Goal: Task Accomplishment & Management: Manage account settings

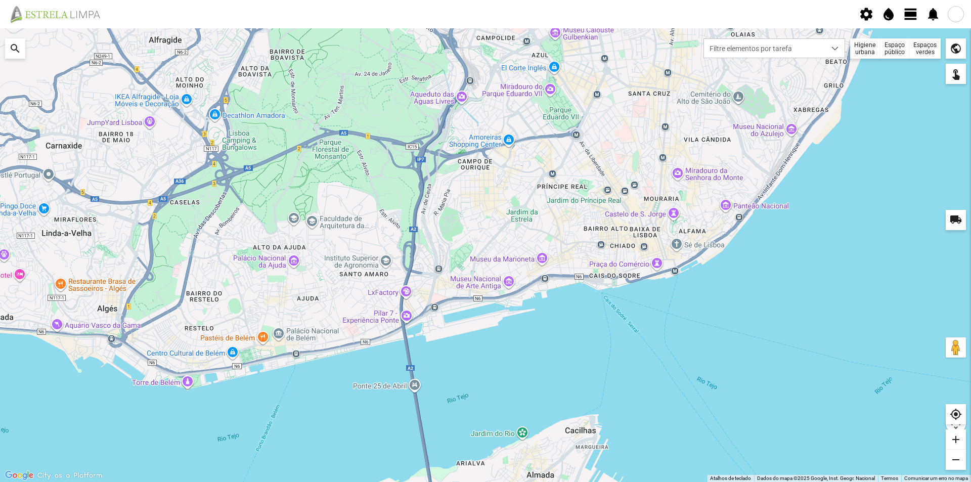
click at [908, 14] on span "view_day" at bounding box center [910, 14] width 15 height 15
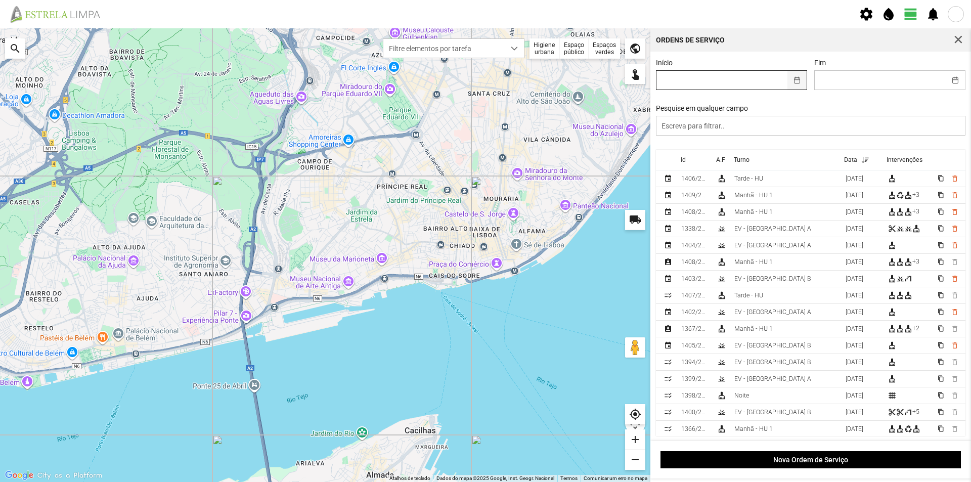
click at [796, 81] on button "button" at bounding box center [797, 80] width 20 height 19
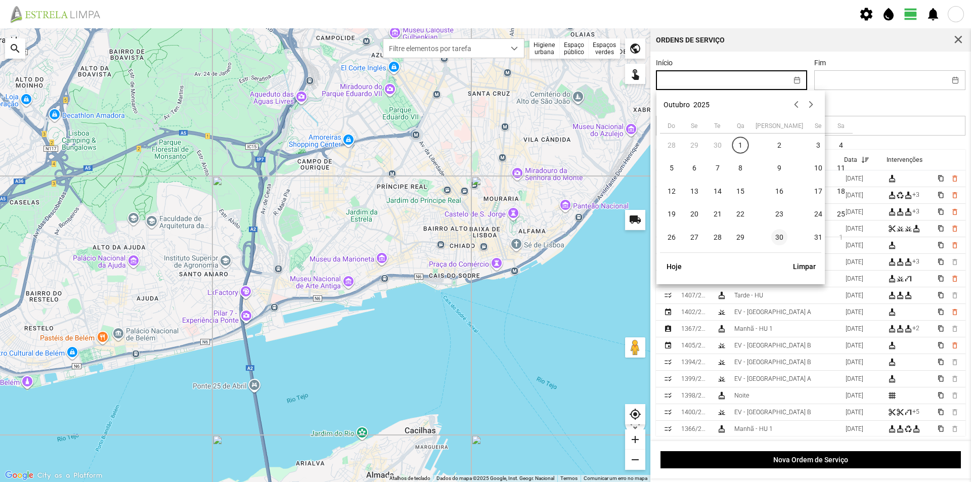
click at [771, 237] on span "30" at bounding box center [779, 237] width 16 height 16
type input "[DATE]"
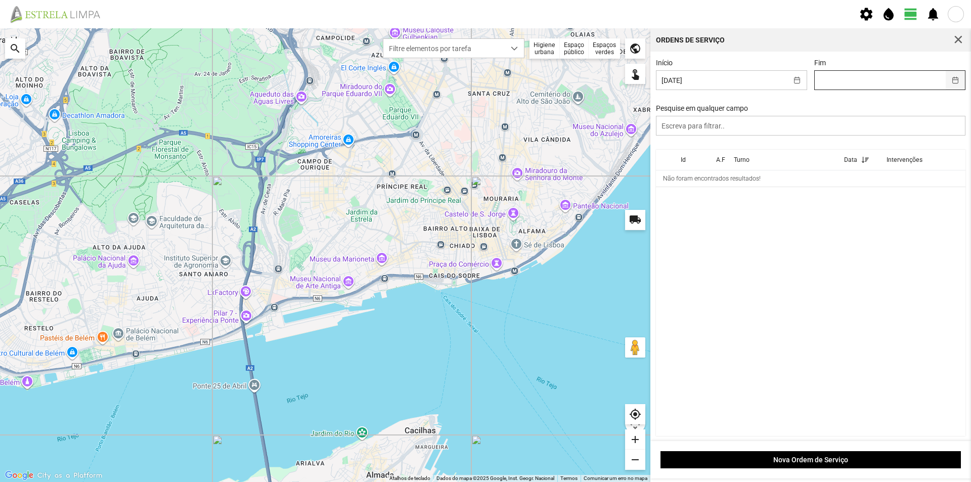
click at [946, 79] on button "button" at bounding box center [956, 80] width 20 height 19
drag, startPoint x: 699, startPoint y: 212, endPoint x: 710, endPoint y: 212, distance: 10.6
click at [701, 212] on cdk-virtual-scroll-viewport "Id A.F Turno Data Intervenções Não foram encontrados resultados!" at bounding box center [811, 293] width 310 height 286
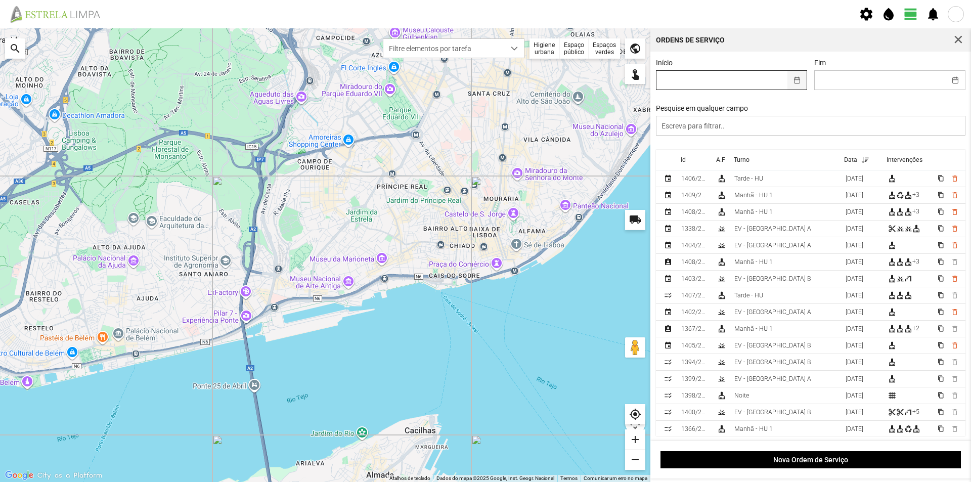
click at [797, 80] on button "button" at bounding box center [797, 80] width 20 height 19
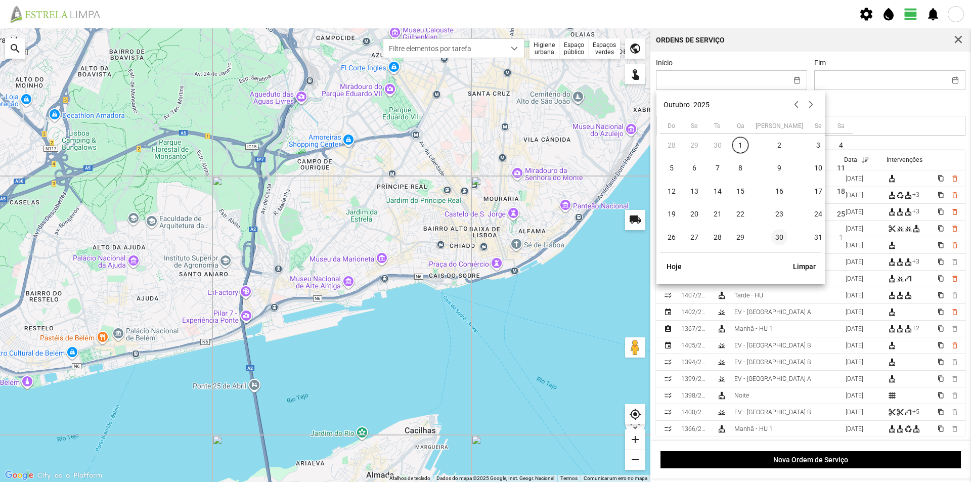
drag, startPoint x: 757, startPoint y: 236, endPoint x: 763, endPoint y: 235, distance: 5.7
click at [771, 236] on span "30" at bounding box center [779, 237] width 16 height 16
type input "[DATE]"
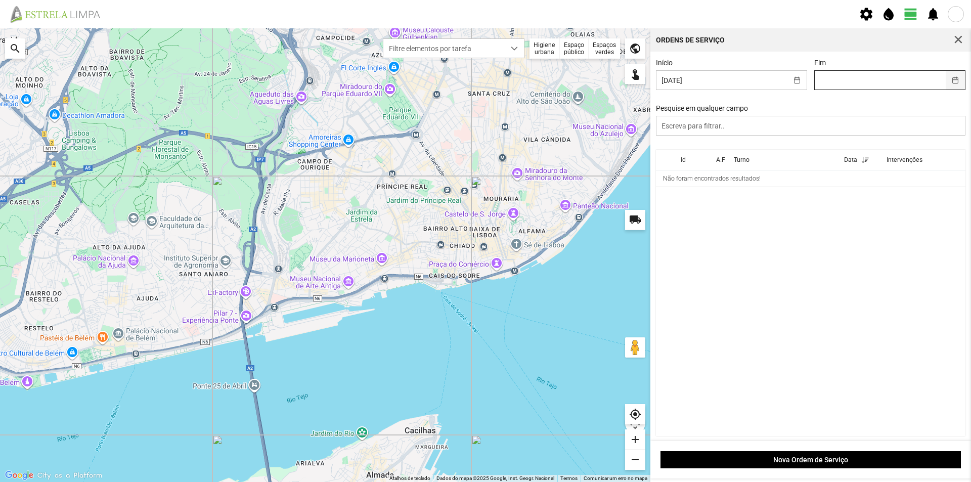
click at [947, 82] on button "button" at bounding box center [956, 80] width 20 height 19
click at [700, 227] on cdk-virtual-scroll-viewport "Id A.F Turno Data Intervenções Não foram encontrados resultados!" at bounding box center [811, 293] width 310 height 286
click at [958, 40] on span "button" at bounding box center [958, 39] width 9 height 9
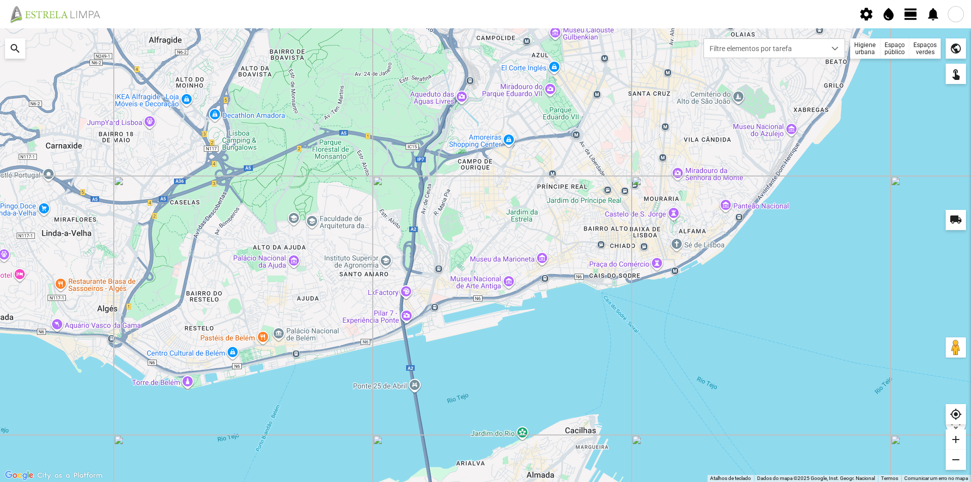
click at [911, 16] on span "view_day" at bounding box center [910, 14] width 15 height 15
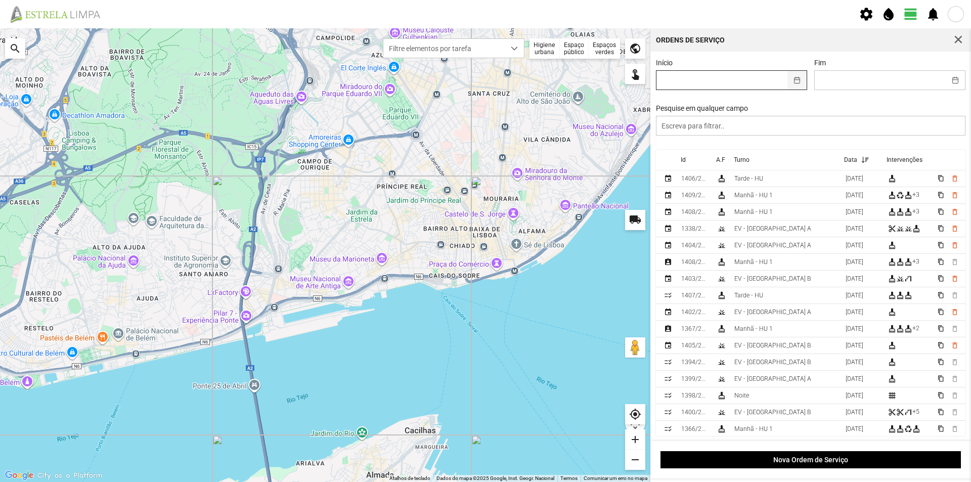
click at [795, 80] on button "button" at bounding box center [797, 80] width 20 height 19
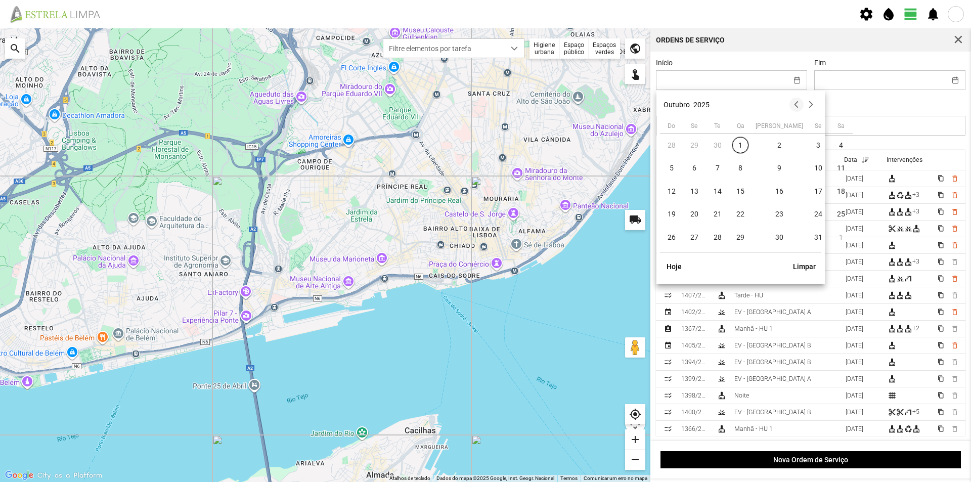
click at [794, 103] on button "button" at bounding box center [796, 105] width 14 height 14
click at [720, 238] on span "30" at bounding box center [717, 237] width 16 height 16
type input "[DATE]"
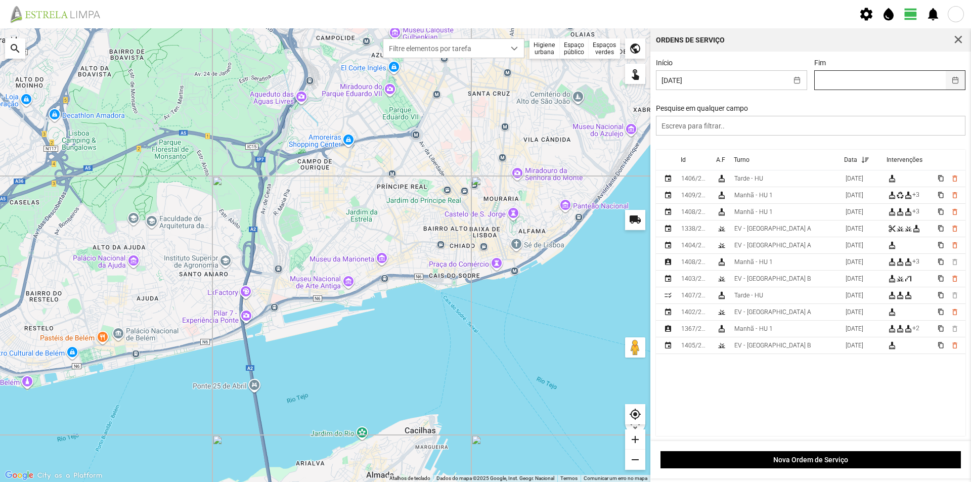
click at [946, 78] on button "button" at bounding box center [956, 80] width 20 height 19
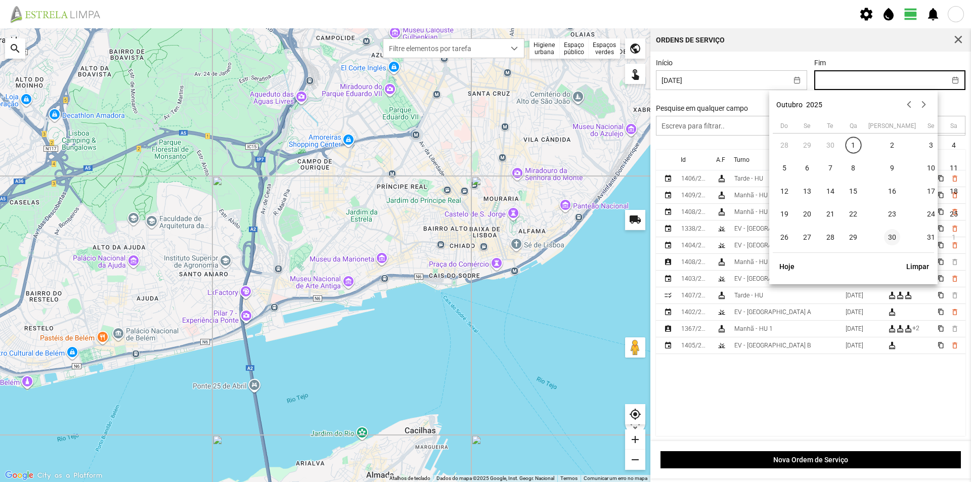
click at [884, 239] on span "30" at bounding box center [892, 237] width 16 height 16
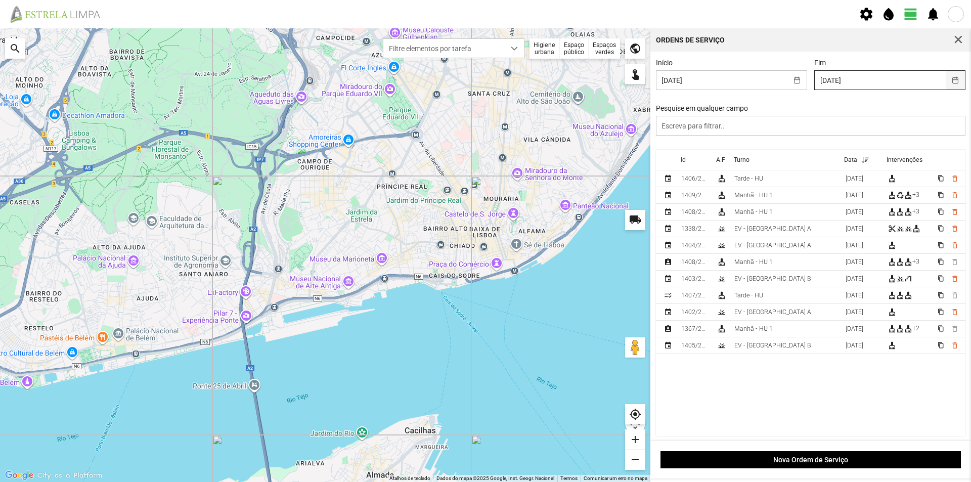
click at [950, 82] on button "button" at bounding box center [956, 80] width 20 height 19
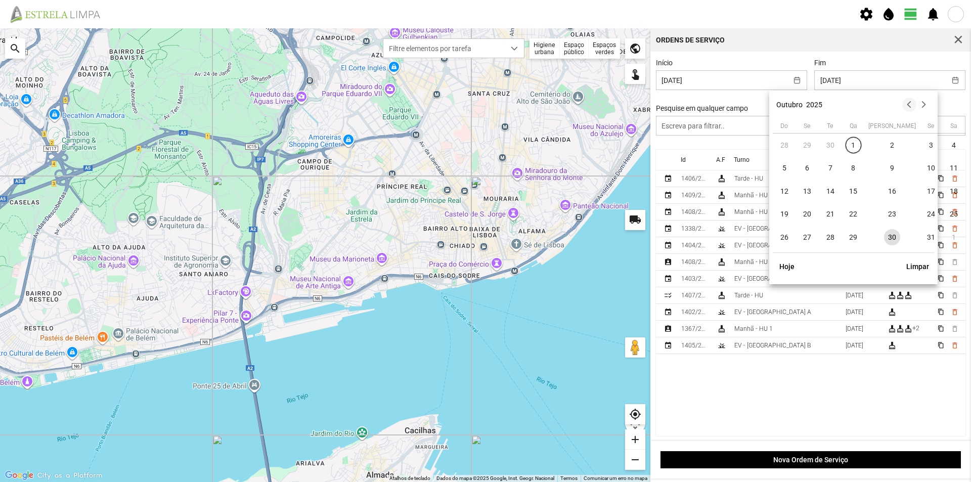
click at [907, 103] on button "button" at bounding box center [909, 105] width 14 height 14
click at [832, 237] on span "30" at bounding box center [830, 237] width 16 height 16
type input "[DATE]"
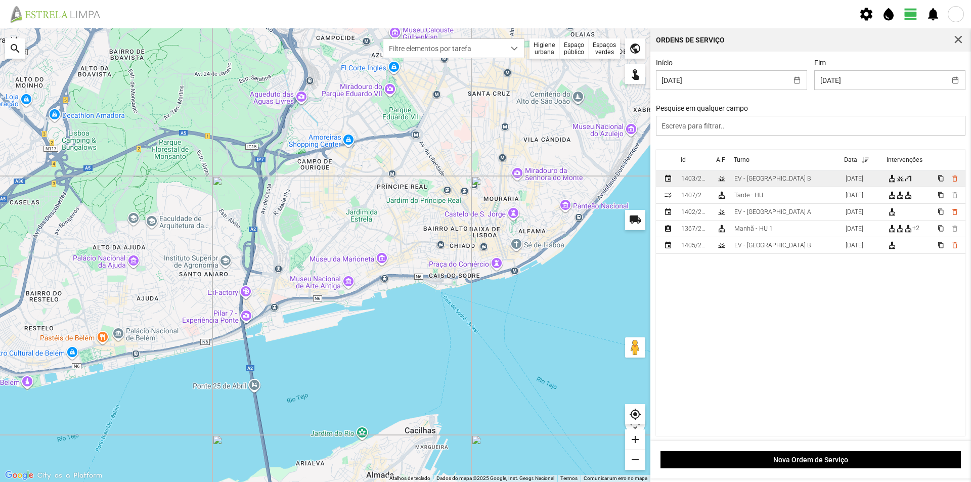
click at [784, 183] on td "EV - [GEOGRAPHIC_DATA] B" at bounding box center [785, 178] width 111 height 17
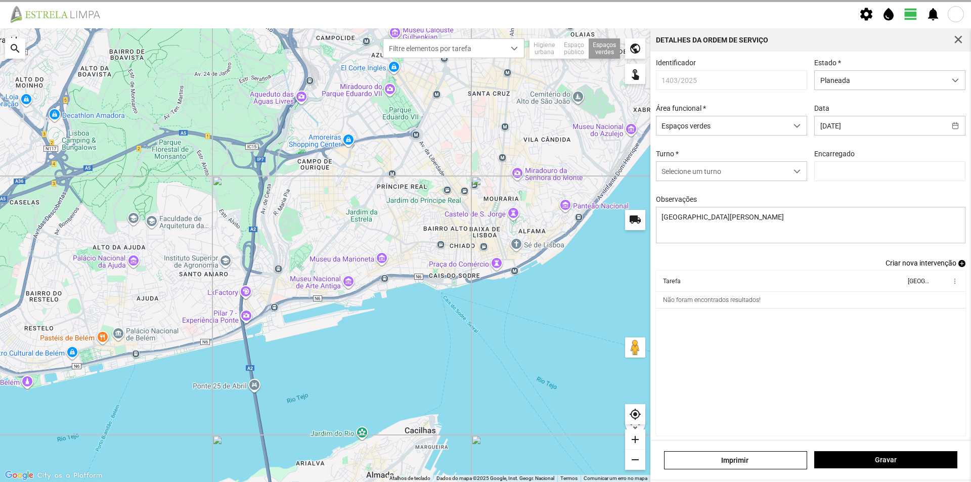
type input "[PERSON_NAME]"
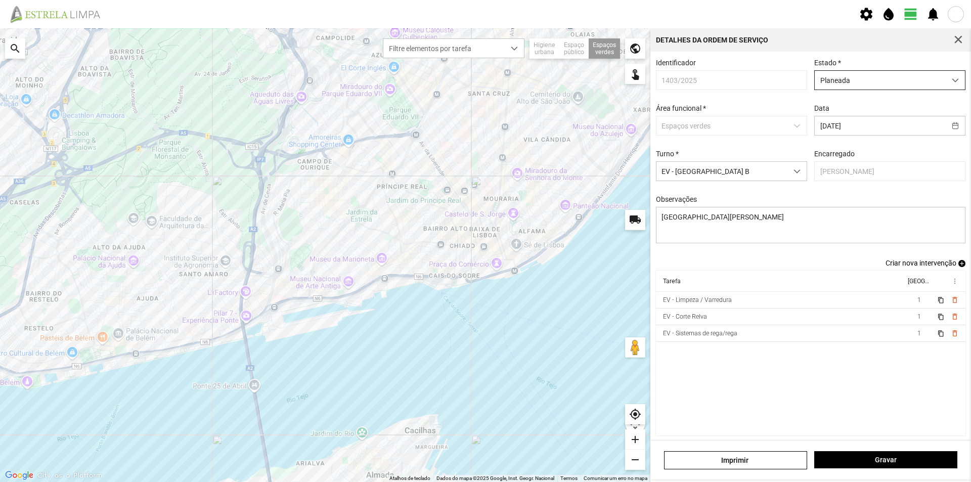
click at [921, 76] on span "Planeada" at bounding box center [880, 80] width 131 height 19
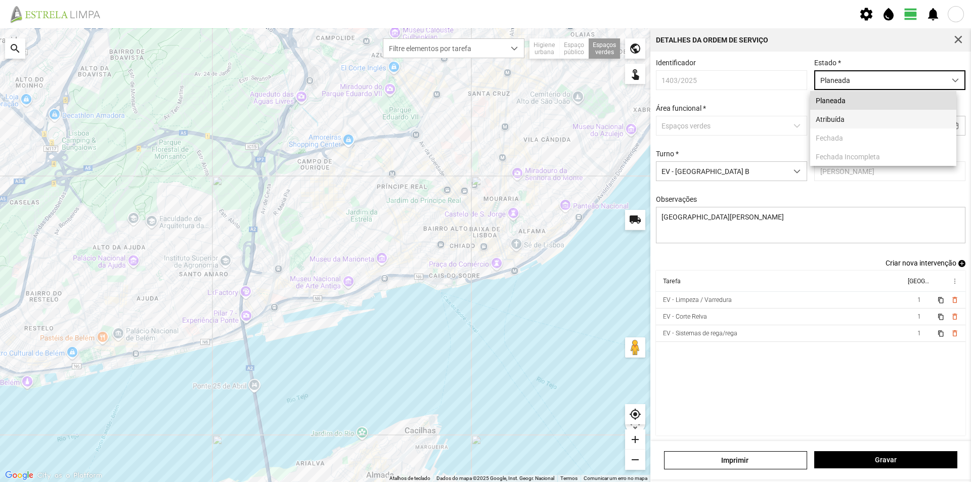
scroll to position [6, 45]
click at [839, 122] on li "Atribuída" at bounding box center [883, 119] width 146 height 19
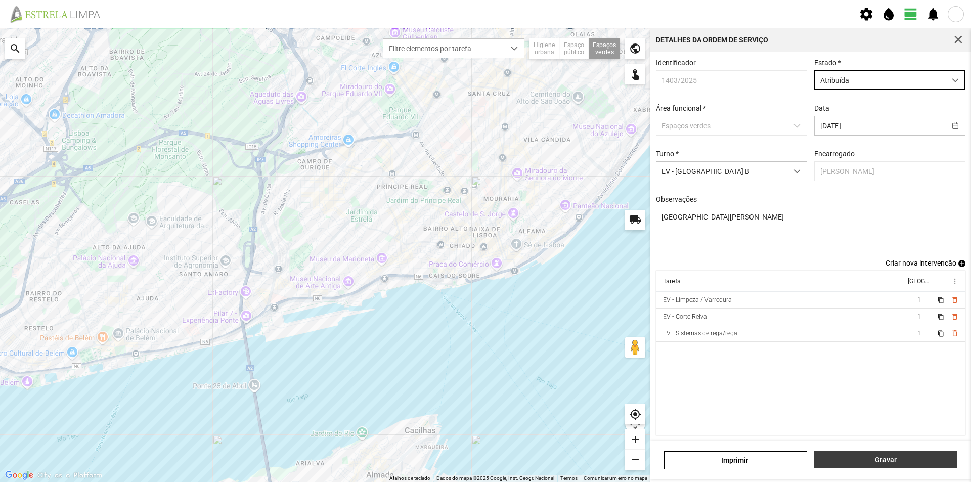
click at [858, 457] on span "Gravar" at bounding box center [886, 460] width 132 height 8
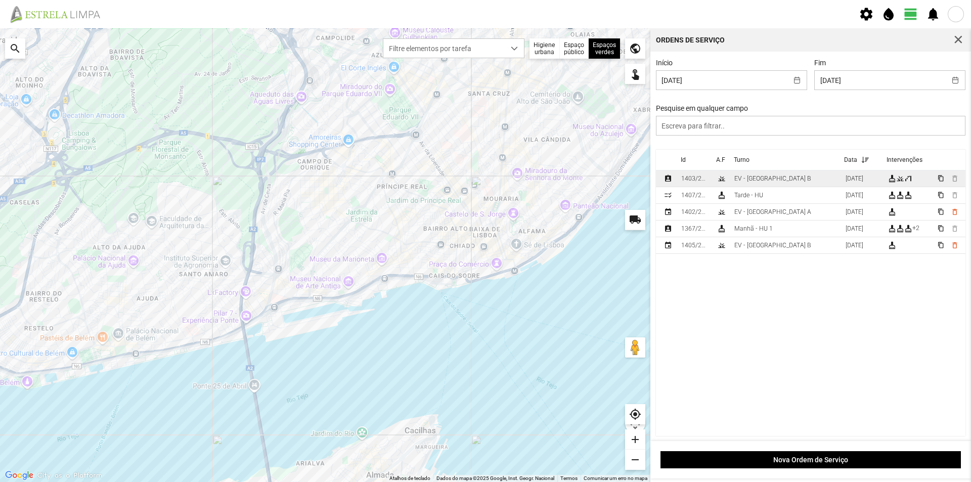
click at [781, 176] on td "EV - [GEOGRAPHIC_DATA] B" at bounding box center [785, 178] width 111 height 17
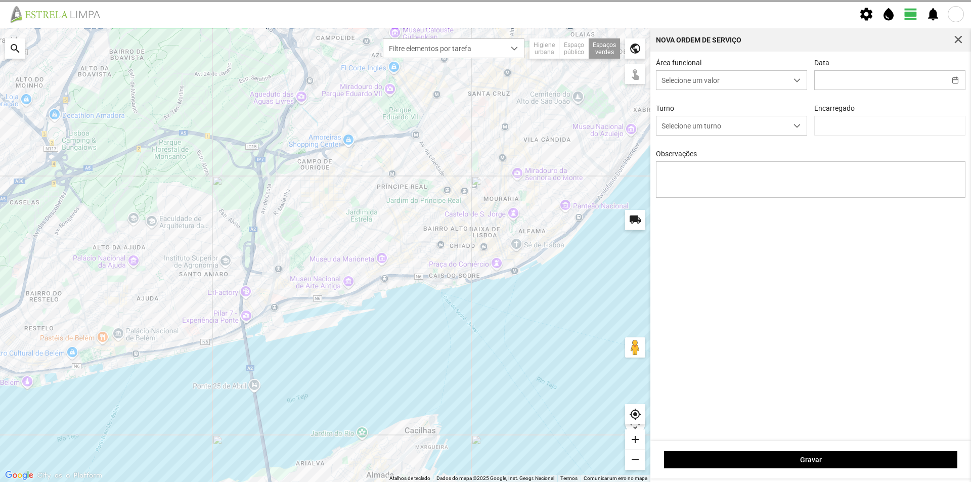
type input "[DATE]"
type textarea "[GEOGRAPHIC_DATA][PERSON_NAME]"
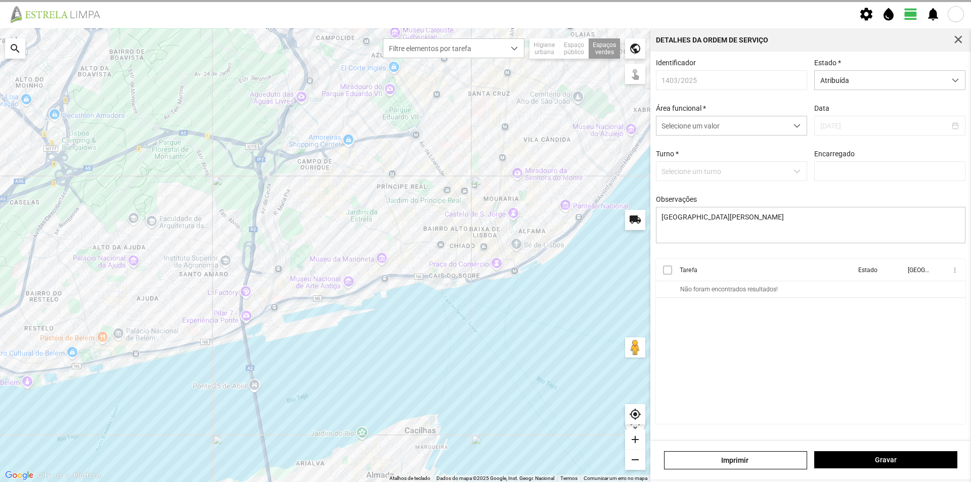
type input "[PERSON_NAME]"
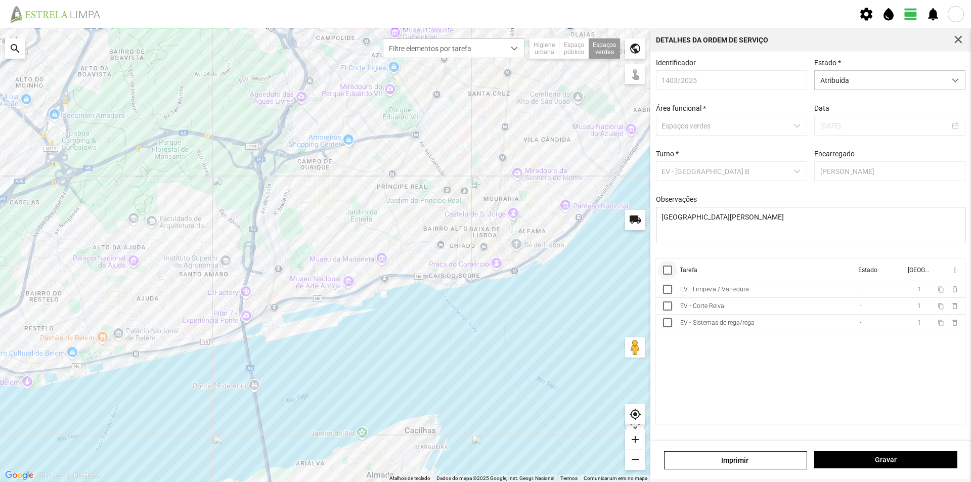
click at [671, 274] on div at bounding box center [667, 269] width 9 height 9
click at [957, 81] on span "dropdown trigger" at bounding box center [955, 80] width 7 height 7
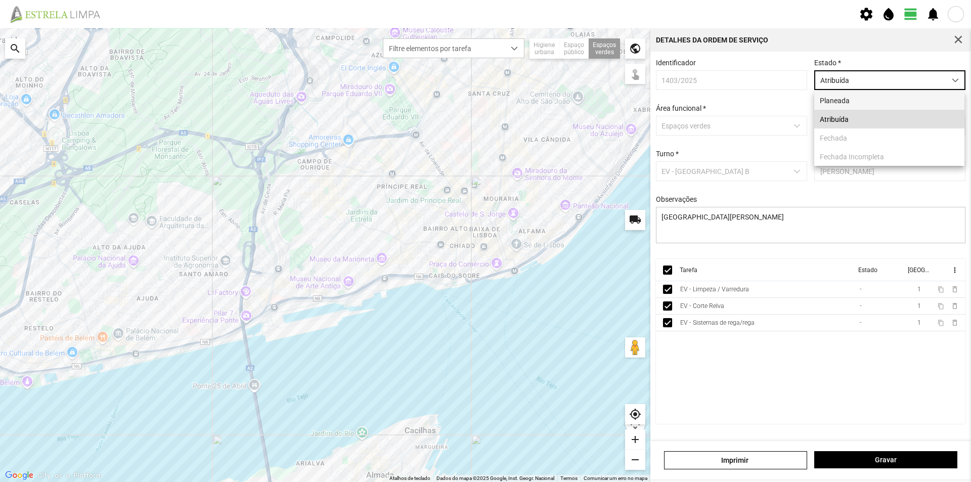
scroll to position [6, 45]
click at [955, 274] on span "more_vert" at bounding box center [954, 270] width 8 height 8
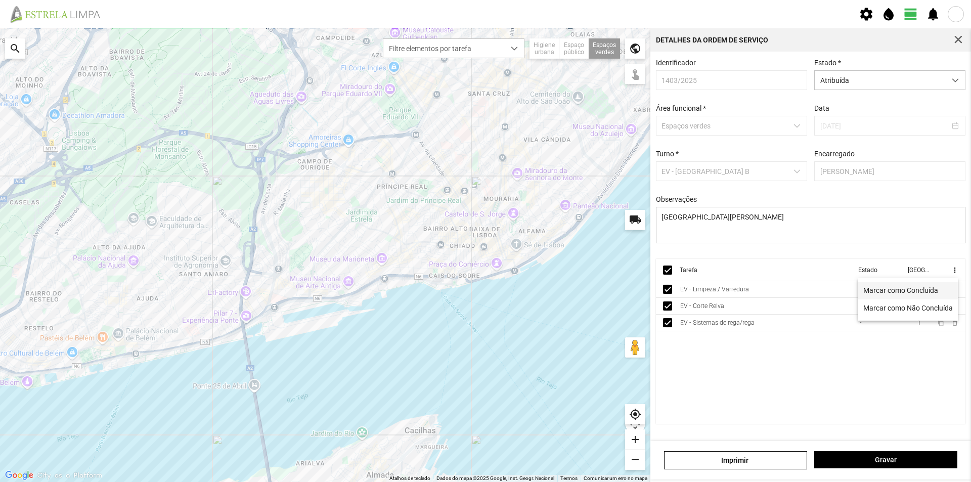
click at [900, 287] on span "Marcar como Concluída" at bounding box center [900, 290] width 75 height 7
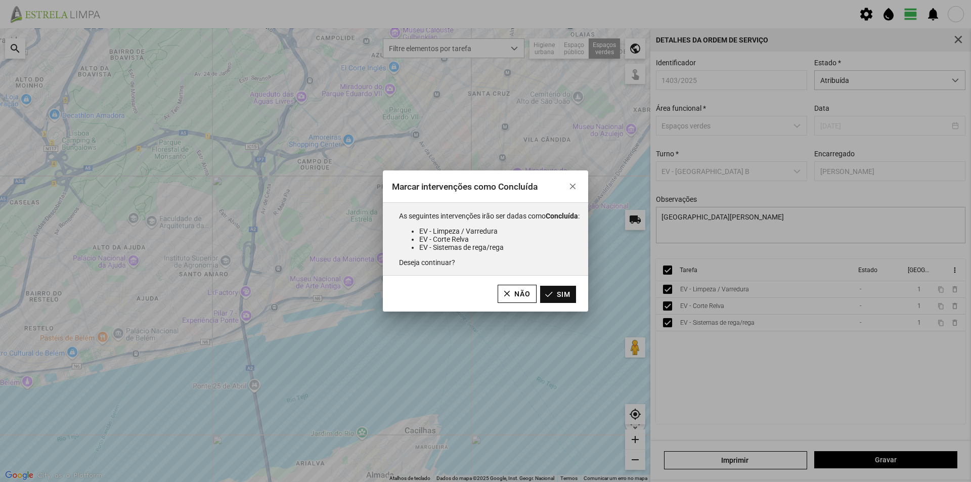
click at [568, 295] on button "Sim" at bounding box center [558, 294] width 36 height 17
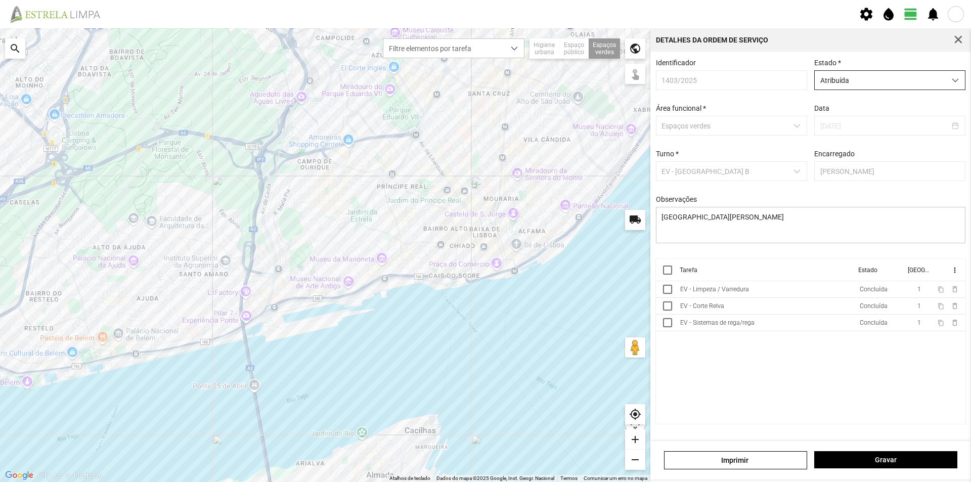
click at [914, 81] on span "Atribuída" at bounding box center [880, 80] width 131 height 19
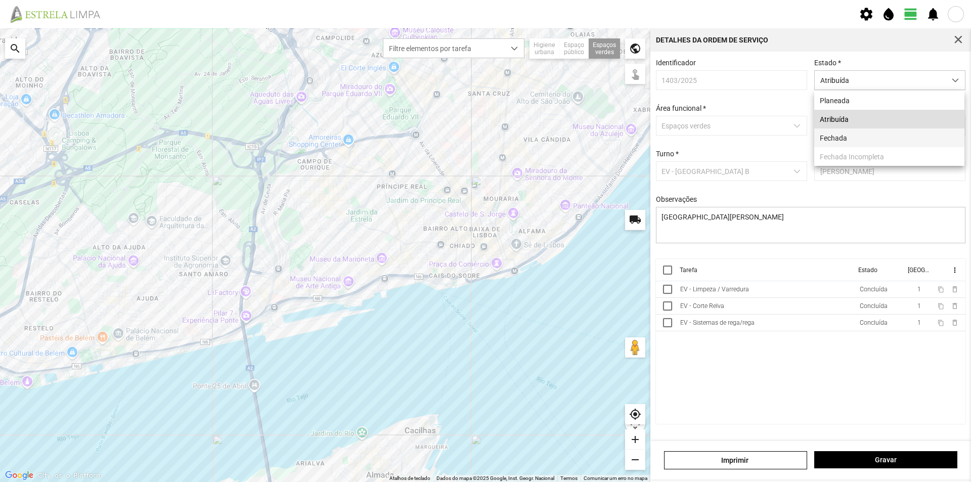
click at [865, 140] on li "Fechada" at bounding box center [889, 137] width 150 height 19
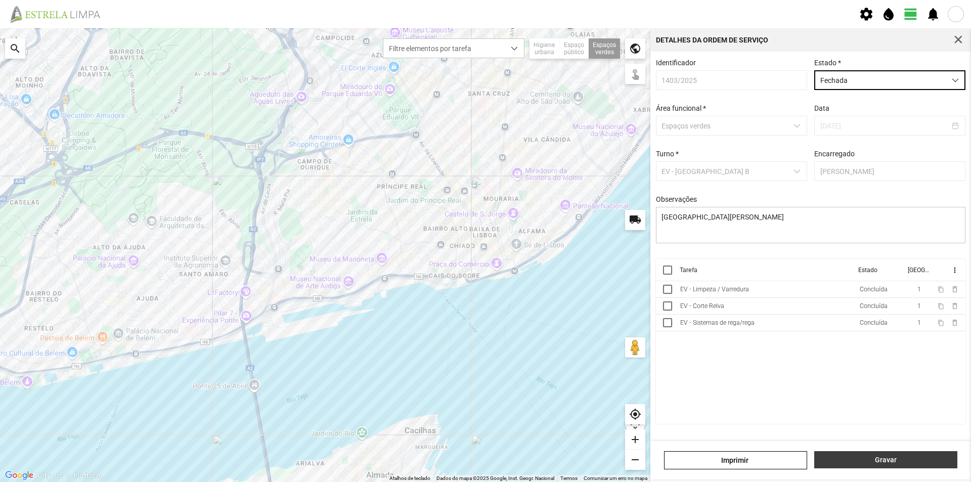
click at [890, 458] on span "Gravar" at bounding box center [886, 460] width 132 height 8
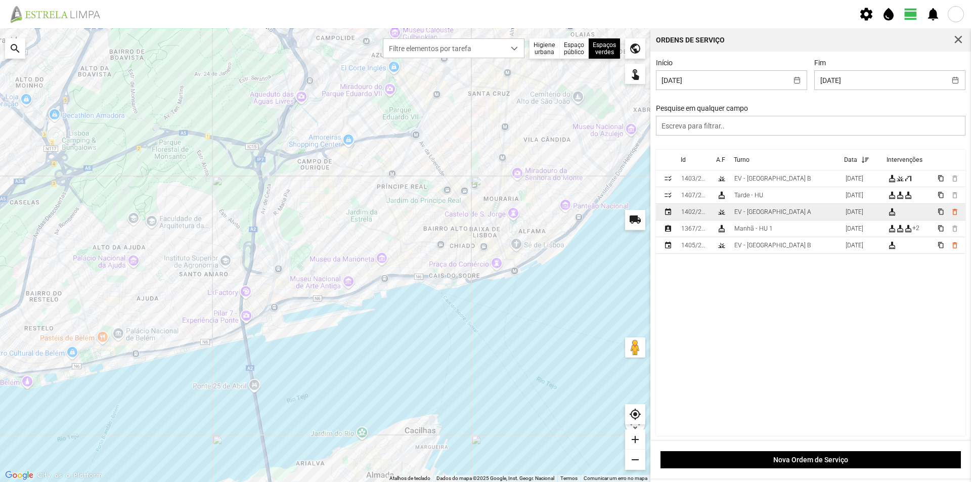
click at [754, 213] on div "EV - [GEOGRAPHIC_DATA] A" at bounding box center [772, 211] width 77 height 7
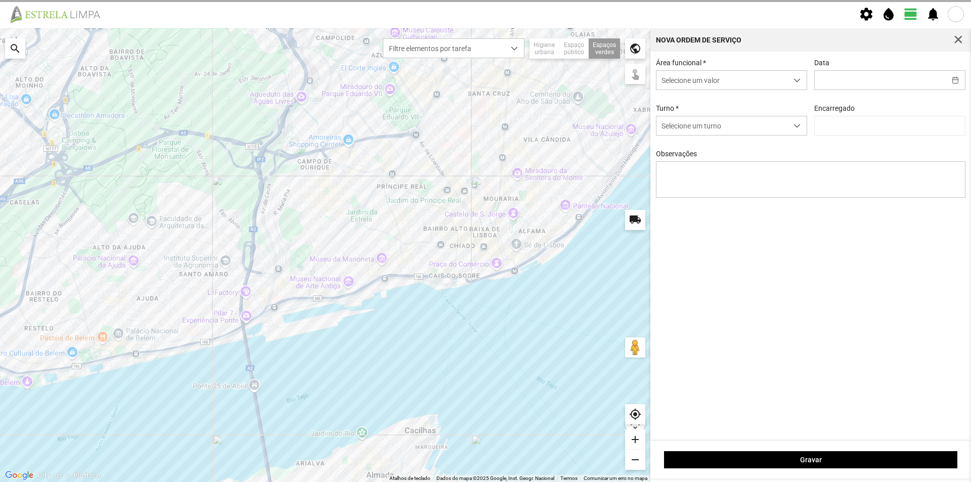
type input "[DATE]"
type input "[PERSON_NAME]"
type textarea "Recolha de papeleiras"
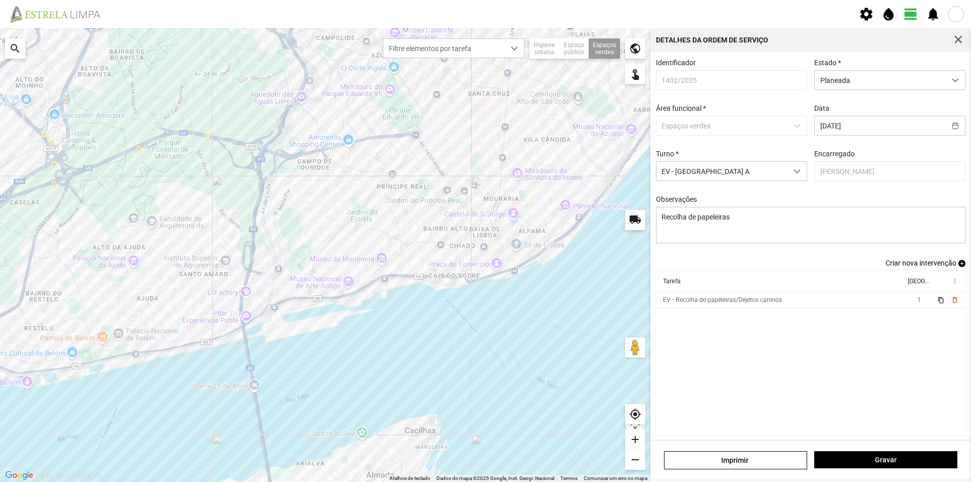
click at [958, 266] on span "add" at bounding box center [961, 263] width 7 height 7
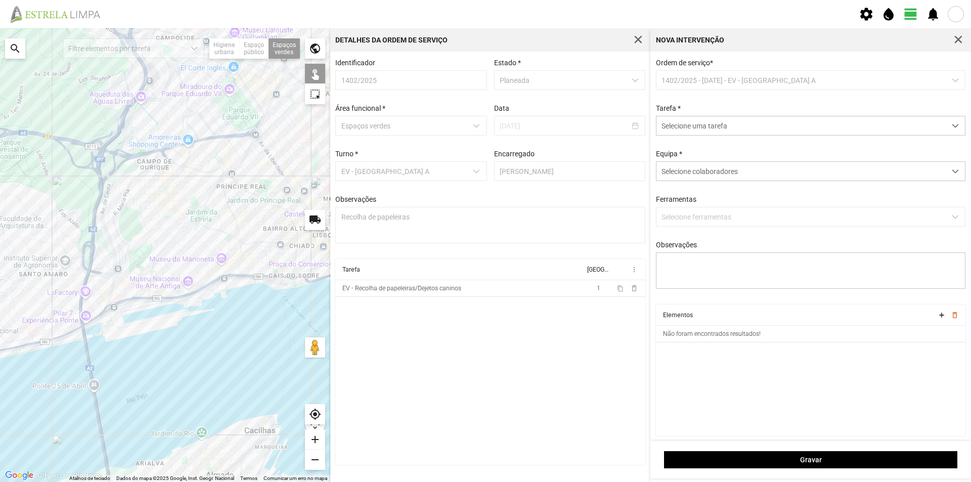
scroll to position [5, 0]
click at [957, 37] on span "button" at bounding box center [958, 39] width 9 height 9
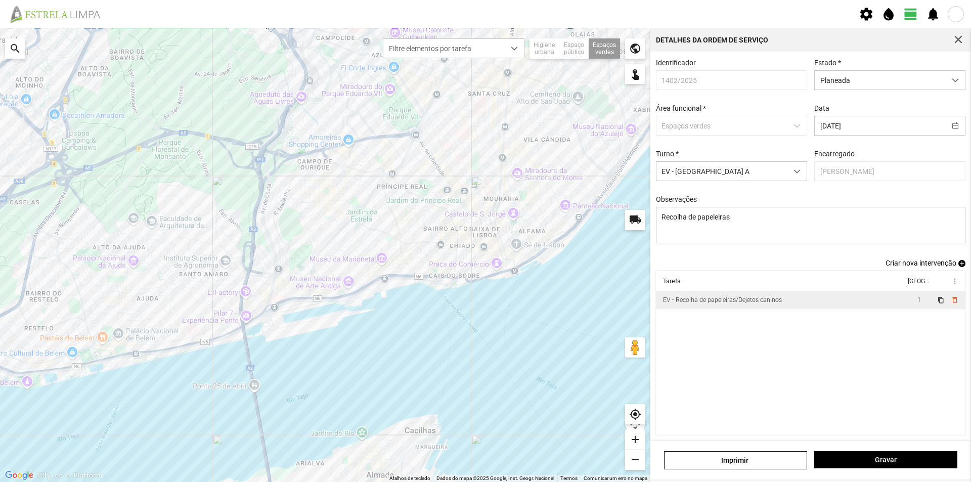
click at [771, 303] on div "EV - Recolha de papeleiras/Dejetos caninos" at bounding box center [722, 299] width 119 height 7
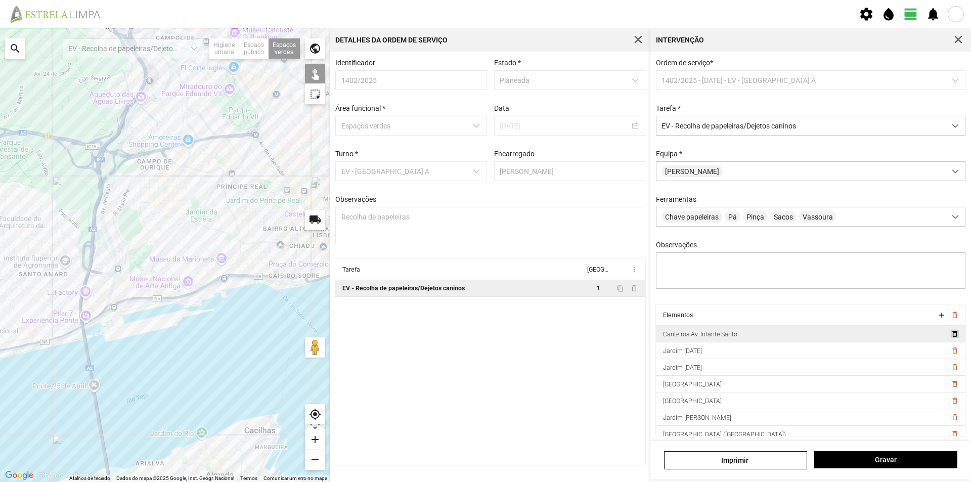
click at [950, 335] on span "delete_outline" at bounding box center [954, 334] width 8 height 8
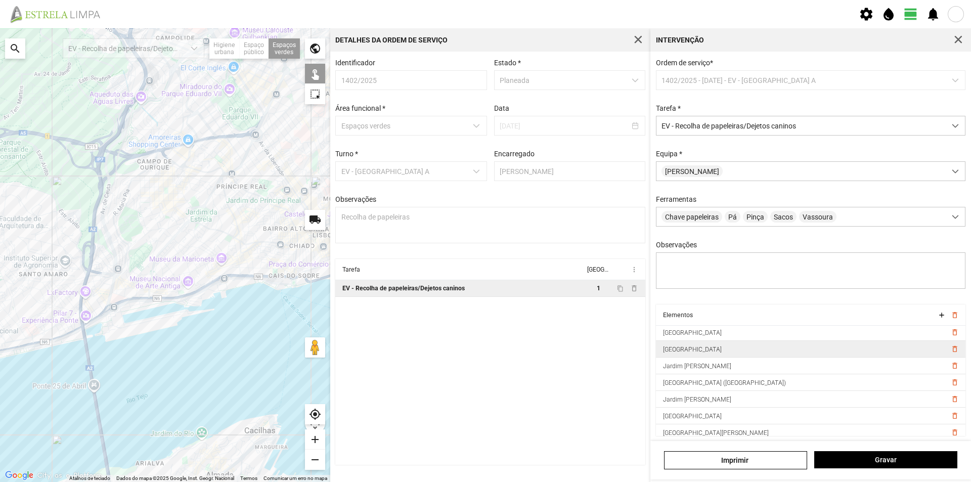
scroll to position [51, 0]
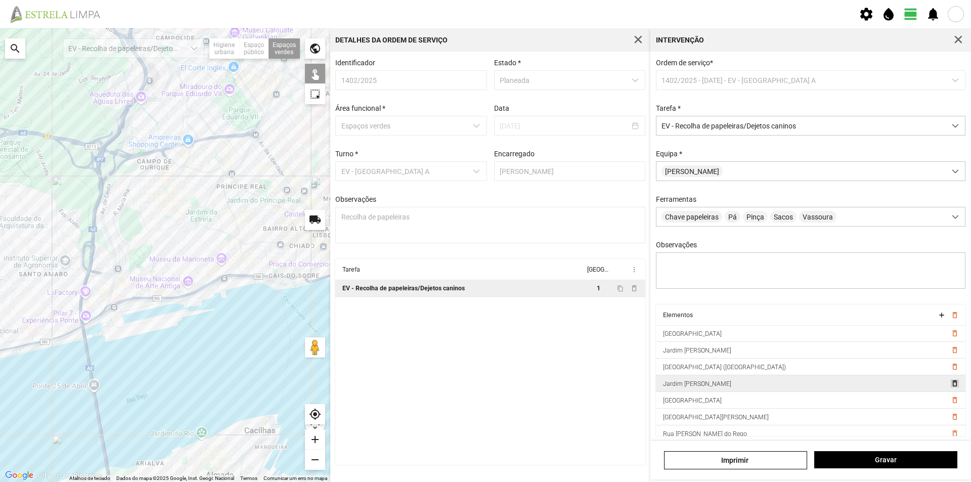
click at [950, 382] on span "delete_outline" at bounding box center [954, 383] width 8 height 8
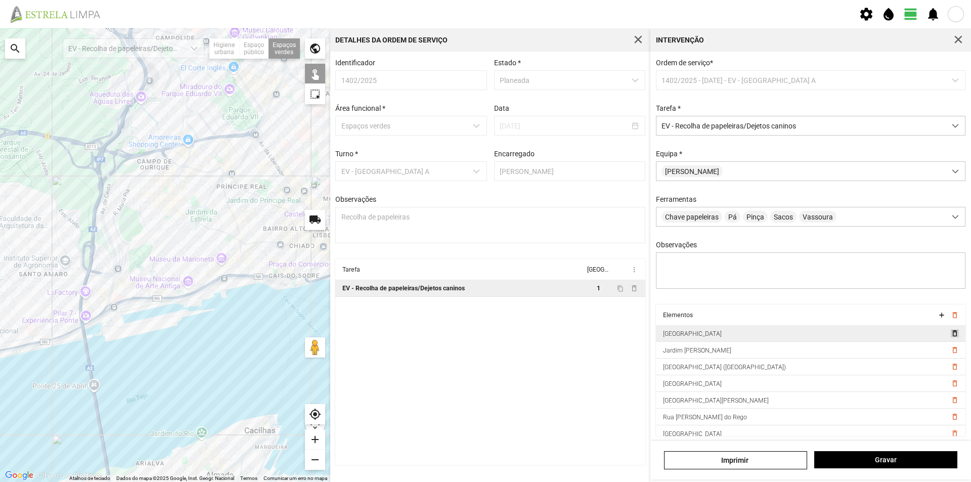
click at [950, 332] on span "delete_outline" at bounding box center [954, 333] width 8 height 8
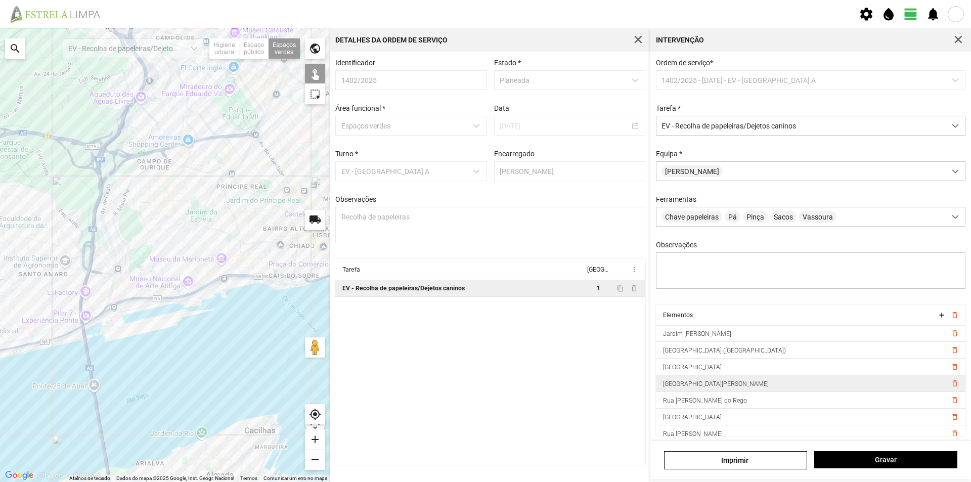
scroll to position [73, 0]
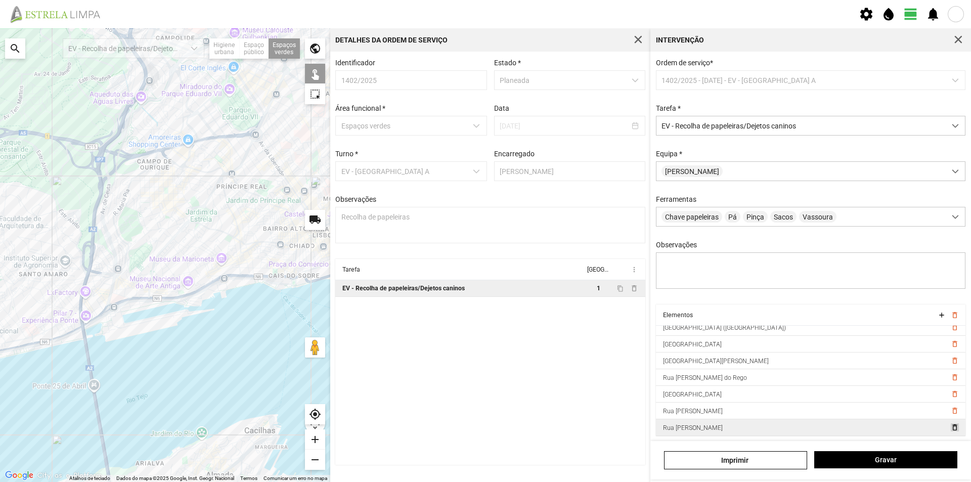
click at [950, 429] on span "delete_outline" at bounding box center [954, 427] width 8 height 8
click at [950, 427] on span "delete_outline" at bounding box center [954, 427] width 8 height 8
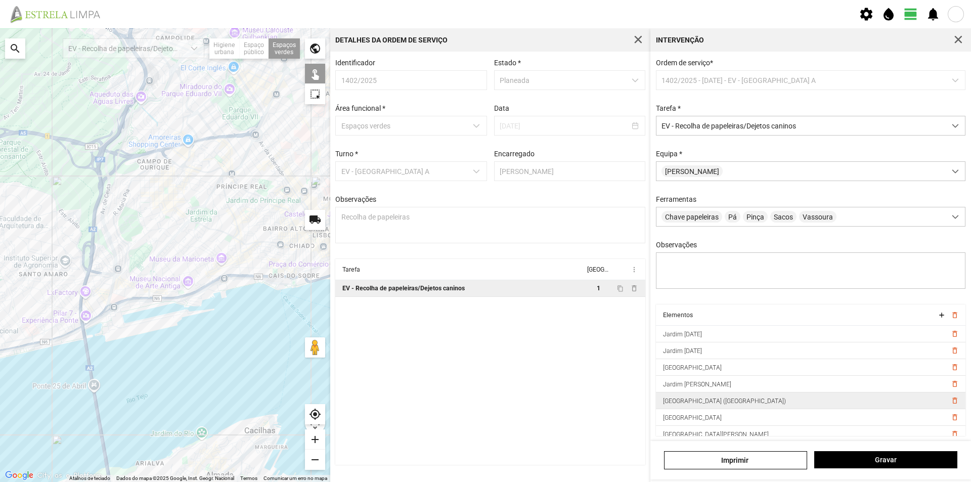
scroll to position [0, 0]
click at [950, 405] on span "delete_outline" at bounding box center [954, 400] width 8 height 8
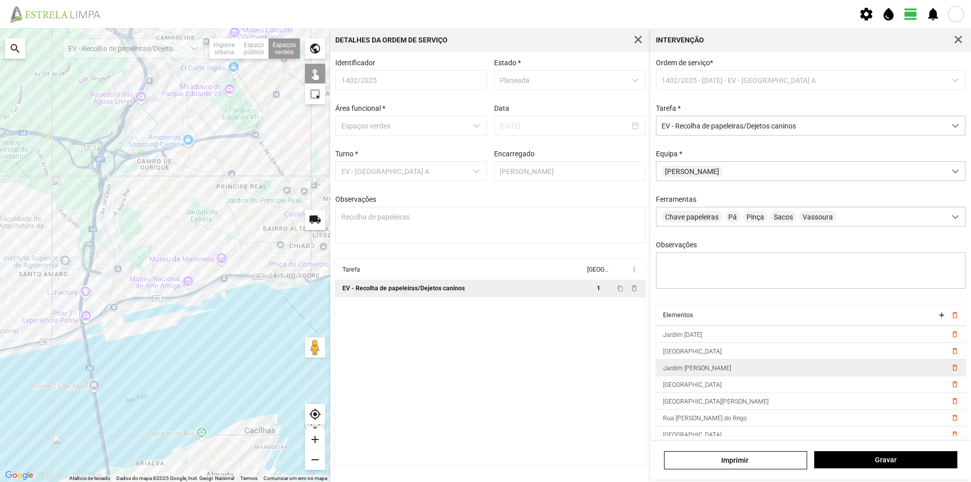
scroll to position [23, 0]
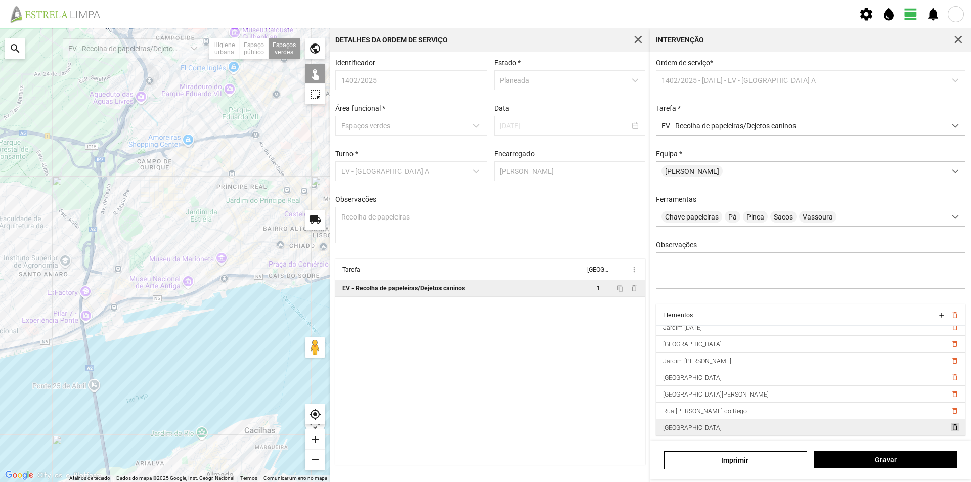
click at [950, 431] on span "delete_outline" at bounding box center [954, 427] width 8 height 8
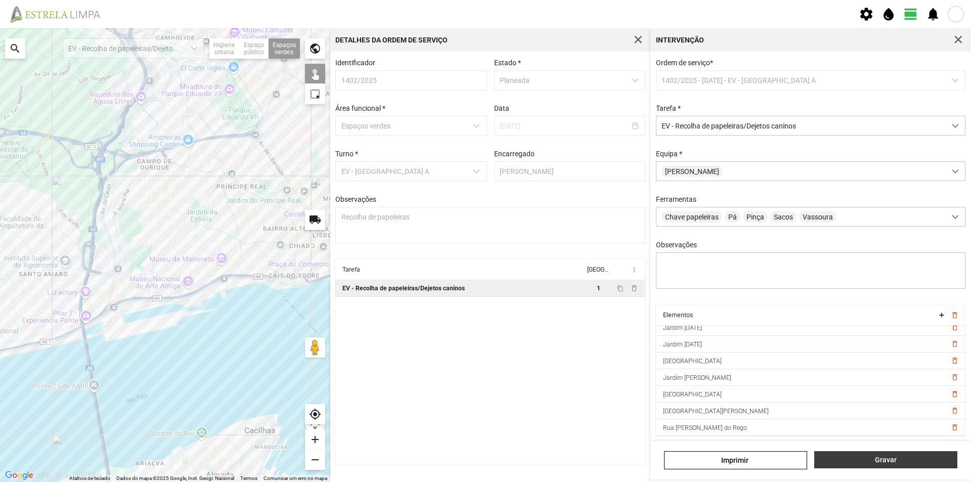
click at [896, 459] on span "Gravar" at bounding box center [886, 460] width 132 height 8
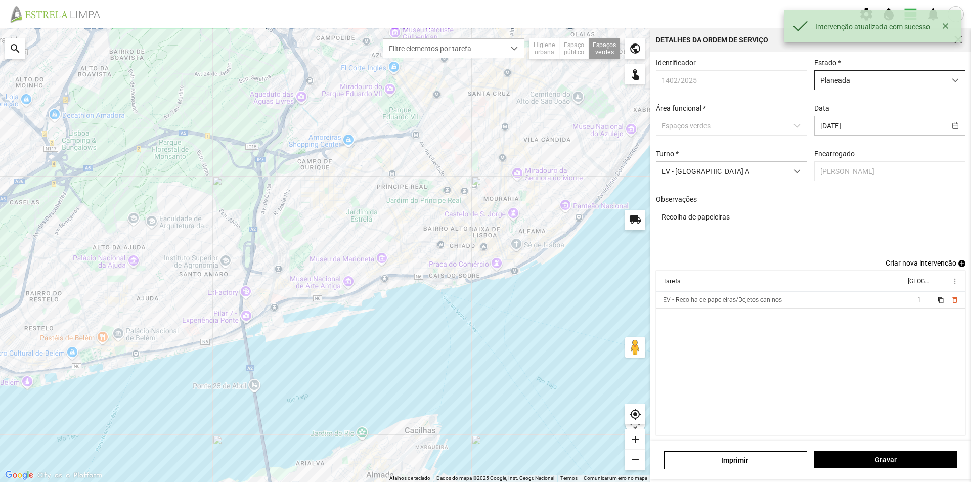
click at [934, 80] on span "Planeada" at bounding box center [880, 80] width 131 height 19
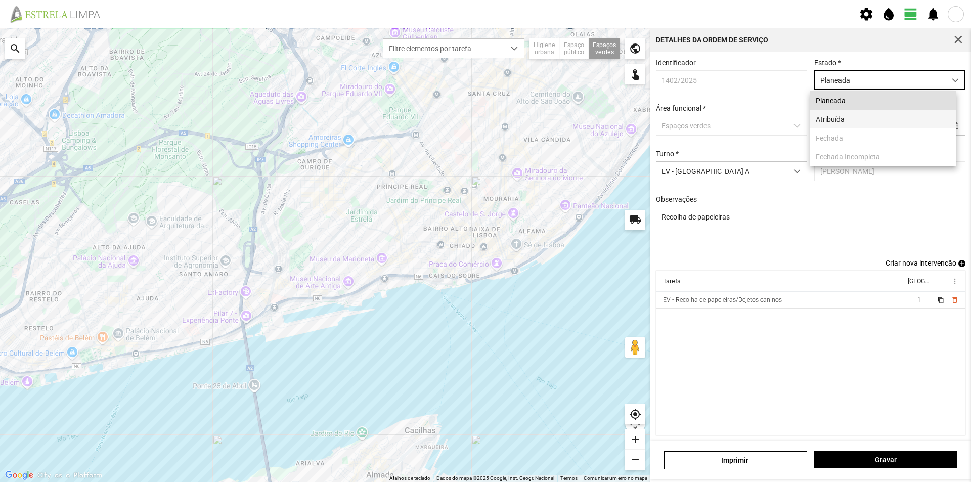
click at [850, 123] on li "Atribuída" at bounding box center [883, 119] width 146 height 19
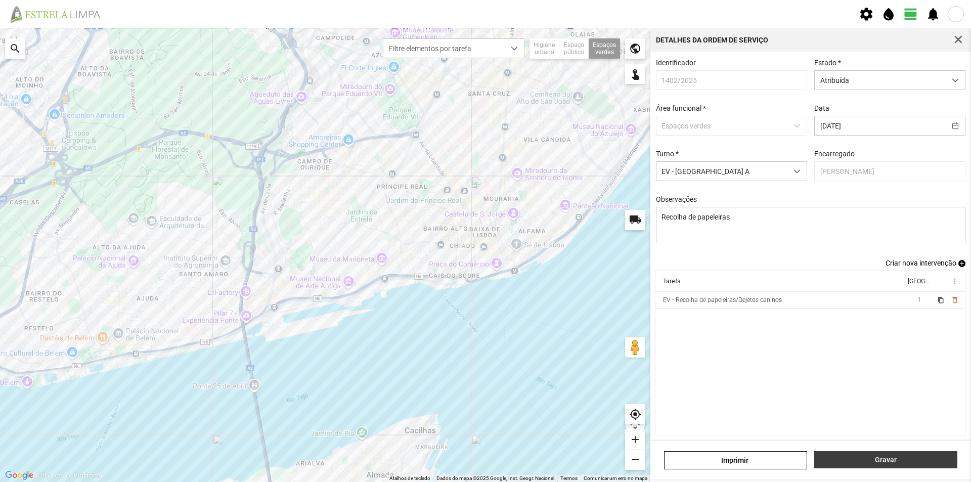
click at [891, 459] on span "Gravar" at bounding box center [886, 460] width 132 height 8
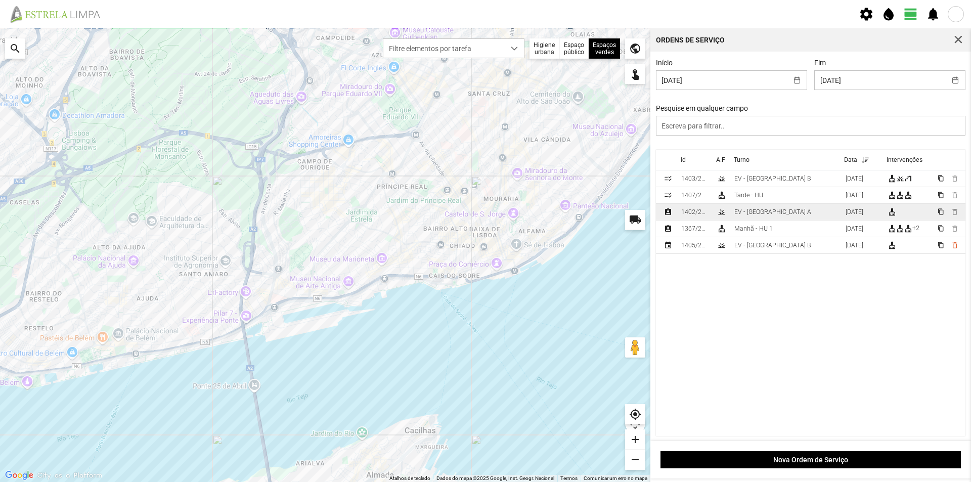
click at [762, 213] on div "EV - [GEOGRAPHIC_DATA] A" at bounding box center [772, 211] width 77 height 7
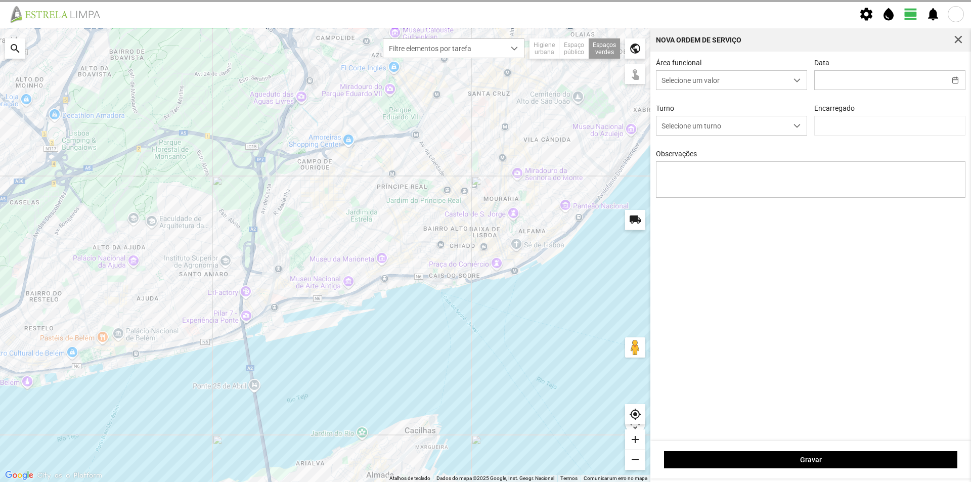
type input "[DATE]"
type textarea "Recolha de papeleiras"
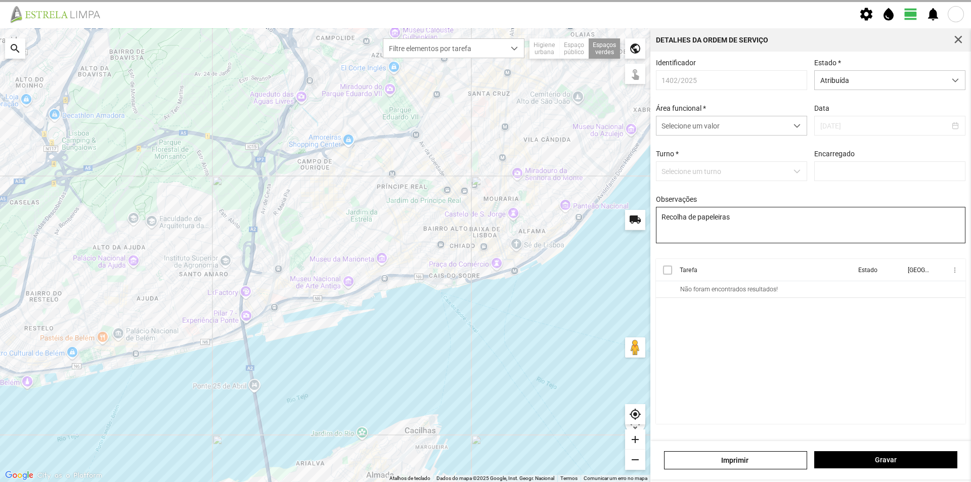
type input "[PERSON_NAME]"
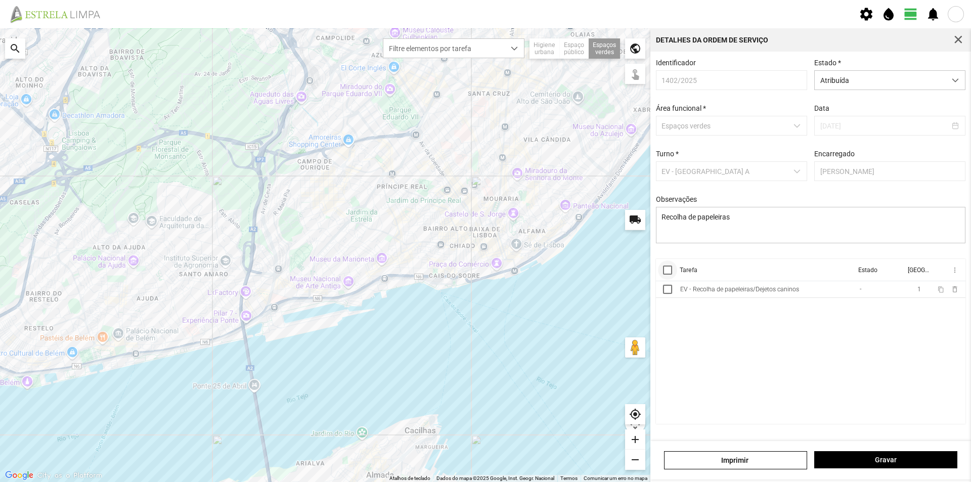
click at [667, 273] on div at bounding box center [667, 269] width 9 height 9
click at [953, 274] on span "more_vert" at bounding box center [954, 270] width 8 height 8
click at [890, 290] on span "Marcar como Concluída" at bounding box center [900, 290] width 75 height 7
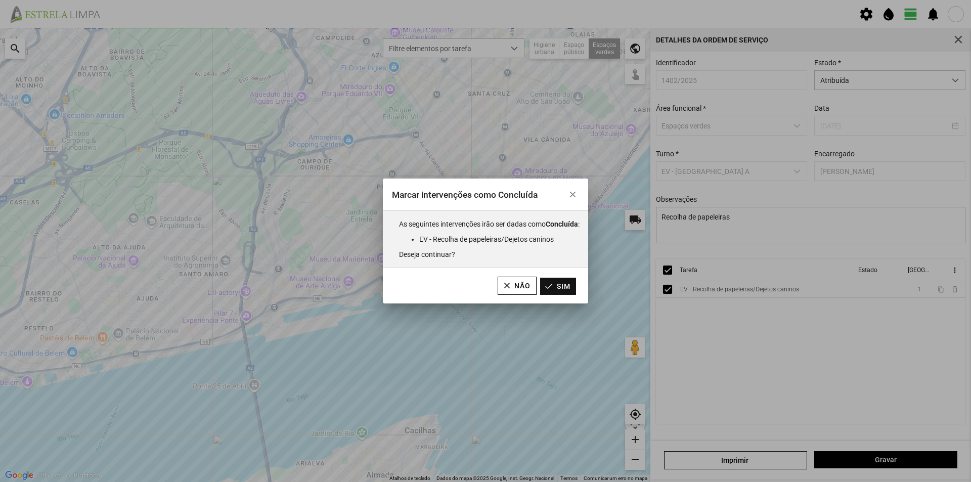
click at [565, 286] on button "Sim" at bounding box center [558, 286] width 36 height 17
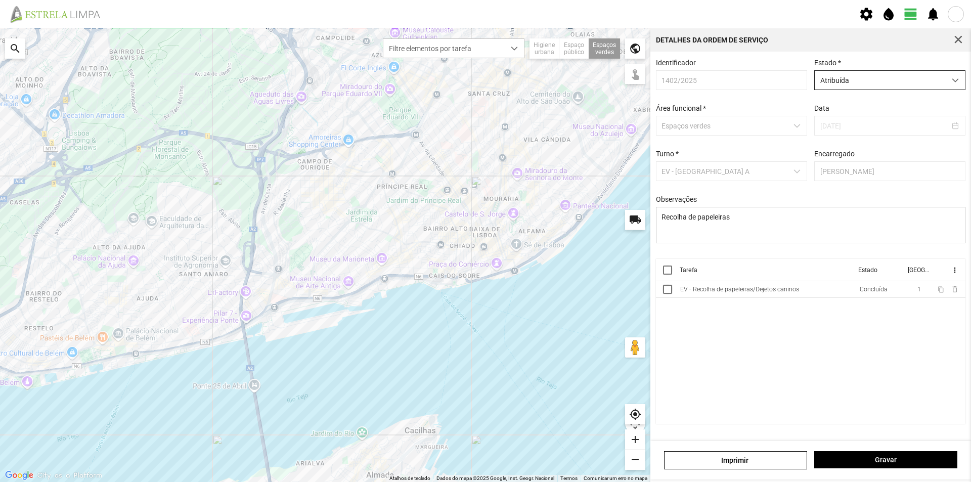
click at [955, 82] on span "dropdown trigger" at bounding box center [955, 80] width 7 height 7
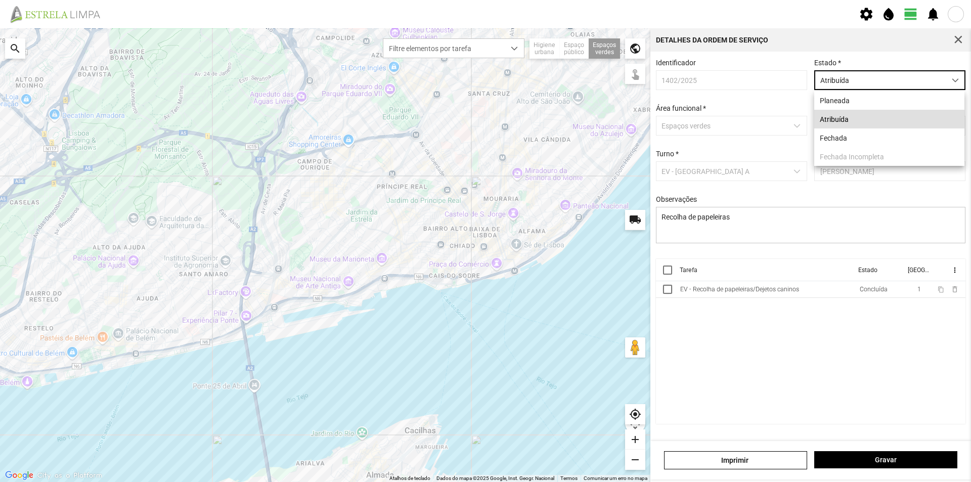
scroll to position [6, 45]
click at [879, 134] on li "Fechada" at bounding box center [889, 137] width 150 height 19
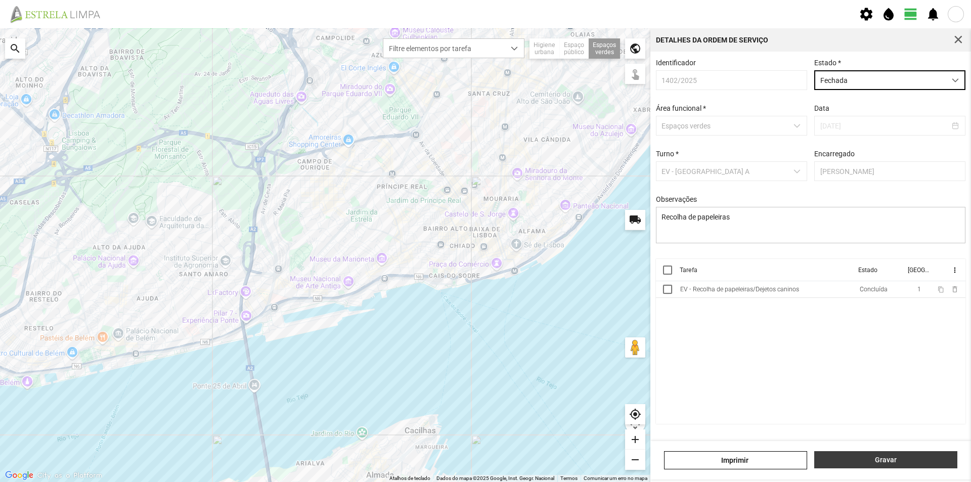
click at [891, 457] on span "Gravar" at bounding box center [886, 460] width 132 height 8
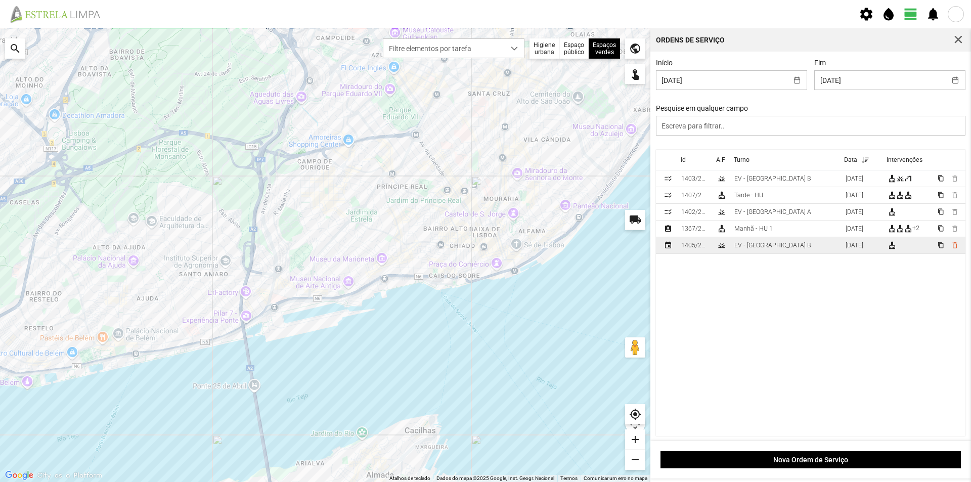
click at [783, 245] on td "EV - [GEOGRAPHIC_DATA] B" at bounding box center [785, 245] width 111 height 17
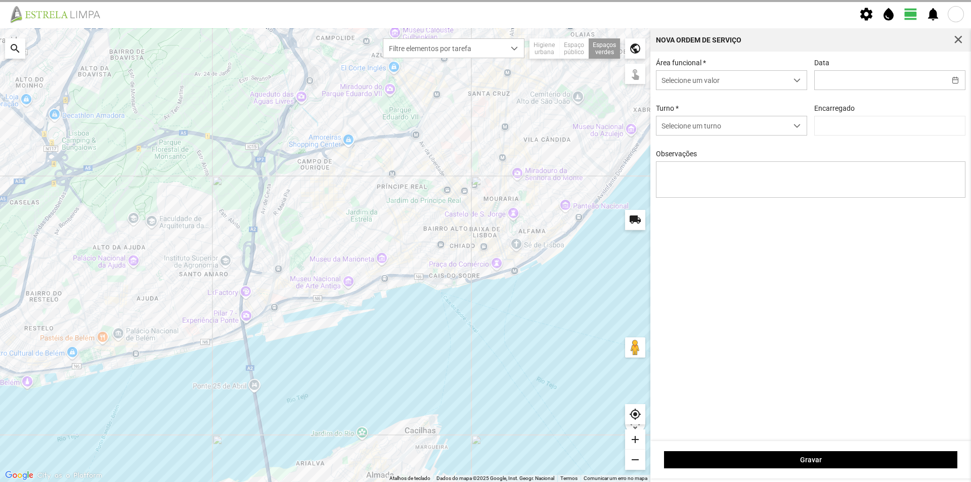
type input "[DATE]"
type textarea "[PERSON_NAME] do Rego"
type input "[PERSON_NAME]"
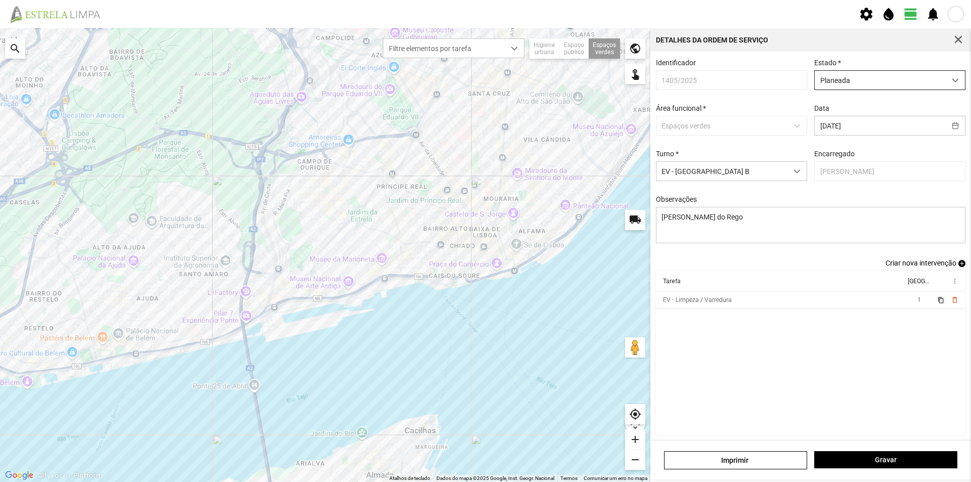
click at [946, 80] on div "dropdown trigger" at bounding box center [956, 80] width 20 height 19
click at [865, 115] on li "Atribuída" at bounding box center [883, 119] width 146 height 19
click at [883, 456] on span "Gravar" at bounding box center [886, 460] width 132 height 8
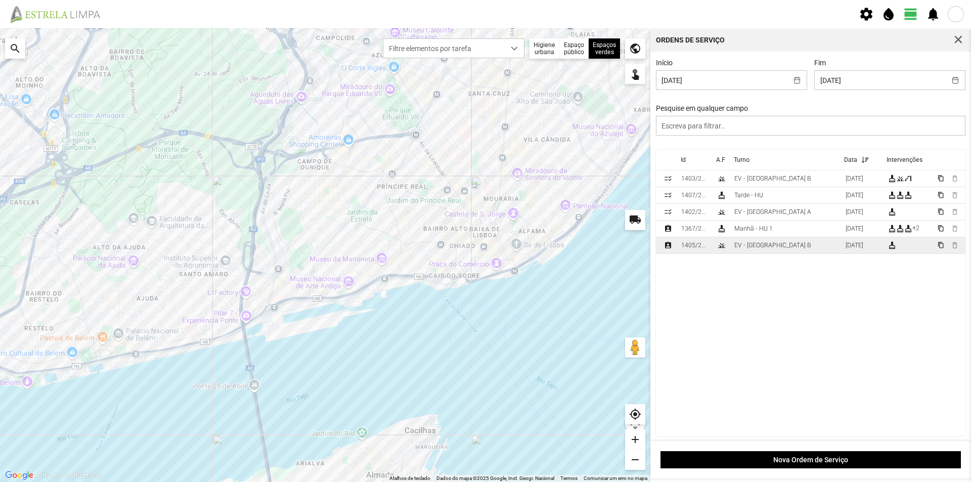
click at [771, 245] on td "EV - [GEOGRAPHIC_DATA] B" at bounding box center [785, 245] width 111 height 17
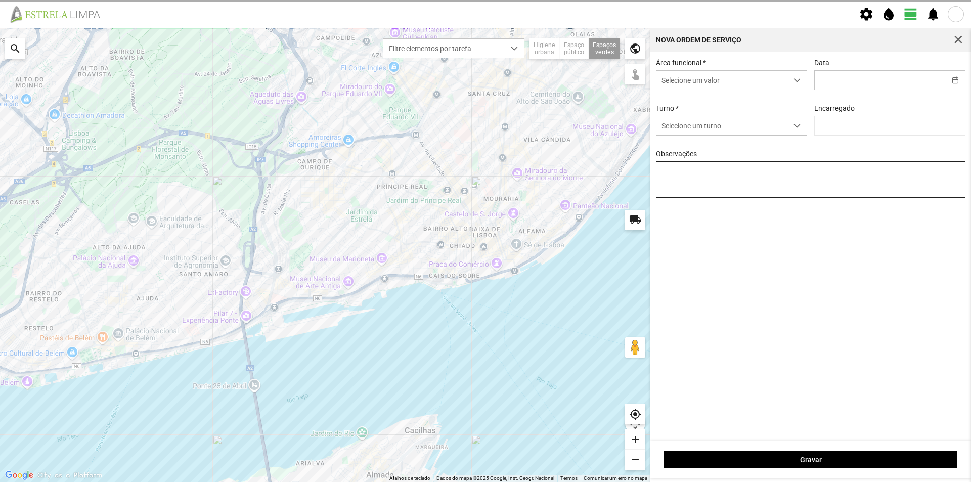
type input "[DATE]"
type textarea "[PERSON_NAME] do Rego"
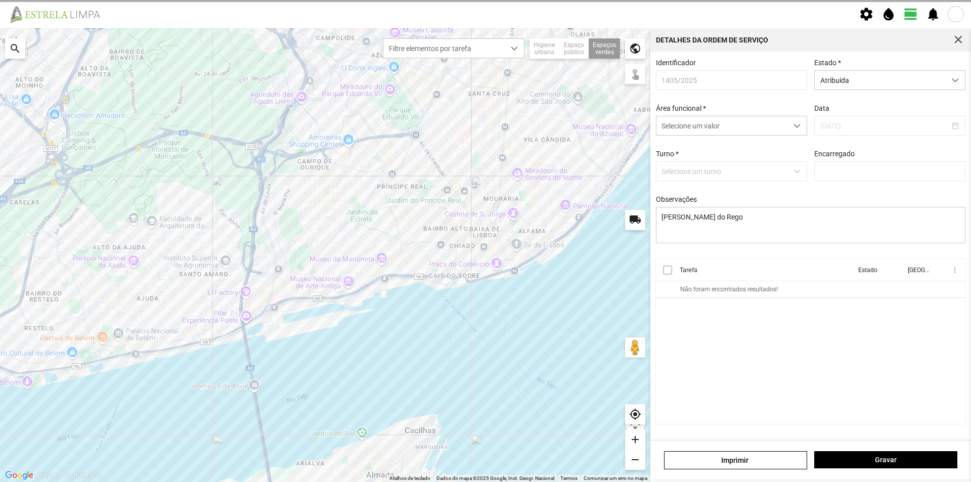
type input "[PERSON_NAME]"
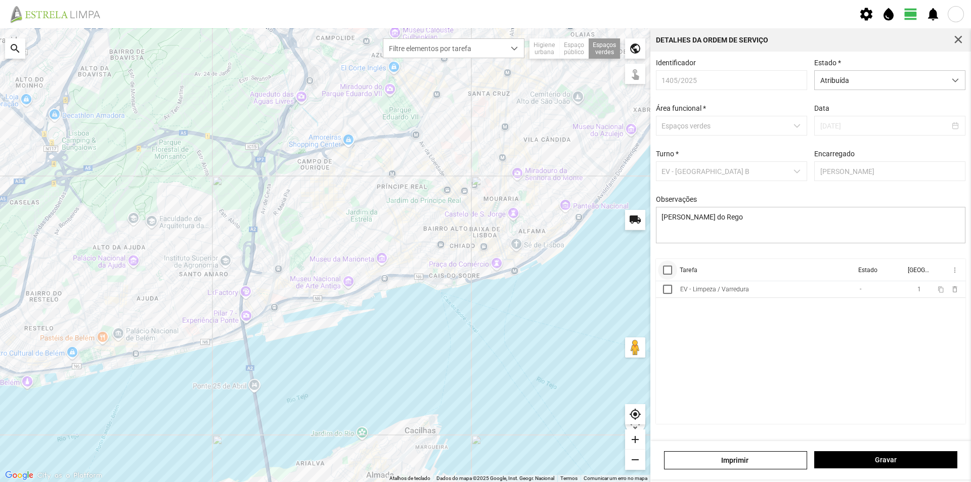
click at [671, 274] on div at bounding box center [667, 269] width 9 height 9
click at [954, 274] on span "more_vert" at bounding box center [954, 270] width 8 height 8
click at [903, 292] on span "Marcar como Concluída" at bounding box center [900, 290] width 75 height 7
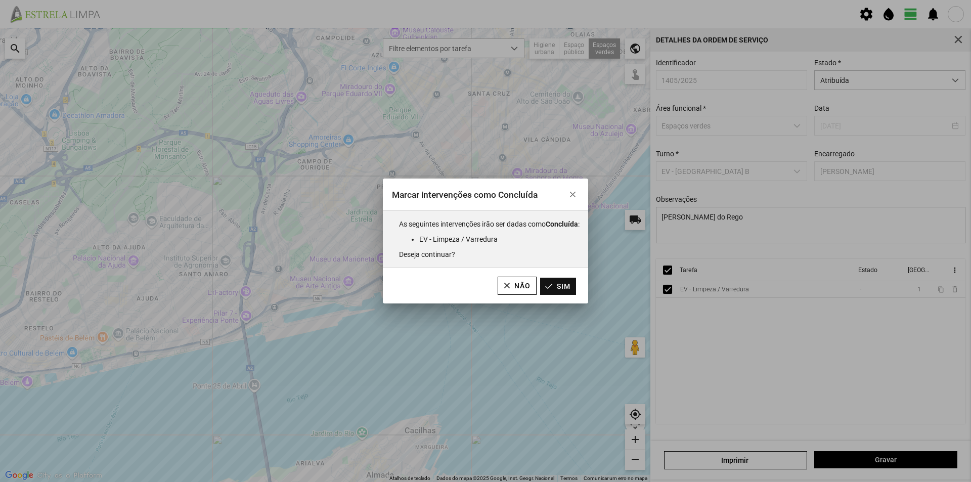
click at [559, 288] on button "Sim" at bounding box center [558, 286] width 36 height 17
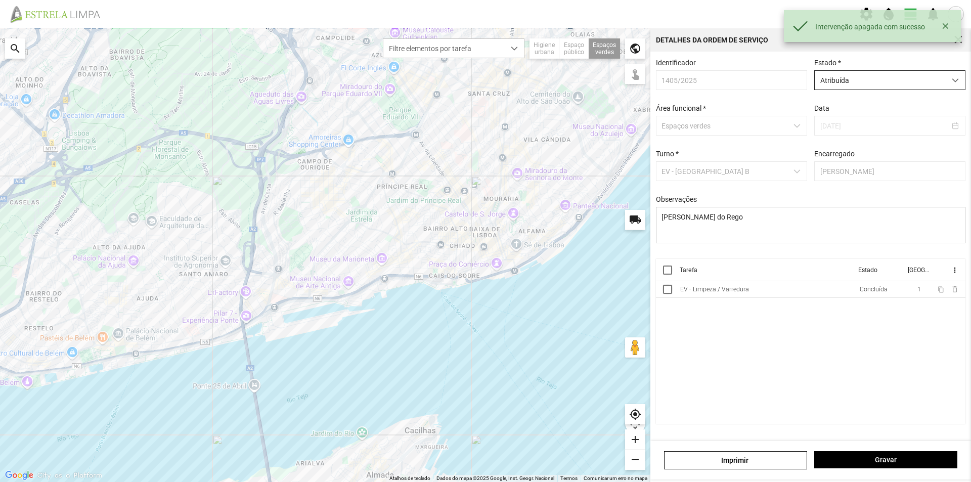
click at [899, 85] on span "Atribuída" at bounding box center [880, 80] width 131 height 19
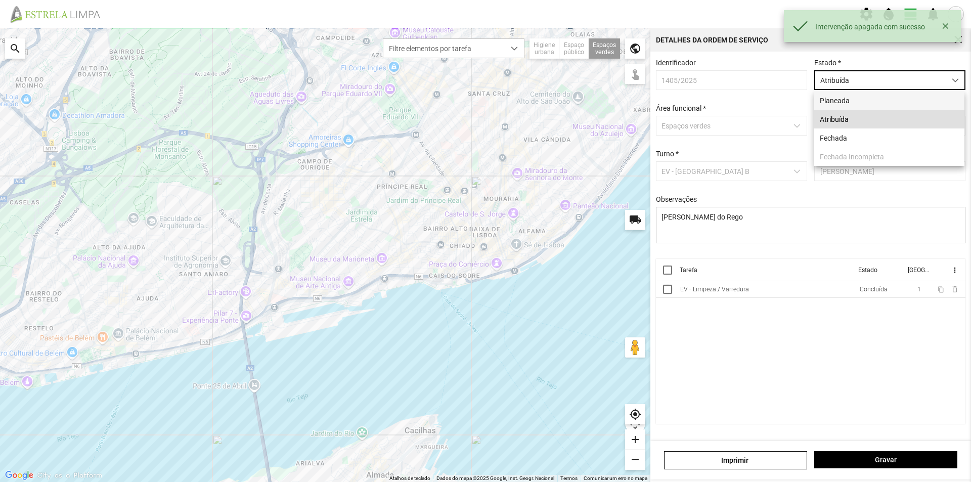
scroll to position [6, 45]
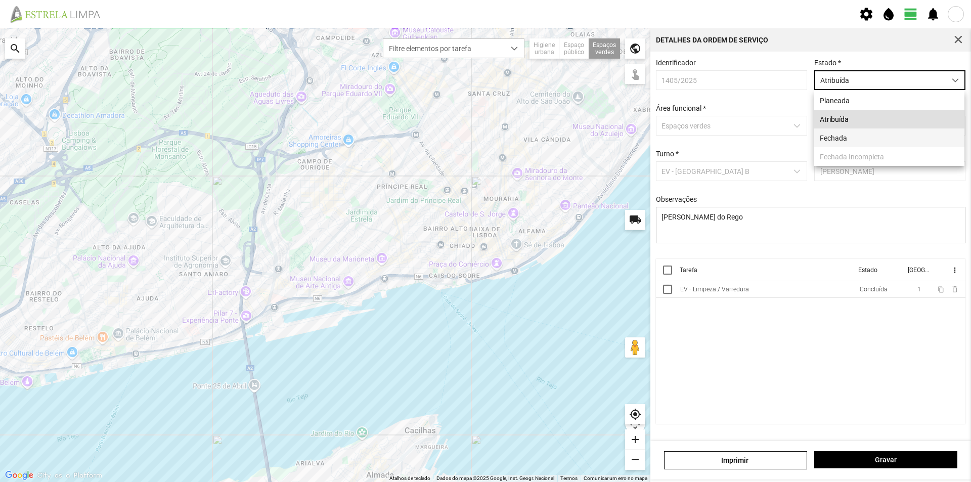
click at [869, 139] on li "Fechada" at bounding box center [889, 137] width 150 height 19
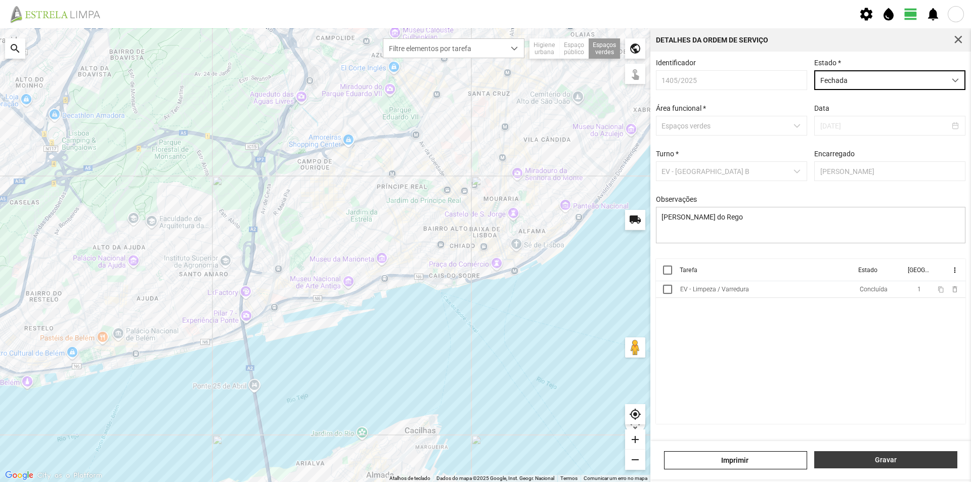
click at [854, 457] on span "Gravar" at bounding box center [886, 460] width 132 height 8
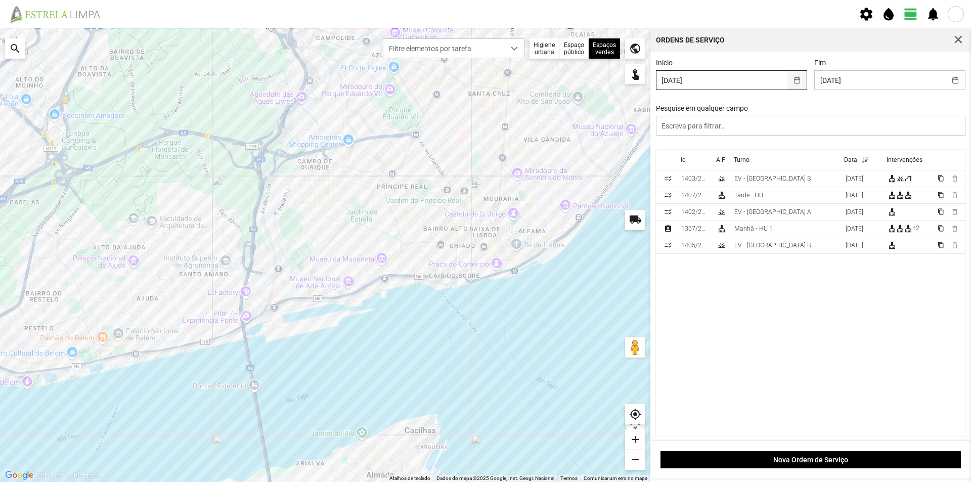
click at [795, 80] on button "button" at bounding box center [797, 80] width 20 height 19
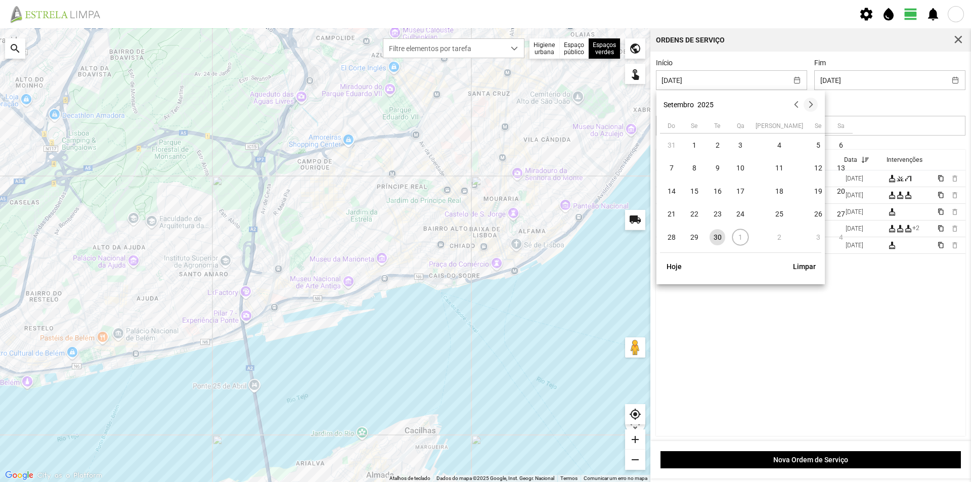
click at [811, 105] on button "button" at bounding box center [810, 105] width 14 height 14
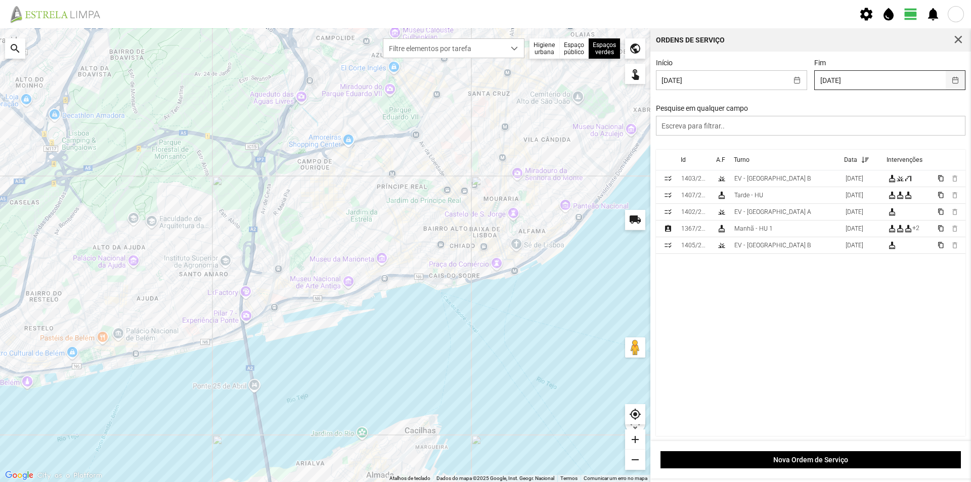
click at [949, 75] on button "button" at bounding box center [956, 80] width 20 height 19
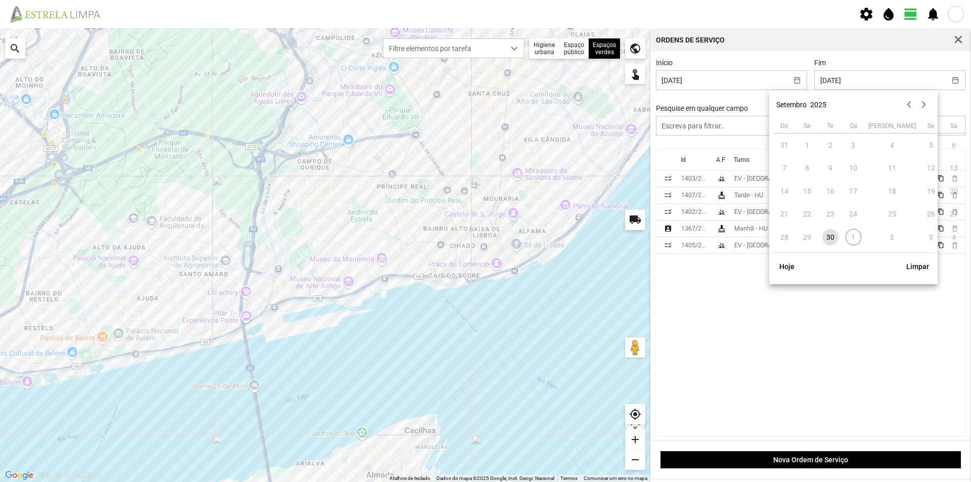
click at [850, 236] on td "1" at bounding box center [853, 237] width 23 height 23
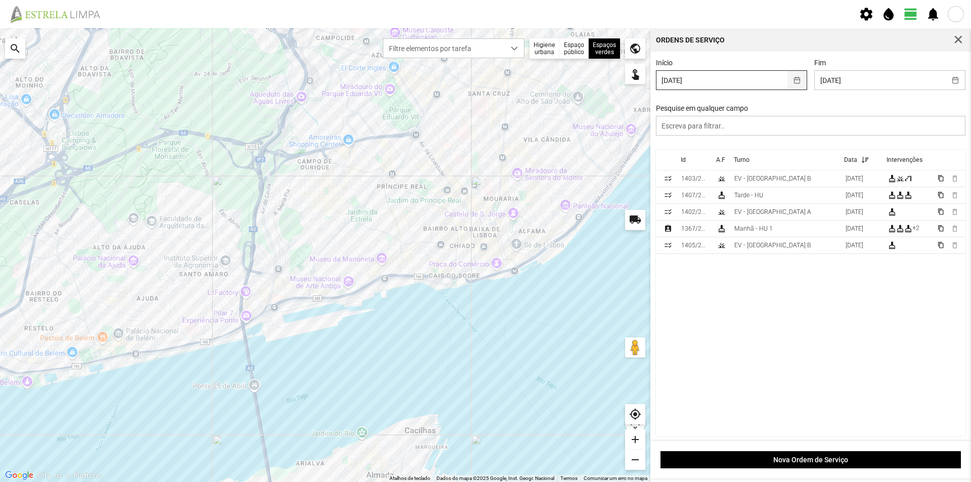
click at [796, 83] on button "button" at bounding box center [797, 80] width 20 height 19
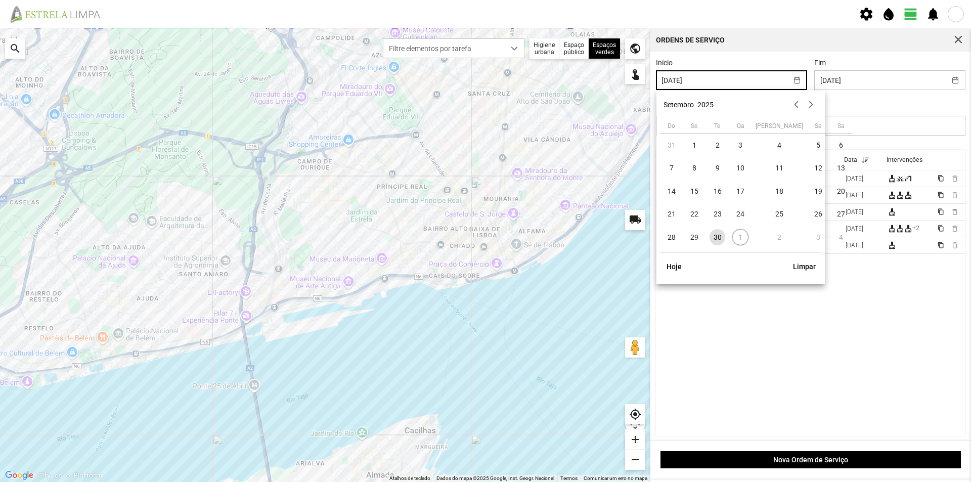
click at [740, 238] on td "1" at bounding box center [740, 237] width 23 height 23
click at [962, 37] on span "button" at bounding box center [958, 39] width 9 height 9
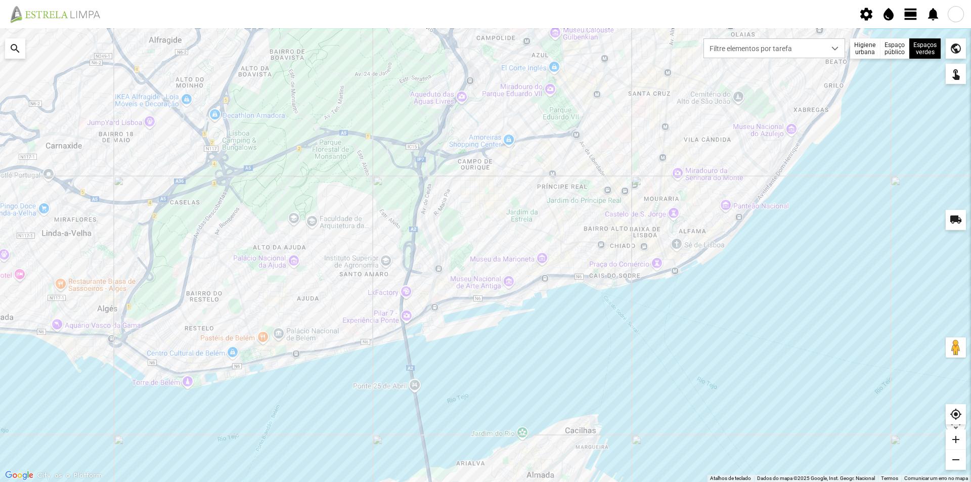
click at [906, 21] on span "view_day" at bounding box center [910, 14] width 15 height 15
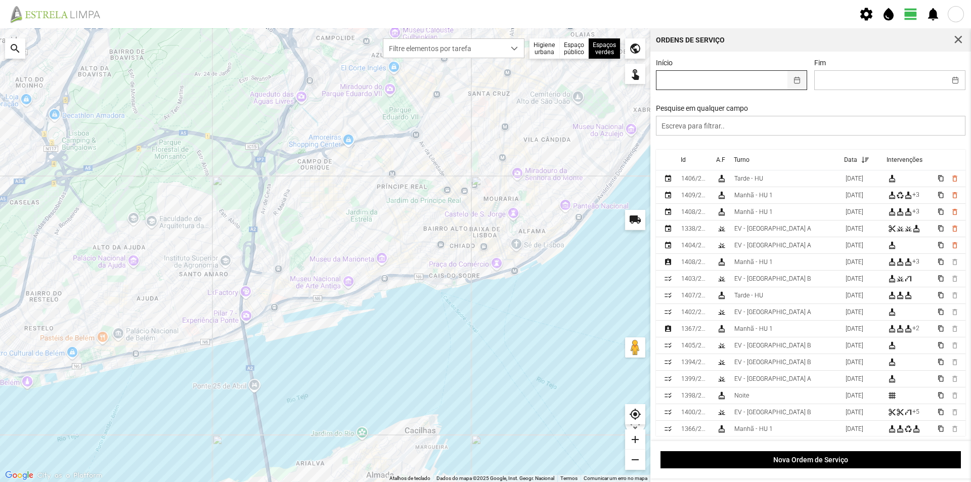
click at [792, 83] on button "button" at bounding box center [797, 80] width 20 height 19
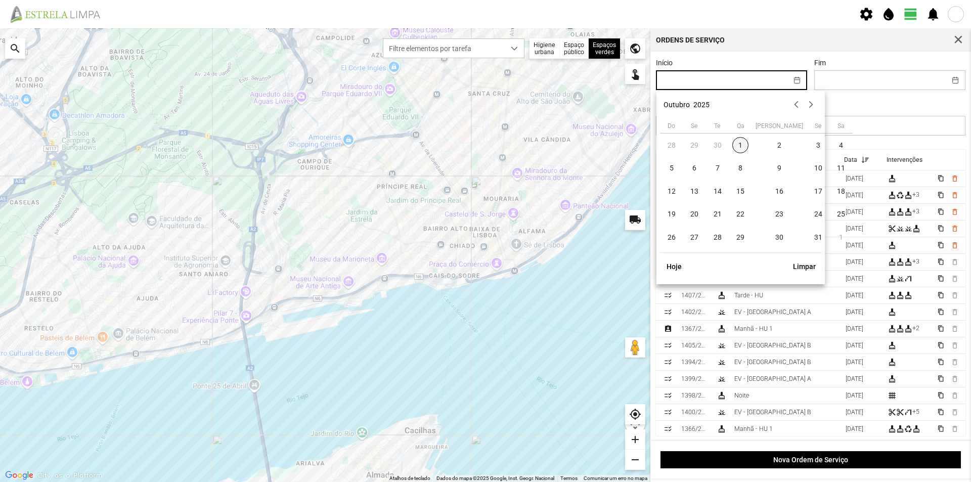
click at [738, 145] on span "1" at bounding box center [740, 145] width 16 height 16
type input "[DATE]"
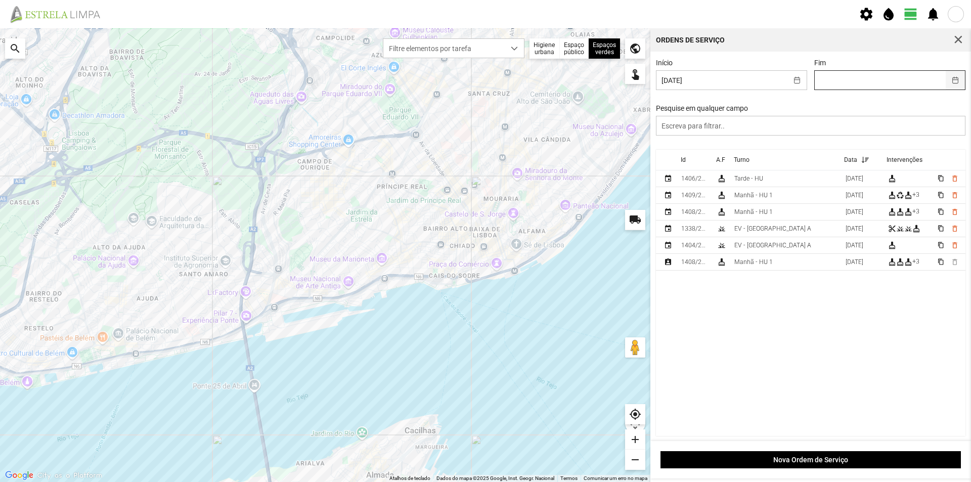
click at [949, 82] on button "button" at bounding box center [956, 80] width 20 height 19
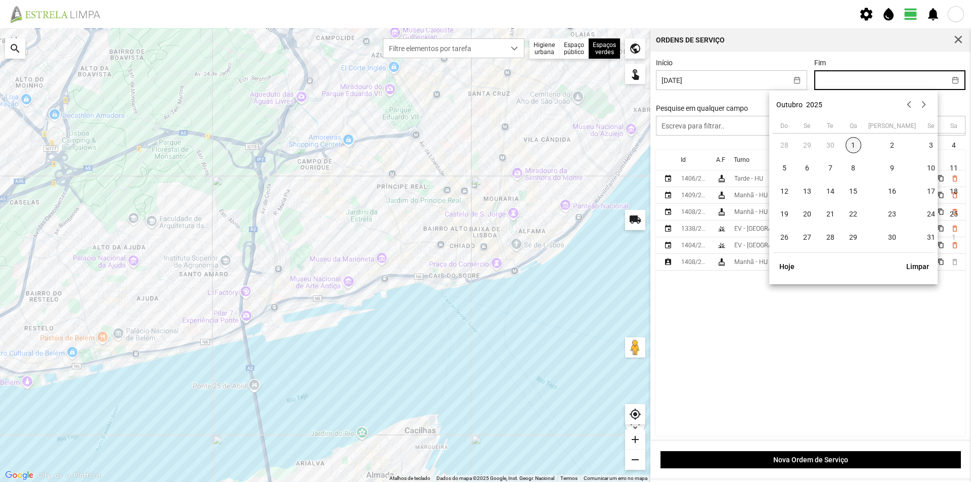
click at [854, 146] on span "1" at bounding box center [853, 145] width 16 height 16
type input "[DATE]"
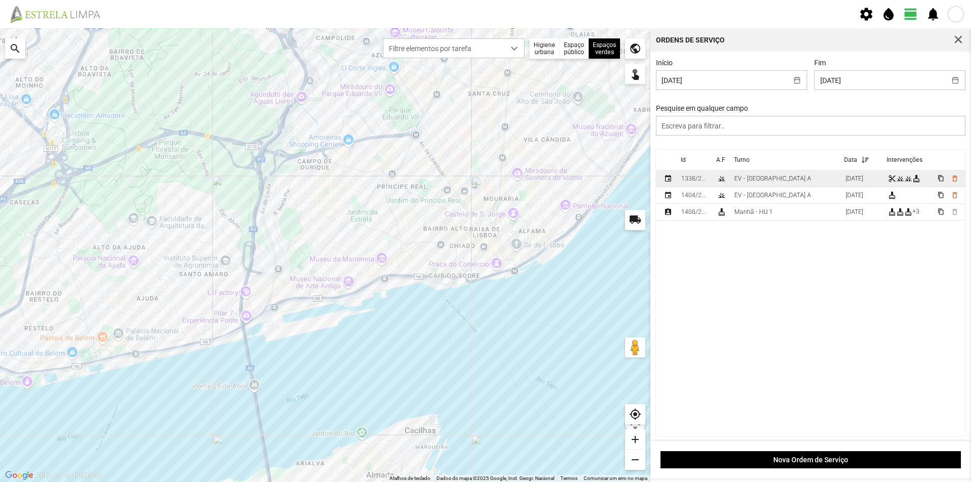
click at [770, 178] on div "EV - [GEOGRAPHIC_DATA] A" at bounding box center [772, 178] width 77 height 7
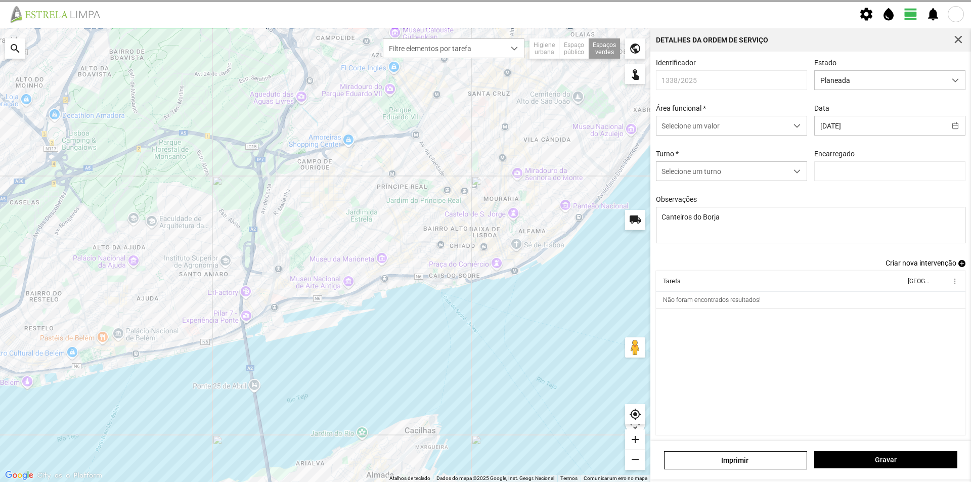
type input "[PERSON_NAME]"
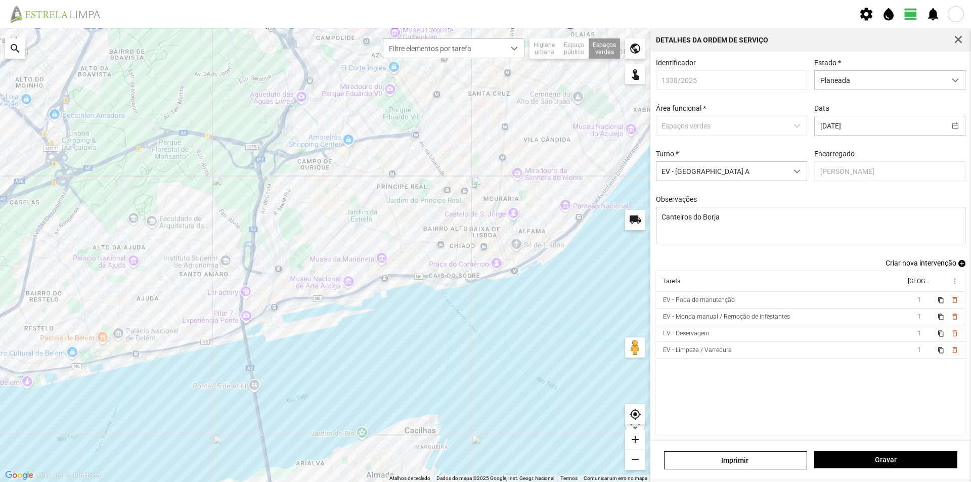
click at [958, 267] on span "add" at bounding box center [961, 263] width 7 height 7
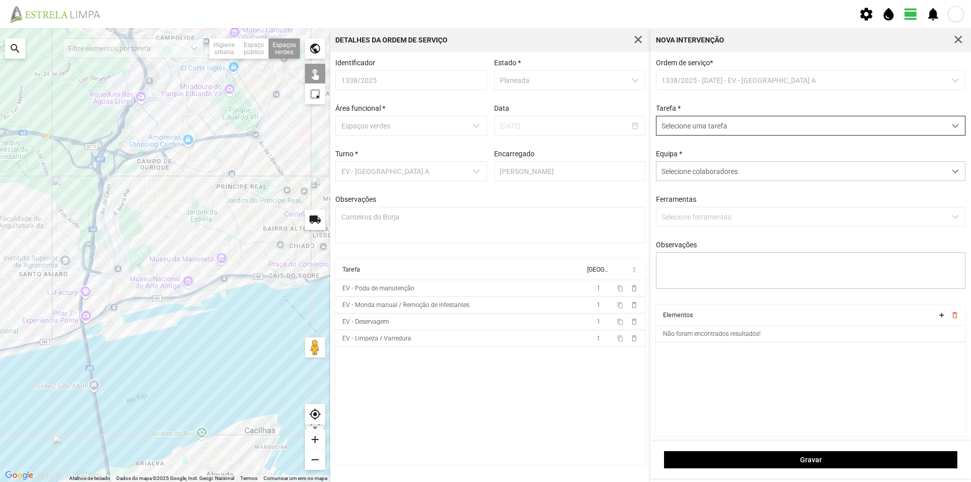
click at [709, 128] on span "Selecione uma tarefa" at bounding box center [800, 125] width 289 height 19
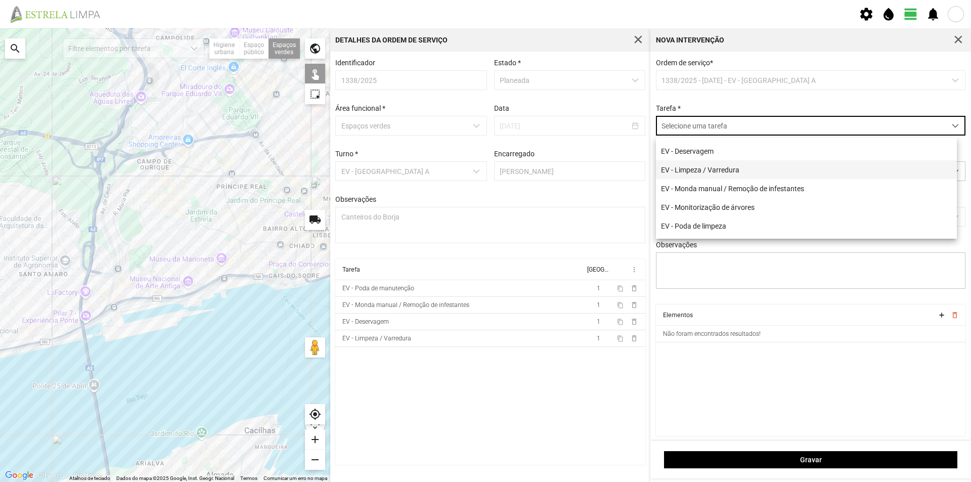
scroll to position [51, 0]
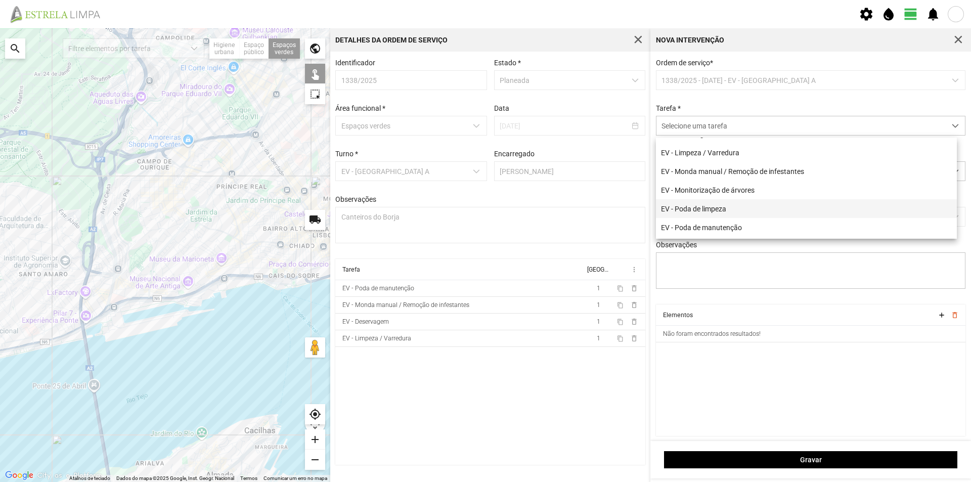
click at [749, 210] on li "EV - Poda de limpeza" at bounding box center [806, 208] width 301 height 19
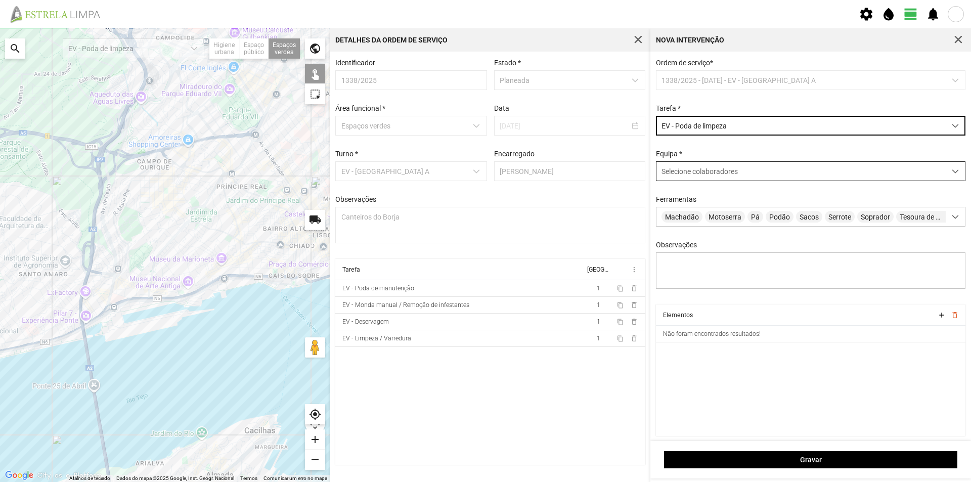
click at [709, 172] on span "Selecione colaboradores" at bounding box center [699, 171] width 76 height 8
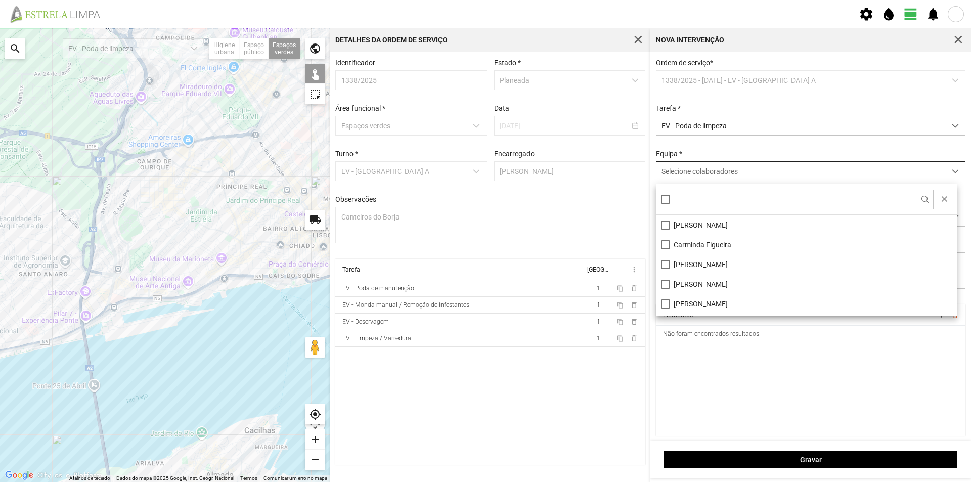
scroll to position [6, 45]
click at [710, 223] on li "[PERSON_NAME]" at bounding box center [806, 225] width 301 height 20
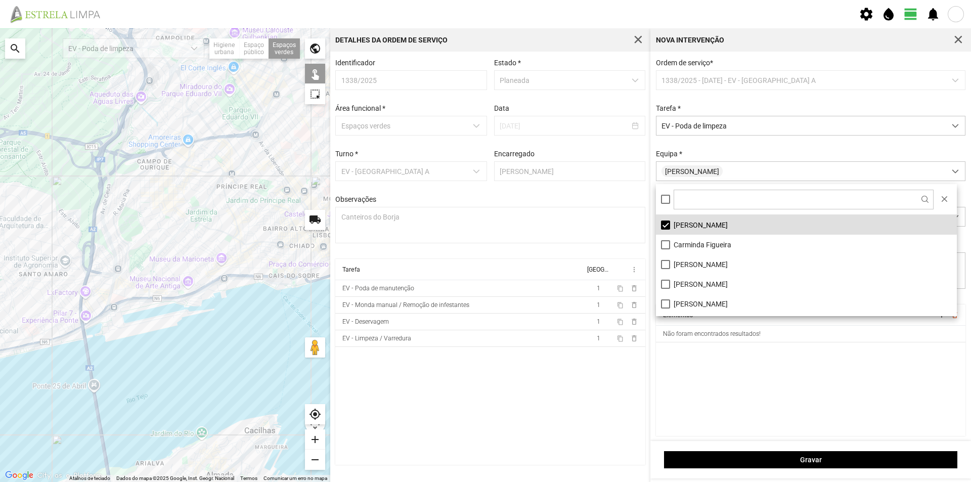
click at [739, 363] on cdk-virtual-scroll-viewport "Elementos add delete_outline Não foram encontrados resultados!" at bounding box center [811, 369] width 310 height 131
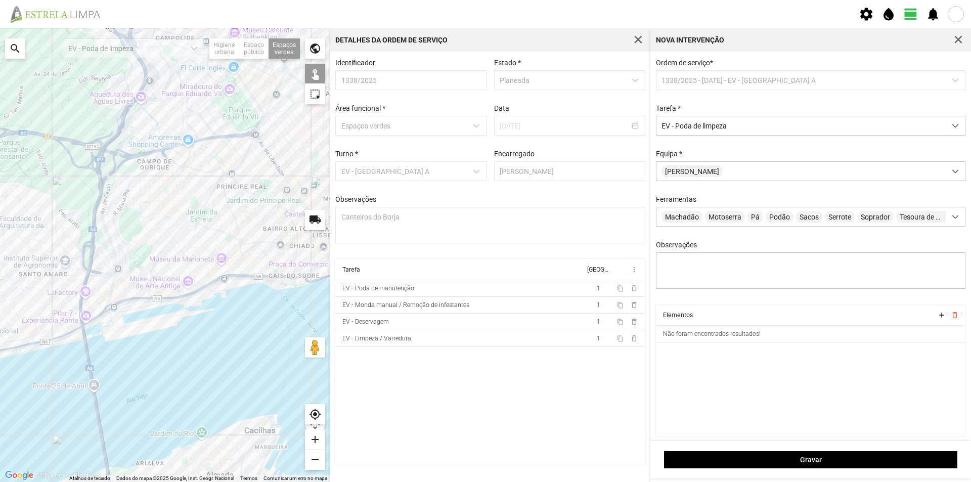
drag, startPoint x: 267, startPoint y: 305, endPoint x: 280, endPoint y: 343, distance: 40.0
click at [280, 343] on div at bounding box center [165, 255] width 330 height 454
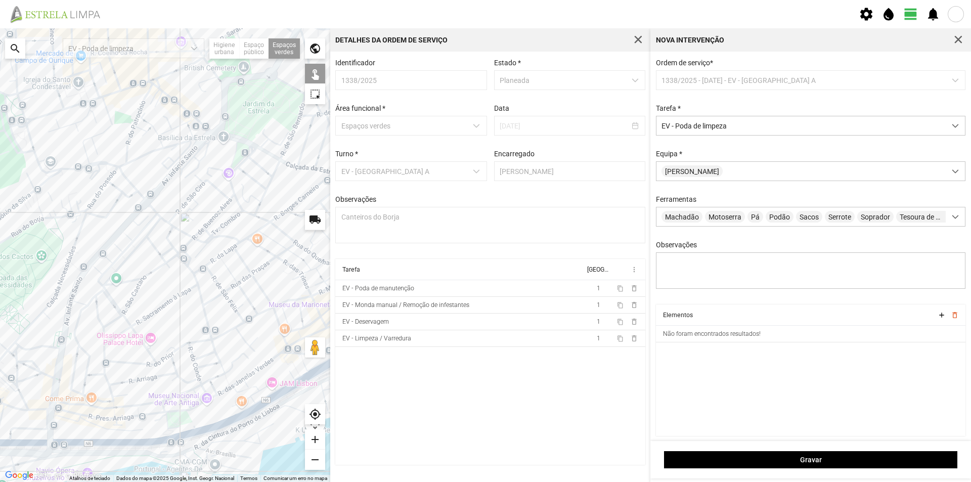
drag, startPoint x: 171, startPoint y: 241, endPoint x: 202, endPoint y: 272, distance: 44.0
click at [202, 272] on div at bounding box center [165, 255] width 330 height 454
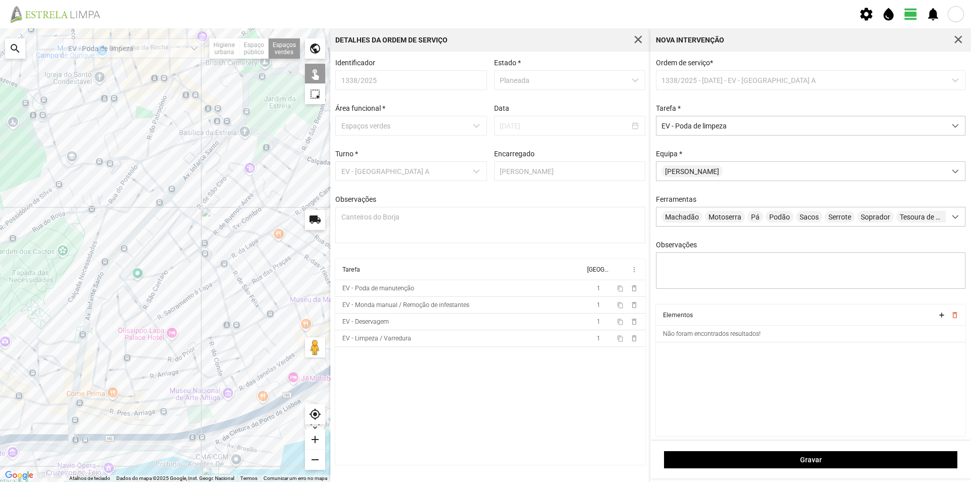
drag, startPoint x: 212, startPoint y: 232, endPoint x: 221, endPoint y: 222, distance: 13.2
click at [221, 222] on div at bounding box center [165, 255] width 330 height 454
click at [91, 195] on div at bounding box center [165, 255] width 330 height 454
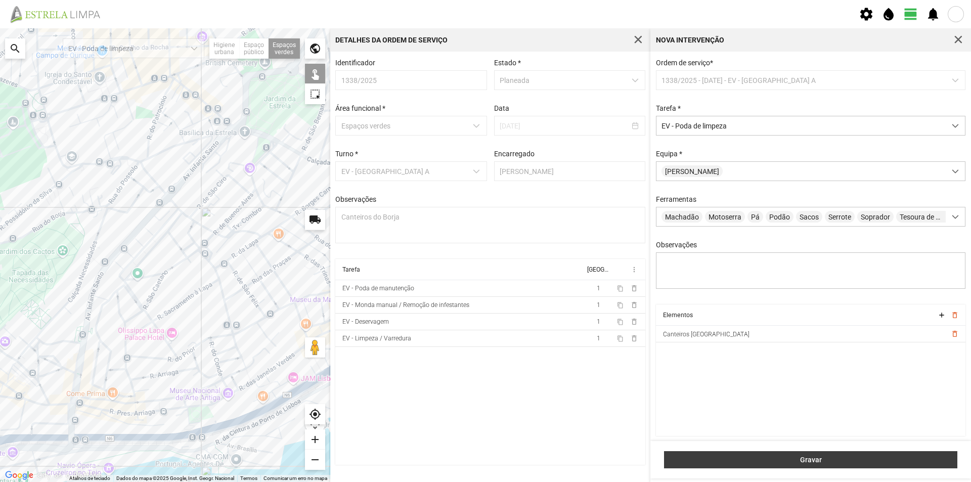
click at [774, 456] on span "Gravar" at bounding box center [810, 460] width 283 height 8
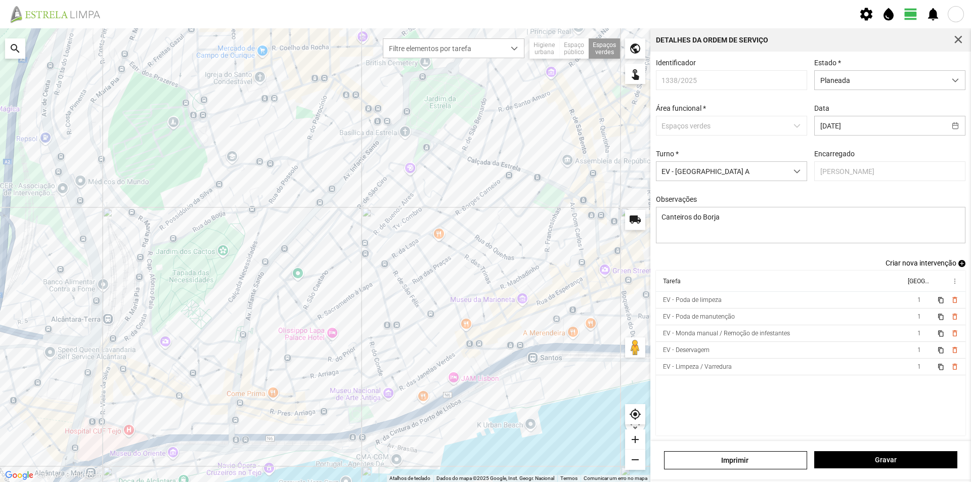
click at [958, 267] on span "add" at bounding box center [961, 263] width 7 height 7
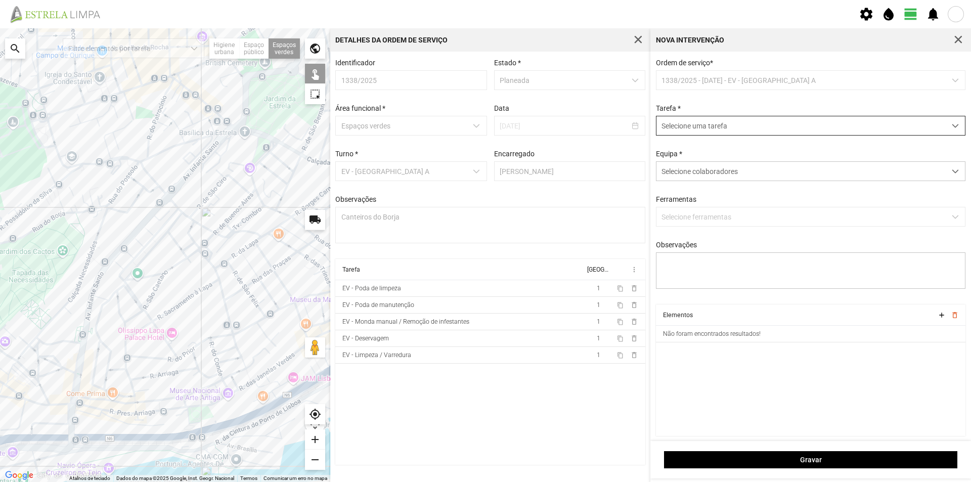
click at [677, 127] on span "Selecione uma tarefa" at bounding box center [800, 125] width 289 height 19
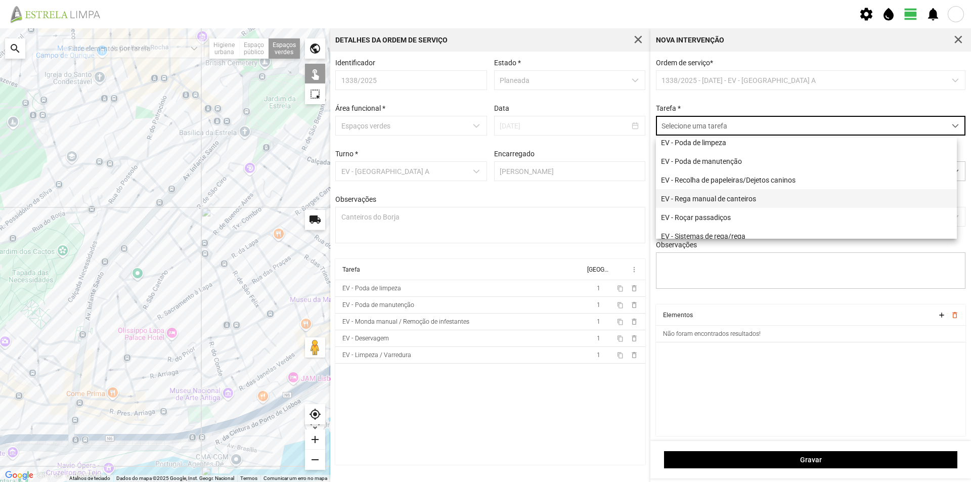
scroll to position [129, 0]
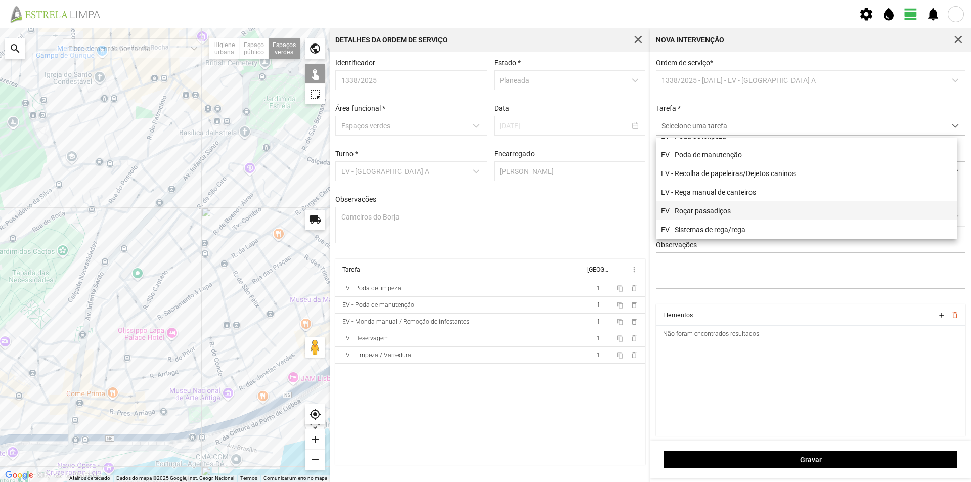
click at [715, 210] on li "EV - Roçar passadiços" at bounding box center [806, 210] width 301 height 19
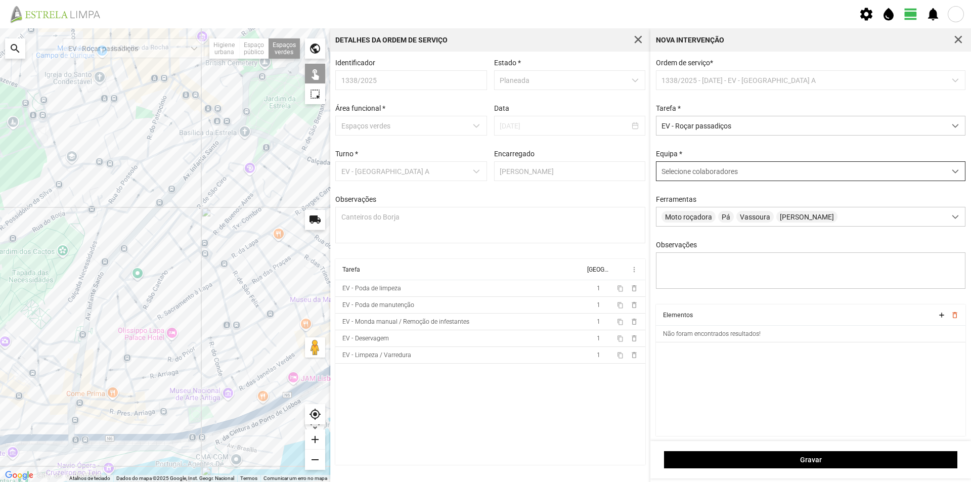
click at [678, 169] on span "Selecione colaboradores" at bounding box center [699, 171] width 76 height 8
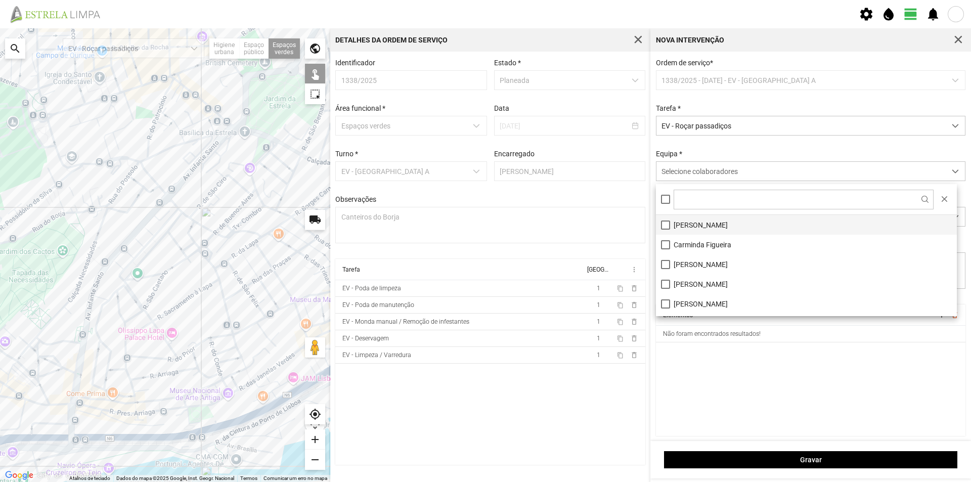
click at [688, 227] on li "[PERSON_NAME]" at bounding box center [806, 225] width 301 height 20
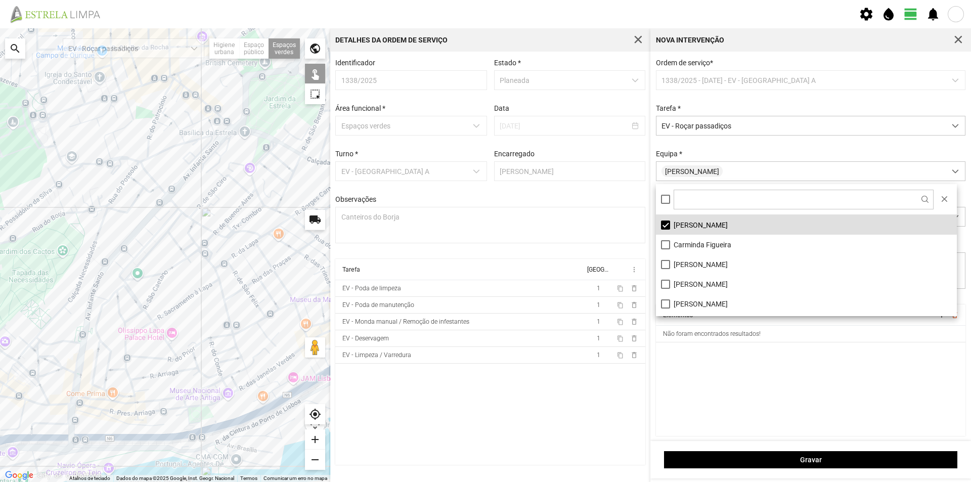
click at [88, 194] on div at bounding box center [165, 255] width 330 height 454
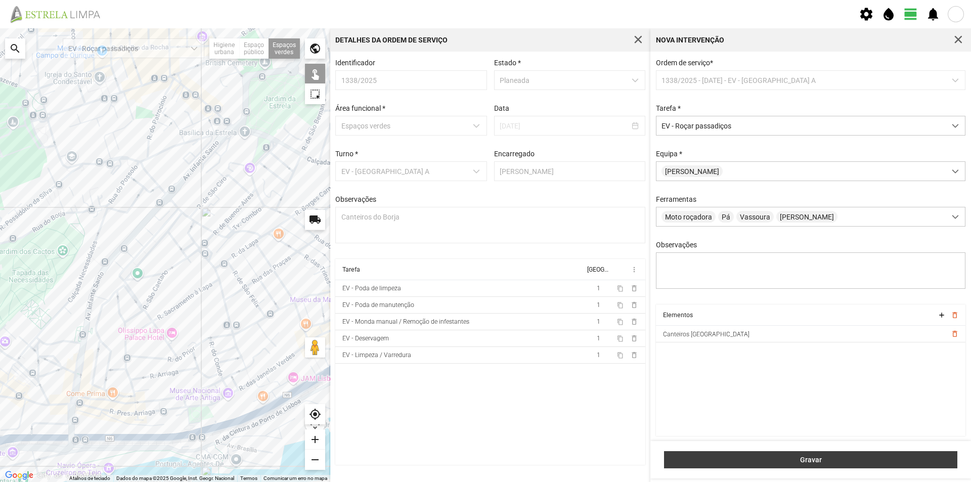
click at [737, 456] on span "Gravar" at bounding box center [810, 460] width 283 height 8
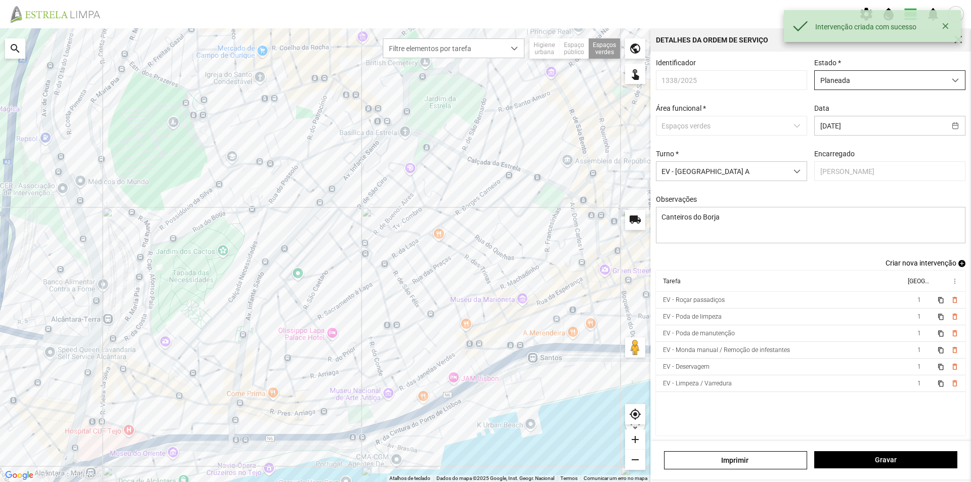
click at [916, 86] on span "Planeada" at bounding box center [880, 80] width 131 height 19
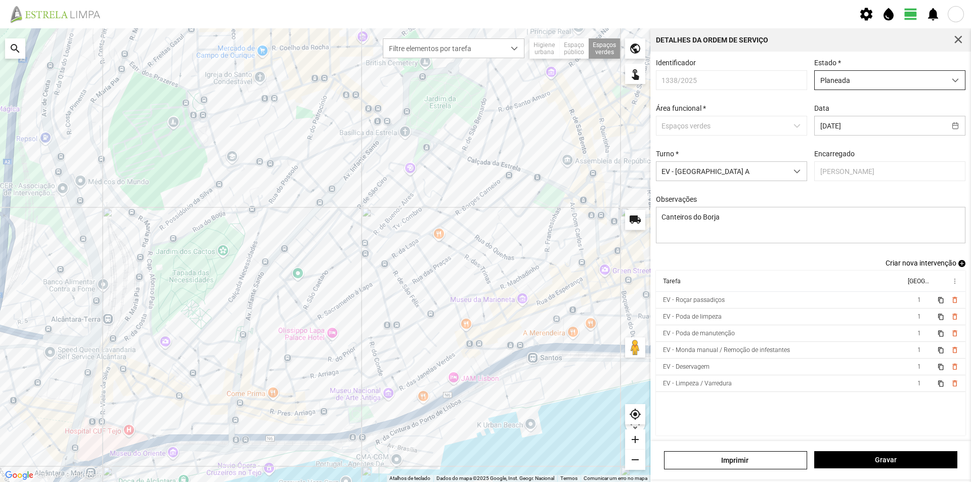
scroll to position [6, 45]
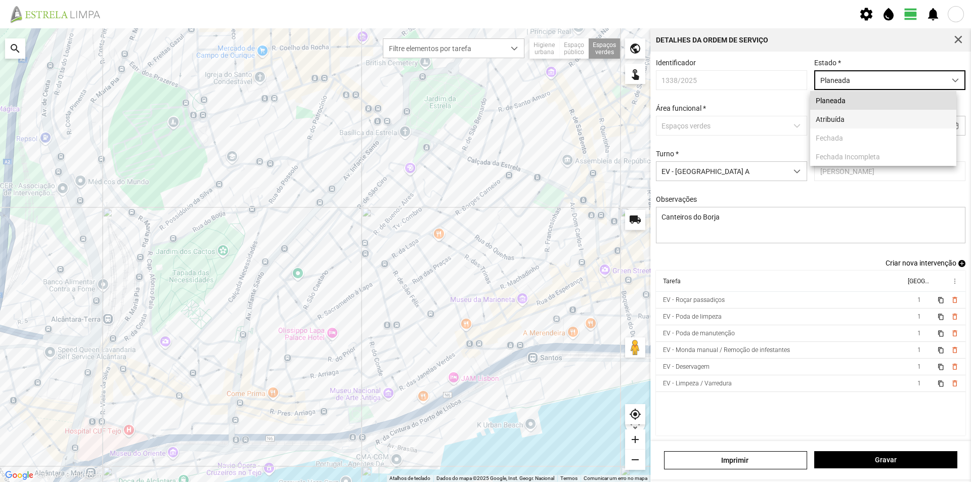
click at [851, 126] on li "Atribuída" at bounding box center [883, 119] width 146 height 19
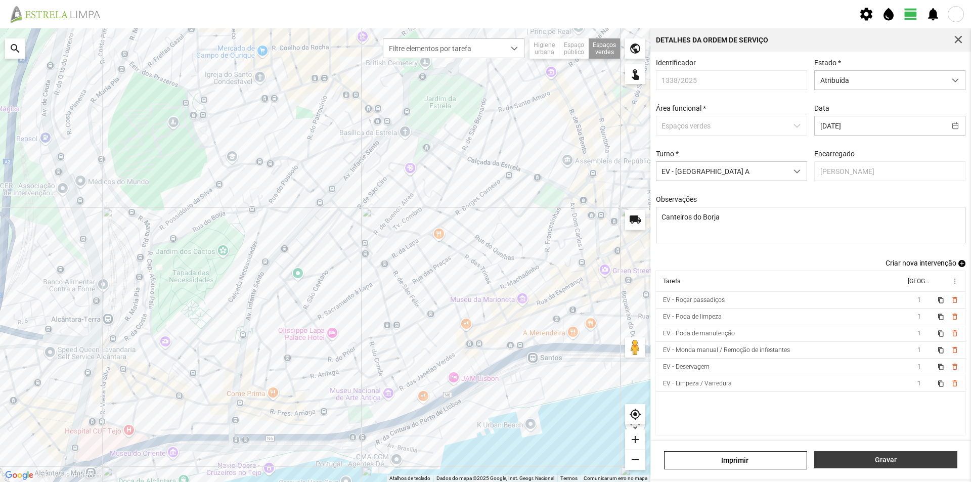
click at [867, 458] on span "Gravar" at bounding box center [886, 460] width 132 height 8
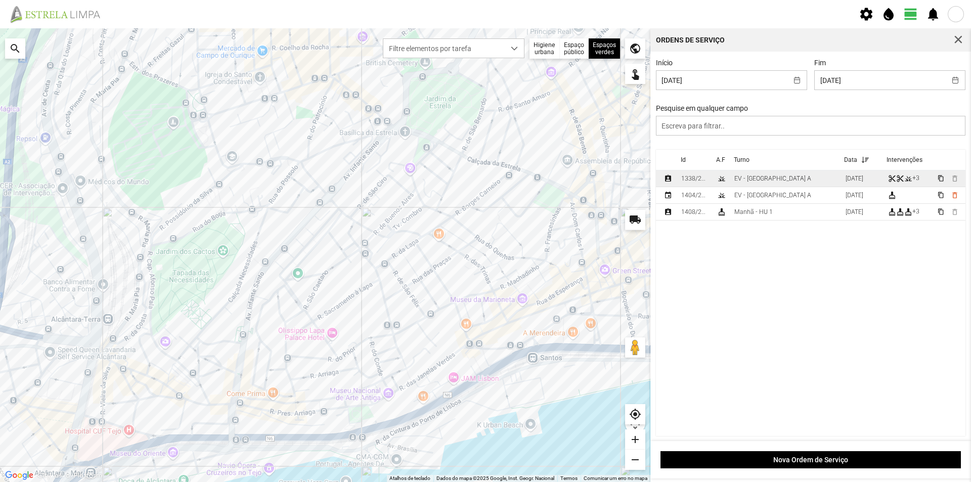
click at [762, 180] on div "EV - [GEOGRAPHIC_DATA] A" at bounding box center [772, 178] width 77 height 7
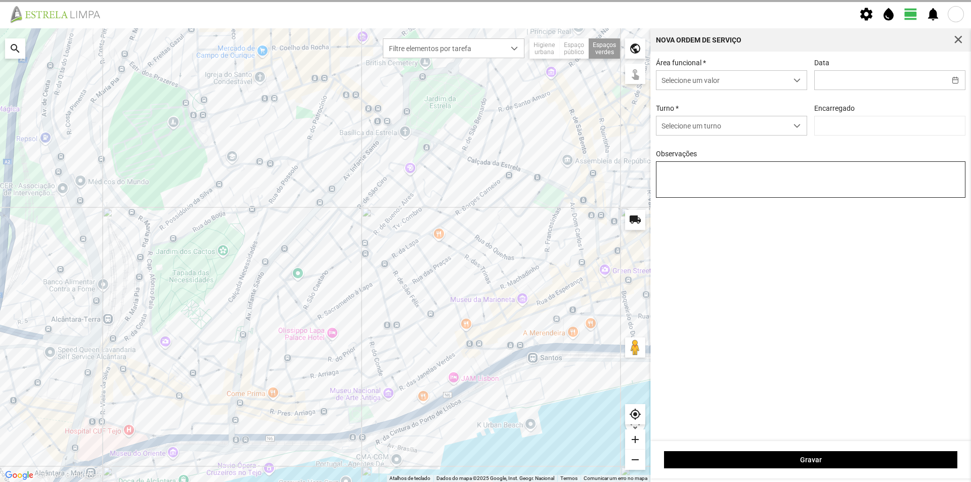
type input "[DATE]"
type input "[PERSON_NAME]"
type textarea "Canteiros do Borja"
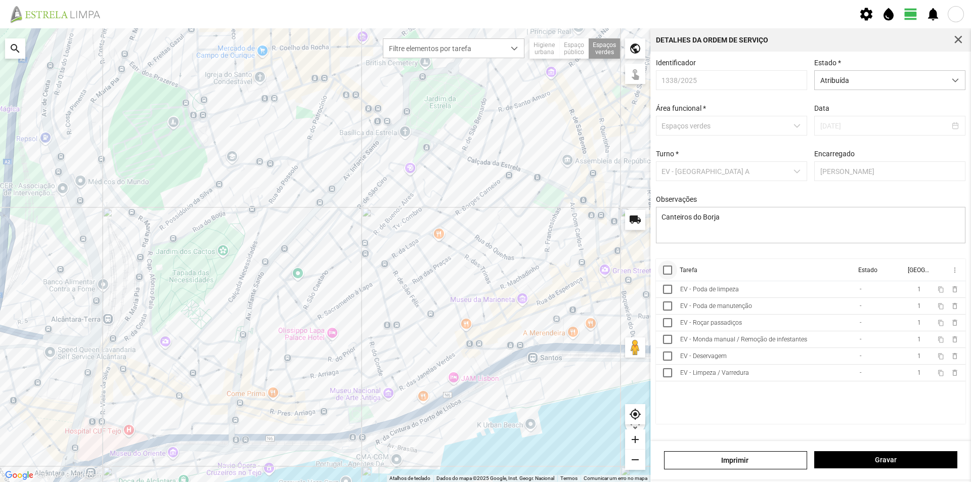
click at [668, 274] on div at bounding box center [667, 269] width 9 height 9
click at [954, 272] on span "more_vert" at bounding box center [954, 270] width 8 height 8
click at [906, 289] on span "Marcar como Concluída" at bounding box center [900, 290] width 75 height 7
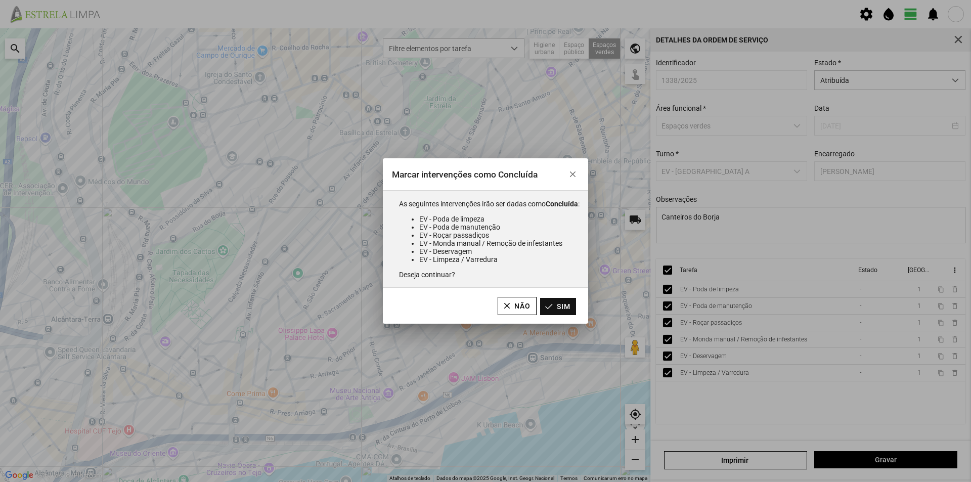
click at [569, 308] on button "Sim" at bounding box center [558, 306] width 36 height 17
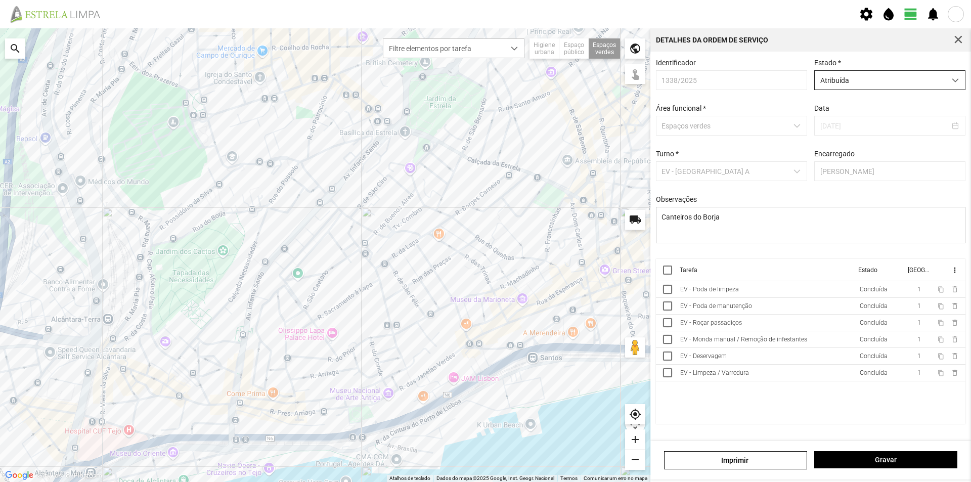
click at [930, 84] on span "Atribuída" at bounding box center [880, 80] width 131 height 19
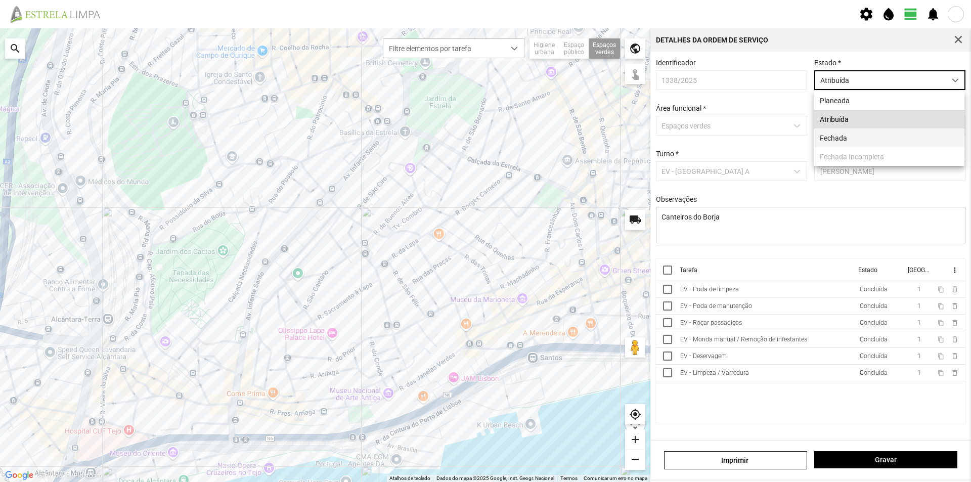
click at [851, 144] on li "Fechada" at bounding box center [889, 137] width 150 height 19
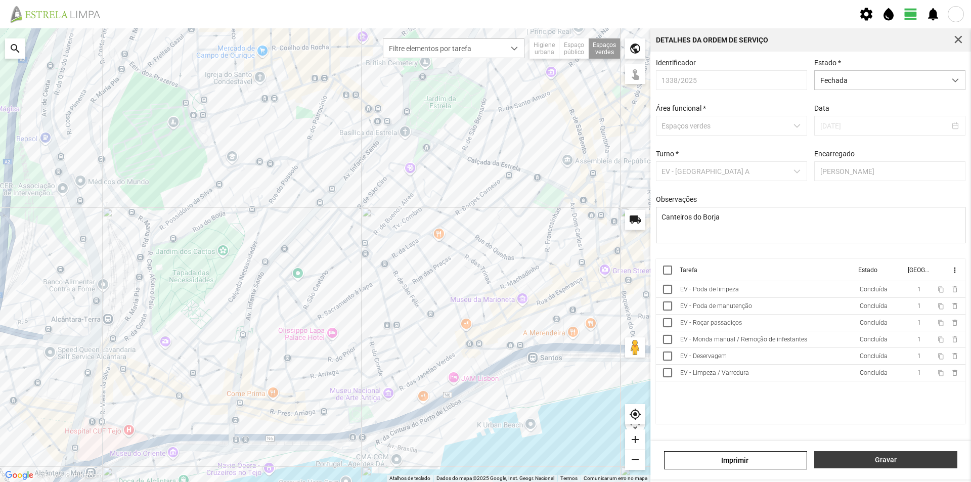
click at [860, 459] on span "Gravar" at bounding box center [886, 460] width 132 height 8
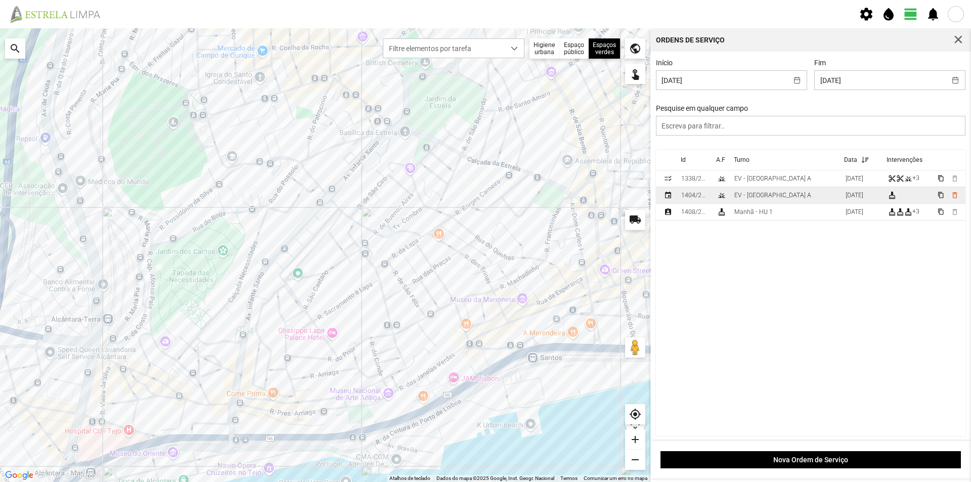
click at [779, 197] on td "EV - [GEOGRAPHIC_DATA] A" at bounding box center [785, 195] width 111 height 17
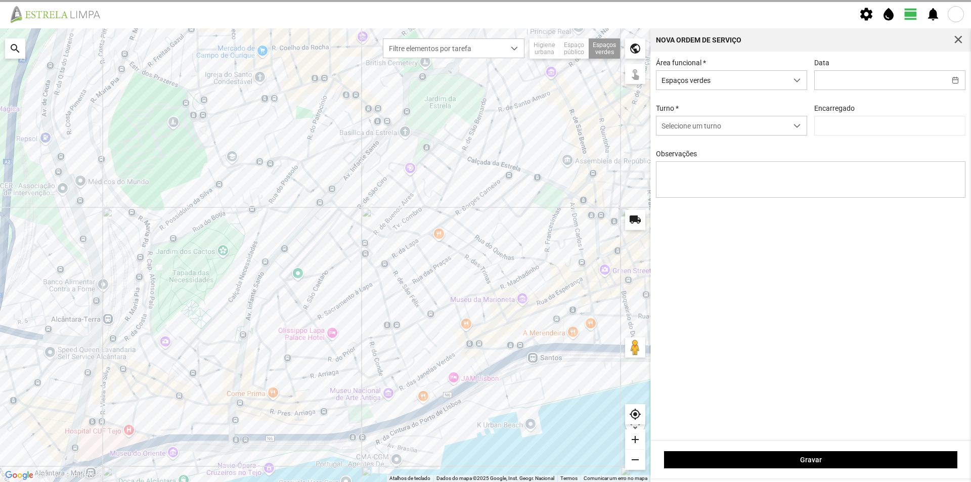
type input "[DATE]"
type input "[PERSON_NAME]"
type textarea "Jardim [PERSON_NAME]"
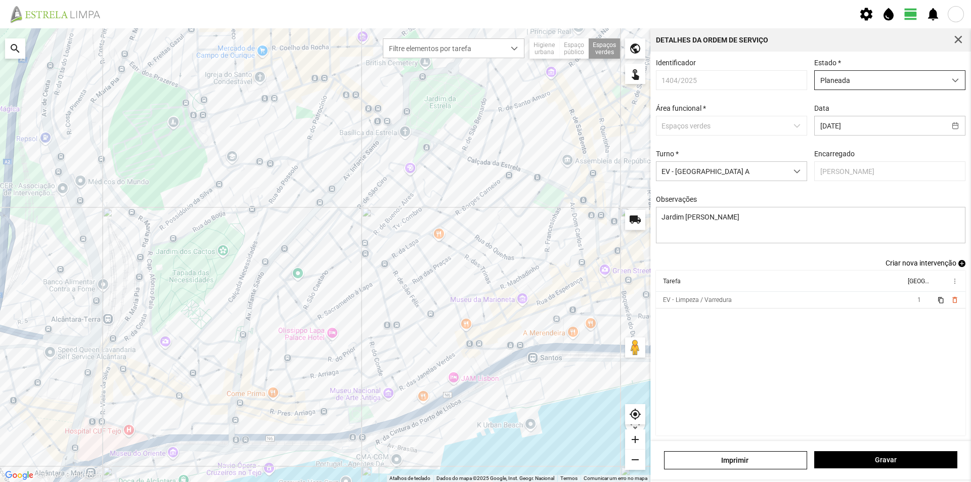
click at [904, 83] on span "Planeada" at bounding box center [880, 80] width 131 height 19
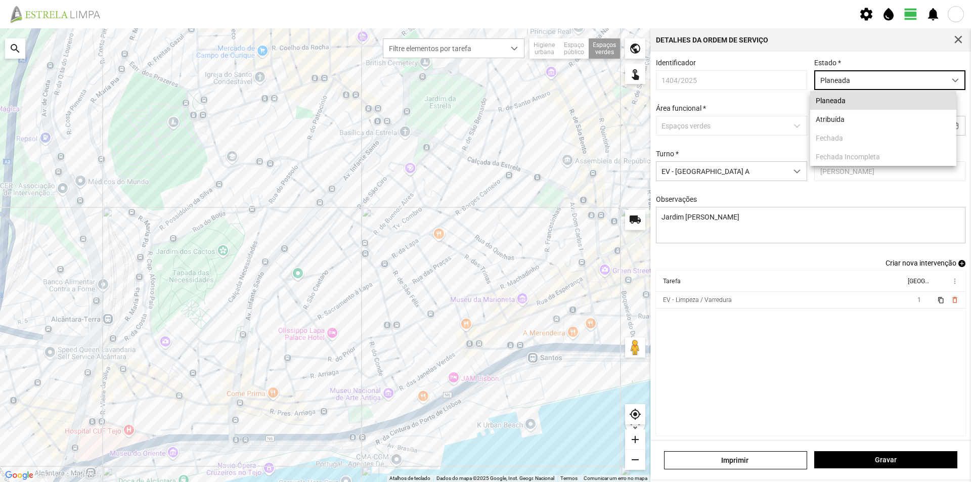
click at [875, 101] on li "Planeada" at bounding box center [883, 100] width 146 height 19
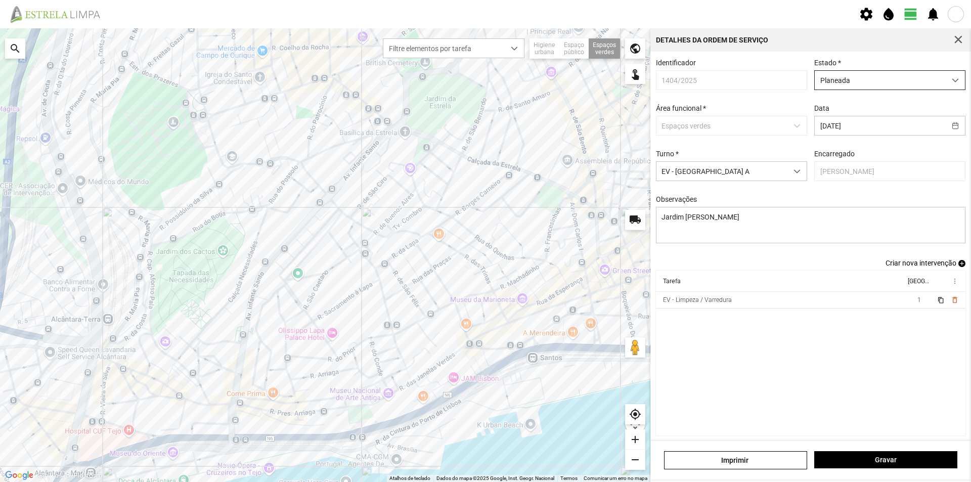
click at [890, 83] on span "Planeada" at bounding box center [880, 80] width 131 height 19
click at [854, 120] on li "Atribuída" at bounding box center [883, 119] width 146 height 19
click at [857, 460] on span "Gravar" at bounding box center [886, 460] width 132 height 8
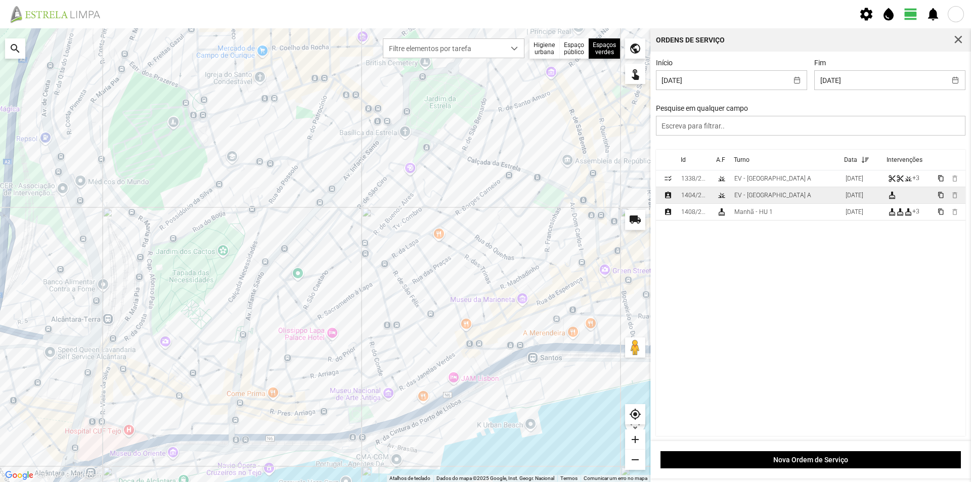
click at [772, 197] on td "EV - [GEOGRAPHIC_DATA] A" at bounding box center [785, 195] width 111 height 17
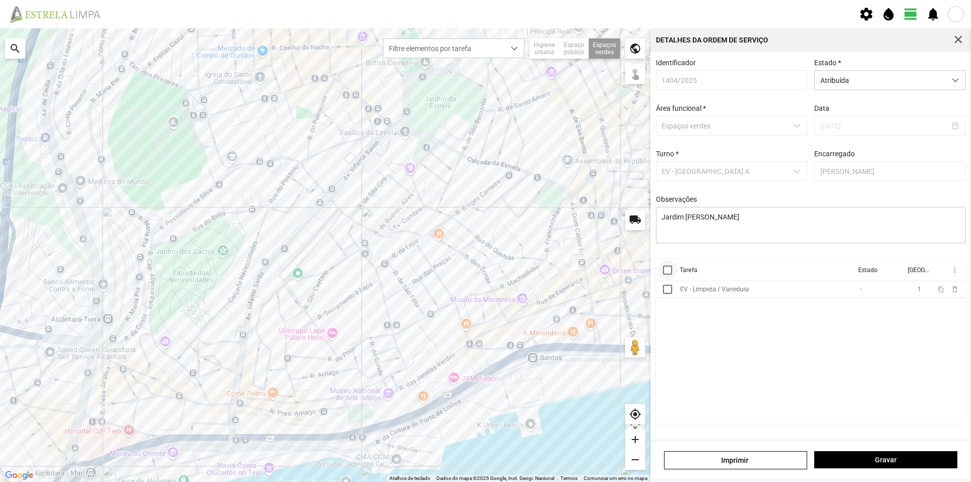
click at [667, 275] on div at bounding box center [667, 269] width 9 height 9
click at [953, 273] on span "more_vert" at bounding box center [954, 270] width 8 height 8
click at [898, 292] on span "Marcar como Concluída" at bounding box center [900, 290] width 75 height 7
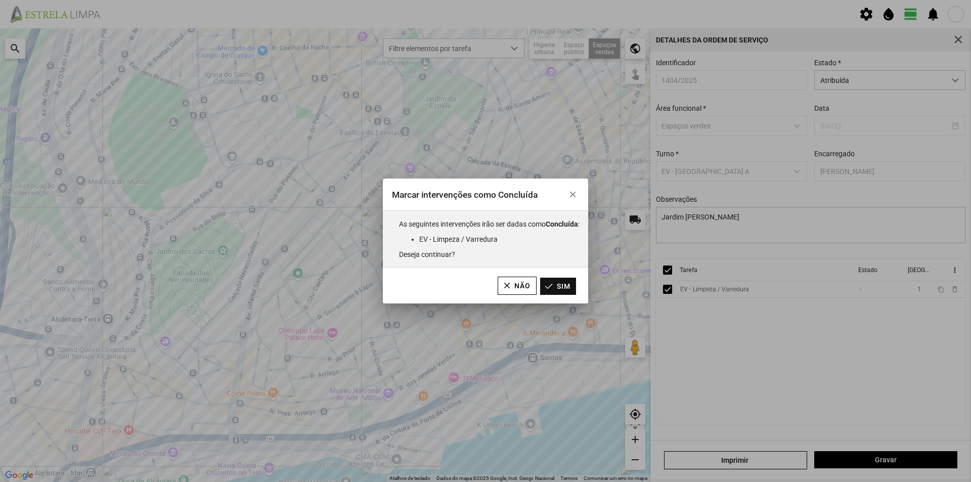
click at [567, 291] on button "Sim" at bounding box center [558, 286] width 36 height 17
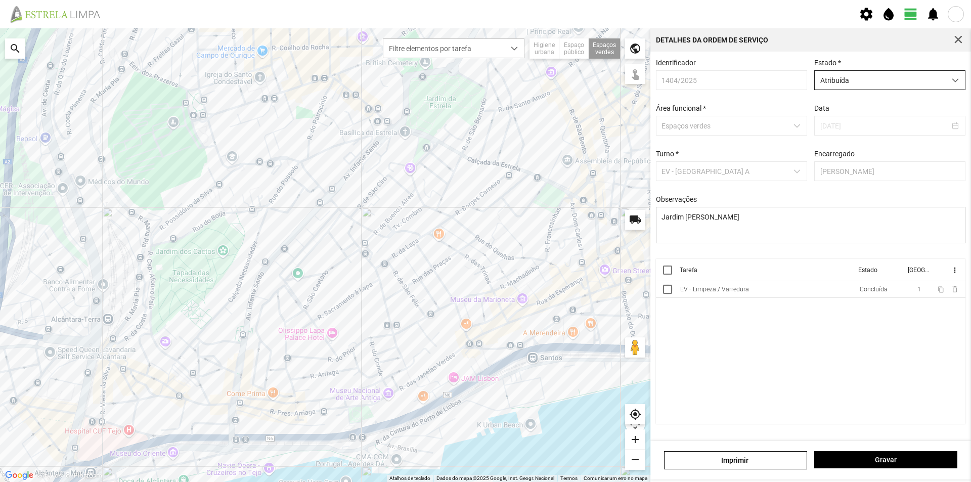
click at [924, 79] on span "Atribuída" at bounding box center [880, 80] width 131 height 19
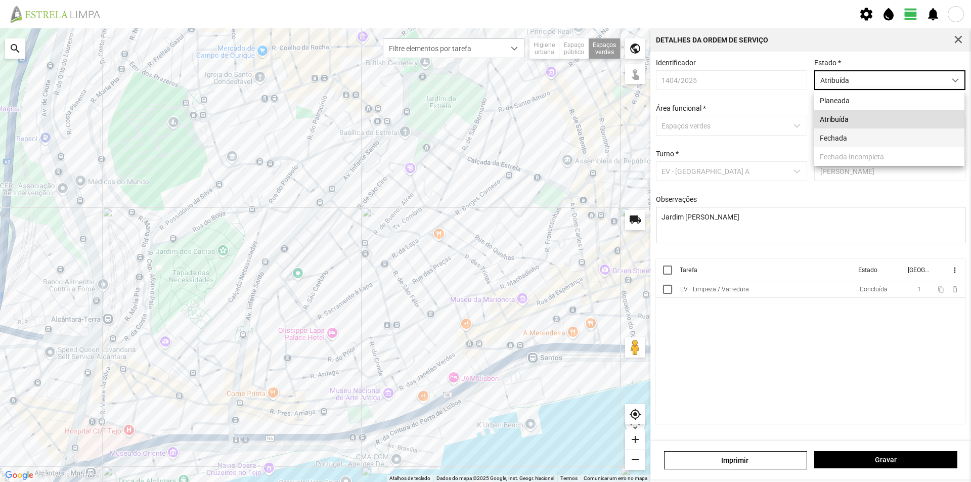
click at [862, 136] on li "Fechada" at bounding box center [889, 137] width 150 height 19
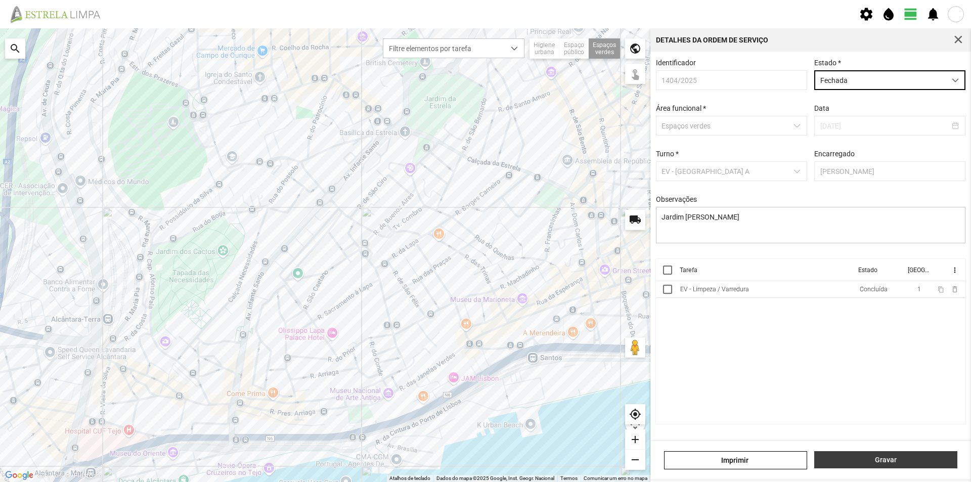
click at [851, 456] on span "Gravar" at bounding box center [886, 460] width 132 height 8
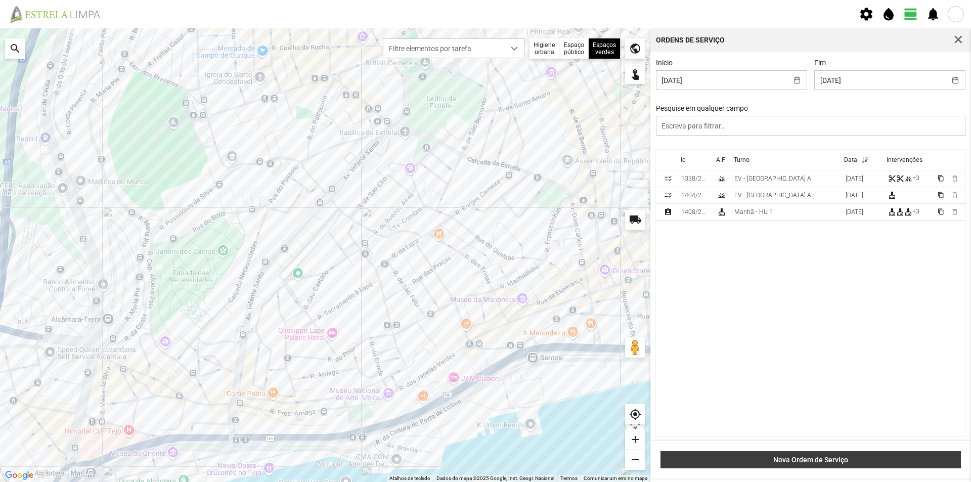
click at [824, 458] on span "Nova Ordem de Serviço" at bounding box center [811, 460] width 290 height 8
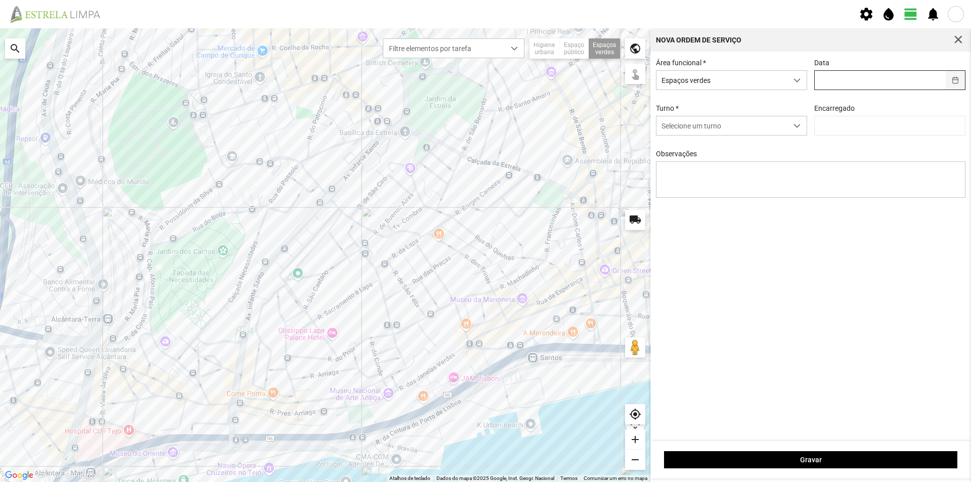
click at [955, 82] on button "button" at bounding box center [956, 80] width 20 height 19
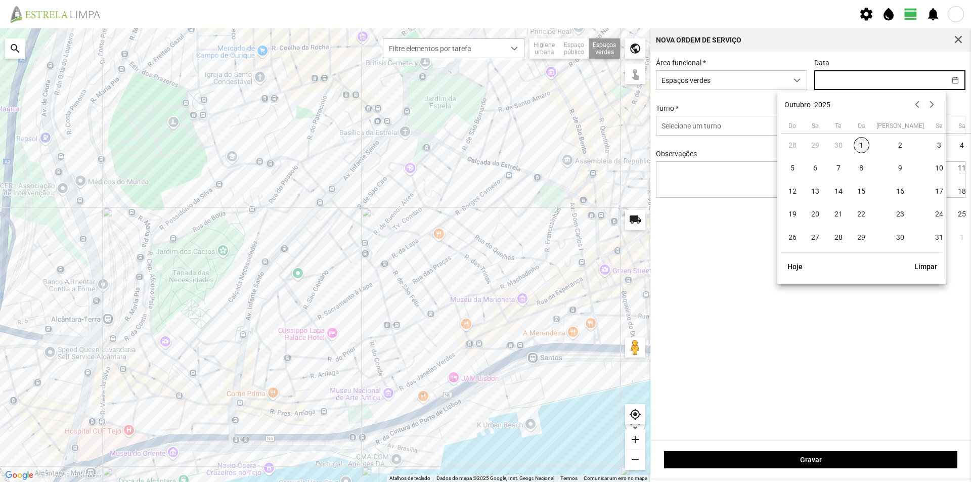
click at [859, 149] on span "1" at bounding box center [862, 145] width 16 height 16
type input "[DATE]"
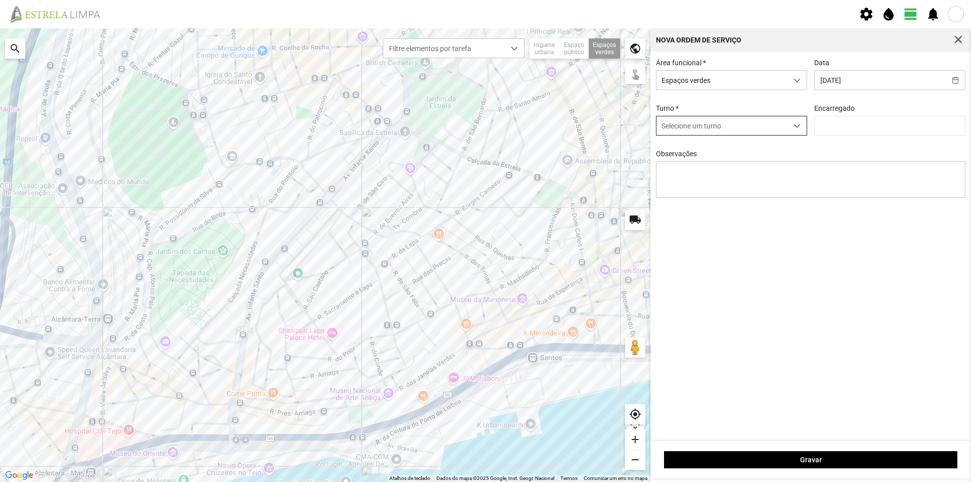
click at [779, 126] on span "Selecione um turno" at bounding box center [721, 125] width 131 height 19
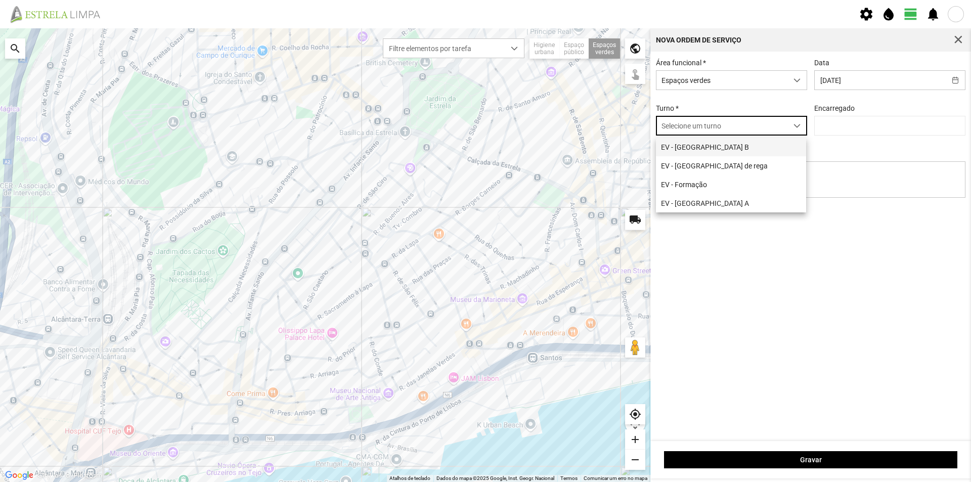
click at [755, 148] on li "EV - [GEOGRAPHIC_DATA] B" at bounding box center [731, 147] width 150 height 19
type input "[PERSON_NAME]"
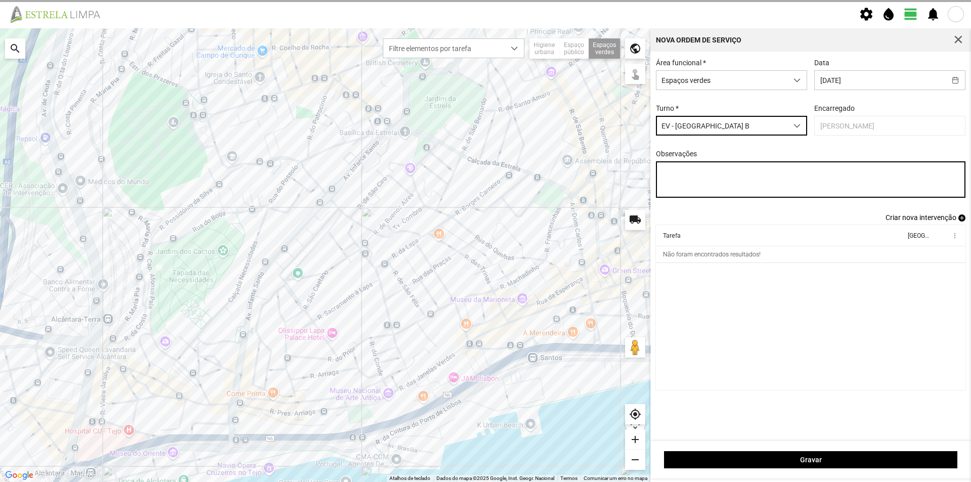
click at [691, 177] on textarea "Observações" at bounding box center [811, 179] width 310 height 36
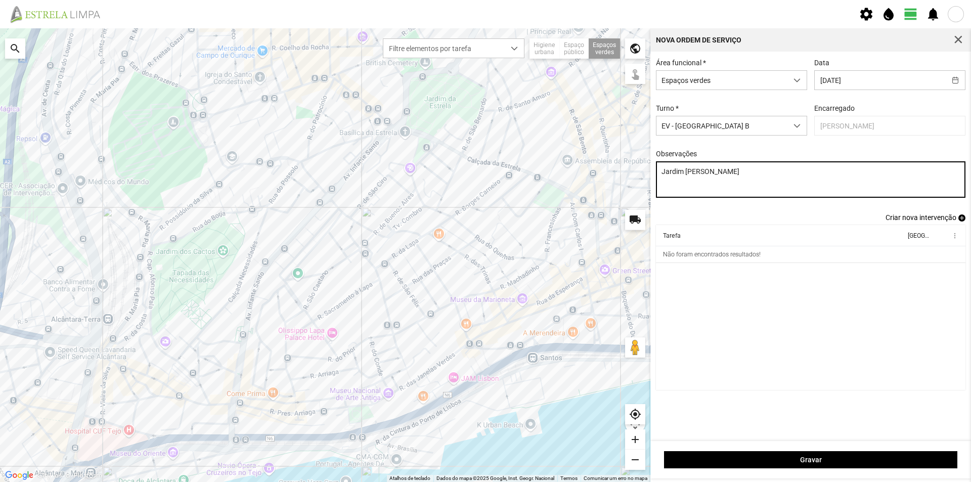
type textarea "Jardim [PERSON_NAME]"
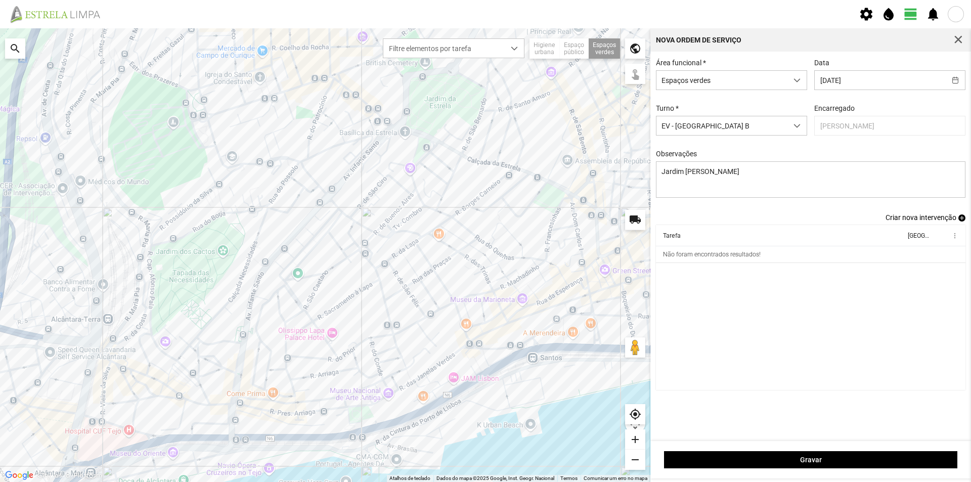
click at [961, 221] on span "add" at bounding box center [961, 217] width 7 height 7
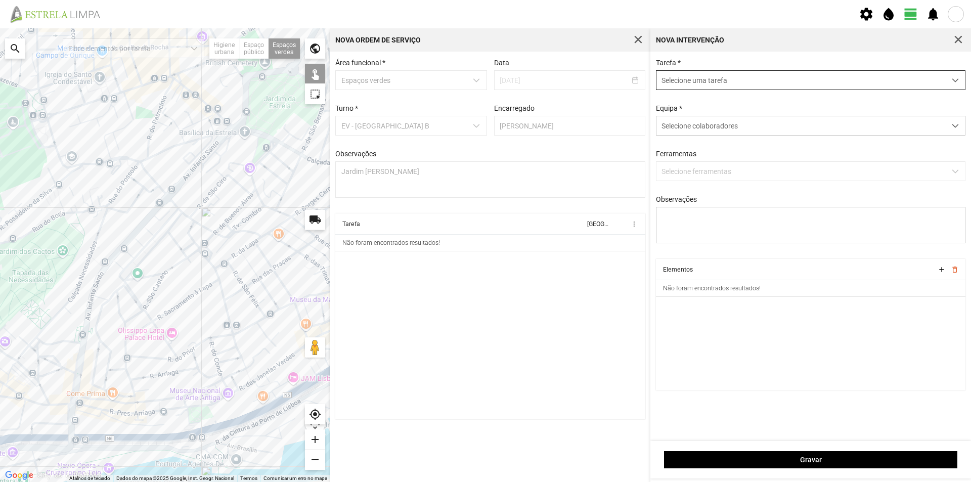
click at [721, 76] on span "Selecione uma tarefa" at bounding box center [800, 80] width 289 height 19
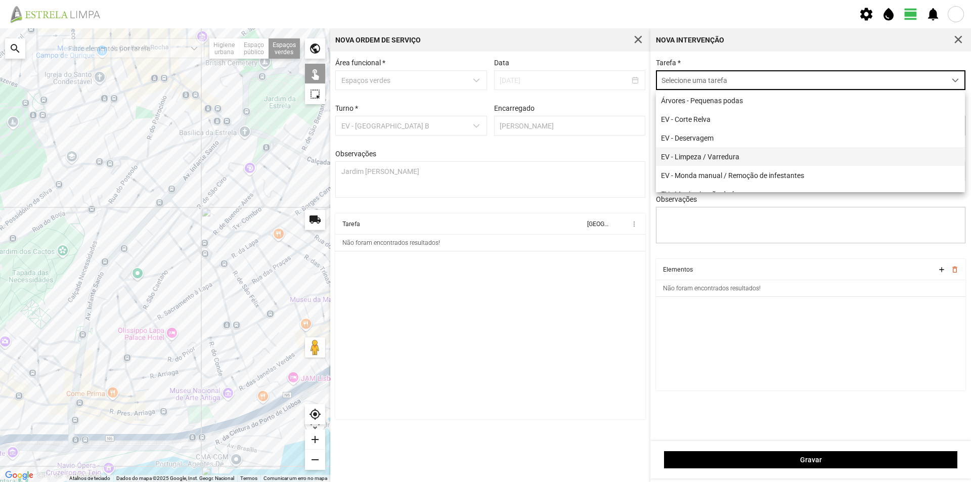
click at [729, 158] on li "EV - Limpeza / Varredura" at bounding box center [810, 156] width 309 height 19
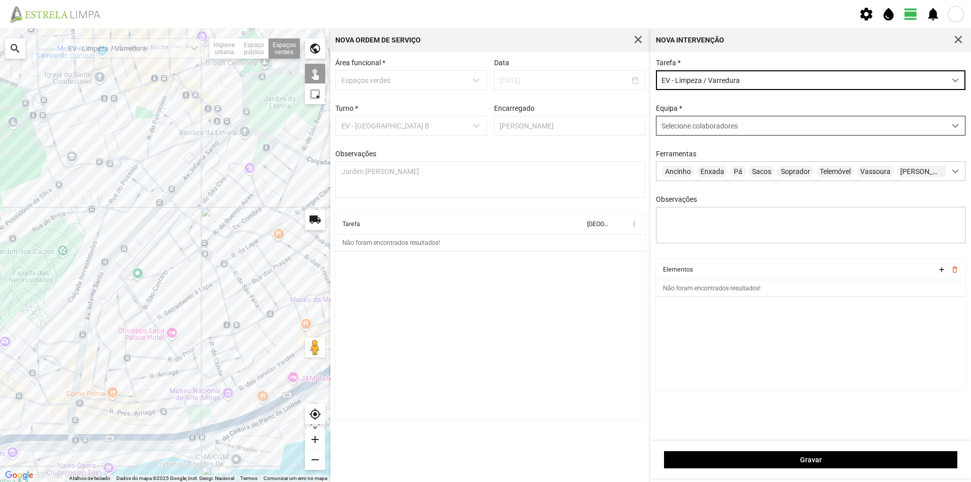
click at [712, 124] on span "Selecione colaboradores" at bounding box center [699, 126] width 76 height 8
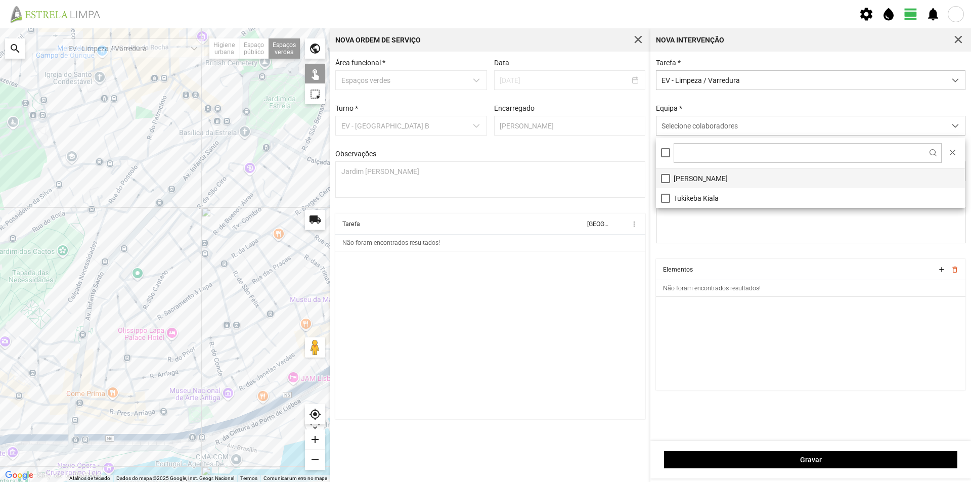
click at [702, 174] on li "[PERSON_NAME]" at bounding box center [810, 178] width 309 height 20
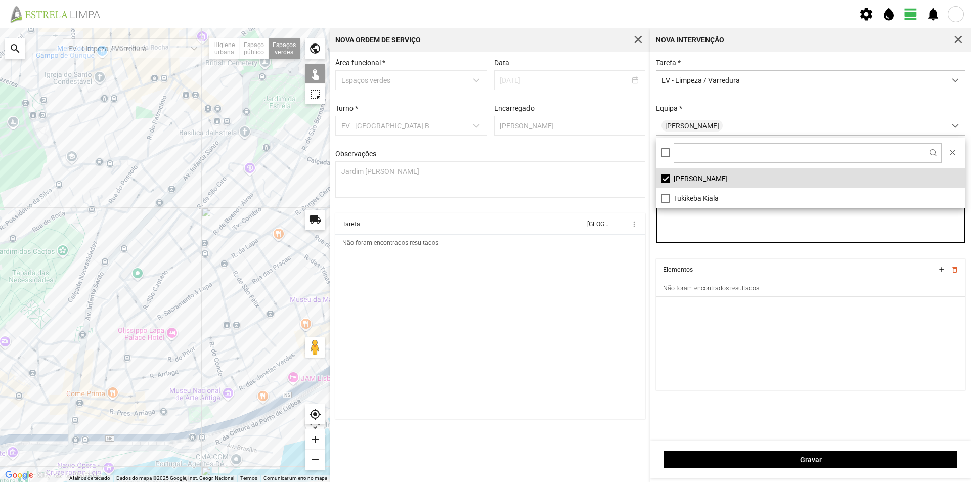
click at [718, 228] on textarea "Observações" at bounding box center [811, 225] width 310 height 36
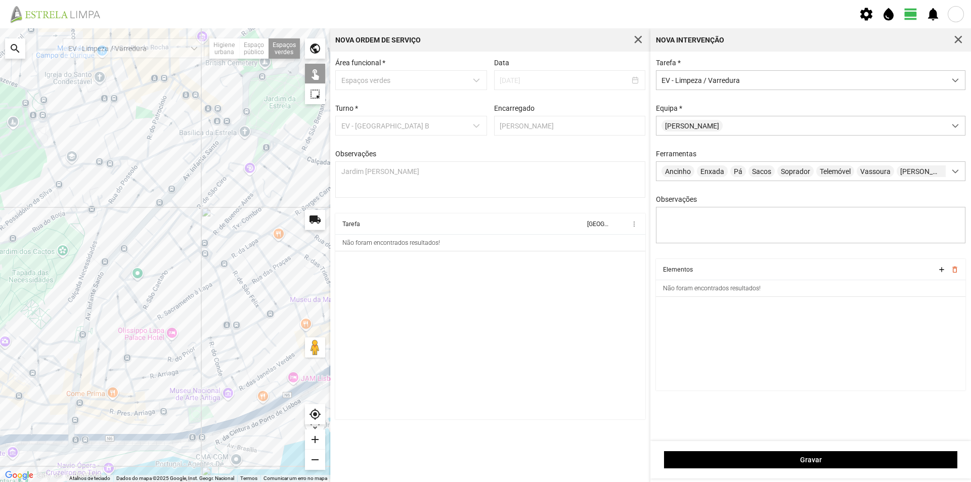
click at [220, 128] on div at bounding box center [165, 255] width 330 height 454
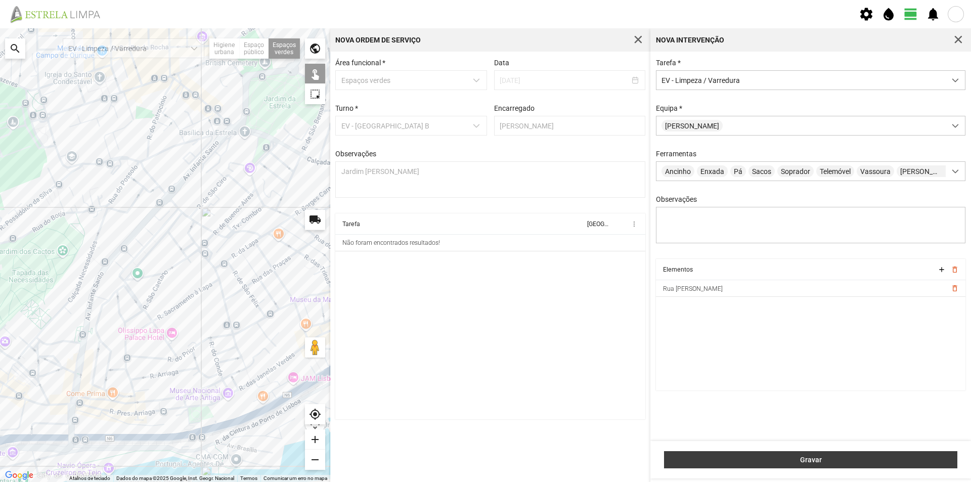
click at [746, 460] on span "Gravar" at bounding box center [810, 460] width 283 height 8
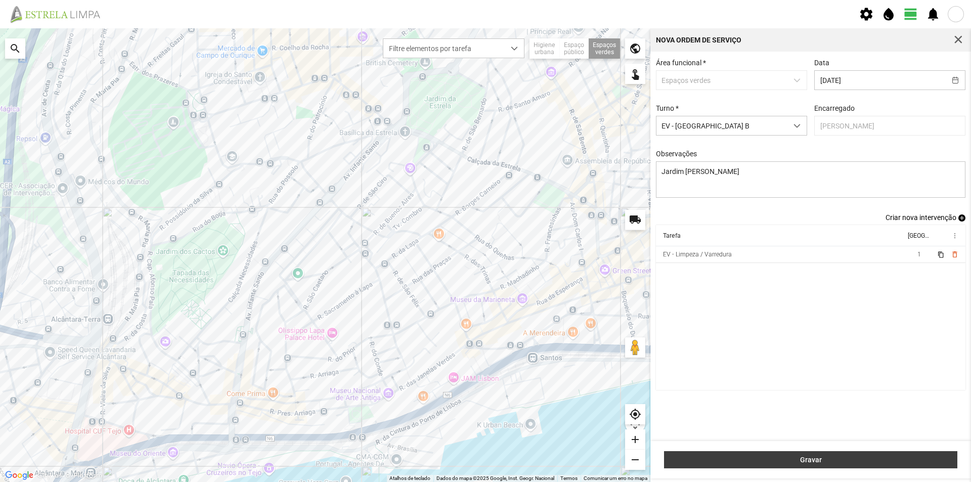
click at [802, 460] on span "Gravar" at bounding box center [810, 460] width 283 height 8
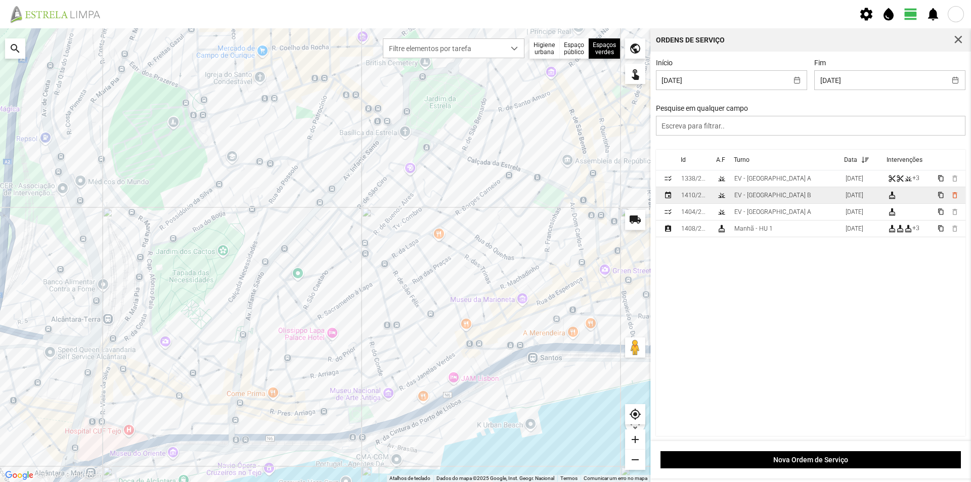
click at [782, 198] on td "EV - [GEOGRAPHIC_DATA] B" at bounding box center [785, 195] width 111 height 17
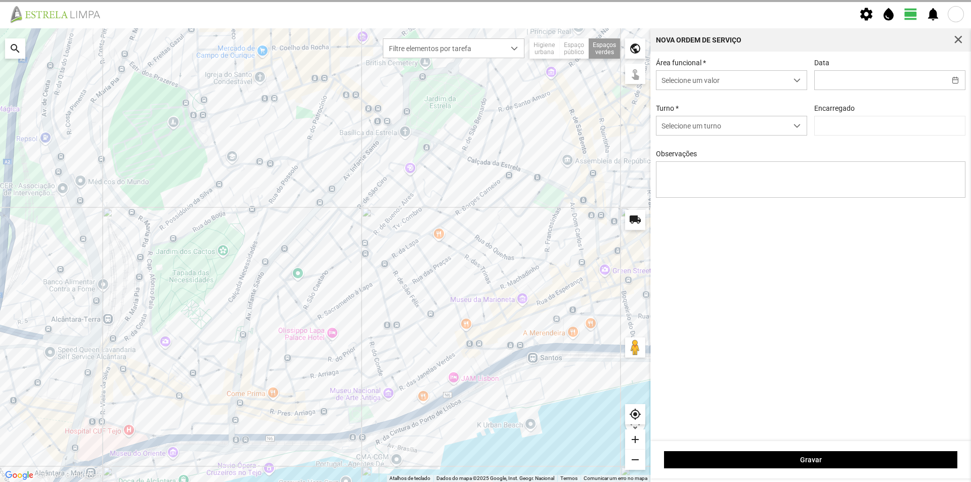
type input "[DATE]"
type textarea "Jardim [PERSON_NAME]"
type input "[PERSON_NAME]"
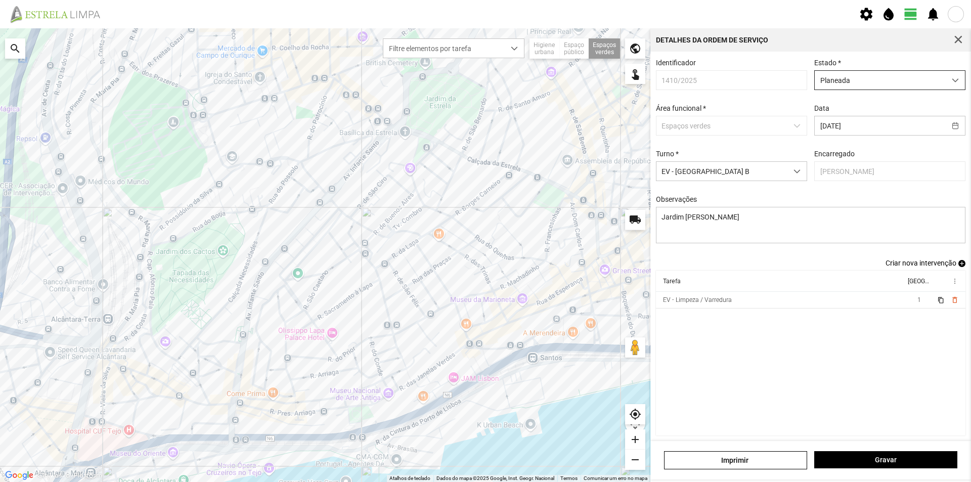
click at [922, 83] on span "Planeada" at bounding box center [880, 80] width 131 height 19
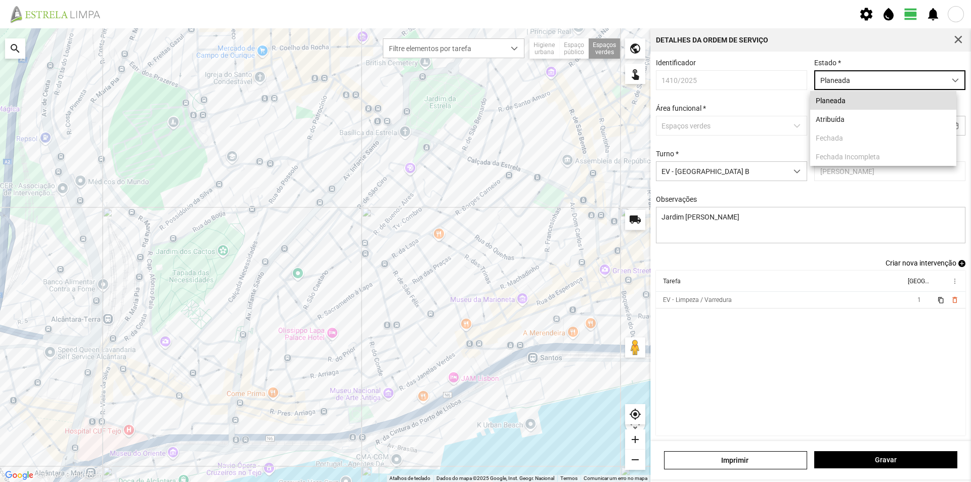
scroll to position [6, 45]
click at [889, 115] on li "Atribuída" at bounding box center [883, 119] width 146 height 19
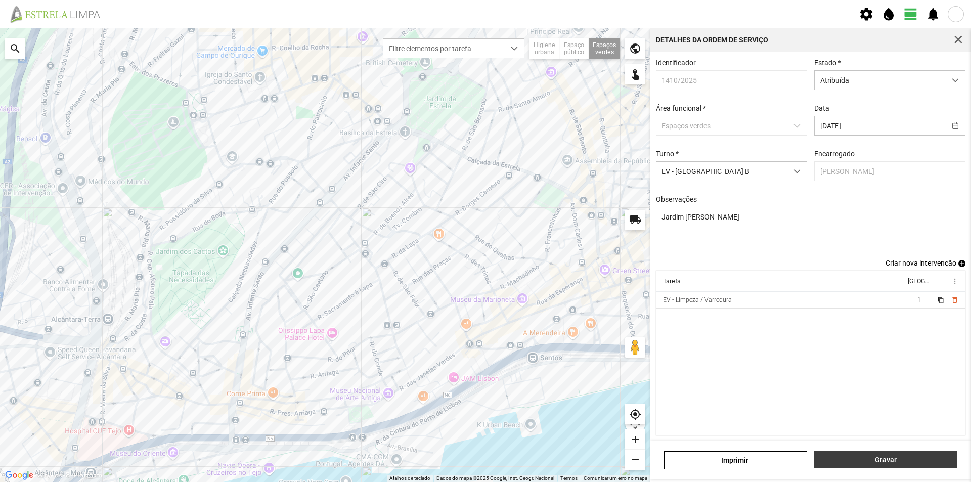
click at [896, 458] on span "Gravar" at bounding box center [886, 460] width 132 height 8
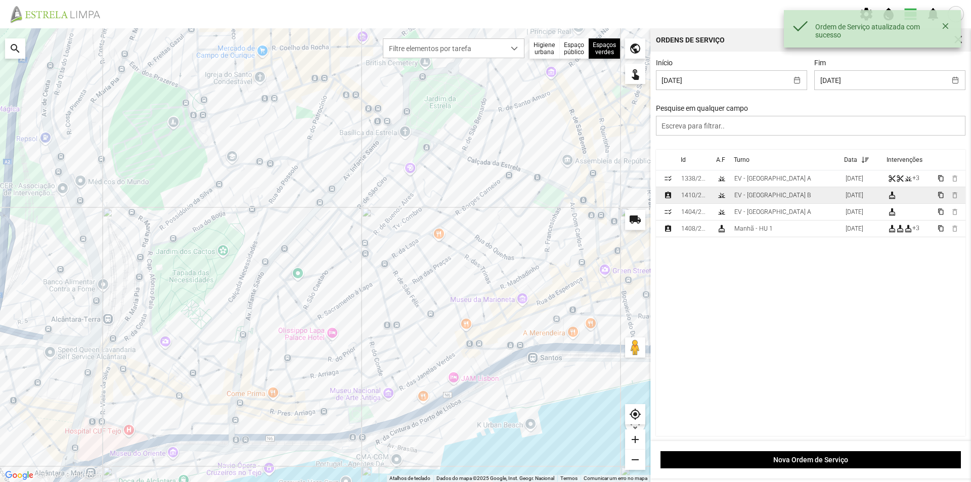
click at [781, 200] on td "EV - [GEOGRAPHIC_DATA] B" at bounding box center [785, 195] width 111 height 17
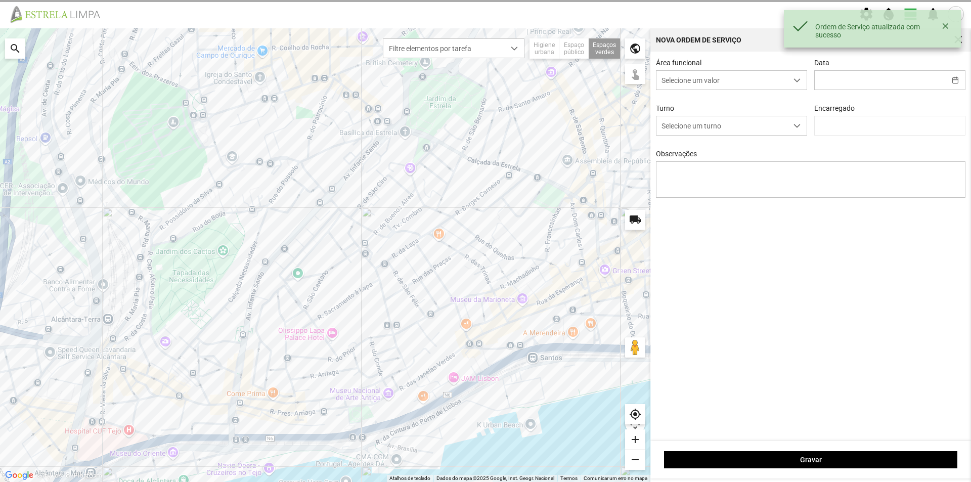
type input "[DATE]"
type textarea "Jardim [PERSON_NAME]"
type input "[PERSON_NAME]"
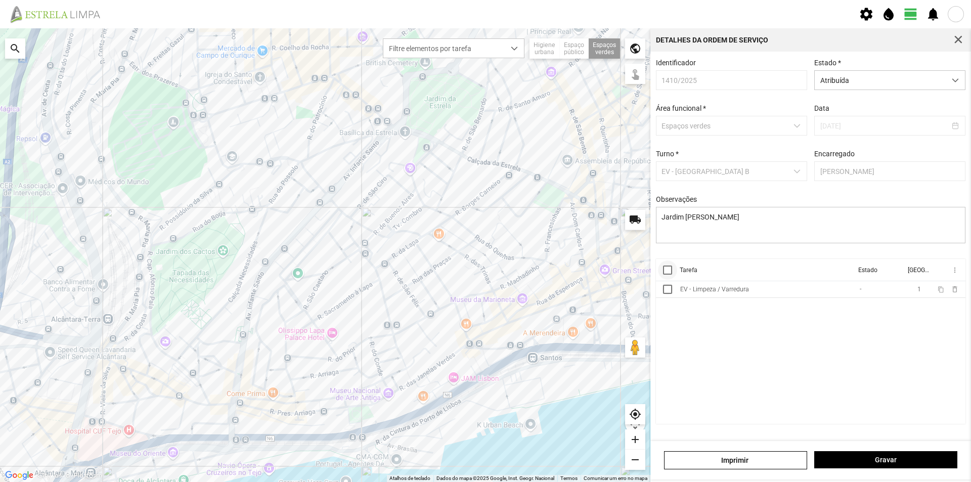
click at [669, 274] on div at bounding box center [667, 269] width 9 height 9
click at [955, 274] on span "more_vert" at bounding box center [954, 270] width 8 height 8
click at [913, 290] on span "Marcar como Concluída" at bounding box center [900, 290] width 75 height 7
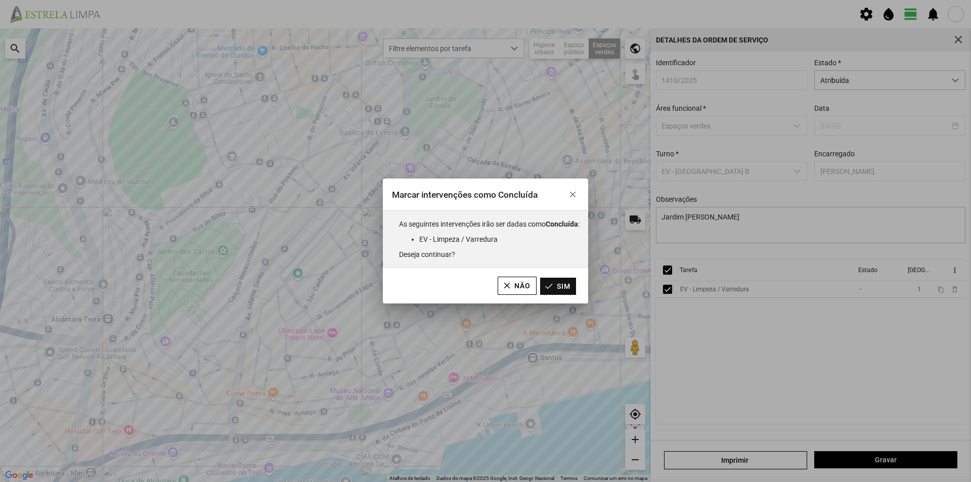
click at [558, 282] on button "Sim" at bounding box center [558, 286] width 36 height 17
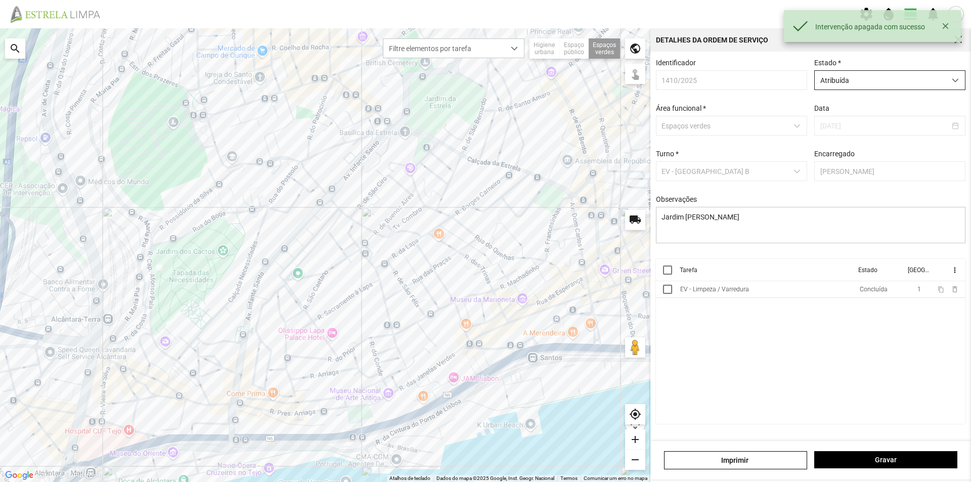
click at [862, 84] on span "Atribuída" at bounding box center [880, 80] width 131 height 19
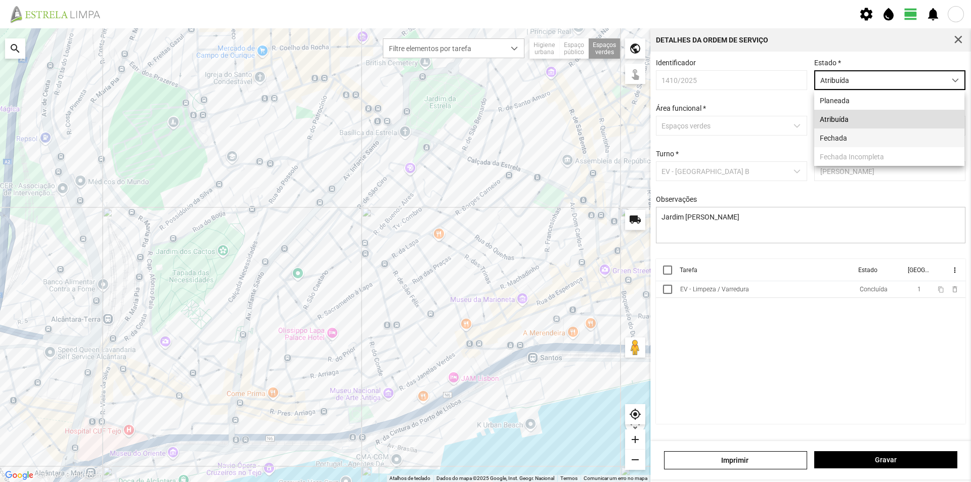
click at [844, 145] on li "Fechada" at bounding box center [889, 137] width 150 height 19
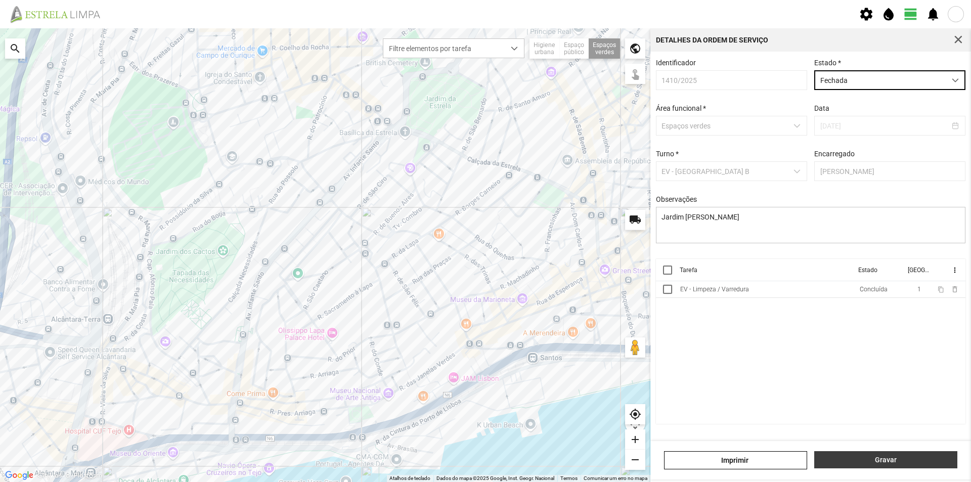
click at [888, 454] on button "Gravar" at bounding box center [885, 459] width 143 height 17
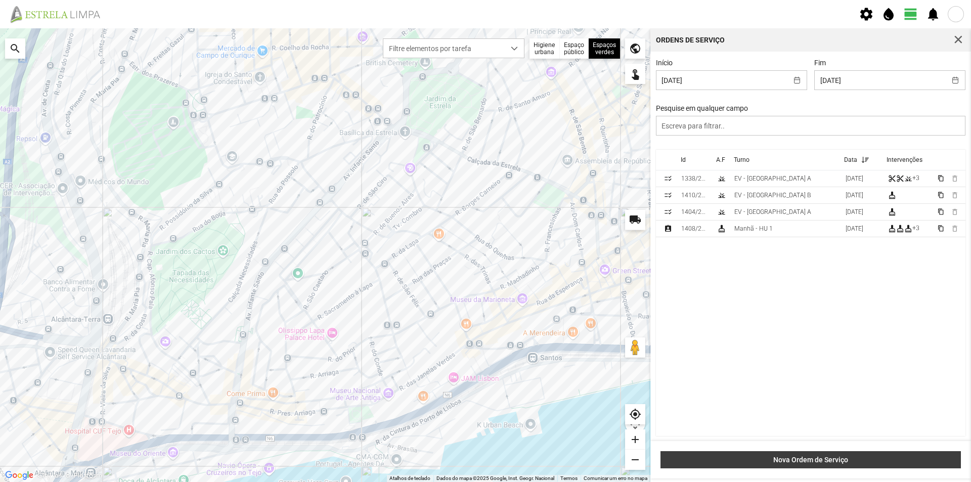
click at [808, 460] on span "Nova Ordem de Serviço" at bounding box center [811, 460] width 290 height 8
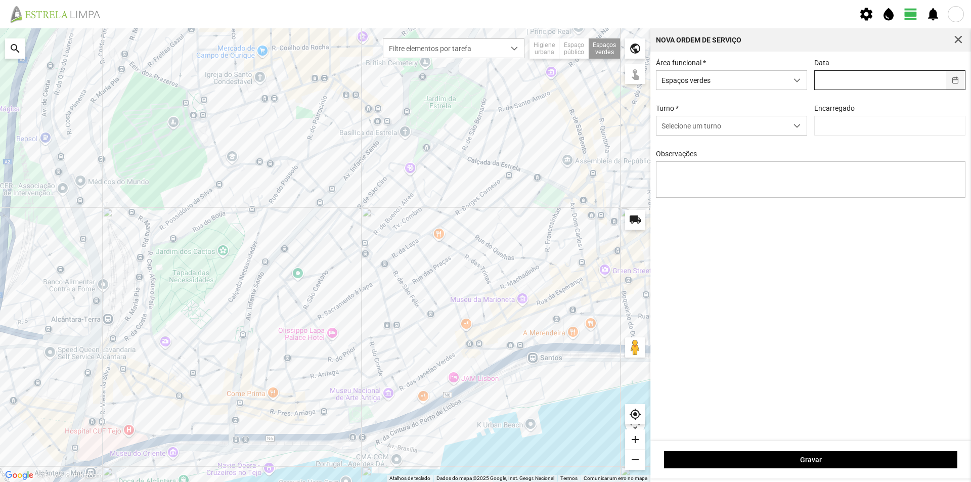
click at [953, 80] on button "button" at bounding box center [956, 80] width 20 height 19
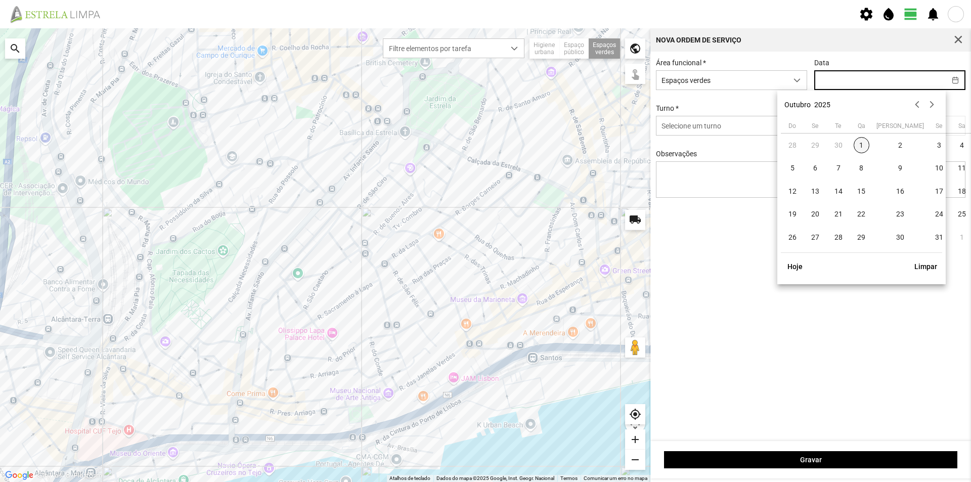
click at [858, 144] on span "1" at bounding box center [862, 145] width 16 height 16
type input "[DATE]"
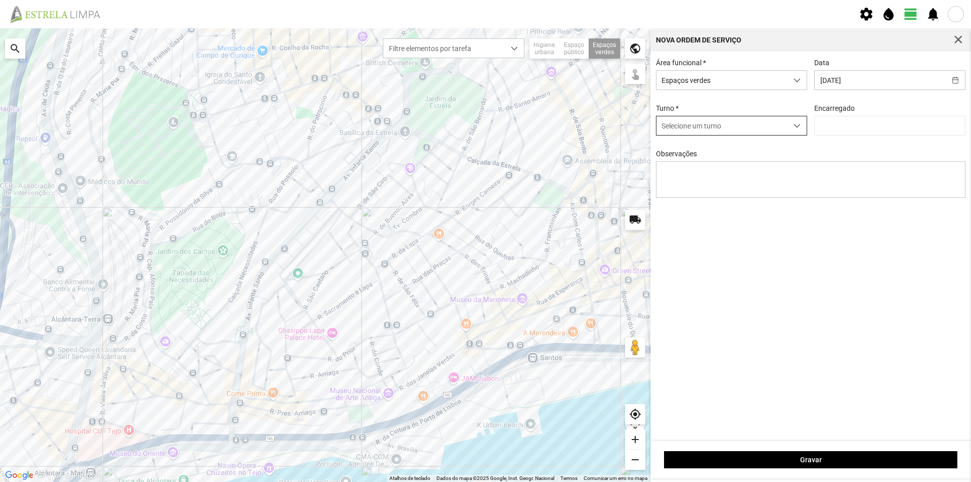
click at [729, 131] on span "Selecione um turno" at bounding box center [721, 125] width 131 height 19
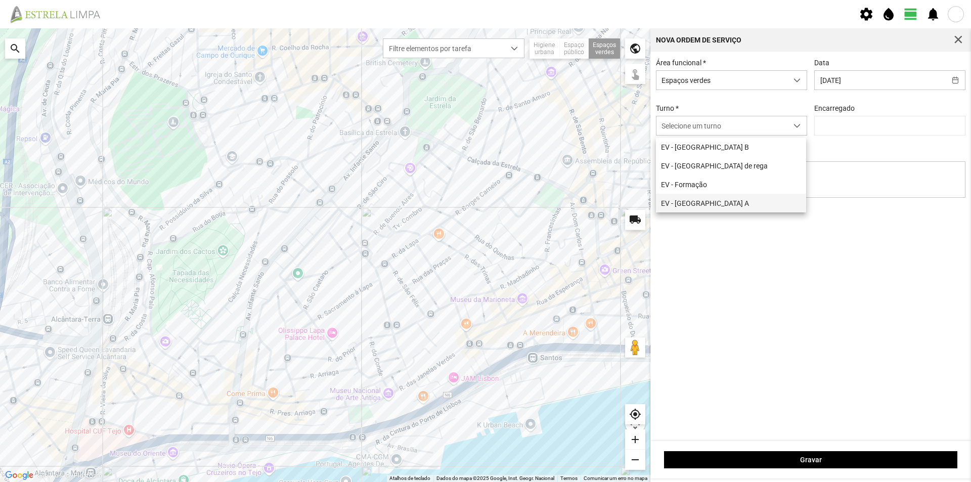
click at [706, 201] on li "EV - [GEOGRAPHIC_DATA] A" at bounding box center [731, 203] width 150 height 19
type input "[PERSON_NAME]"
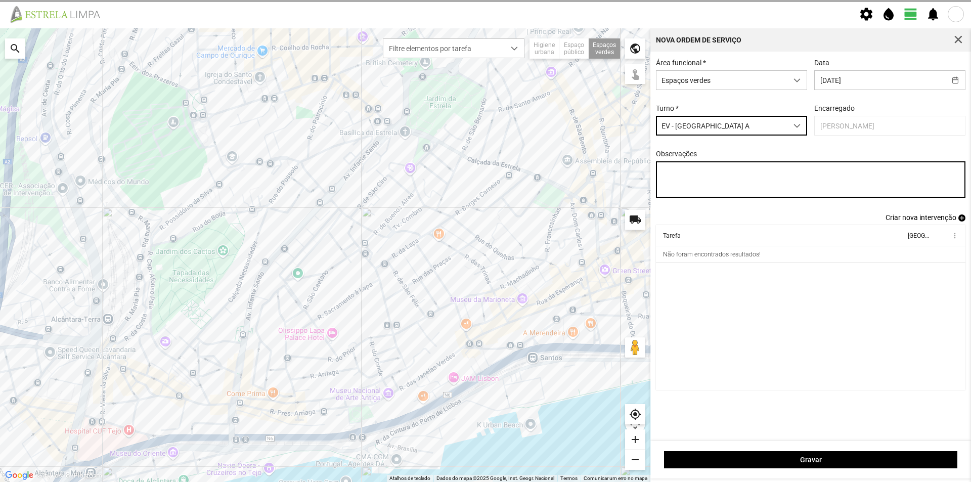
click at [685, 175] on textarea "Observações" at bounding box center [811, 179] width 310 height 36
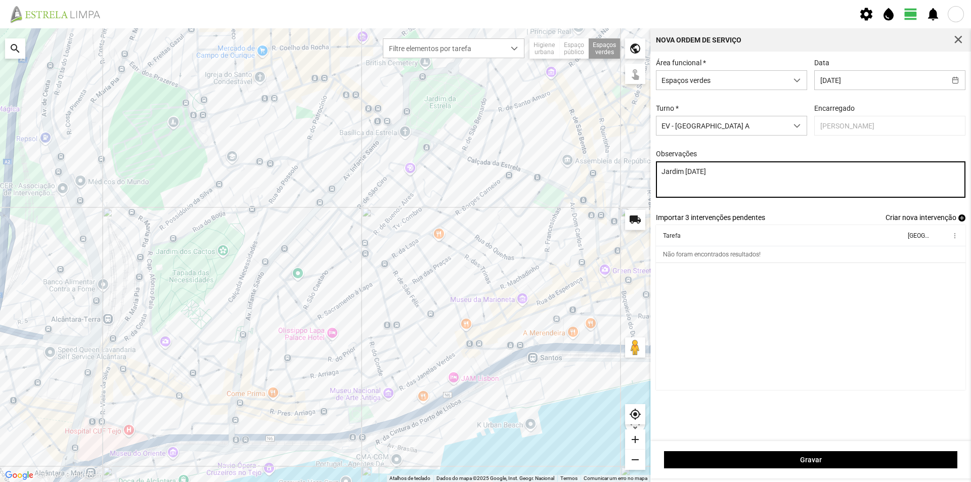
type textarea "Jardim [DATE]"
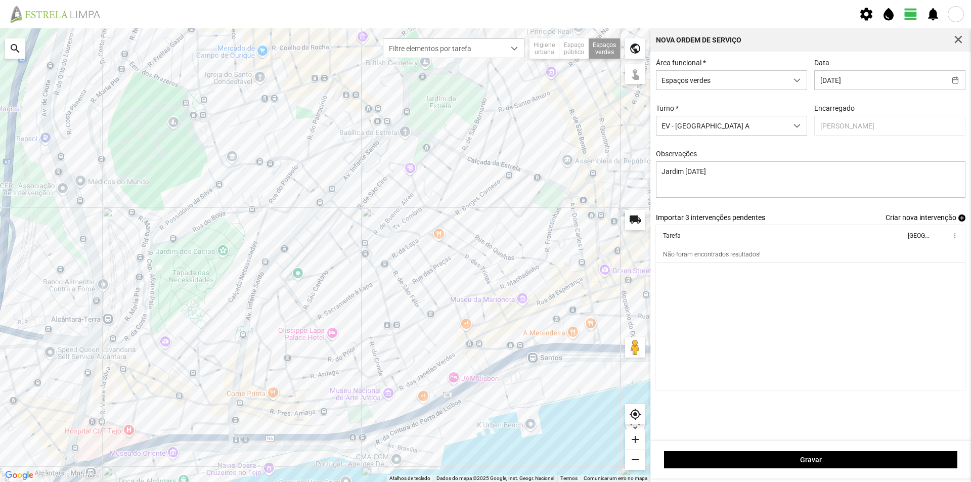
click at [961, 221] on span "add" at bounding box center [961, 217] width 7 height 7
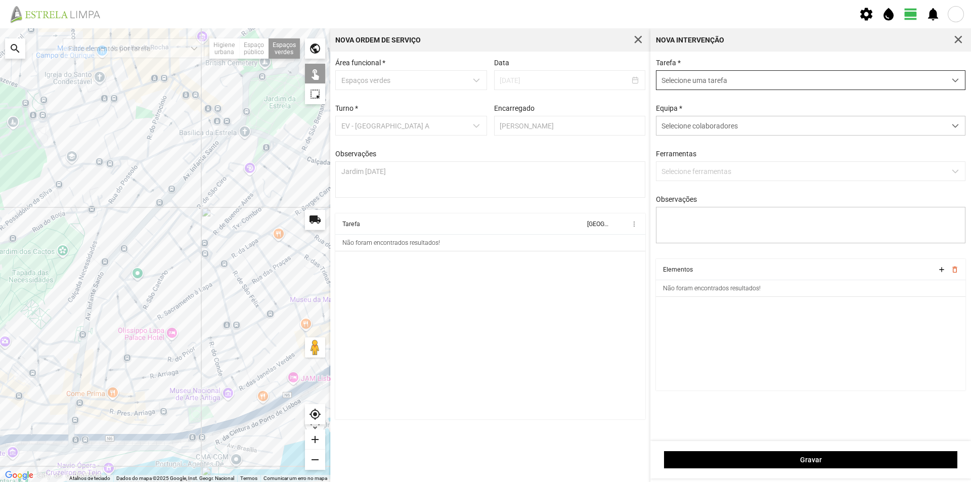
click at [682, 80] on span "Selecione uma tarefa" at bounding box center [800, 80] width 289 height 19
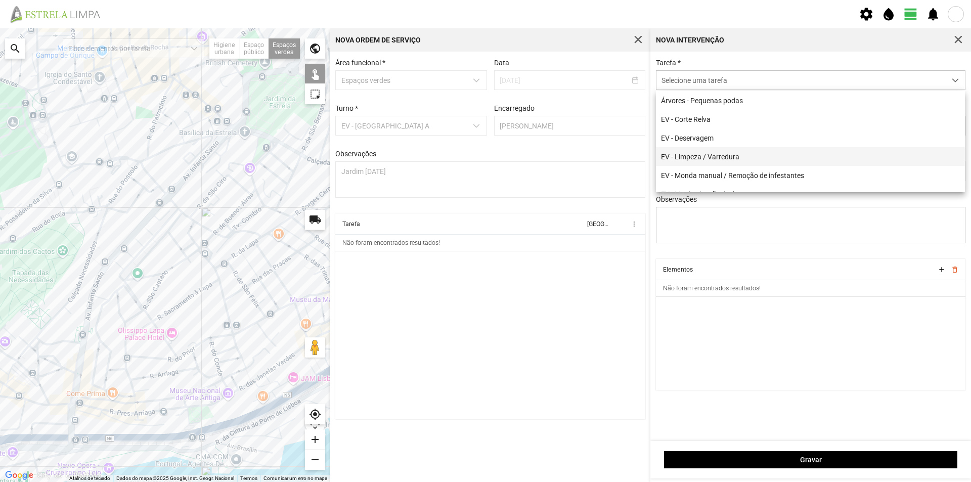
click at [705, 156] on li "EV - Limpeza / Varredura" at bounding box center [810, 156] width 309 height 19
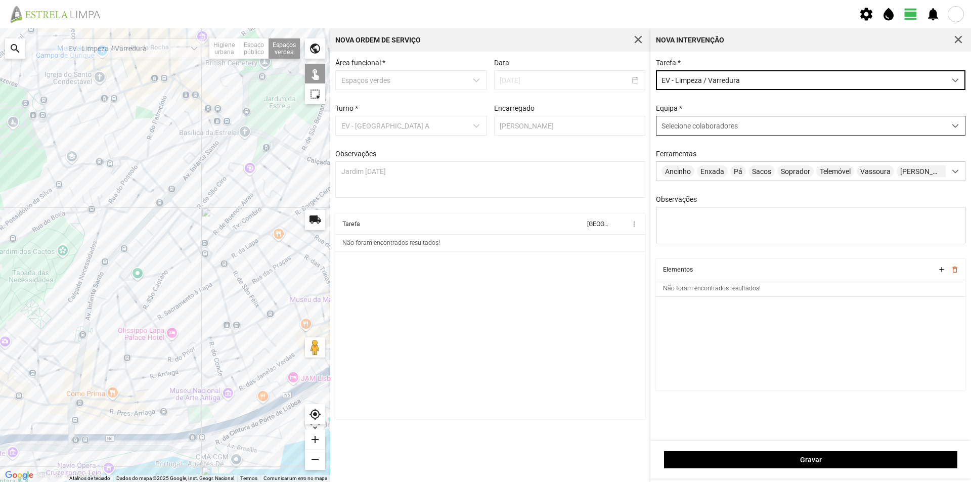
click at [685, 119] on div "Selecione colaboradores" at bounding box center [800, 125] width 289 height 19
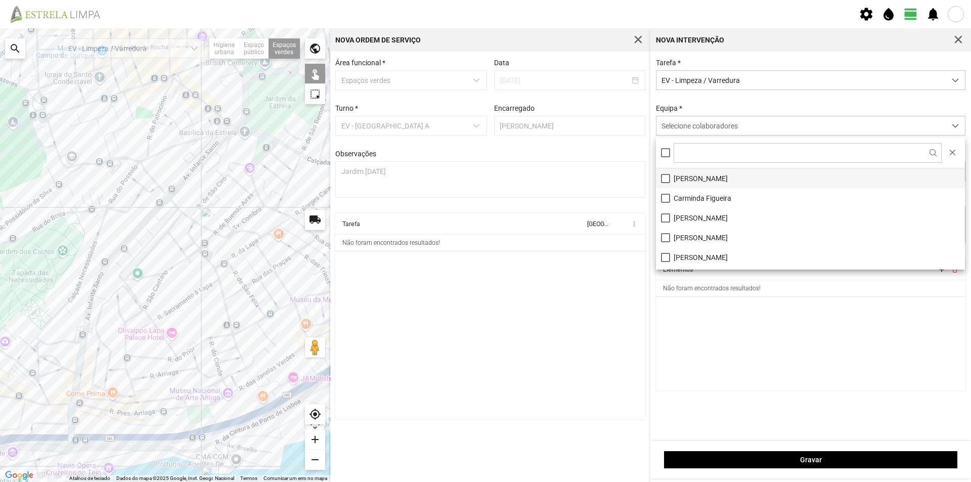
click at [709, 175] on li "[PERSON_NAME]" at bounding box center [810, 178] width 309 height 20
click at [722, 347] on cdk-virtual-scroll-viewport "Elementos add delete_outline Não foram encontrados resultados!" at bounding box center [811, 324] width 310 height 131
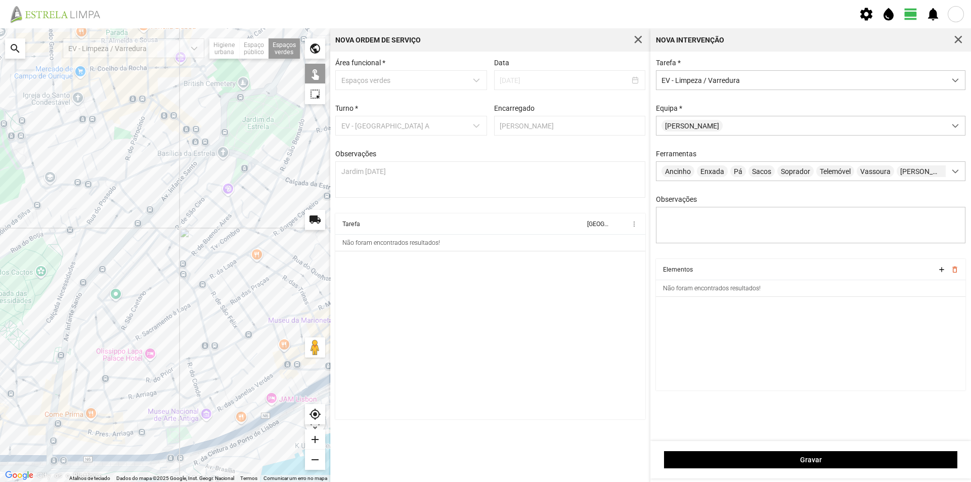
drag, startPoint x: 196, startPoint y: 291, endPoint x: 174, endPoint y: 303, distance: 25.6
click at [174, 303] on div at bounding box center [165, 255] width 330 height 454
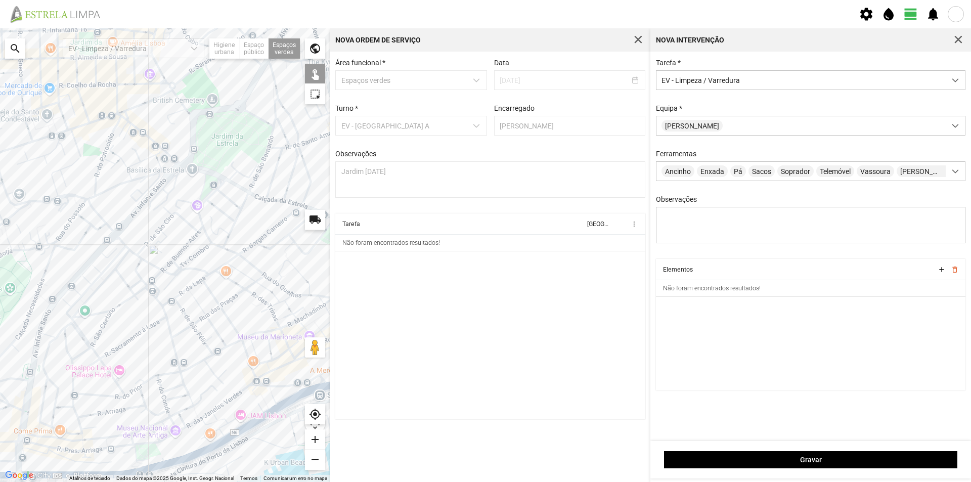
click at [206, 187] on div at bounding box center [165, 255] width 330 height 454
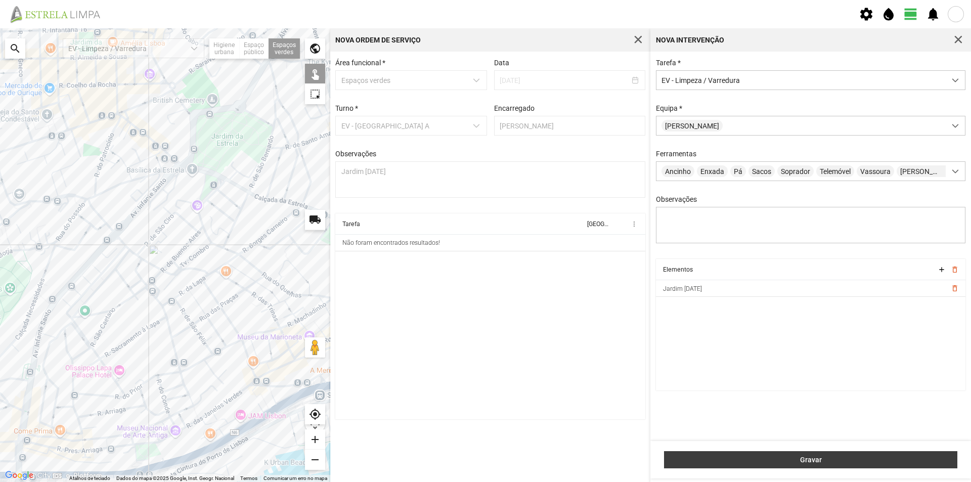
click at [770, 456] on span "Gravar" at bounding box center [810, 460] width 283 height 8
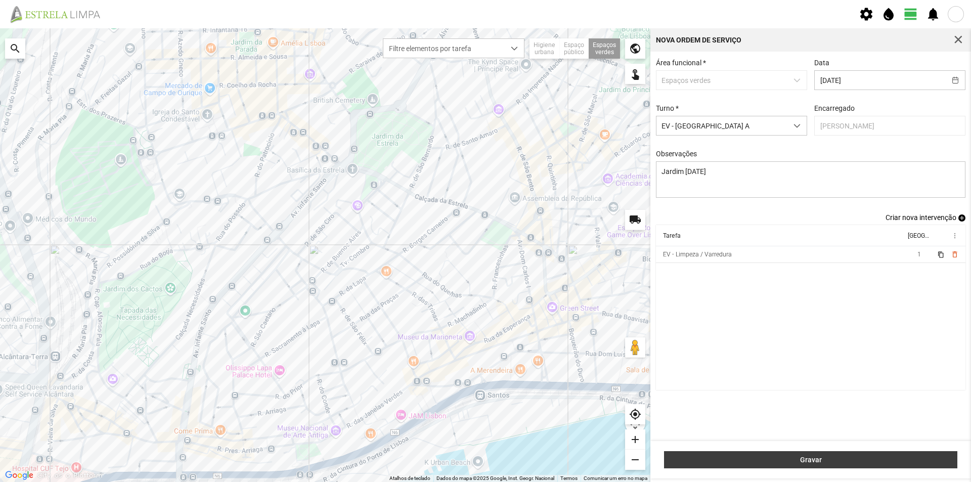
click at [872, 457] on span "Gravar" at bounding box center [810, 460] width 283 height 8
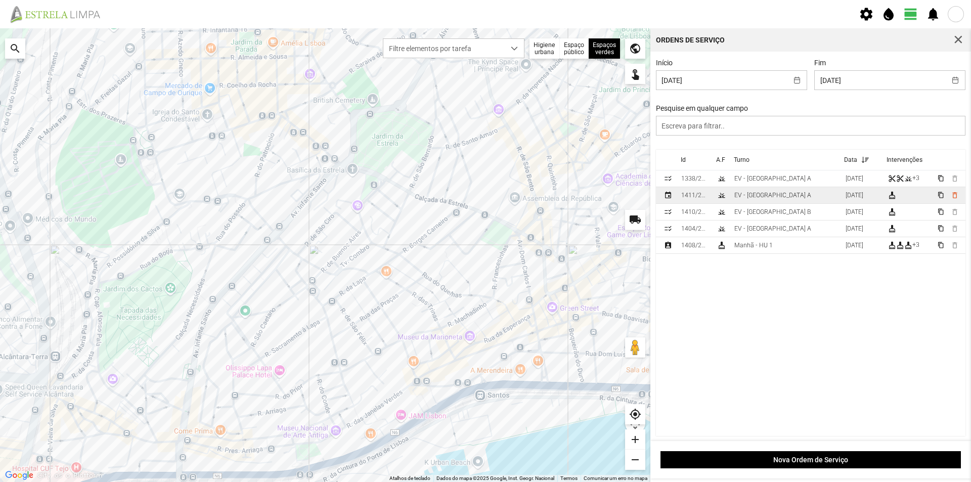
click at [784, 196] on td "EV - [GEOGRAPHIC_DATA] A" at bounding box center [785, 195] width 111 height 17
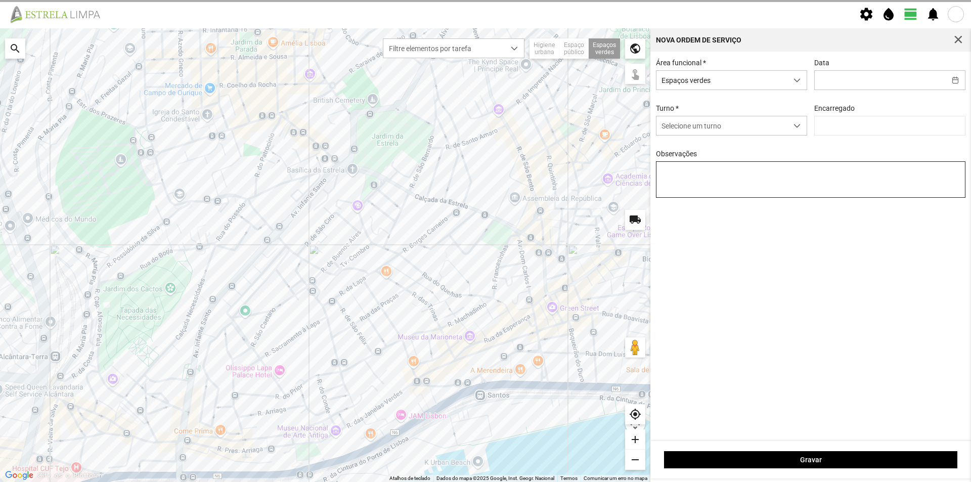
type input "[DATE]"
type input "[PERSON_NAME]"
type textarea "Jardim [DATE]"
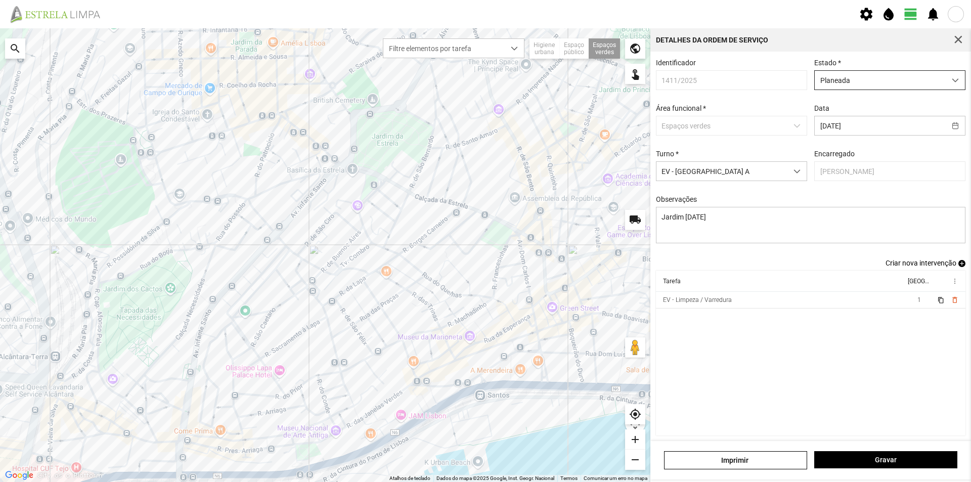
click at [889, 77] on span "Planeada" at bounding box center [880, 80] width 131 height 19
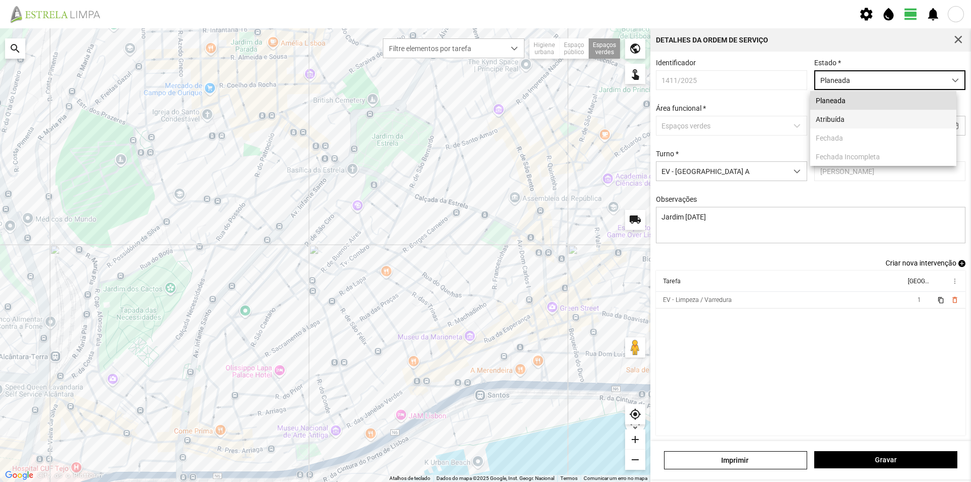
click at [880, 117] on li "Atribuída" at bounding box center [883, 119] width 146 height 19
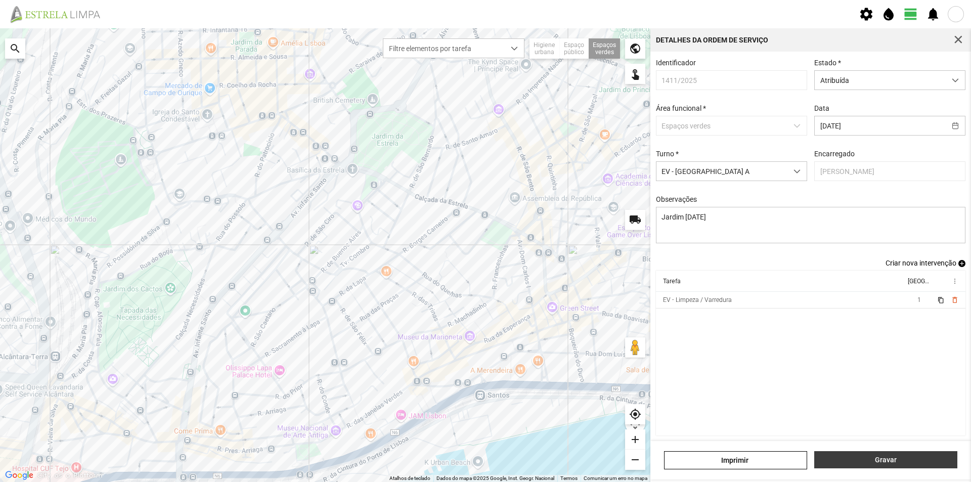
click at [862, 460] on span "Gravar" at bounding box center [886, 460] width 132 height 8
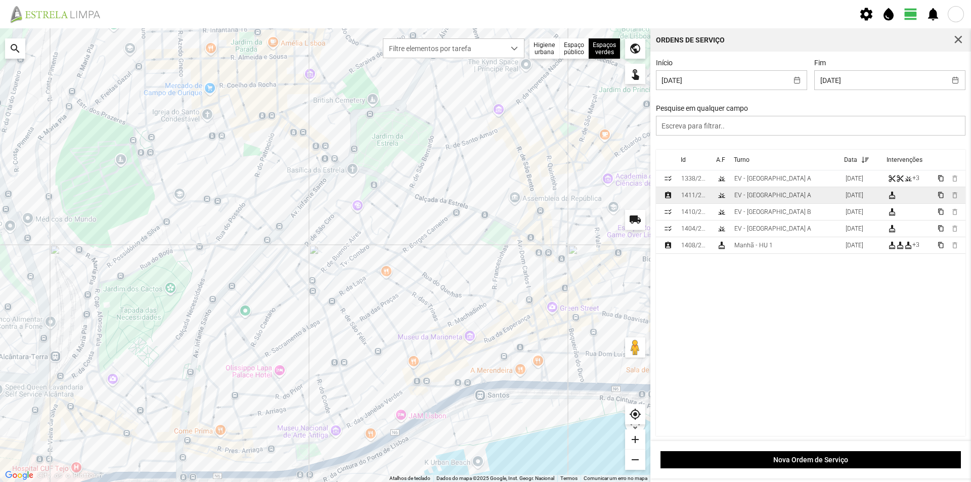
click at [778, 201] on td "EV - [GEOGRAPHIC_DATA] A" at bounding box center [785, 195] width 111 height 17
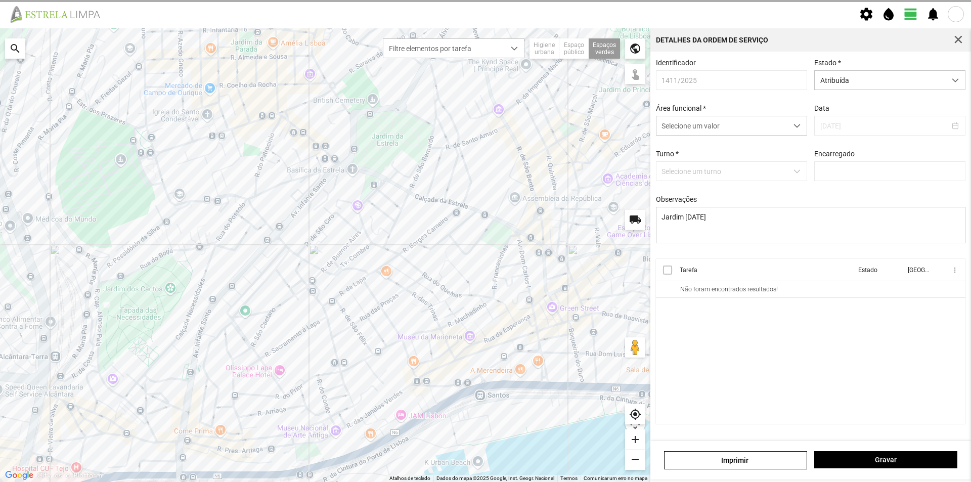
type input "[PERSON_NAME]"
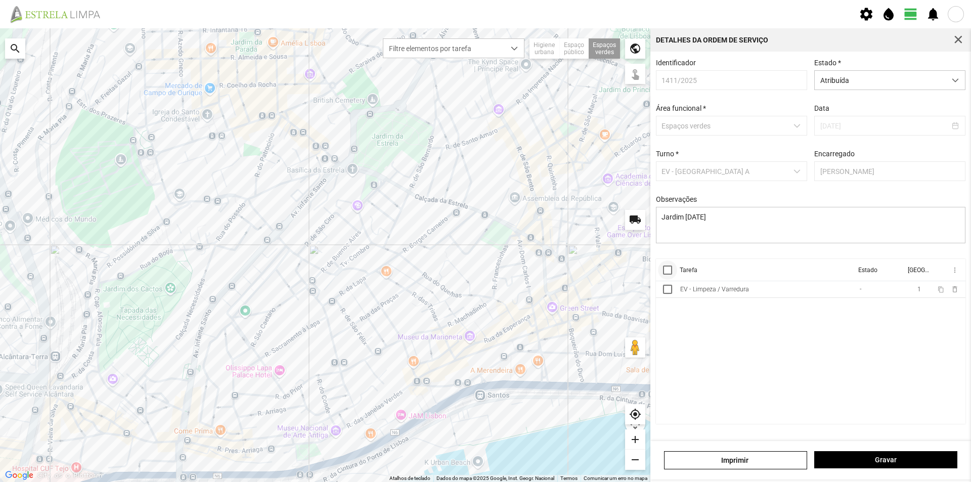
click at [667, 274] on div at bounding box center [667, 269] width 9 height 9
click at [953, 274] on span "more_vert" at bounding box center [954, 270] width 8 height 8
click at [908, 292] on span "Marcar como Concluída" at bounding box center [900, 290] width 75 height 7
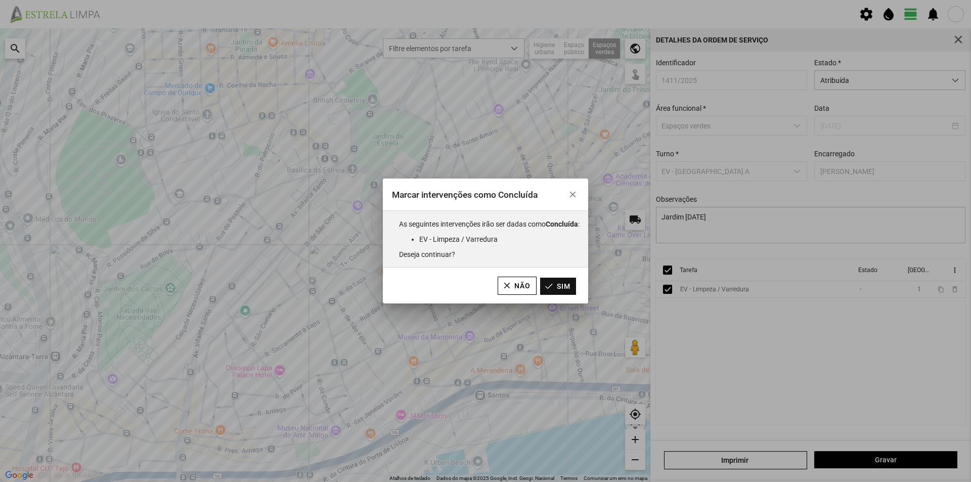
click at [569, 286] on button "Sim" at bounding box center [558, 286] width 36 height 17
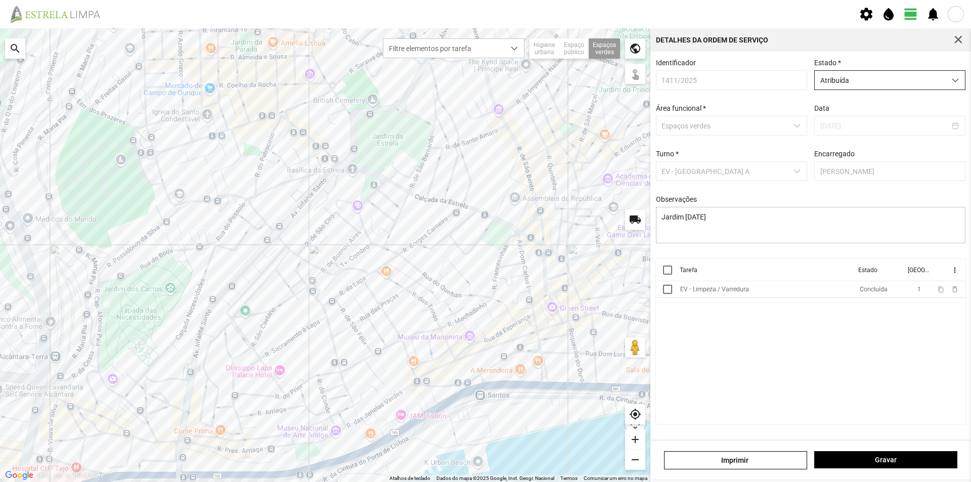
click at [870, 84] on span "Atribuída" at bounding box center [880, 80] width 131 height 19
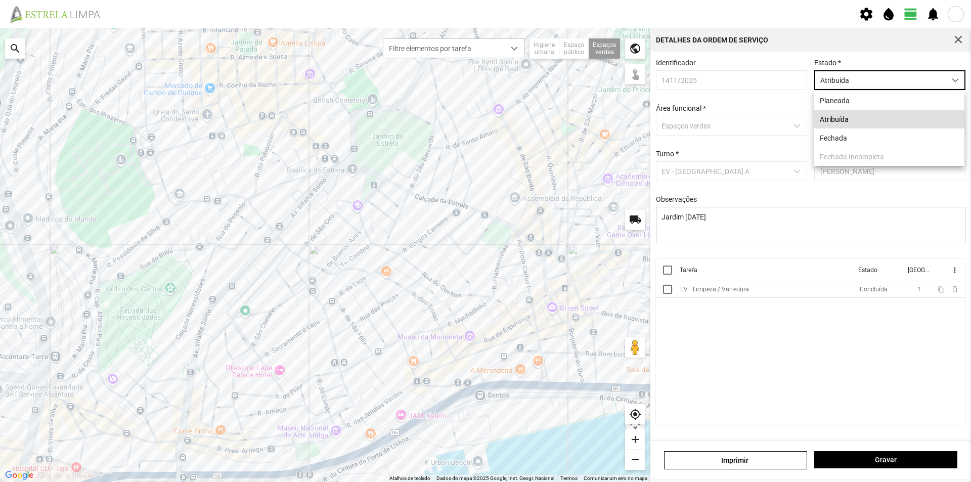
scroll to position [6, 45]
click at [859, 139] on li "Fechada" at bounding box center [889, 137] width 150 height 19
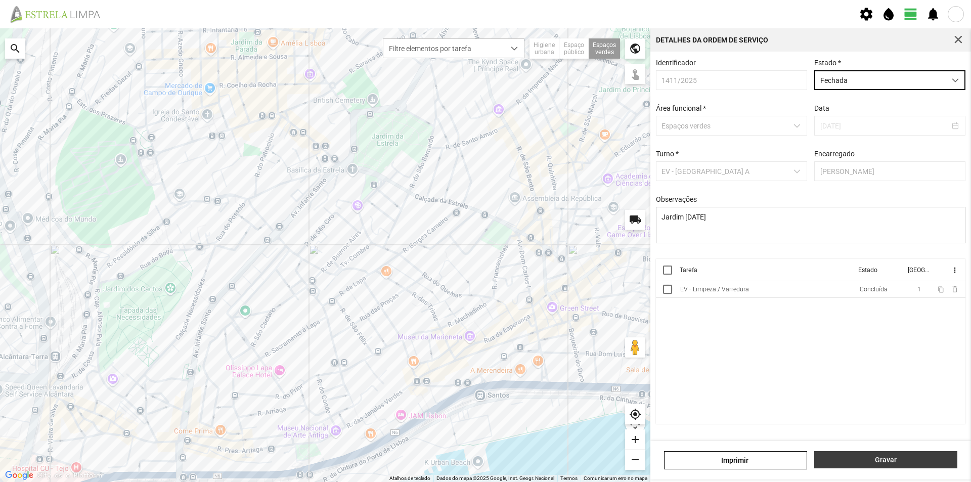
click at [904, 463] on span "Gravar" at bounding box center [886, 460] width 132 height 8
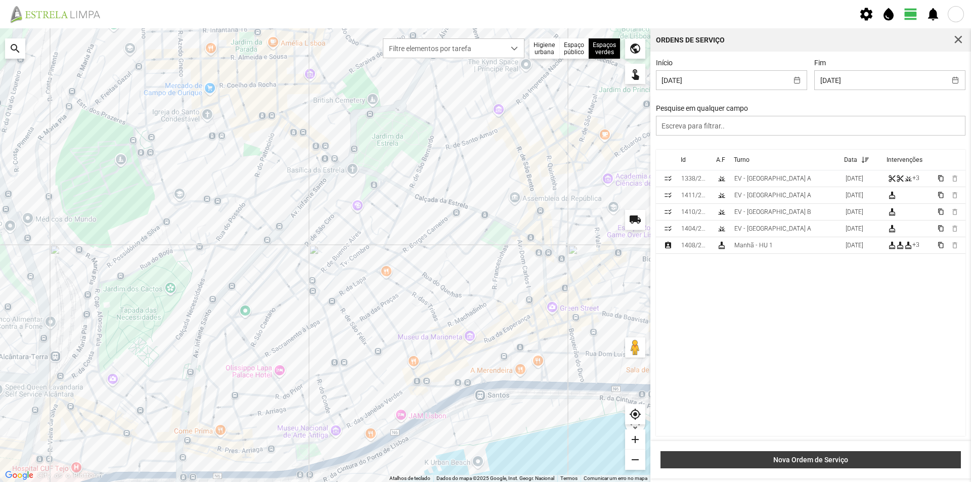
click at [823, 457] on span "Nova Ordem de Serviço" at bounding box center [811, 460] width 290 height 8
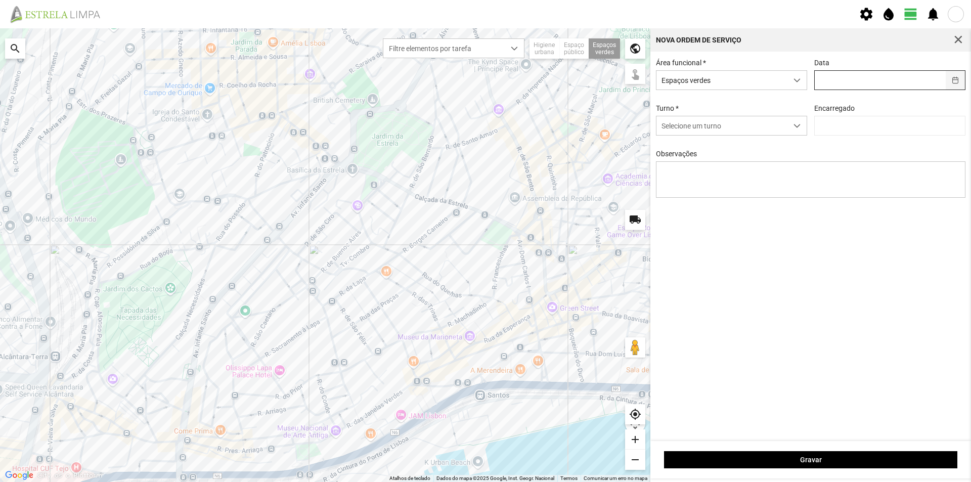
click at [955, 80] on button "button" at bounding box center [956, 80] width 20 height 19
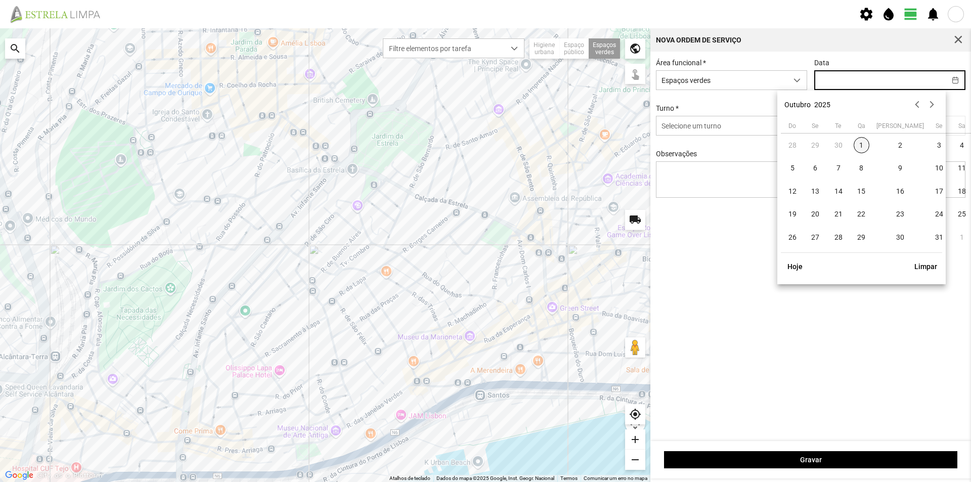
click at [864, 142] on span "1" at bounding box center [862, 145] width 16 height 16
type input "[DATE]"
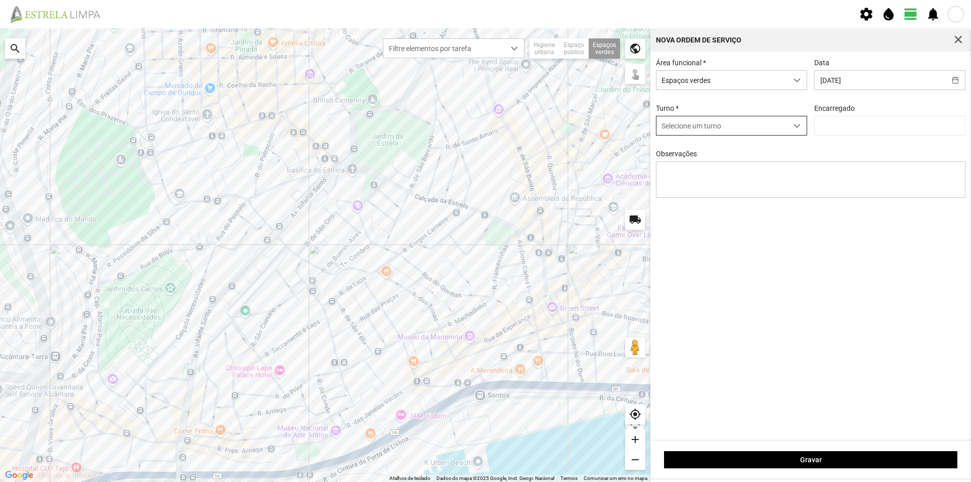
click at [795, 128] on span "dropdown trigger" at bounding box center [796, 125] width 7 height 7
click at [737, 197] on li "EV - [GEOGRAPHIC_DATA] A" at bounding box center [731, 203] width 150 height 19
type input "[PERSON_NAME]"
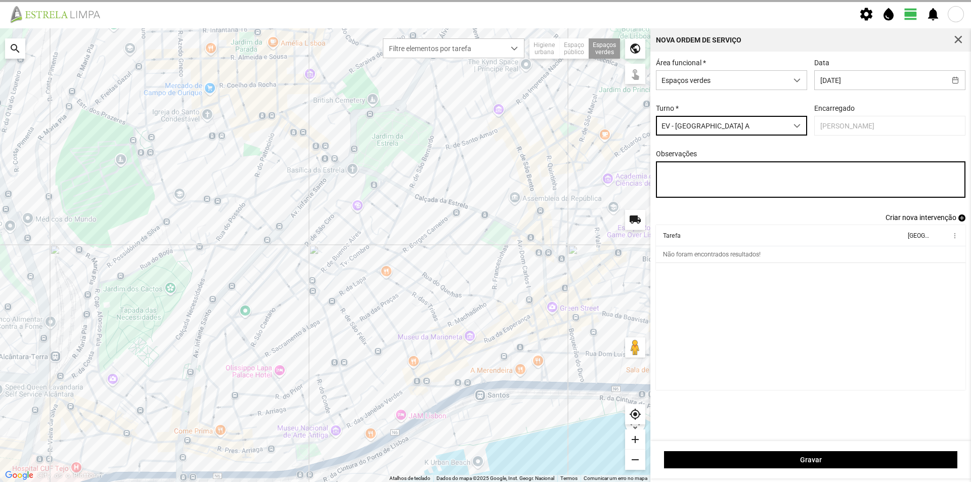
click at [741, 178] on textarea "Observações" at bounding box center [811, 179] width 310 height 36
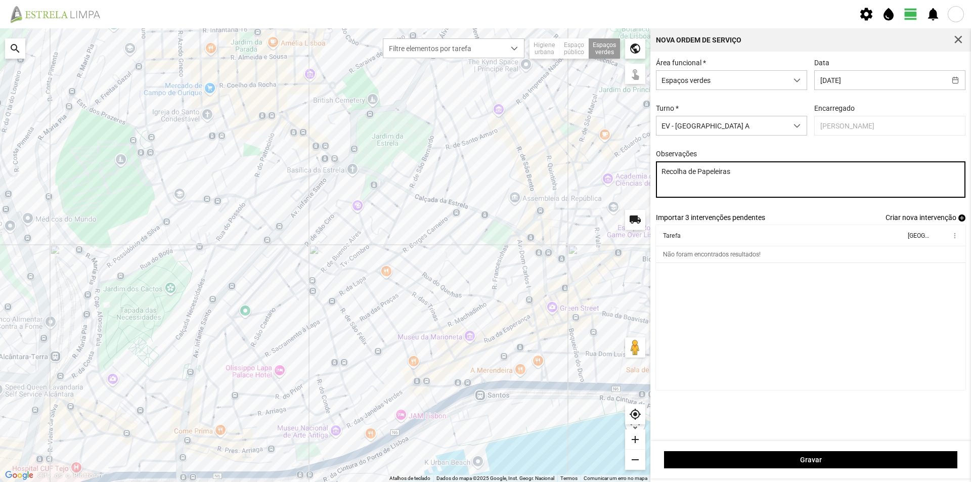
type textarea "Recolha de Papeleiras"
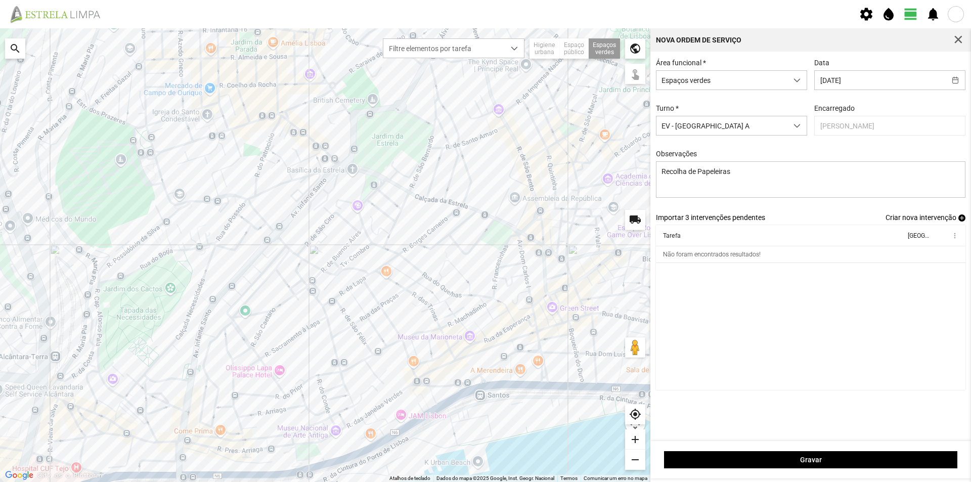
click at [961, 221] on span "add" at bounding box center [961, 217] width 7 height 7
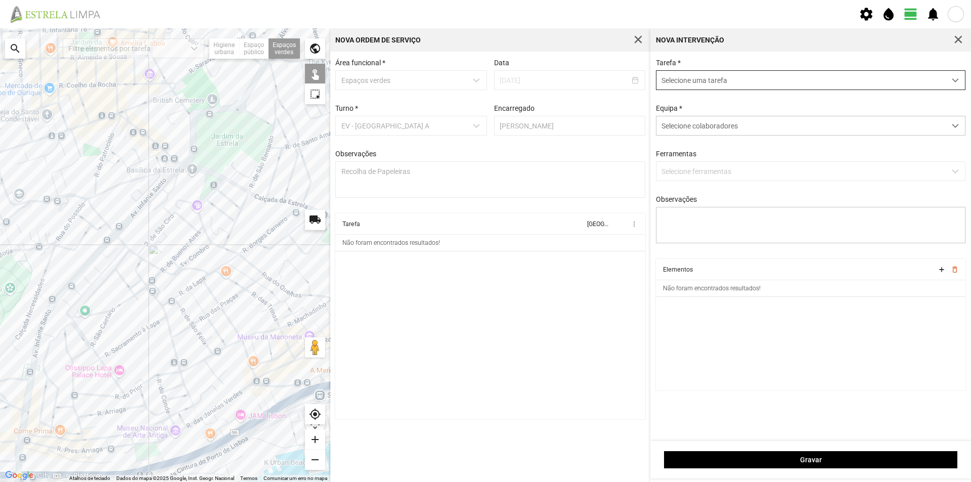
click at [691, 76] on span "Selecione uma tarefa" at bounding box center [800, 80] width 289 height 19
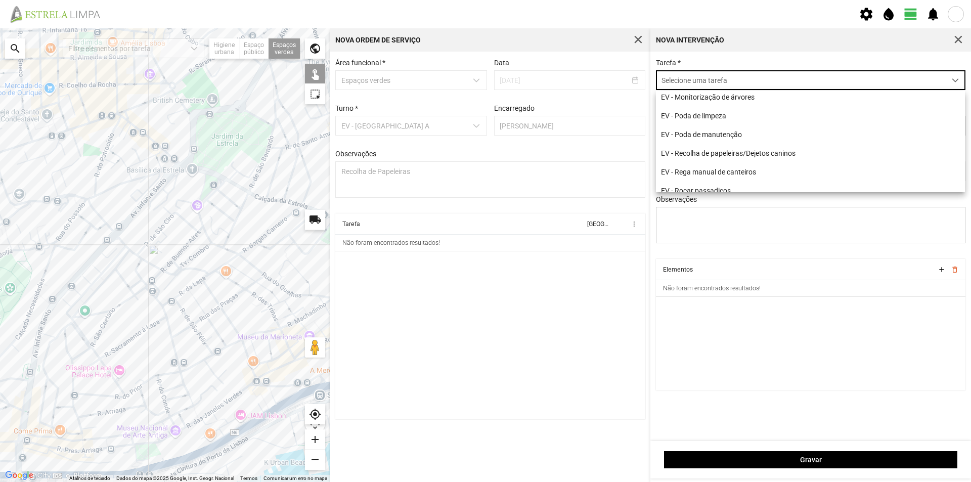
scroll to position [101, 0]
click at [750, 155] on li "EV - Recolha de papeleiras/Dejetos caninos" at bounding box center [810, 149] width 309 height 19
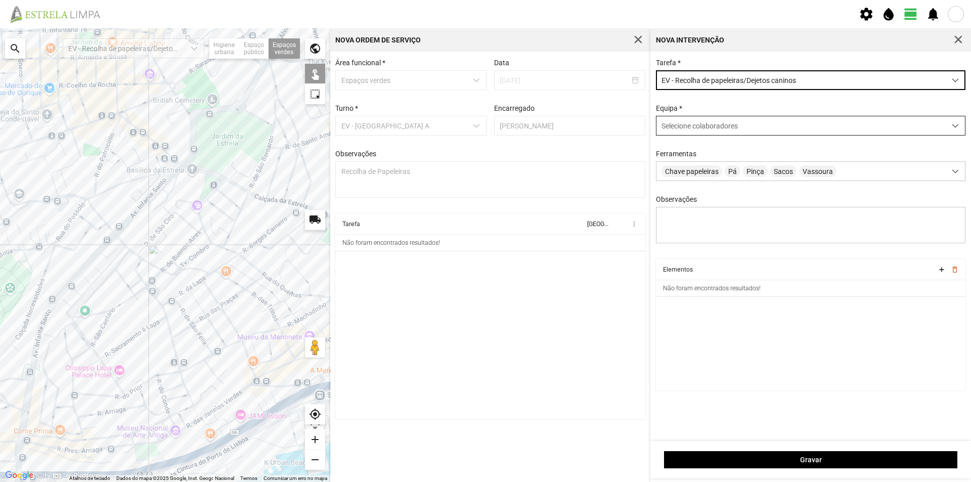
click at [683, 130] on span "Selecione colaboradores" at bounding box center [699, 126] width 76 height 8
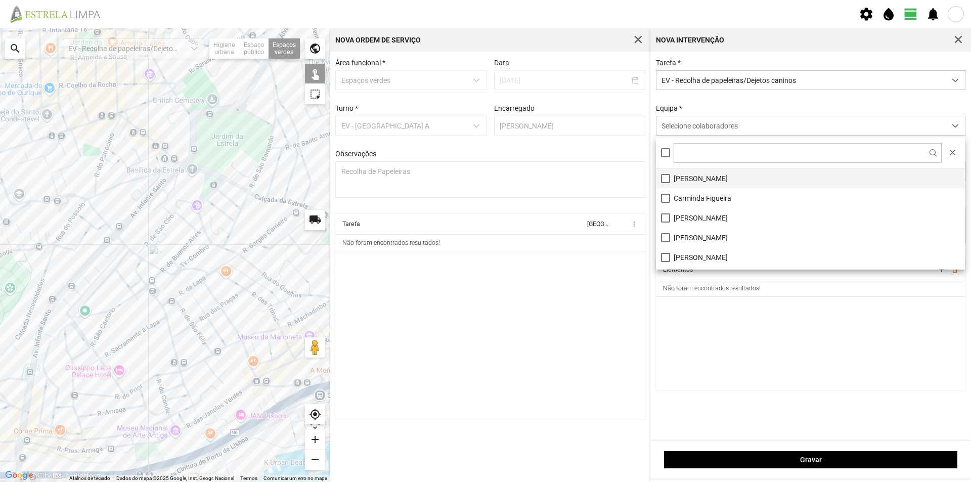
click at [677, 175] on li "[PERSON_NAME]" at bounding box center [810, 178] width 309 height 20
click at [726, 346] on cdk-virtual-scroll-viewport "Elementos add delete_outline Não foram encontrados resultados!" at bounding box center [811, 324] width 310 height 131
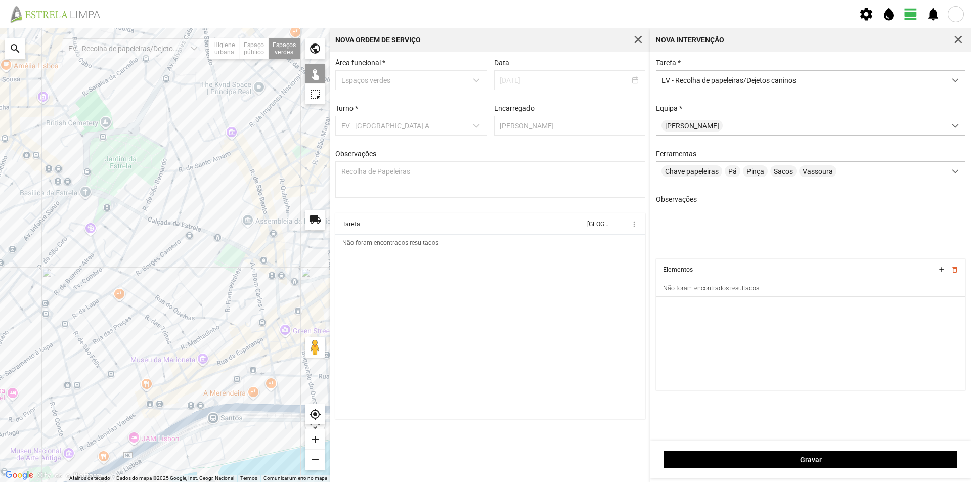
drag, startPoint x: 229, startPoint y: 312, endPoint x: 106, endPoint y: 317, distance: 123.0
click at [106, 318] on div at bounding box center [165, 255] width 330 height 454
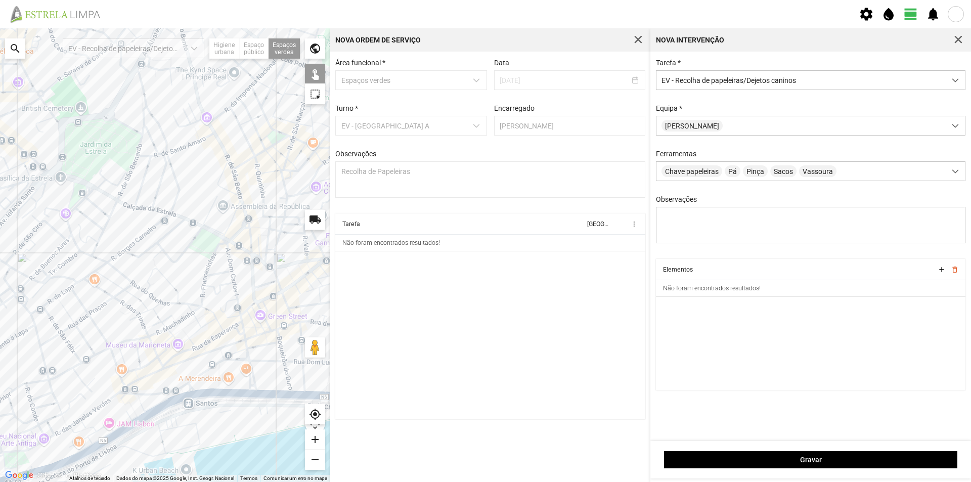
click at [204, 244] on div at bounding box center [165, 255] width 330 height 454
click at [217, 252] on div at bounding box center [165, 255] width 330 height 454
click at [234, 182] on div at bounding box center [165, 255] width 330 height 454
click at [176, 166] on div at bounding box center [165, 255] width 330 height 454
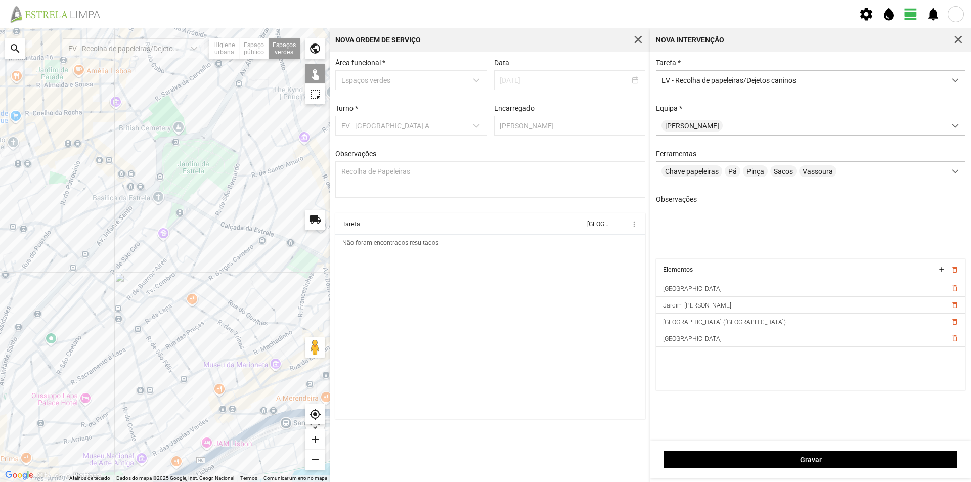
drag, startPoint x: 150, startPoint y: 198, endPoint x: 225, endPoint y: 210, distance: 76.3
click at [225, 210] on div at bounding box center [165, 255] width 330 height 454
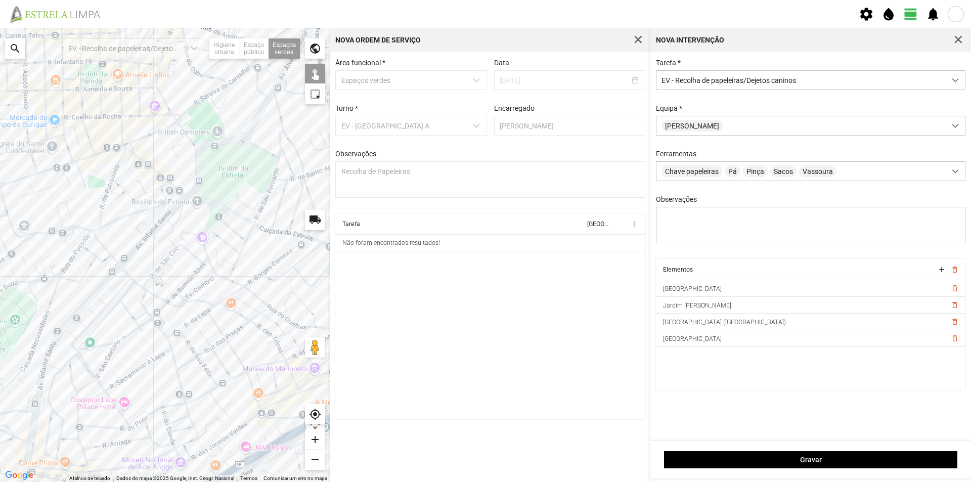
click at [210, 221] on div at bounding box center [165, 255] width 330 height 454
click at [173, 198] on div at bounding box center [165, 255] width 330 height 454
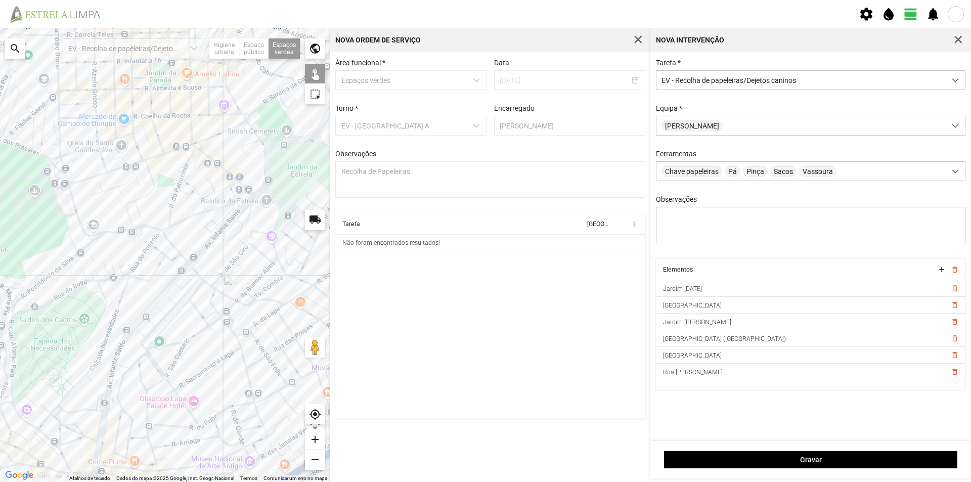
drag, startPoint x: 169, startPoint y: 218, endPoint x: 220, endPoint y: 214, distance: 51.2
click at [220, 214] on div at bounding box center [165, 255] width 330 height 454
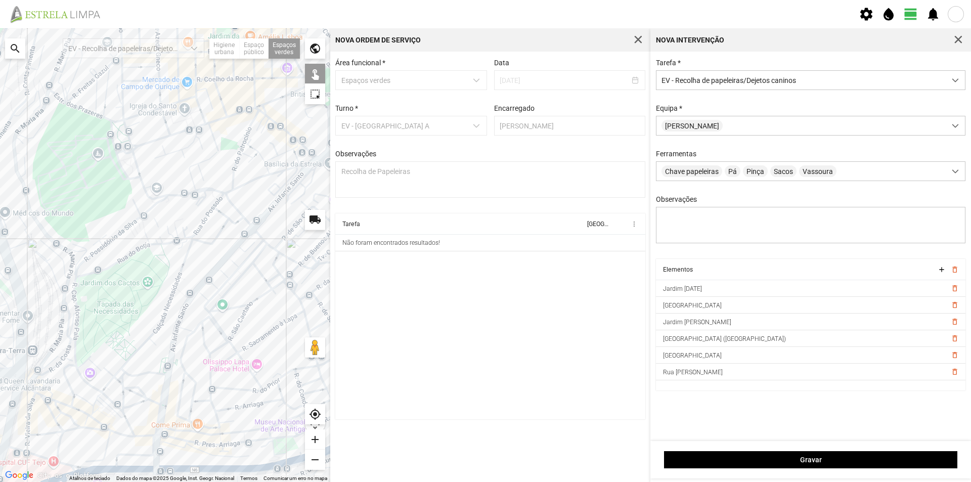
drag, startPoint x: 157, startPoint y: 253, endPoint x: 199, endPoint y: 225, distance: 51.0
click at [199, 225] on div at bounding box center [165, 255] width 330 height 454
click at [130, 165] on div at bounding box center [165, 255] width 330 height 454
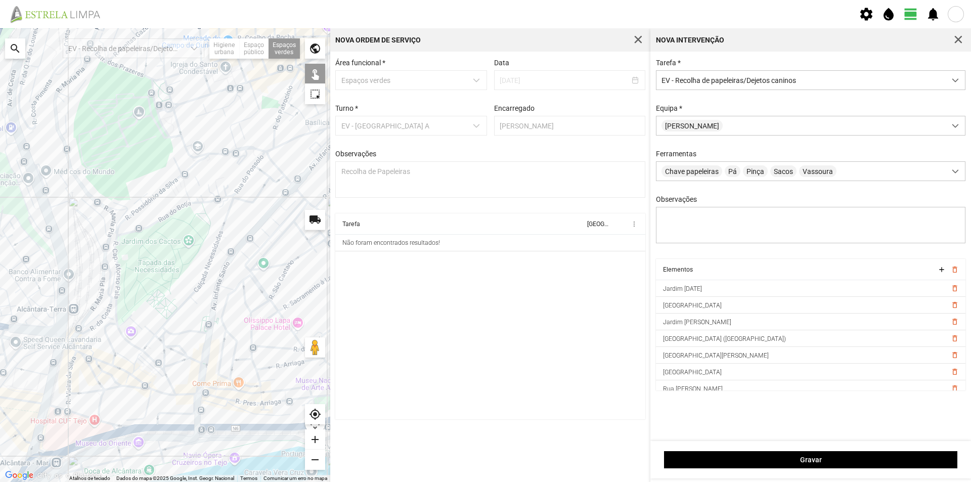
drag, startPoint x: 113, startPoint y: 240, endPoint x: 158, endPoint y: 195, distance: 63.3
click at [158, 195] on div at bounding box center [165, 255] width 330 height 454
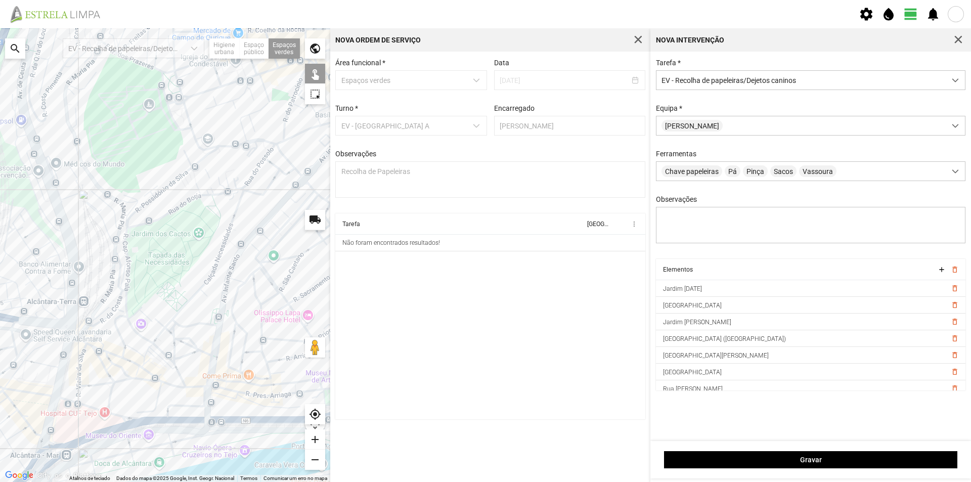
drag, startPoint x: 126, startPoint y: 330, endPoint x: 133, endPoint y: 329, distance: 6.6
click at [126, 329] on div at bounding box center [165, 255] width 330 height 454
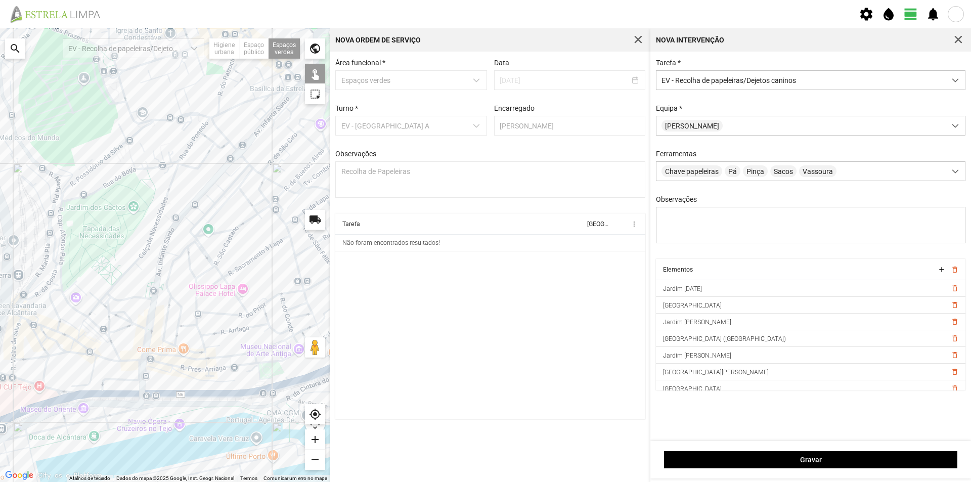
drag, startPoint x: 195, startPoint y: 336, endPoint x: 133, endPoint y: 310, distance: 67.1
click at [133, 310] on div at bounding box center [165, 255] width 330 height 454
click at [75, 347] on div at bounding box center [165, 255] width 330 height 454
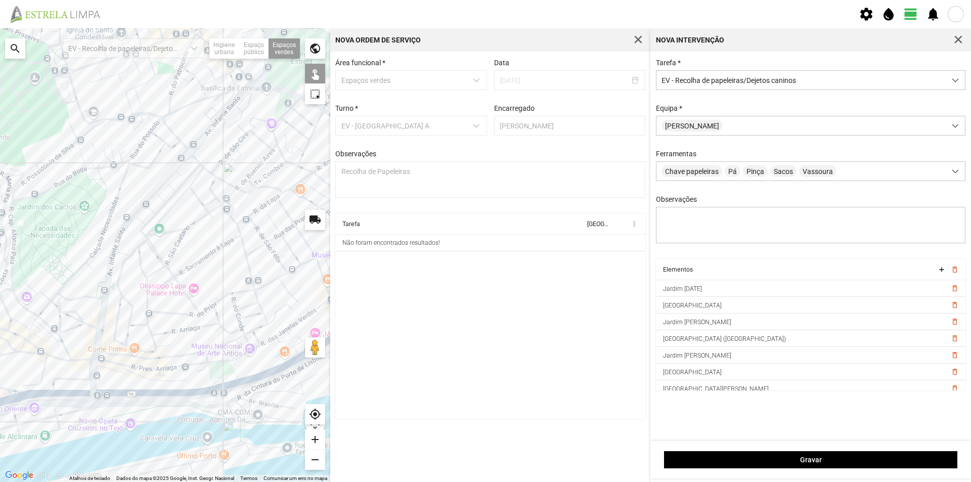
drag, startPoint x: 196, startPoint y: 308, endPoint x: 139, endPoint y: 306, distance: 56.7
click at [139, 306] on div at bounding box center [165, 255] width 330 height 454
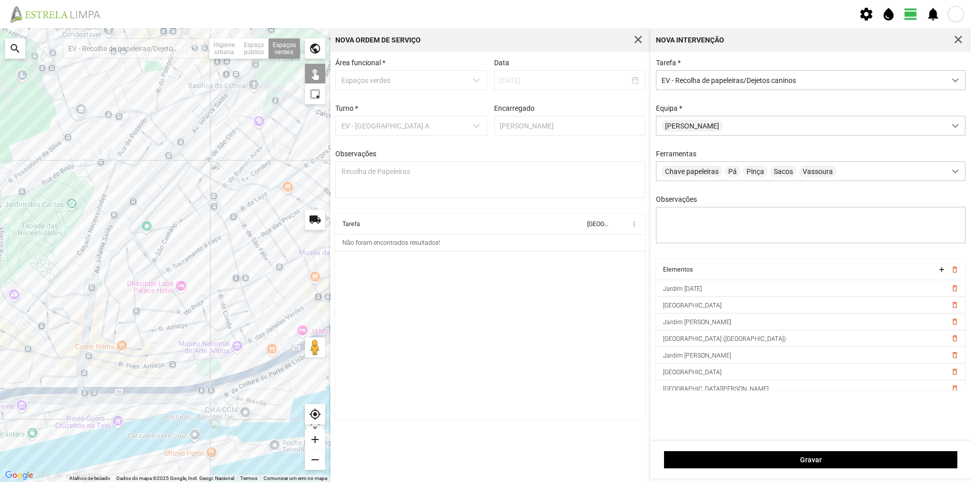
click at [205, 370] on div at bounding box center [165, 255] width 330 height 454
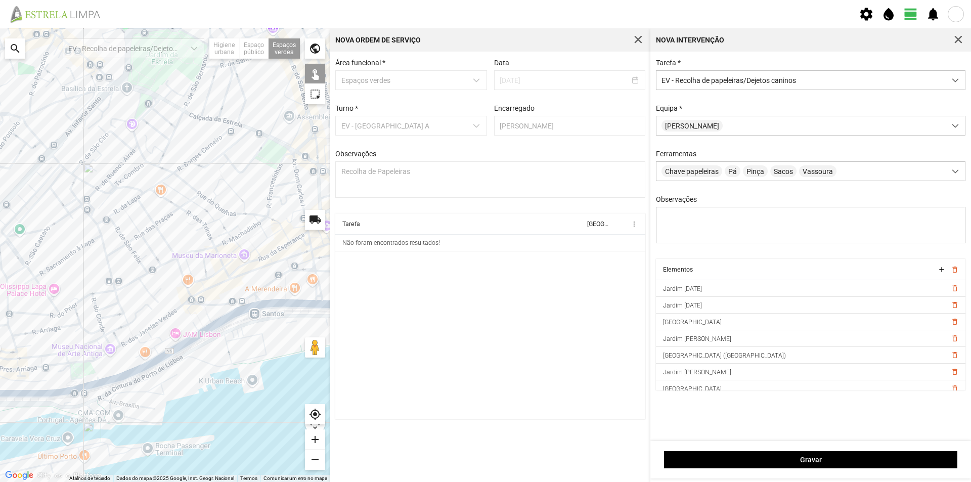
drag, startPoint x: 218, startPoint y: 318, endPoint x: 132, endPoint y: 314, distance: 86.6
click at [132, 314] on div at bounding box center [165, 255] width 330 height 454
click at [276, 295] on div at bounding box center [165, 255] width 330 height 454
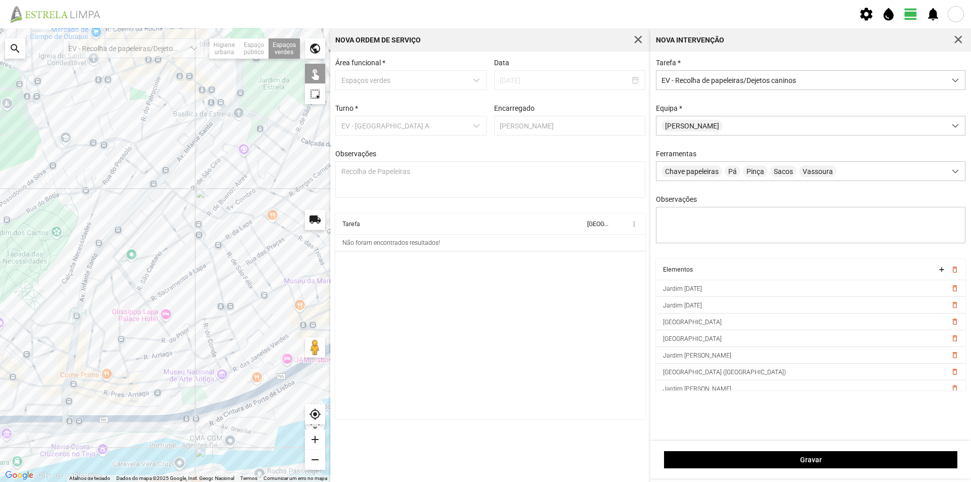
drag, startPoint x: 184, startPoint y: 225, endPoint x: 304, endPoint y: 254, distance: 123.7
click at [304, 254] on div at bounding box center [165, 255] width 330 height 454
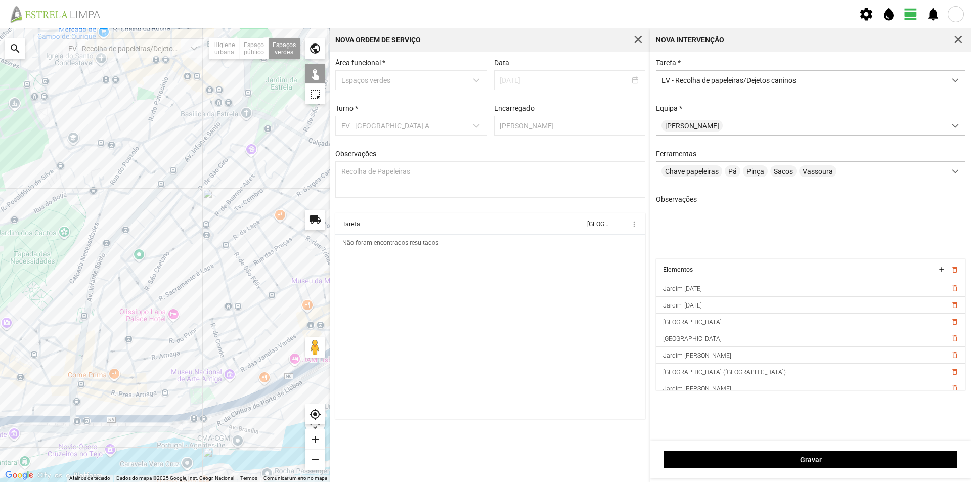
click at [148, 220] on div at bounding box center [165, 255] width 330 height 454
click at [131, 211] on div at bounding box center [165, 255] width 330 height 454
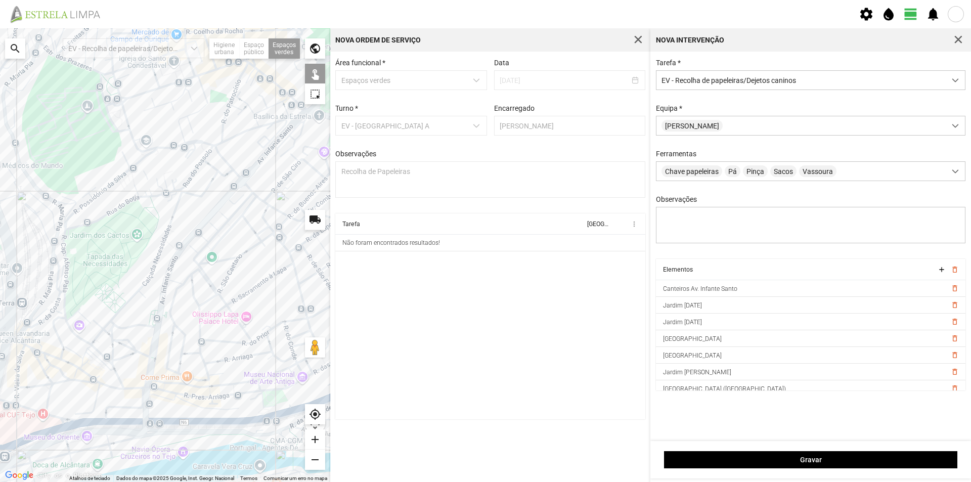
drag, startPoint x: 197, startPoint y: 255, endPoint x: 268, endPoint y: 257, distance: 70.8
click at [268, 257] on div at bounding box center [165, 255] width 330 height 454
click at [138, 167] on div at bounding box center [165, 255] width 330 height 454
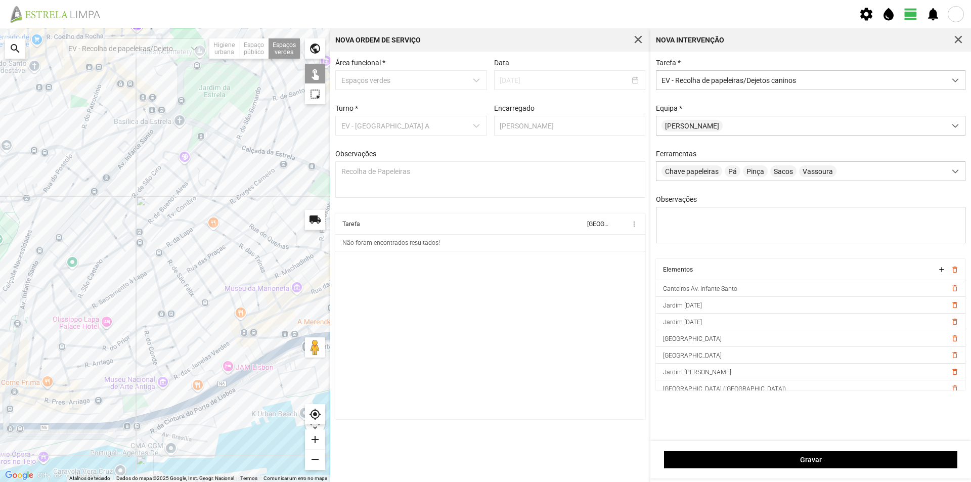
drag, startPoint x: 253, startPoint y: 291, endPoint x: 119, endPoint y: 295, distance: 134.6
click at [120, 296] on div at bounding box center [165, 255] width 330 height 454
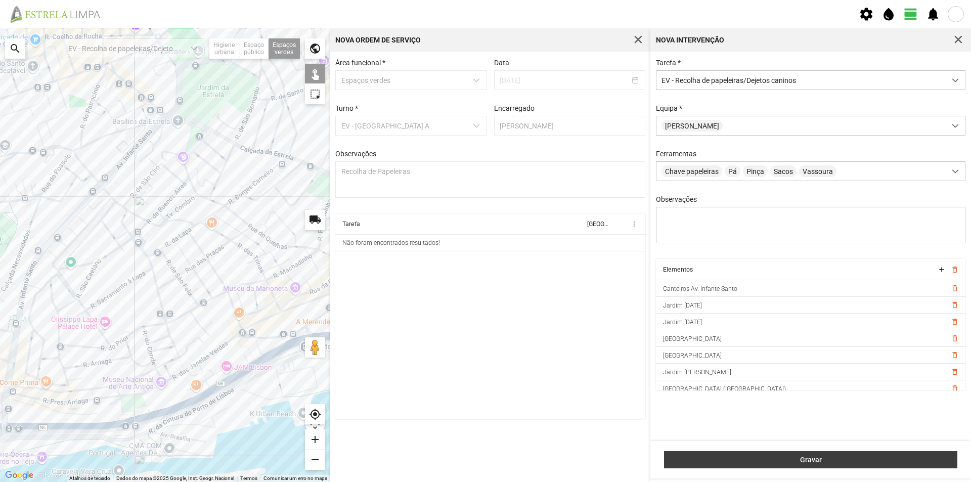
click at [778, 456] on span "Gravar" at bounding box center [810, 460] width 283 height 8
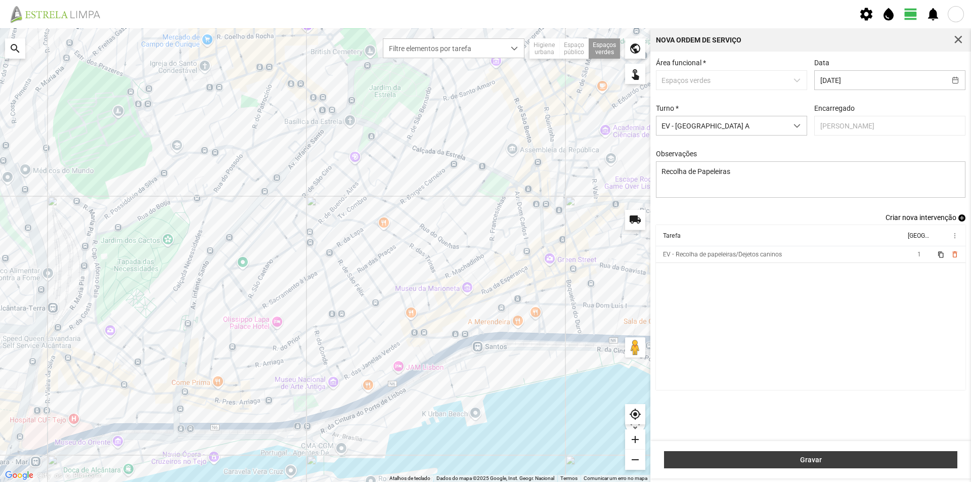
click at [846, 461] on span "Gravar" at bounding box center [810, 460] width 283 height 8
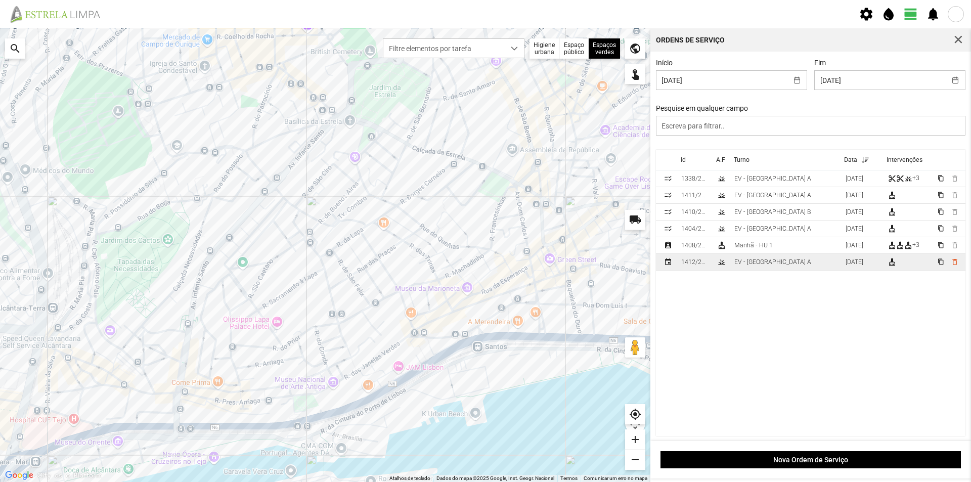
click at [781, 263] on td "EV - [GEOGRAPHIC_DATA] A" at bounding box center [785, 262] width 111 height 17
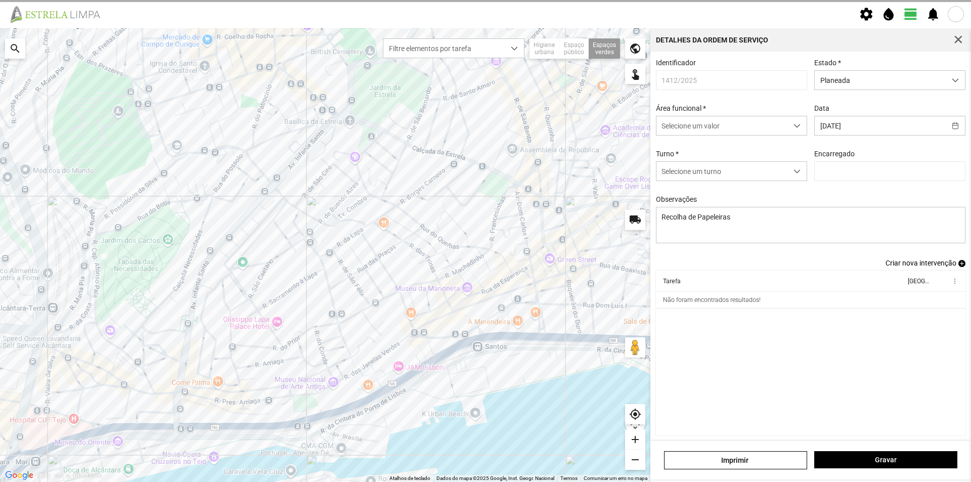
type input "[PERSON_NAME]"
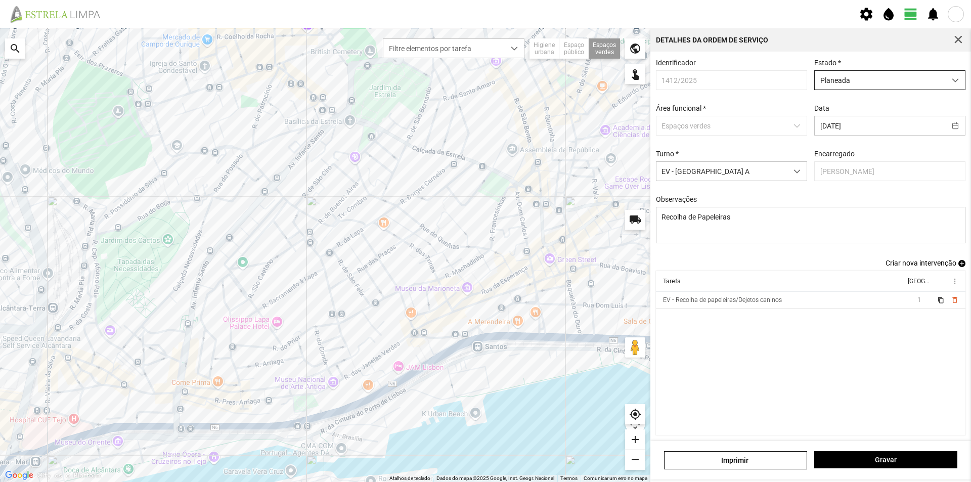
click at [914, 76] on span "Planeada" at bounding box center [880, 80] width 131 height 19
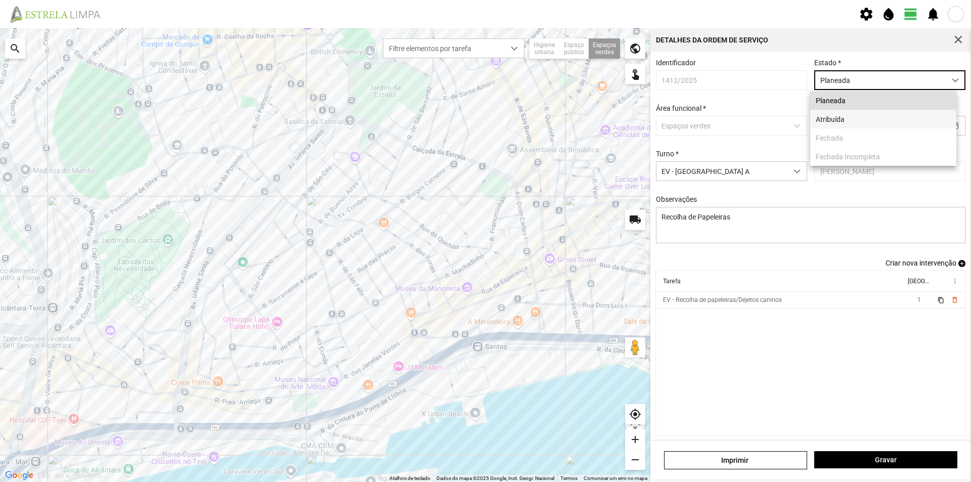
click at [876, 122] on li "Atribuída" at bounding box center [883, 119] width 146 height 19
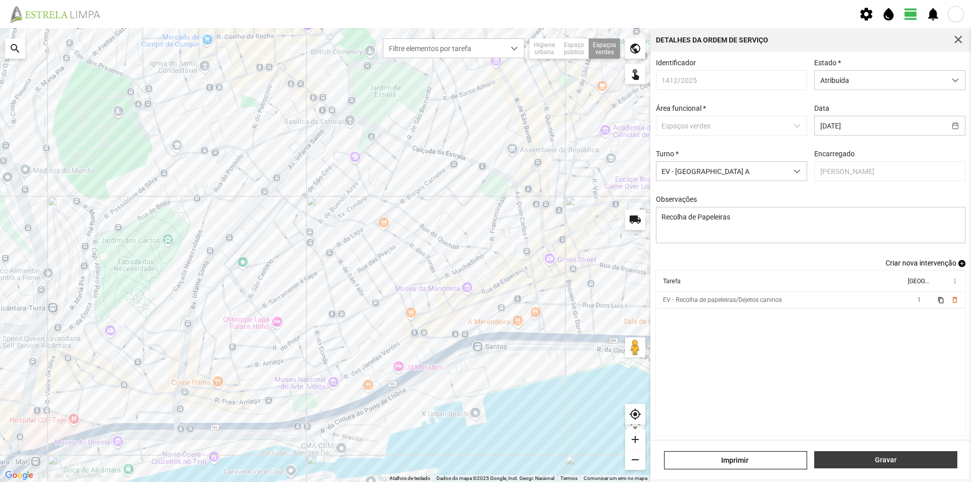
click at [900, 457] on span "Gravar" at bounding box center [886, 460] width 132 height 8
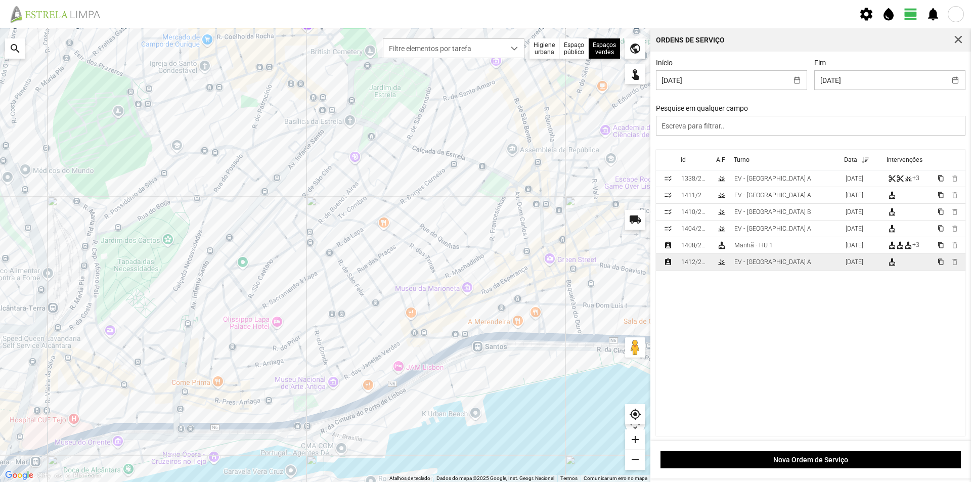
click at [777, 265] on td "EV - [GEOGRAPHIC_DATA] A" at bounding box center [785, 262] width 111 height 17
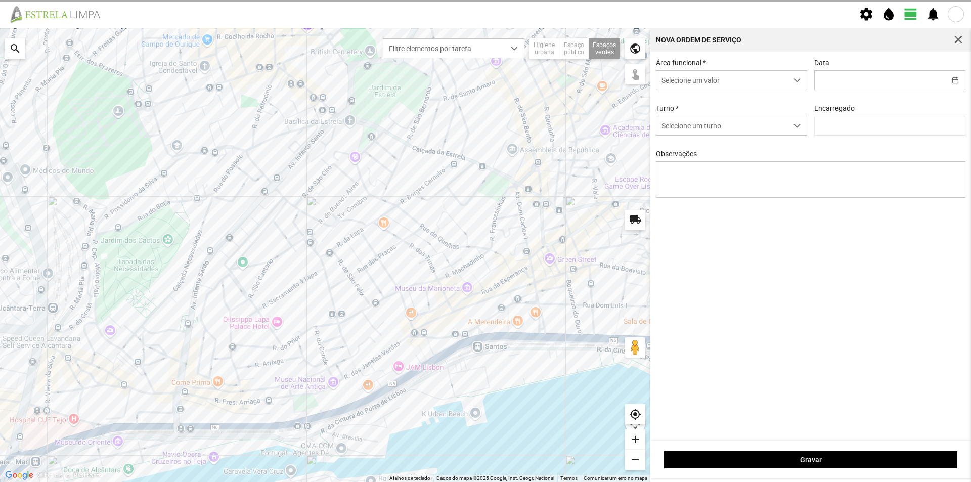
type input "[DATE]"
type textarea "Recolha de Papeleiras"
type input "[PERSON_NAME]"
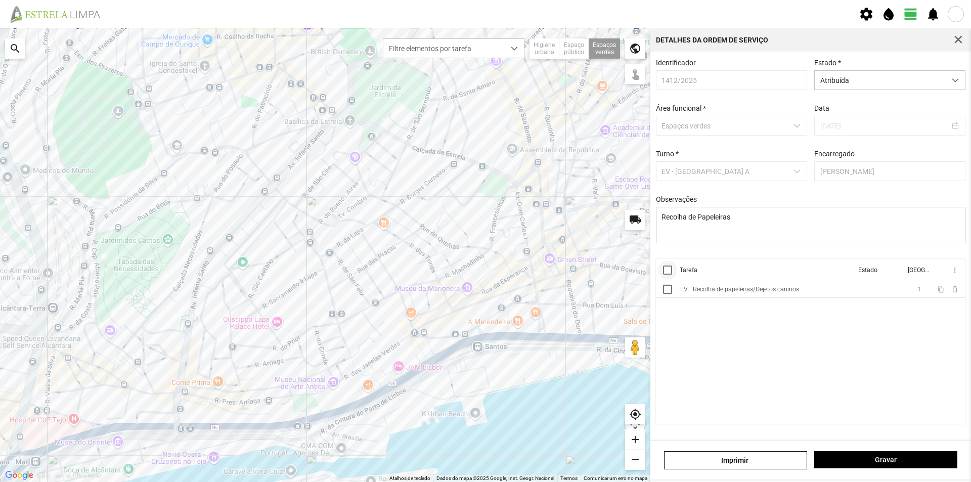
click at [669, 271] on div at bounding box center [667, 269] width 9 height 9
click at [954, 272] on span "more_vert" at bounding box center [954, 270] width 8 height 8
click at [913, 288] on span "Marcar como Concluída" at bounding box center [900, 290] width 75 height 7
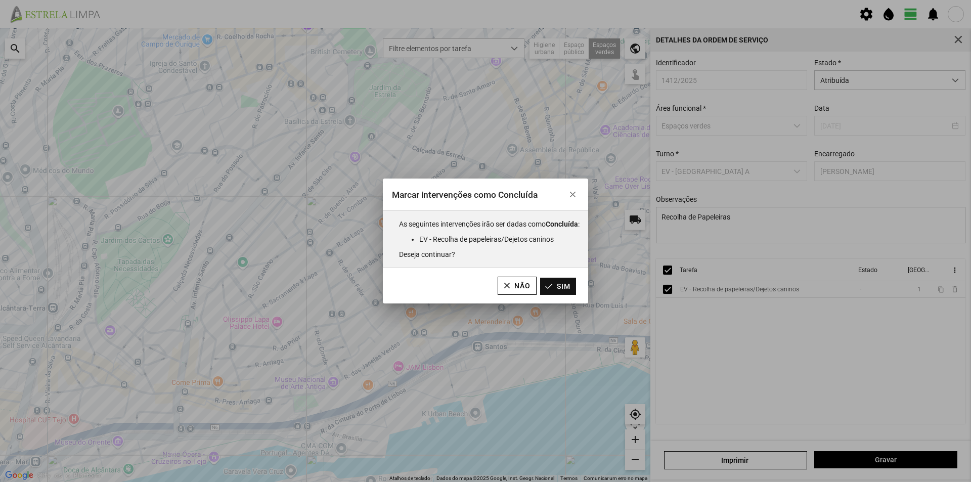
click at [566, 285] on button "Sim" at bounding box center [558, 286] width 36 height 17
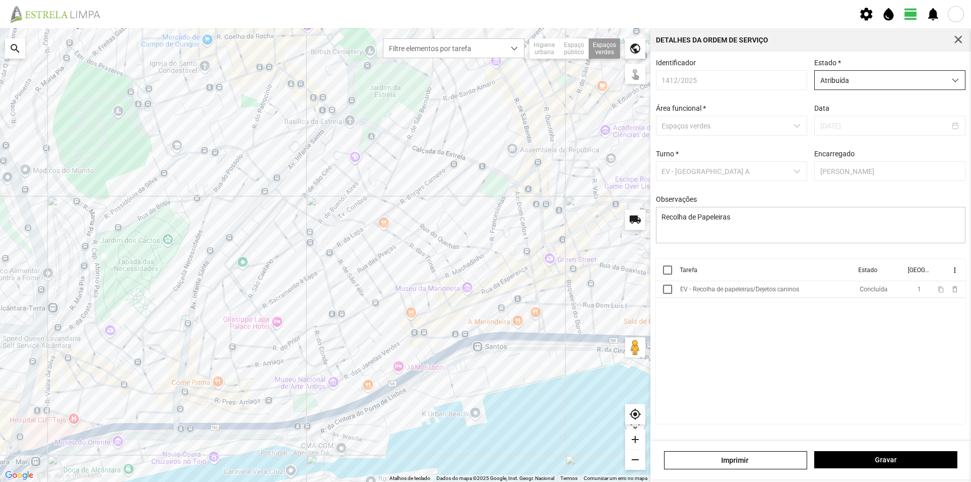
click at [855, 77] on span "Atribuída" at bounding box center [880, 80] width 131 height 19
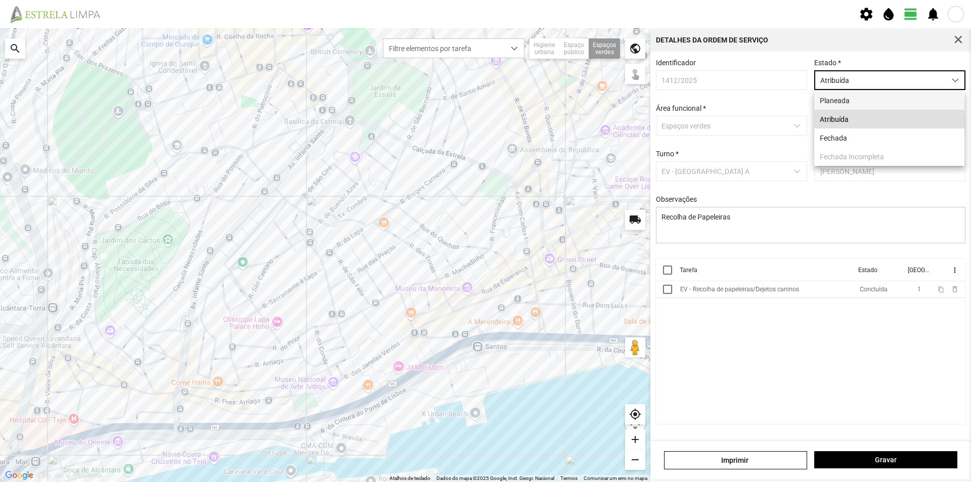
scroll to position [6, 45]
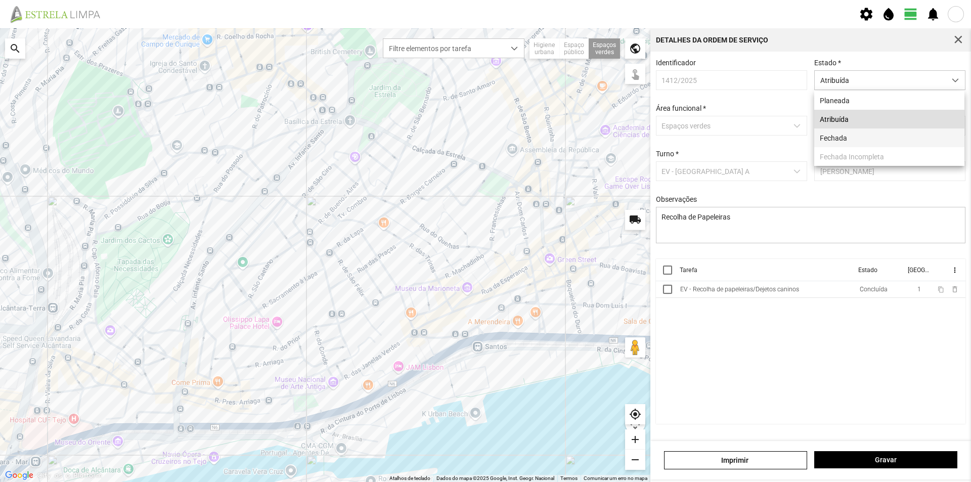
click at [851, 137] on li "Fechada" at bounding box center [889, 137] width 150 height 19
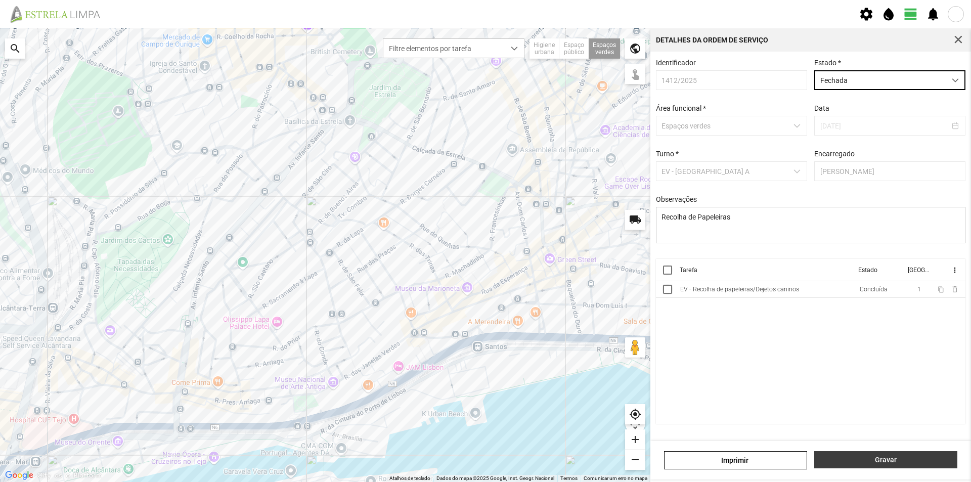
click at [886, 459] on span "Gravar" at bounding box center [886, 460] width 132 height 8
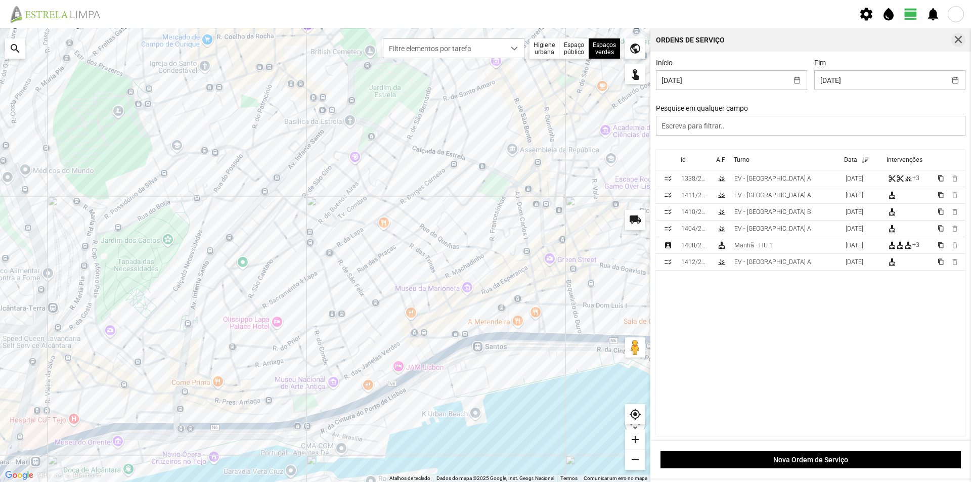
click at [957, 41] on span "button" at bounding box center [958, 39] width 9 height 9
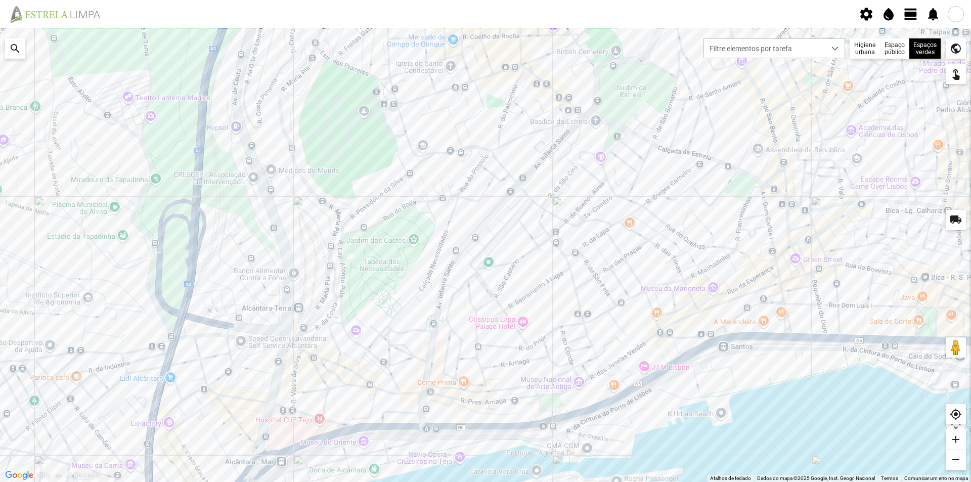
click at [913, 15] on span "view_day" at bounding box center [910, 14] width 15 height 15
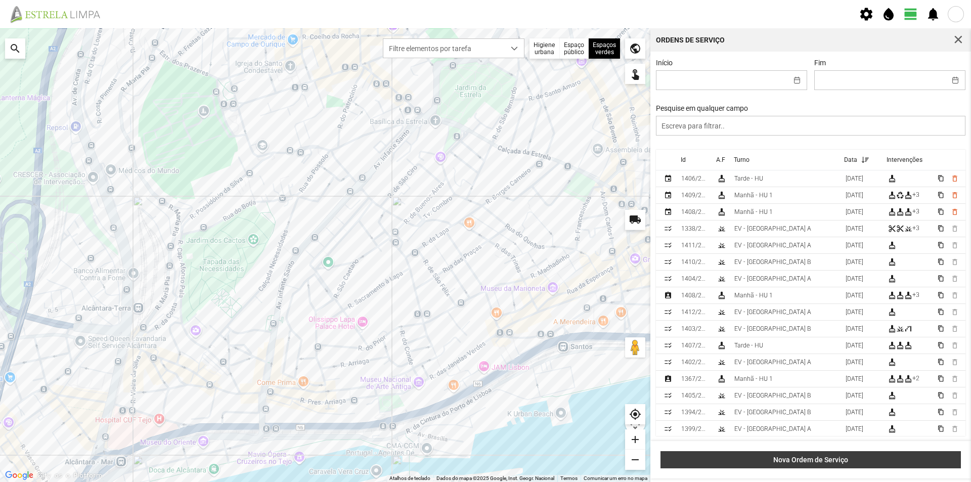
click at [825, 462] on span "Nova Ordem de Serviço" at bounding box center [811, 460] width 290 height 8
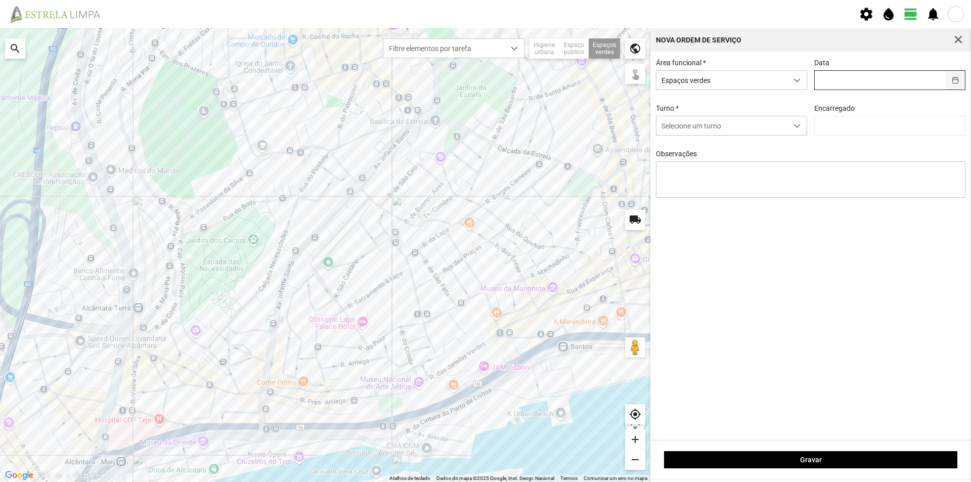
click at [956, 81] on button "button" at bounding box center [956, 80] width 20 height 19
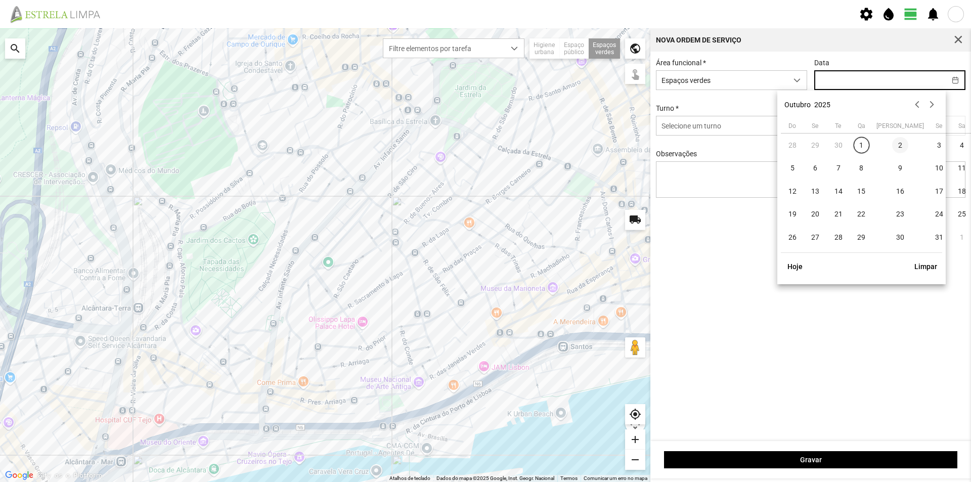
click at [892, 146] on span "2" at bounding box center [900, 145] width 16 height 16
type input "[DATE]"
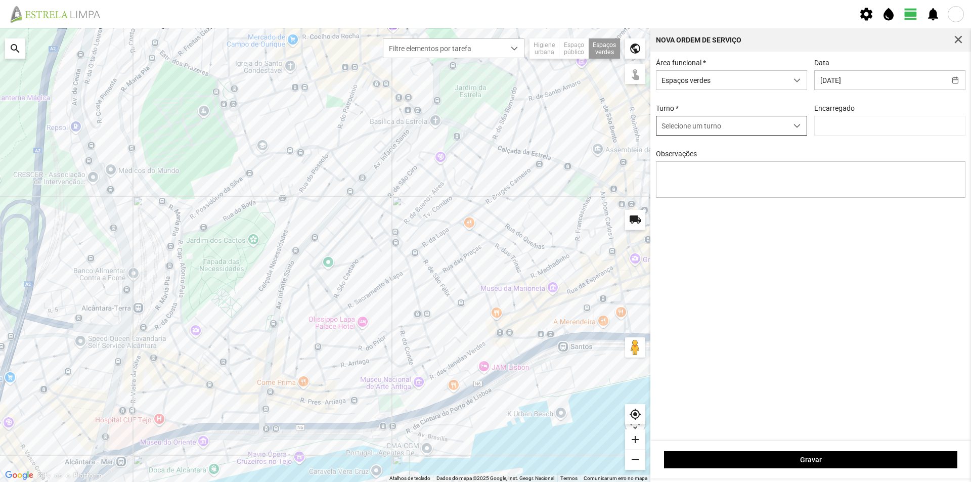
click at [797, 128] on span "dropdown trigger" at bounding box center [796, 125] width 7 height 7
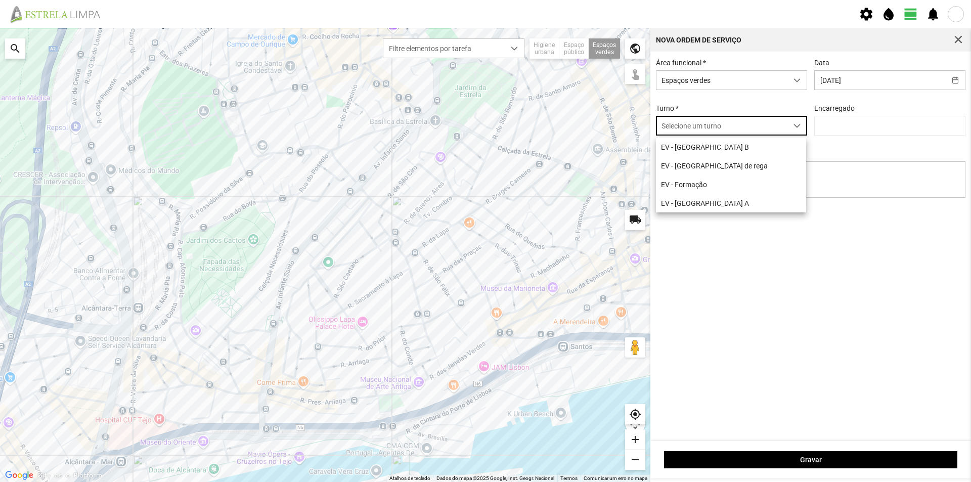
scroll to position [6, 45]
click at [697, 208] on li "EV - [GEOGRAPHIC_DATA] A" at bounding box center [731, 203] width 150 height 19
type input "[PERSON_NAME]"
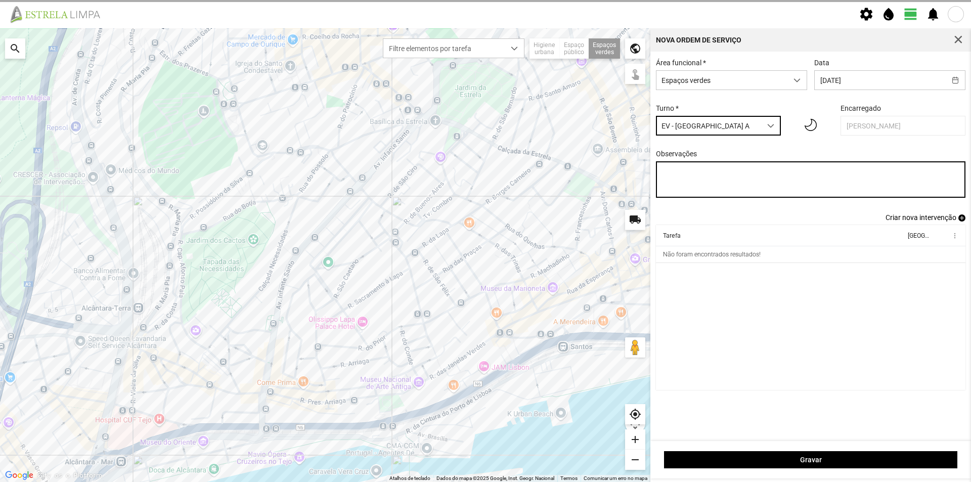
click at [701, 181] on textarea "Observações" at bounding box center [811, 179] width 310 height 36
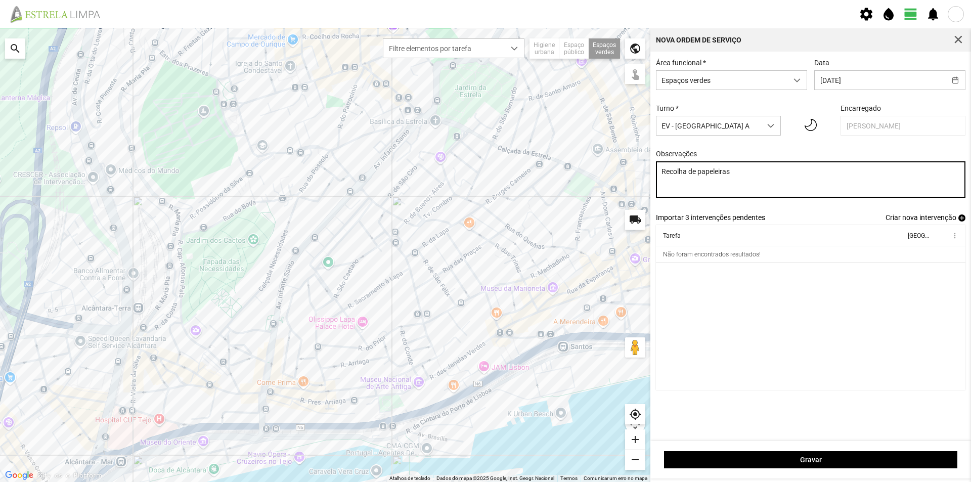
type textarea "Recolha de papeleiras"
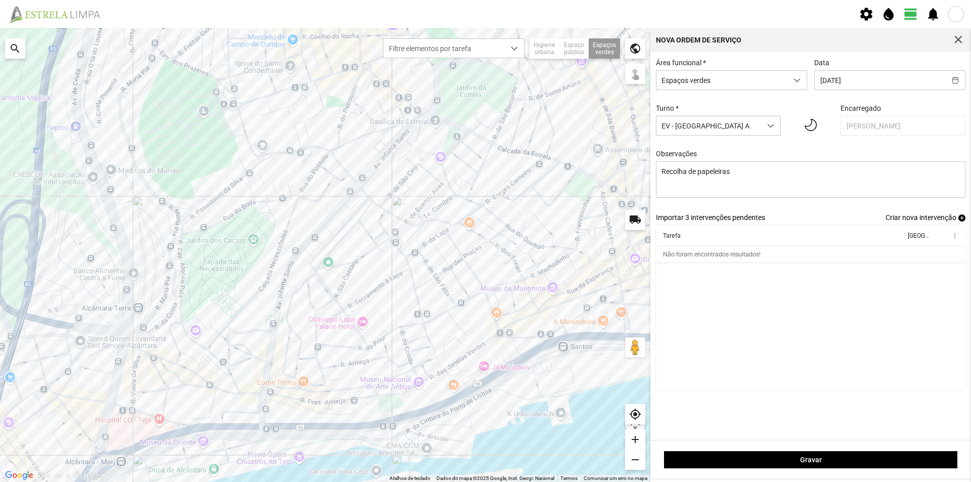
click at [960, 218] on span "add" at bounding box center [961, 217] width 7 height 7
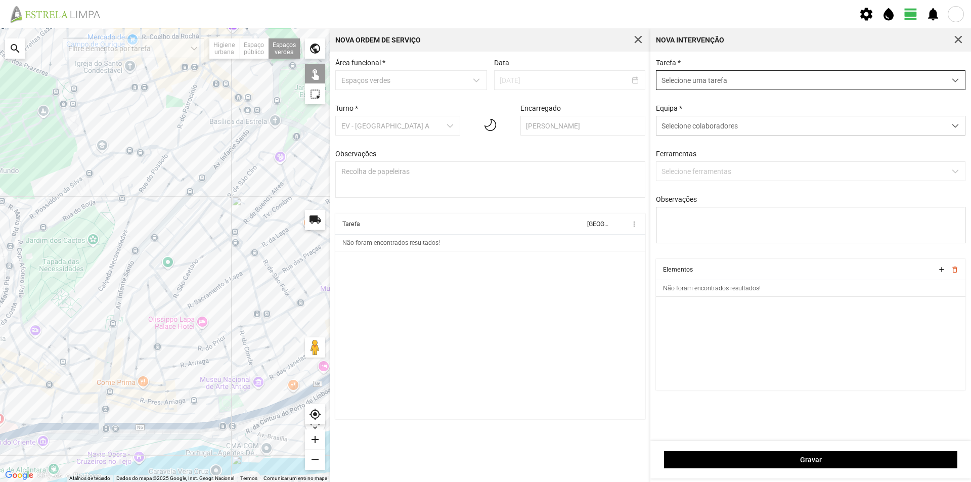
click at [689, 81] on span "Selecione uma tarefa" at bounding box center [800, 80] width 289 height 19
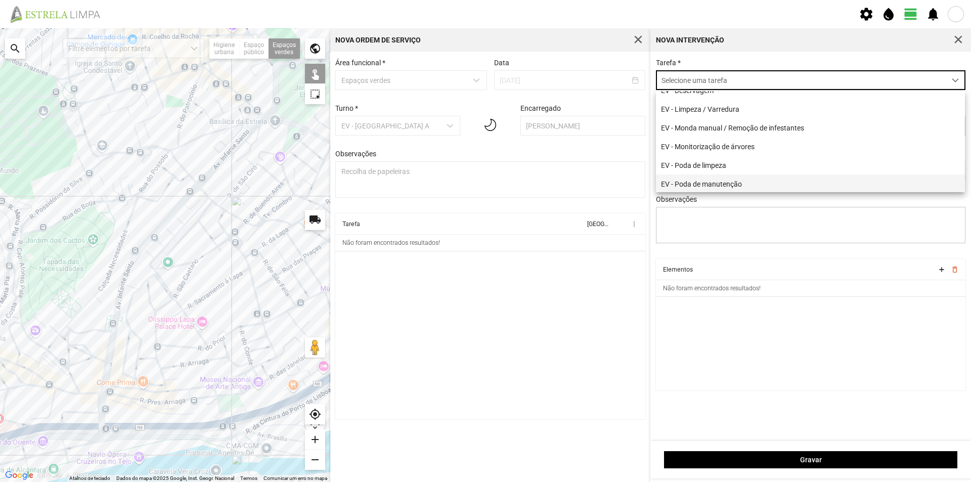
scroll to position [101, 0]
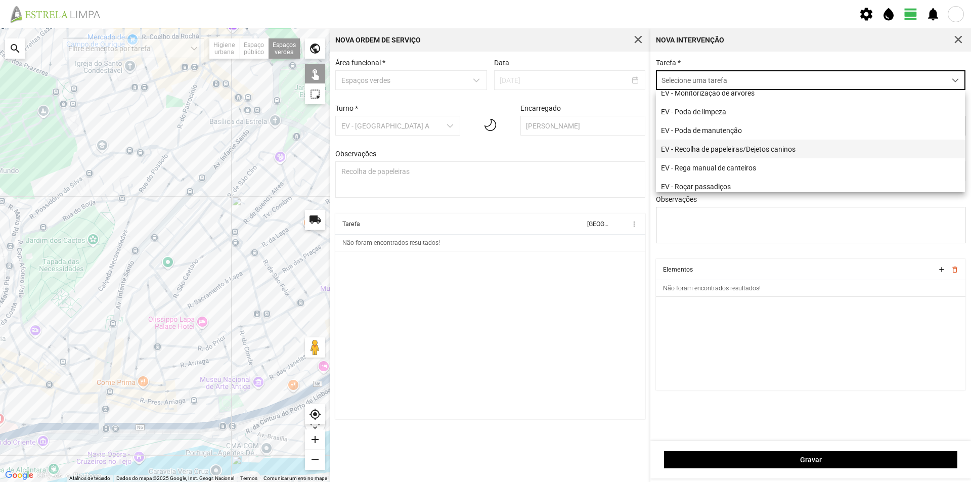
click at [729, 153] on li "EV - Recolha de papeleiras/Dejetos caninos" at bounding box center [810, 149] width 309 height 19
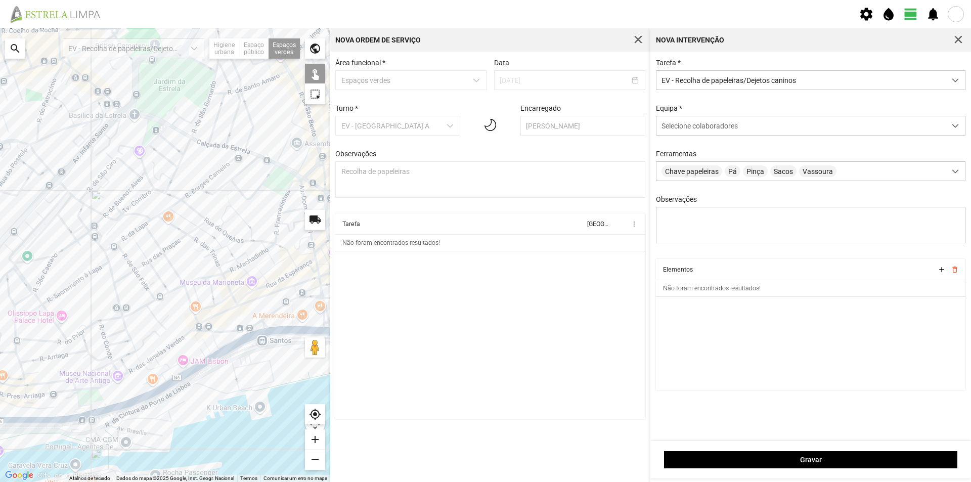
drag, startPoint x: 270, startPoint y: 289, endPoint x: 143, endPoint y: 246, distance: 133.5
click at [125, 283] on div at bounding box center [165, 255] width 330 height 454
click at [276, 182] on div at bounding box center [165, 255] width 330 height 454
click at [291, 192] on div at bounding box center [165, 255] width 330 height 454
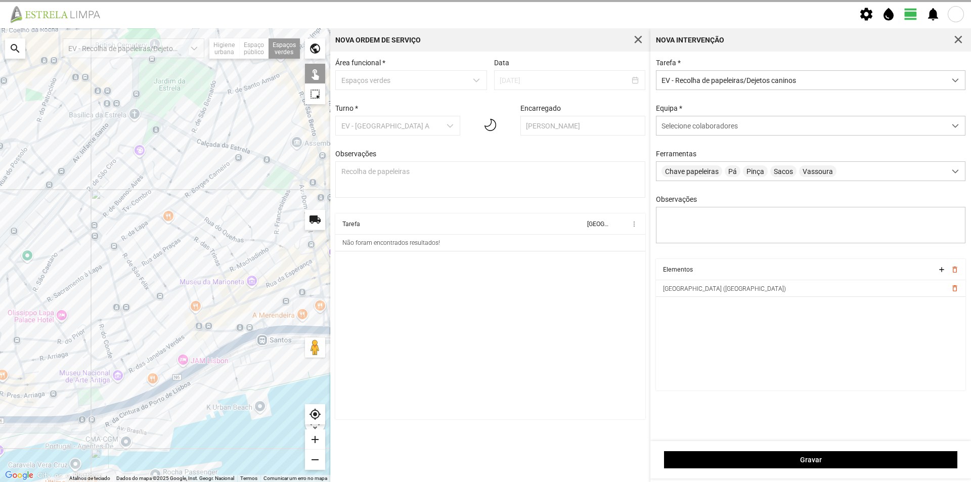
click at [304, 118] on div at bounding box center [165, 255] width 330 height 454
click at [248, 111] on div at bounding box center [165, 255] width 330 height 454
click at [260, 107] on div at bounding box center [165, 255] width 330 height 454
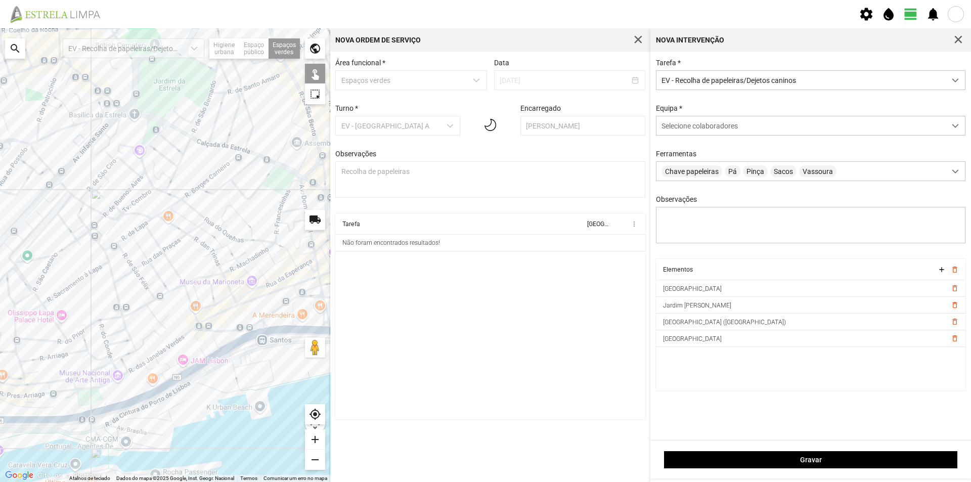
click at [148, 137] on div at bounding box center [165, 255] width 330 height 454
click at [113, 110] on div at bounding box center [165, 255] width 330 height 454
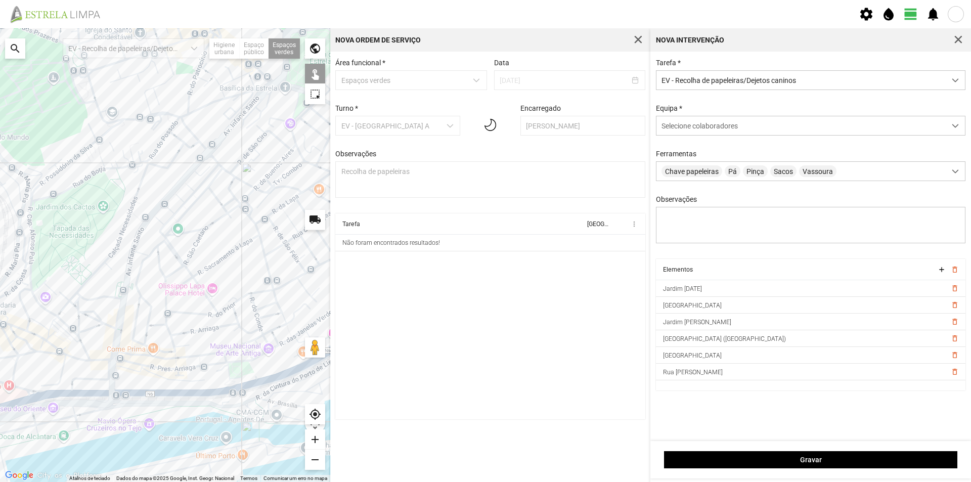
drag, startPoint x: 168, startPoint y: 229, endPoint x: 306, endPoint y: 197, distance: 141.6
click at [306, 197] on div at bounding box center [165, 255] width 330 height 454
click at [84, 86] on div at bounding box center [165, 255] width 330 height 454
click at [106, 137] on div at bounding box center [165, 255] width 330 height 454
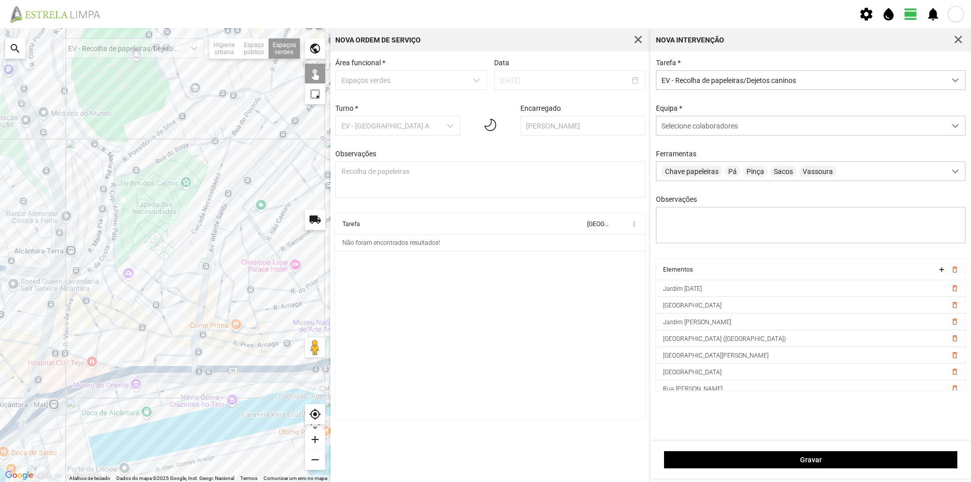
drag, startPoint x: 109, startPoint y: 175, endPoint x: 190, endPoint y: 146, distance: 85.6
click at [190, 146] on div at bounding box center [165, 255] width 330 height 454
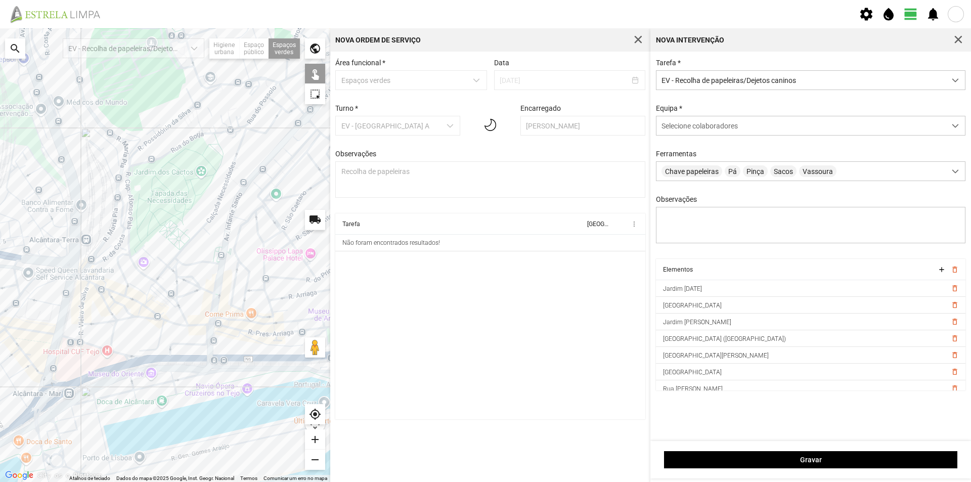
click at [134, 269] on div at bounding box center [165, 255] width 330 height 454
click at [144, 317] on div at bounding box center [165, 255] width 330 height 454
click at [144, 311] on div at bounding box center [165, 255] width 330 height 454
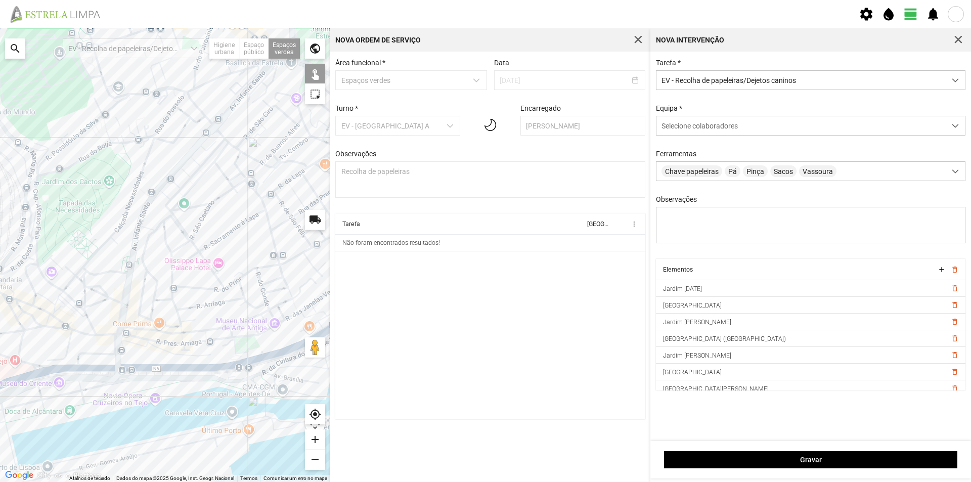
drag, startPoint x: 196, startPoint y: 282, endPoint x: 92, endPoint y: 291, distance: 104.0
click at [92, 291] on div at bounding box center [165, 255] width 330 height 454
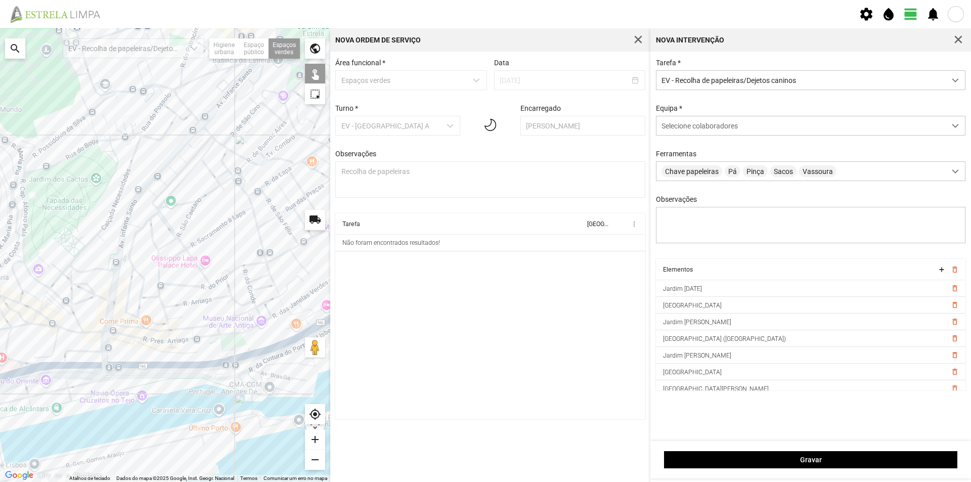
click at [227, 342] on div at bounding box center [165, 255] width 330 height 454
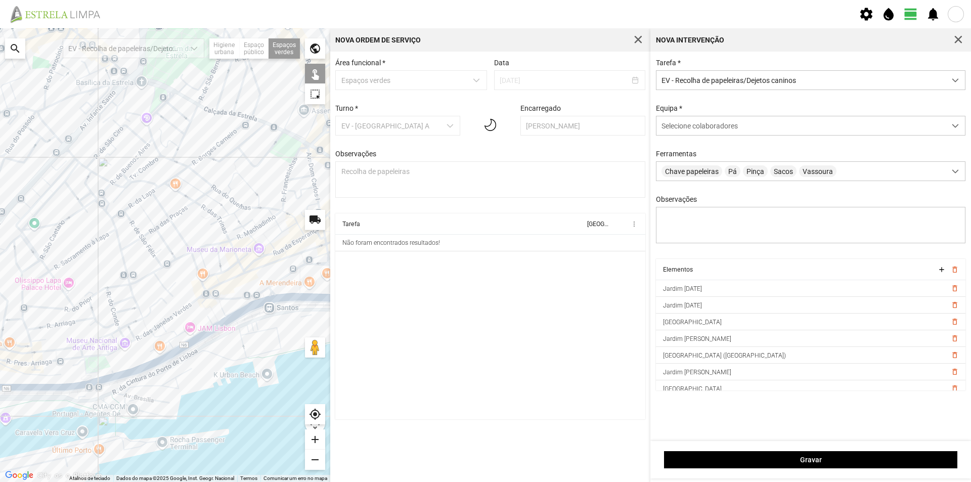
drag, startPoint x: 252, startPoint y: 280, endPoint x: 114, endPoint y: 306, distance: 140.4
click at [114, 306] on div at bounding box center [165, 255] width 330 height 454
click at [285, 284] on div at bounding box center [165, 255] width 330 height 454
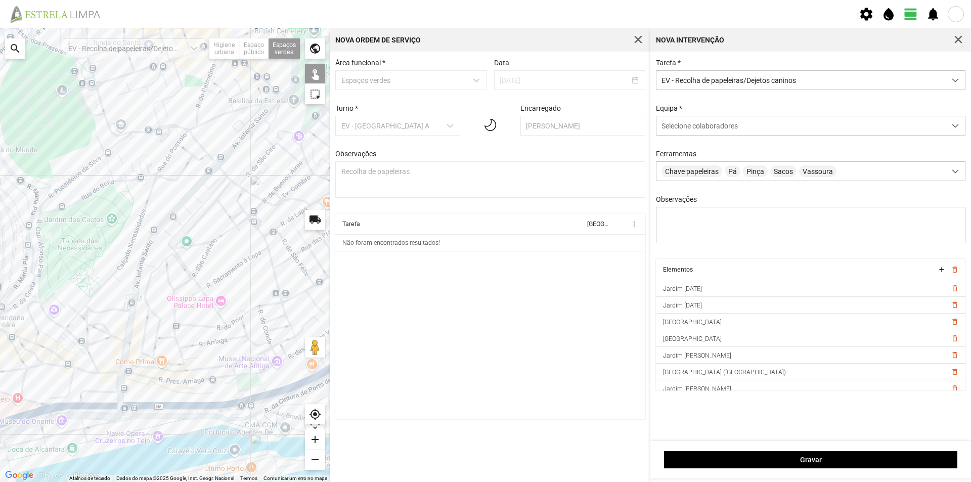
drag, startPoint x: 179, startPoint y: 260, endPoint x: 335, endPoint y: 279, distance: 156.8
click at [335, 279] on div "← Mover para a esquerda → Mover para a direita ↑ Mover para cima ↓ Mover para b…" at bounding box center [485, 255] width 971 height 454
click at [183, 218] on div at bounding box center [165, 255] width 330 height 454
click at [176, 203] on div at bounding box center [165, 255] width 330 height 454
drag, startPoint x: 228, startPoint y: 265, endPoint x: 145, endPoint y: 254, distance: 84.2
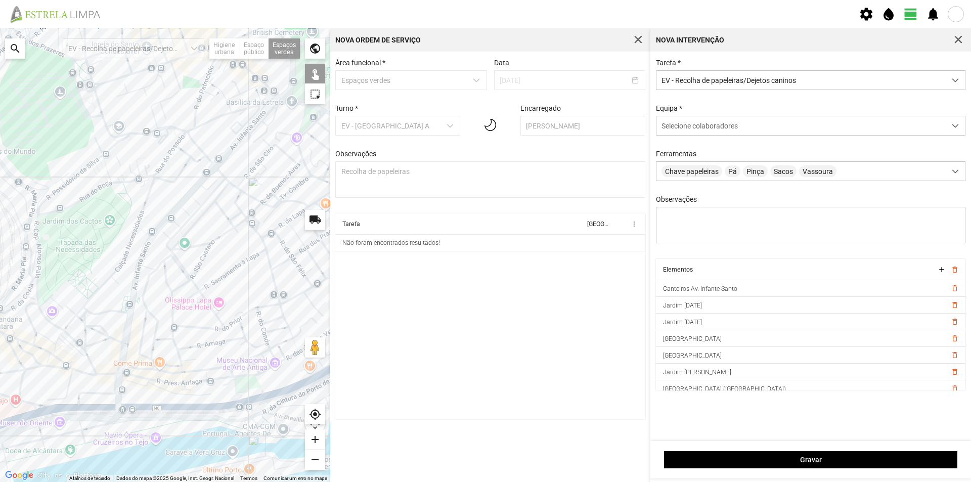
click at [159, 263] on div at bounding box center [165, 255] width 330 height 454
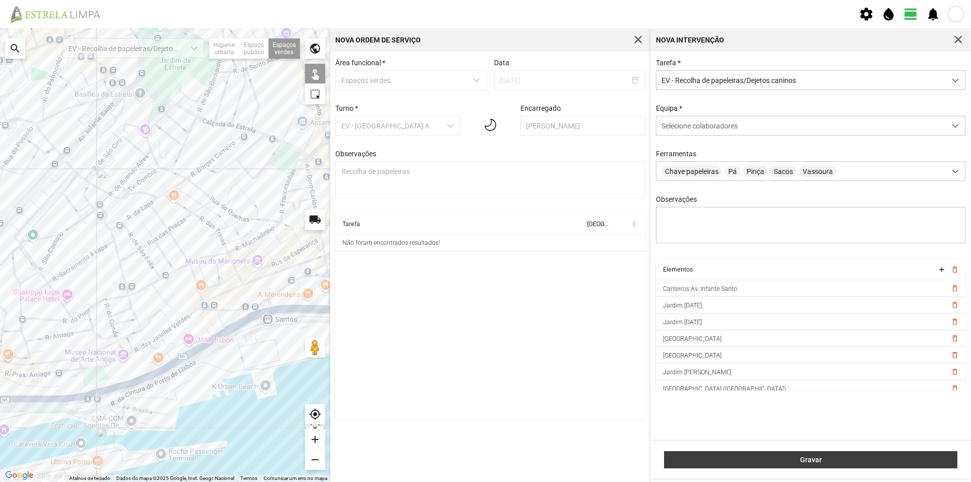
click at [774, 461] on span "Gravar" at bounding box center [810, 460] width 283 height 8
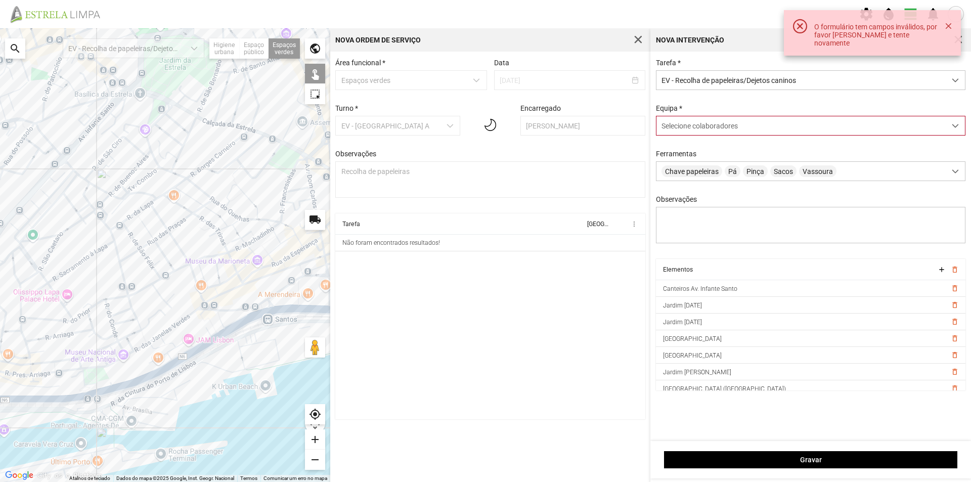
click at [692, 130] on span "Selecione colaboradores" at bounding box center [699, 126] width 76 height 8
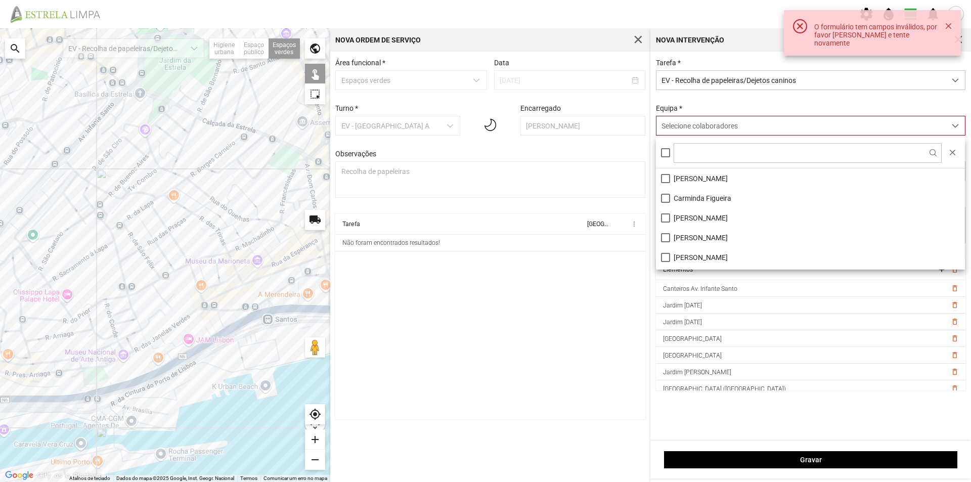
scroll to position [6, 45]
click at [682, 176] on li "[PERSON_NAME]" at bounding box center [810, 178] width 309 height 20
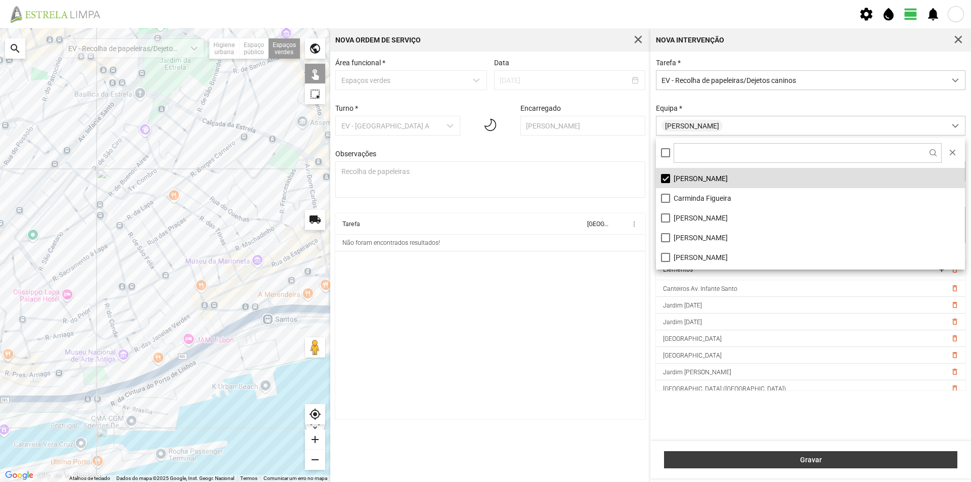
click at [781, 454] on button "Gravar" at bounding box center [810, 459] width 293 height 17
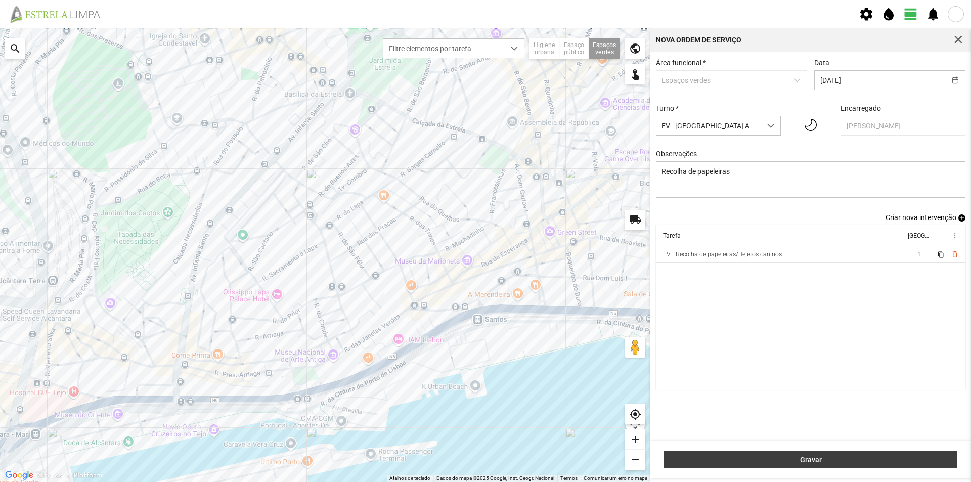
click at [805, 458] on span "Gravar" at bounding box center [810, 460] width 283 height 8
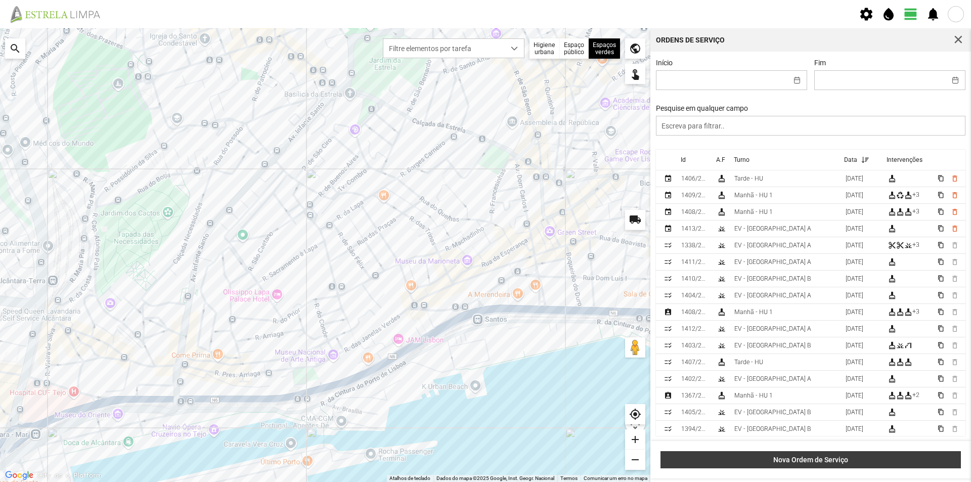
click at [804, 460] on span "Nova Ordem de Serviço" at bounding box center [811, 460] width 290 height 8
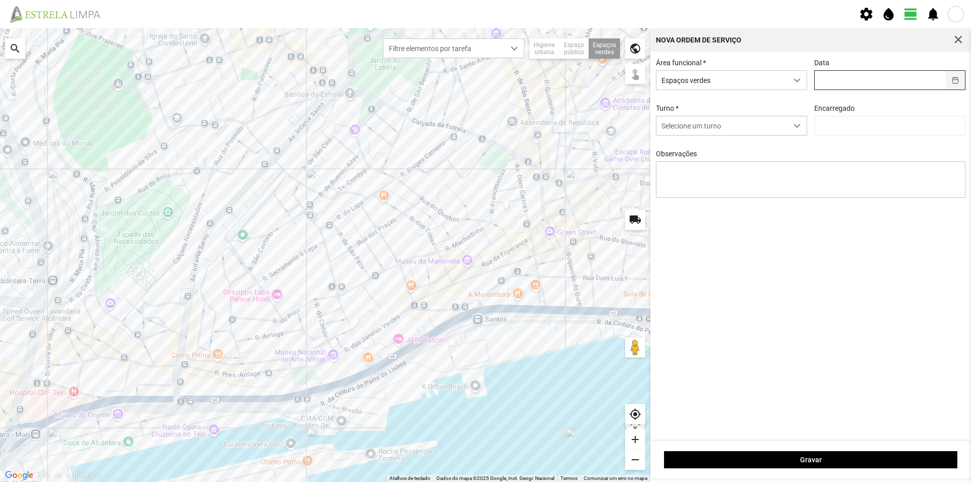
click at [956, 80] on button "button" at bounding box center [956, 80] width 20 height 19
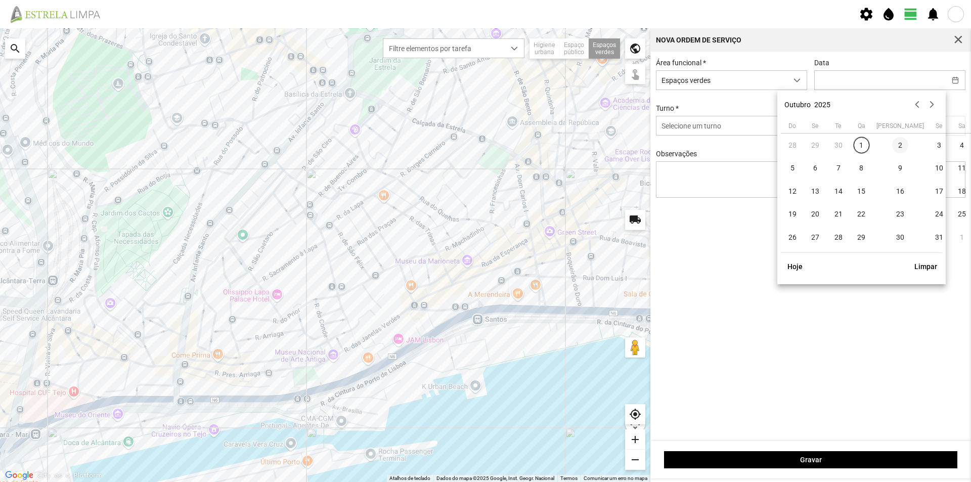
click at [892, 144] on span "2" at bounding box center [900, 145] width 16 height 16
type input "[DATE]"
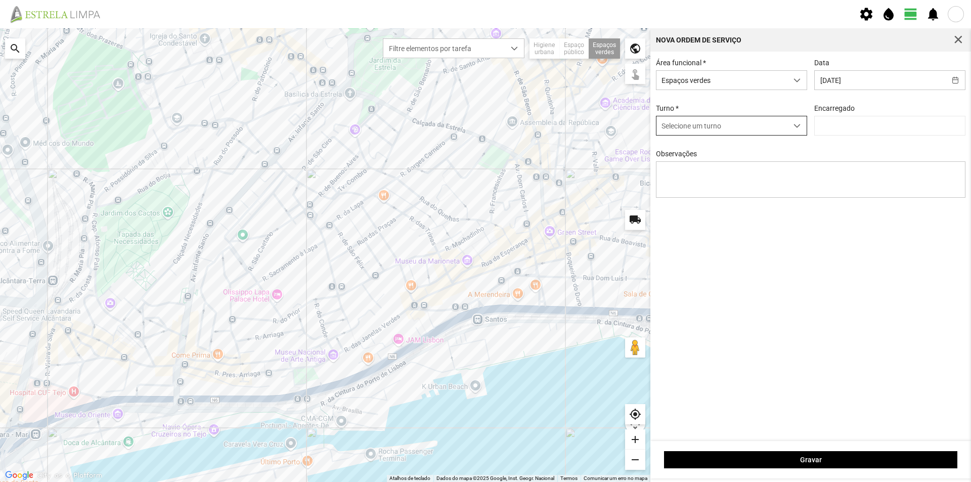
click at [760, 126] on span "Selecione um turno" at bounding box center [721, 125] width 131 height 19
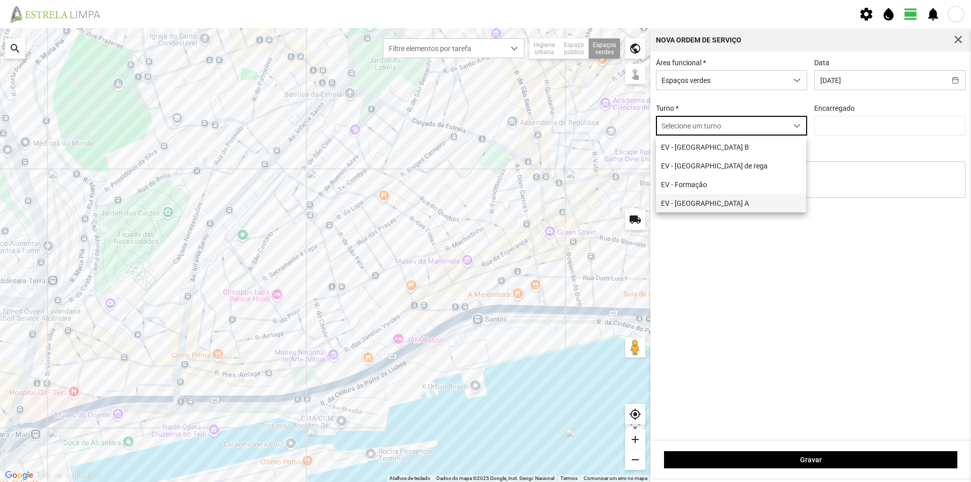
click at [716, 207] on li "EV - [GEOGRAPHIC_DATA] A" at bounding box center [731, 203] width 150 height 19
type input "[PERSON_NAME]"
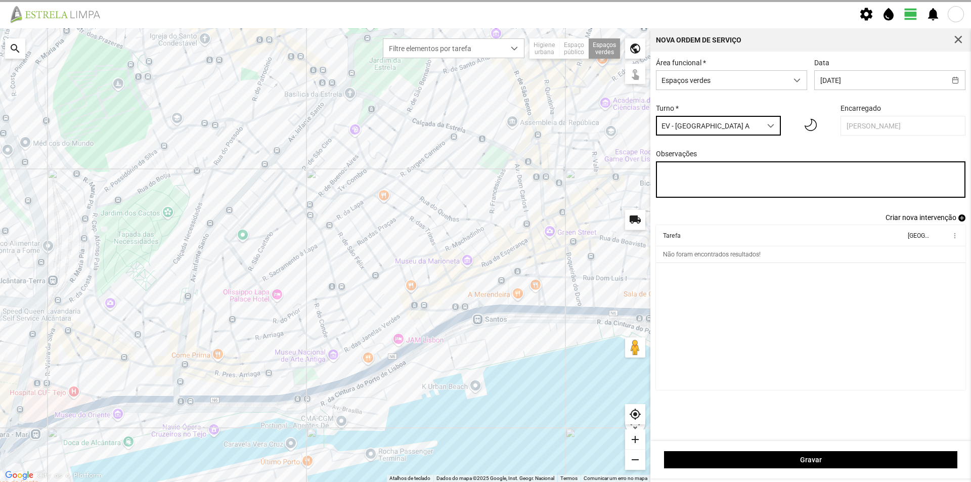
click at [681, 175] on textarea "Observações" at bounding box center [811, 179] width 310 height 36
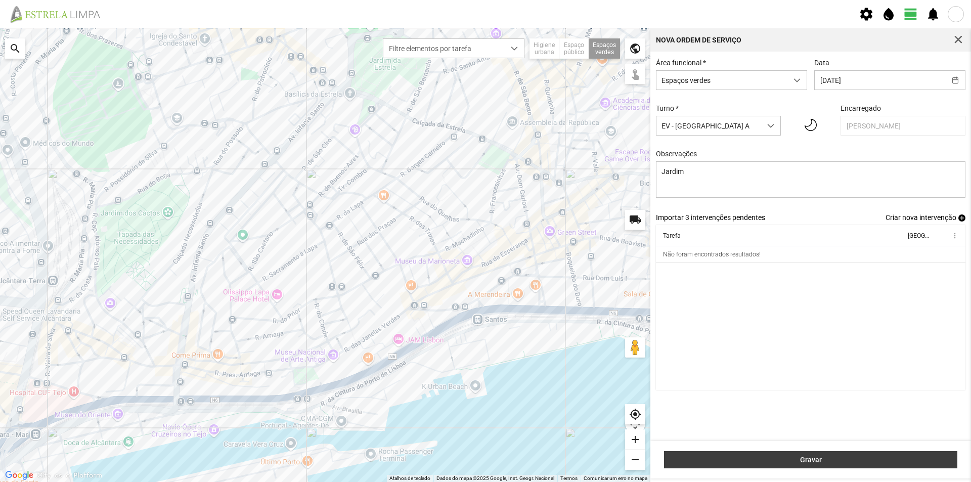
click at [821, 459] on span "Gravar" at bounding box center [810, 460] width 283 height 8
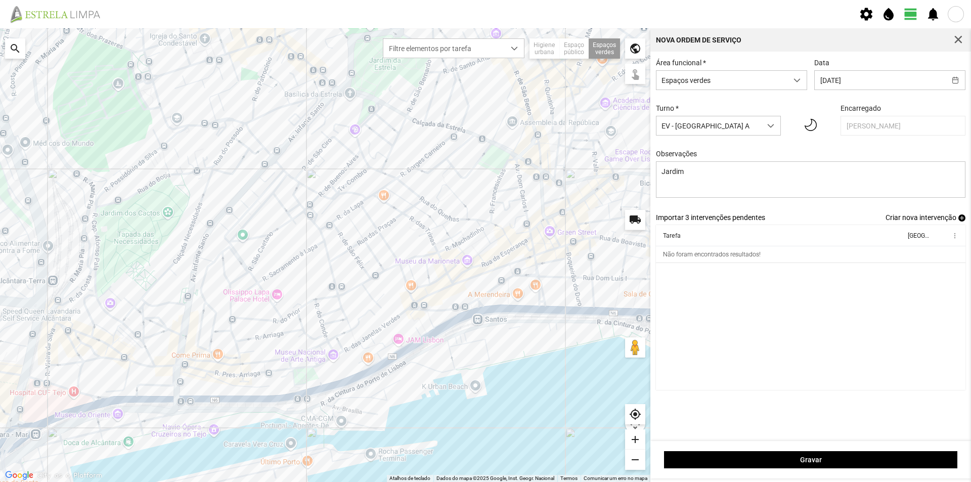
click at [961, 221] on span "add" at bounding box center [961, 217] width 7 height 7
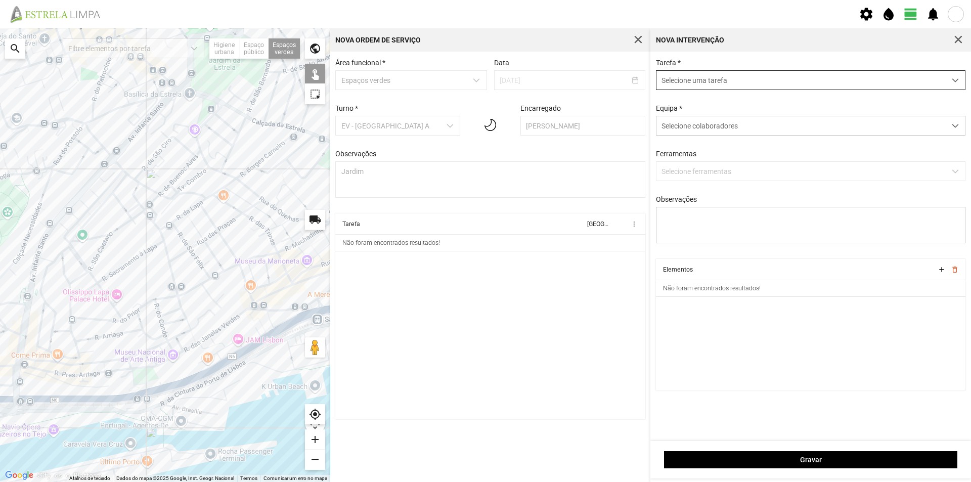
click at [721, 79] on span "Selecione uma tarefa" at bounding box center [800, 80] width 289 height 19
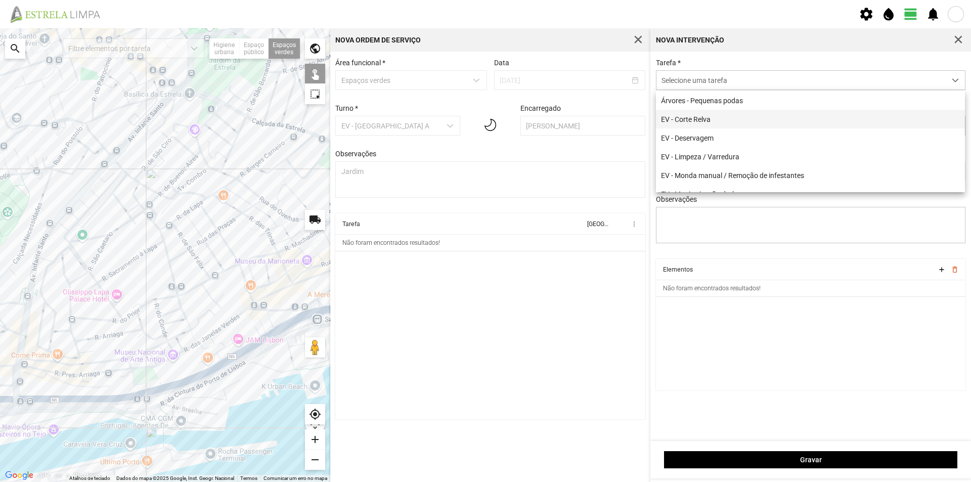
click at [719, 119] on li "EV - Corte Relva" at bounding box center [810, 119] width 309 height 19
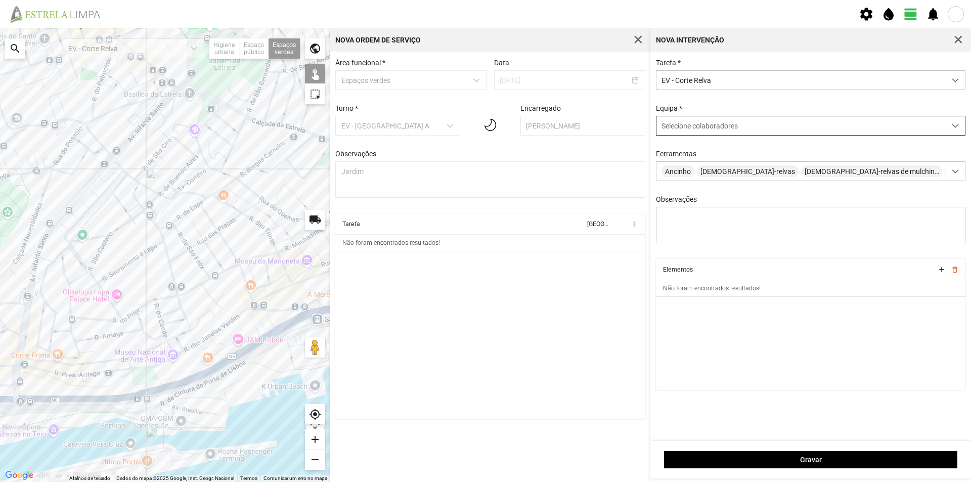
click at [708, 125] on span "Selecione colaboradores" at bounding box center [699, 126] width 76 height 8
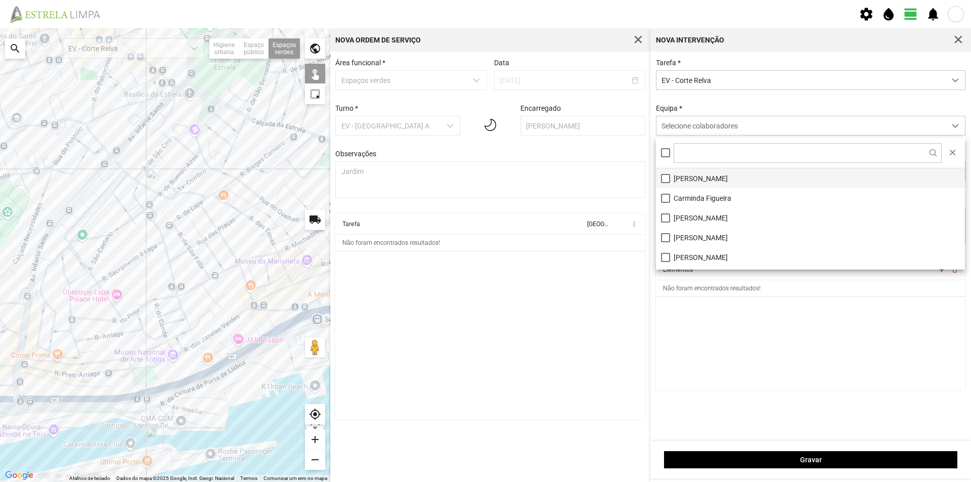
click at [699, 177] on li "[PERSON_NAME]" at bounding box center [810, 178] width 309 height 20
click at [717, 381] on cdk-virtual-scroll-viewport "Elementos add delete_outline Não foram encontrados resultados!" at bounding box center [811, 324] width 310 height 131
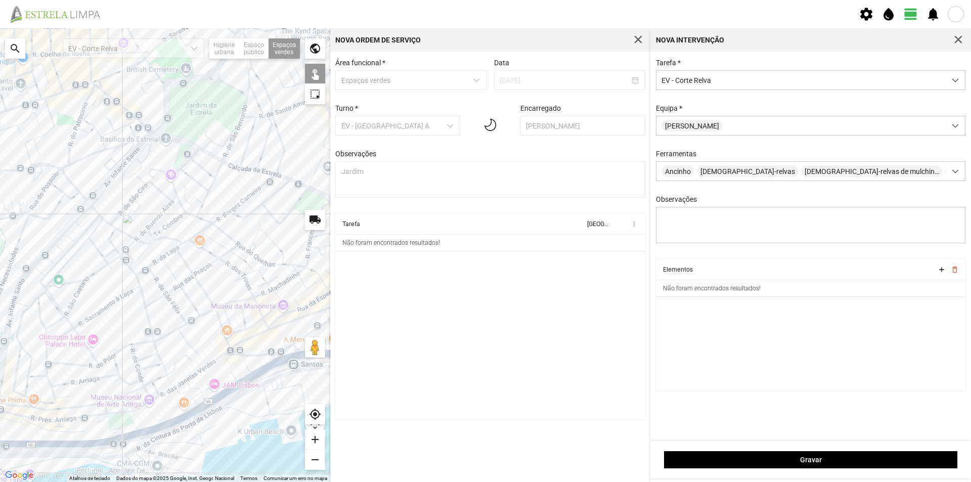
drag, startPoint x: 202, startPoint y: 258, endPoint x: 178, endPoint y: 300, distance: 48.0
click at [178, 300] on div at bounding box center [165, 255] width 330 height 454
click at [142, 134] on div at bounding box center [165, 255] width 330 height 454
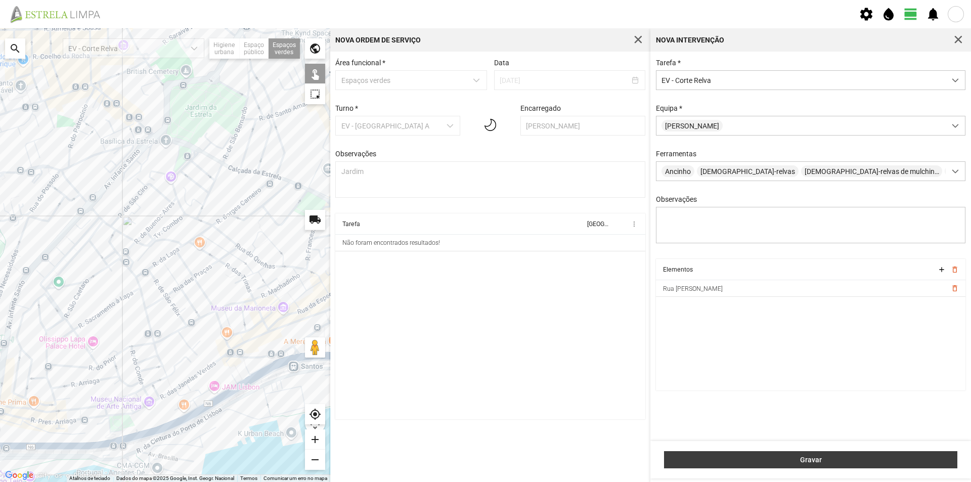
click at [853, 462] on span "Gravar" at bounding box center [810, 460] width 283 height 8
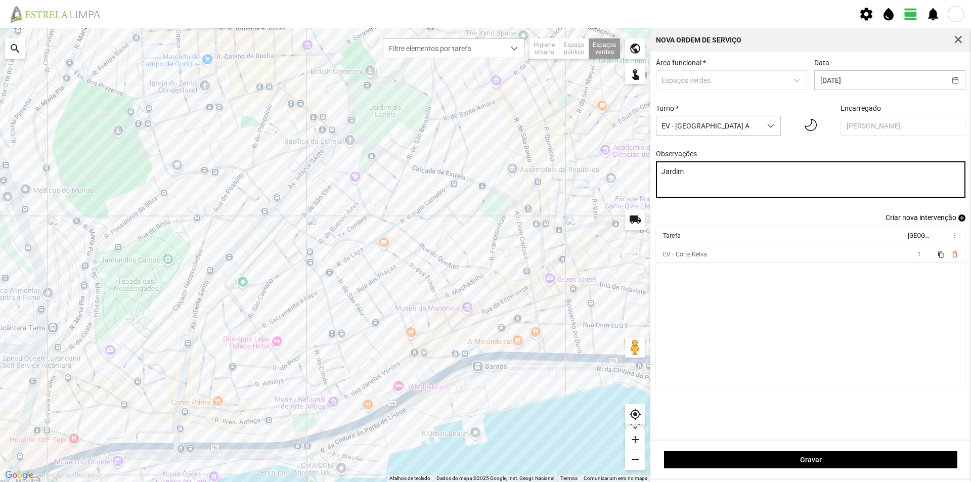
click at [715, 174] on textarea "Jardim" at bounding box center [811, 179] width 310 height 36
type textarea "Jardim [PERSON_NAME]"
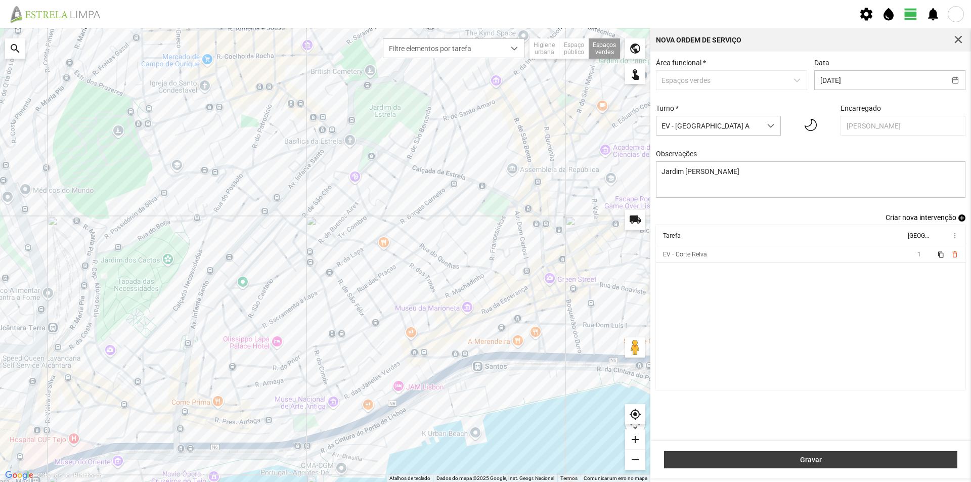
click at [828, 455] on button "Gravar" at bounding box center [810, 459] width 293 height 17
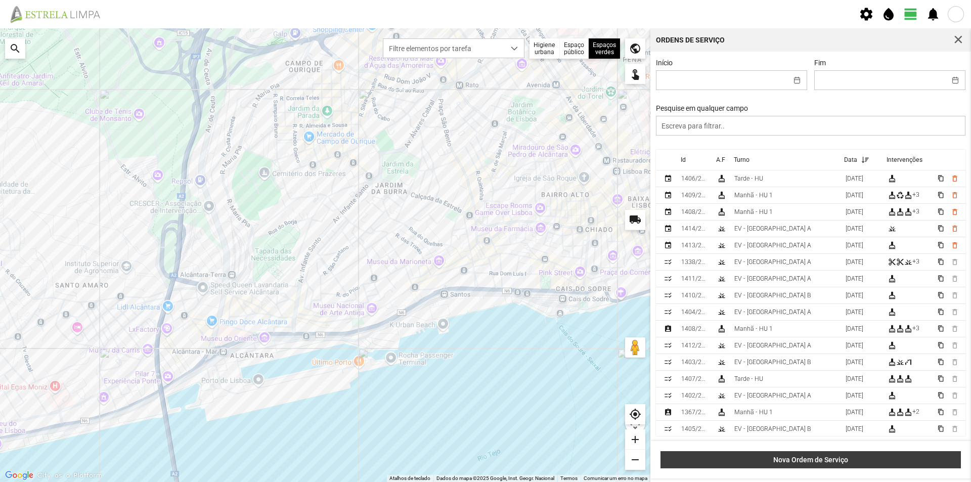
click at [830, 461] on span "Nova Ordem de Serviço" at bounding box center [811, 460] width 290 height 8
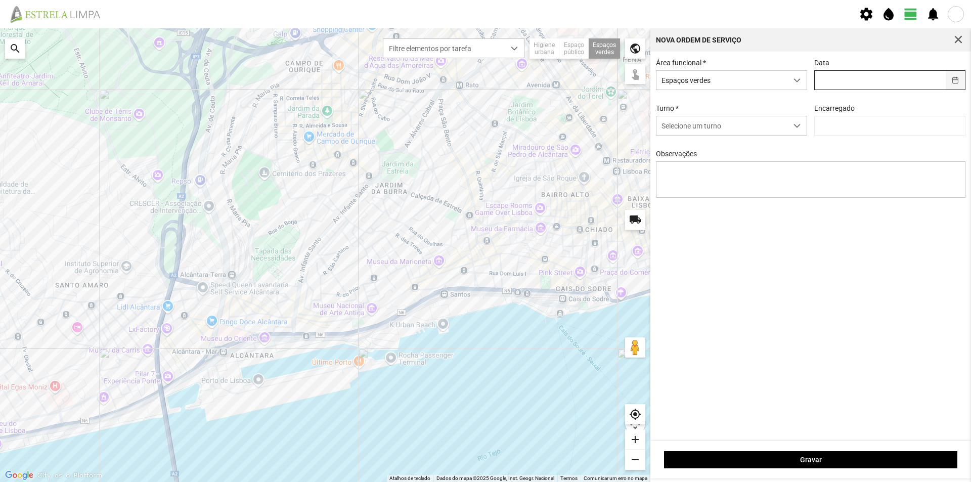
click at [953, 80] on button "button" at bounding box center [956, 80] width 20 height 19
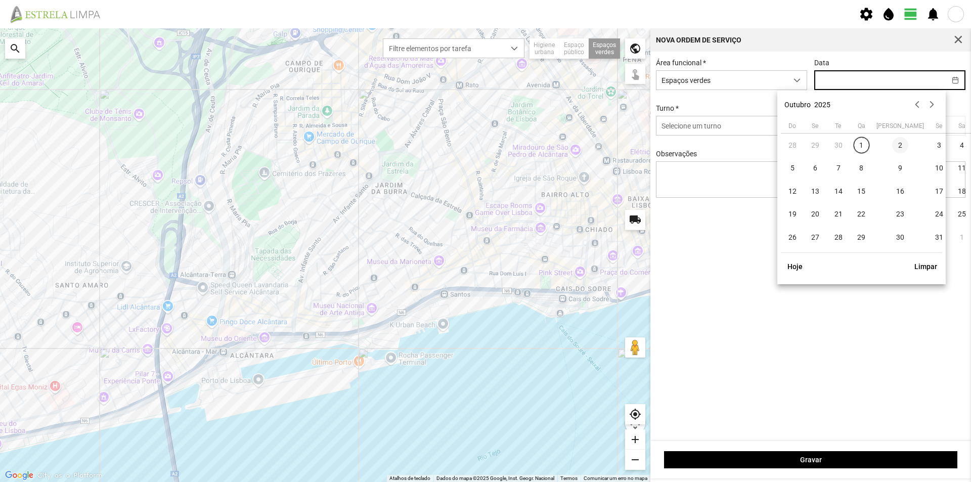
click at [892, 146] on span "2" at bounding box center [900, 145] width 16 height 16
type input "[DATE]"
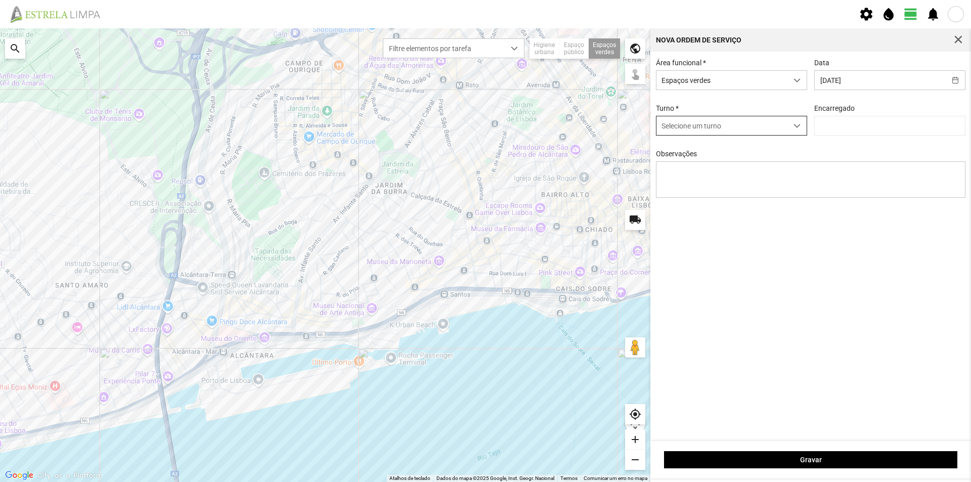
click at [798, 129] on span "dropdown trigger" at bounding box center [796, 125] width 7 height 7
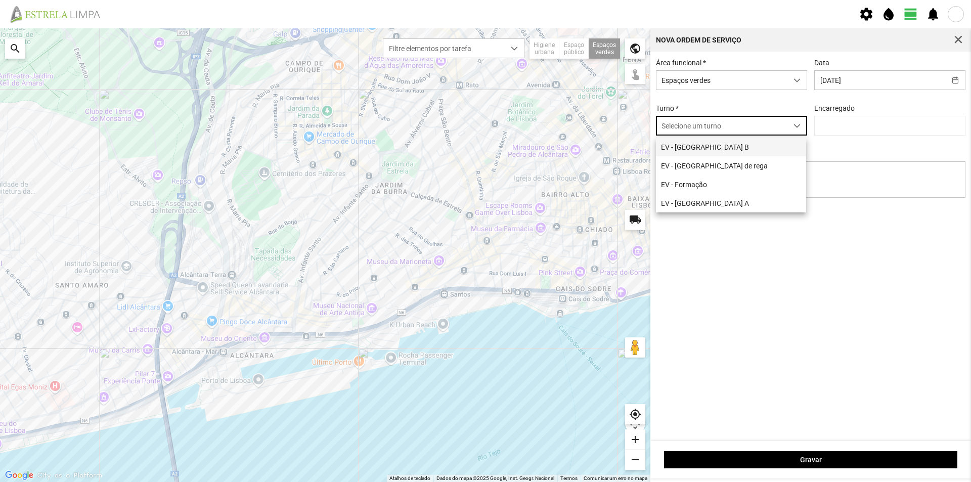
click at [739, 153] on li "EV - [GEOGRAPHIC_DATA] B" at bounding box center [731, 147] width 150 height 19
type input "[PERSON_NAME]"
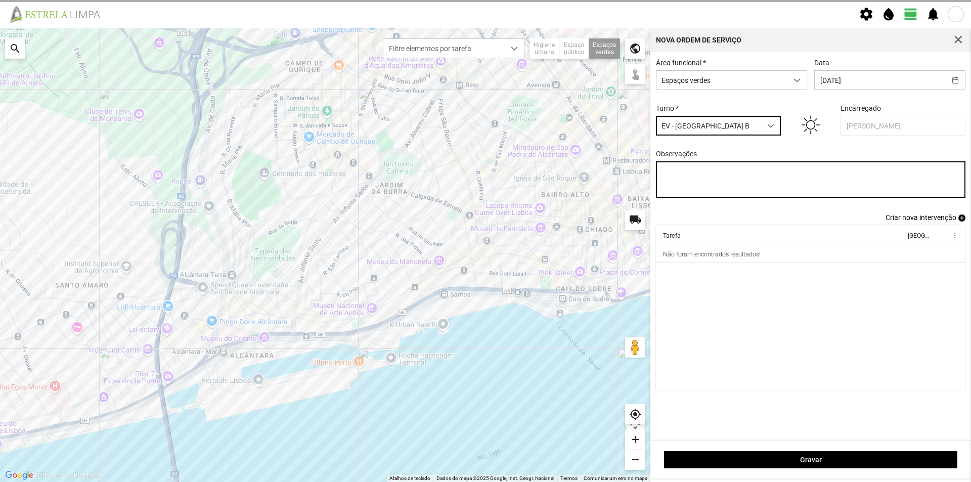
click at [693, 181] on textarea "Observações" at bounding box center [811, 179] width 310 height 36
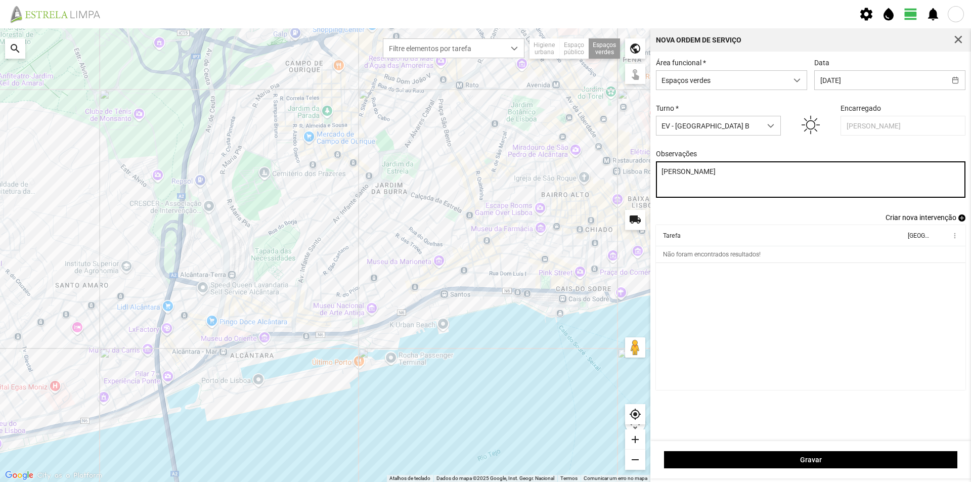
type textarea "[PERSON_NAME]"
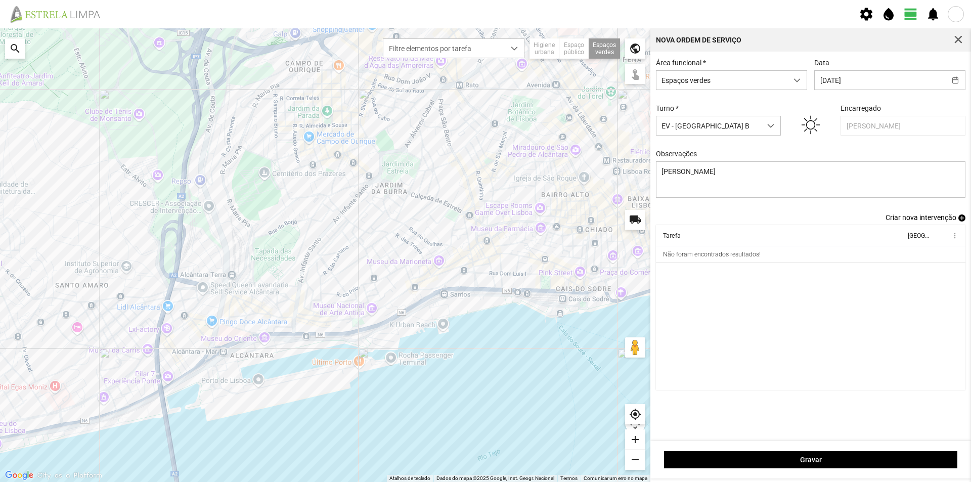
click at [963, 220] on span "add" at bounding box center [961, 217] width 7 height 7
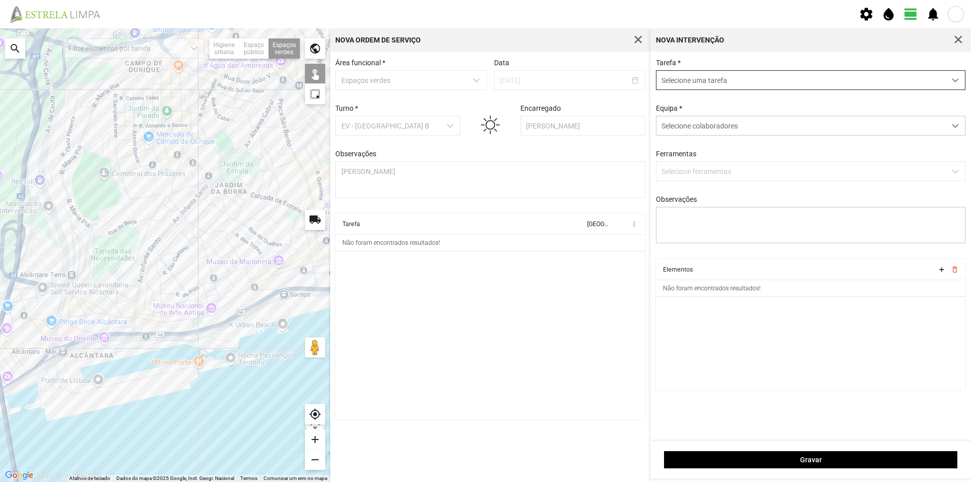
click at [699, 79] on span "Selecione uma tarefa" at bounding box center [800, 80] width 289 height 19
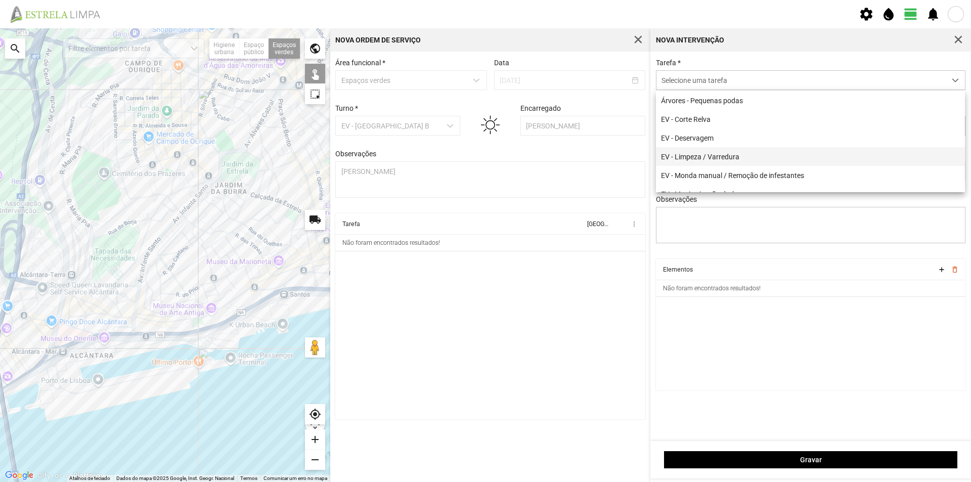
click at [726, 158] on li "EV - Limpeza / Varredura" at bounding box center [810, 156] width 309 height 19
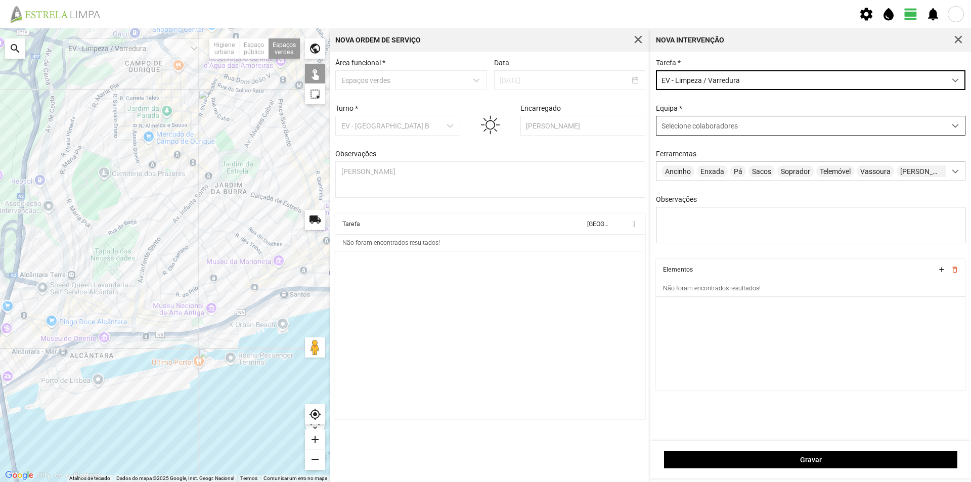
click at [705, 124] on span "Selecione colaboradores" at bounding box center [699, 126] width 76 height 8
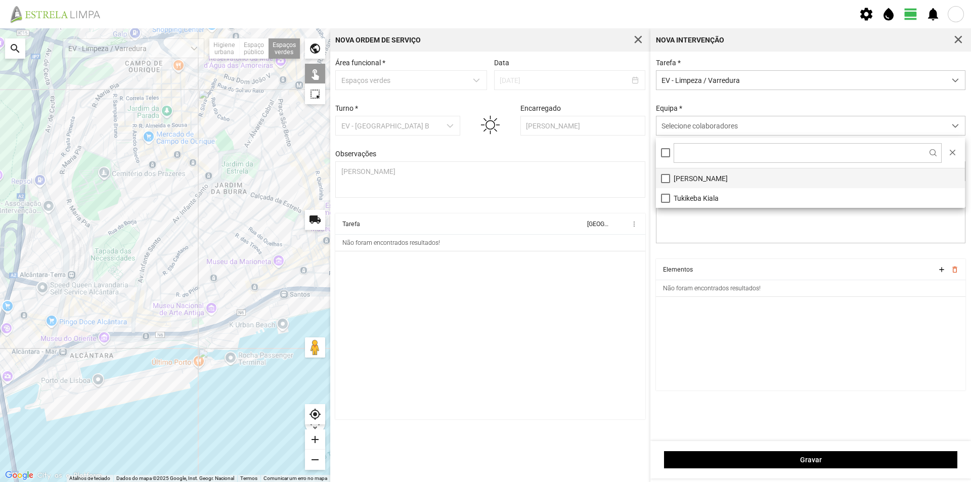
click at [703, 178] on li "[PERSON_NAME]" at bounding box center [810, 178] width 309 height 20
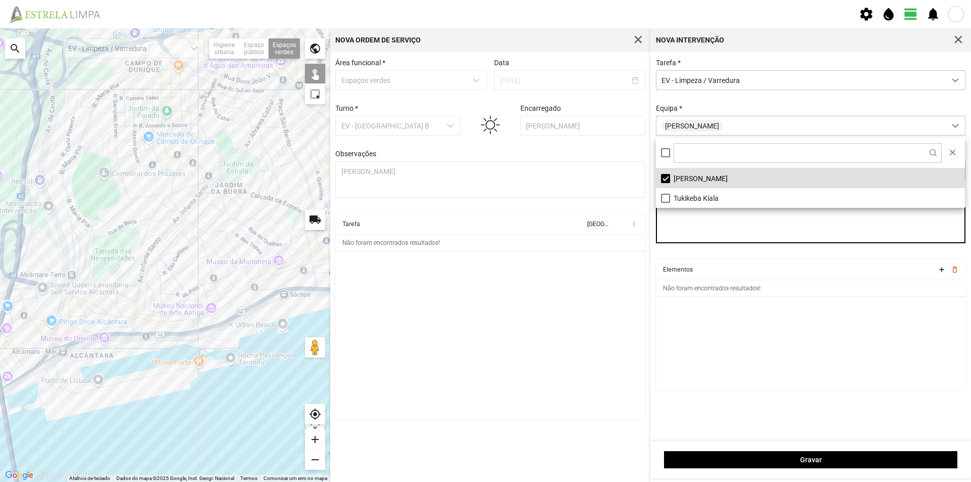
click at [703, 230] on textarea "Observações" at bounding box center [811, 225] width 310 height 36
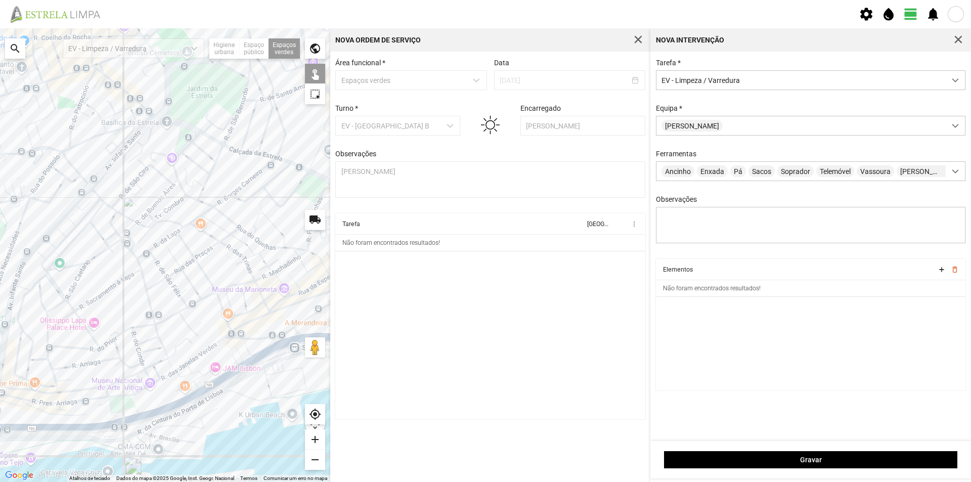
drag, startPoint x: 268, startPoint y: 155, endPoint x: 255, endPoint y: 169, distance: 19.3
click at [255, 169] on div at bounding box center [165, 255] width 330 height 454
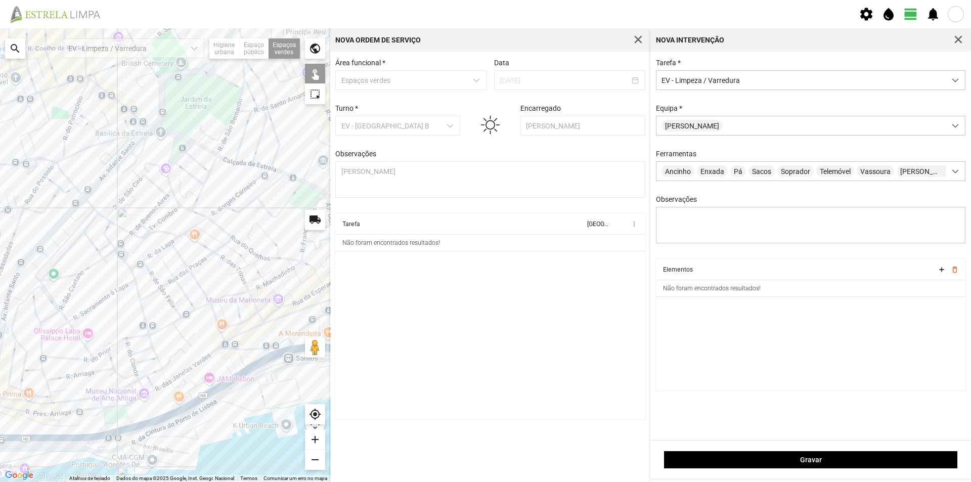
click at [283, 124] on div at bounding box center [165, 255] width 330 height 454
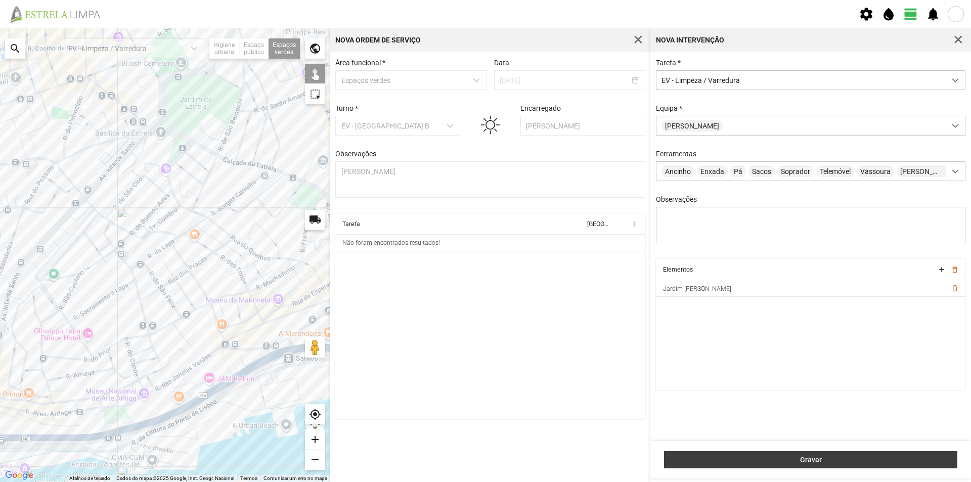
click at [786, 462] on span "Gravar" at bounding box center [810, 460] width 283 height 8
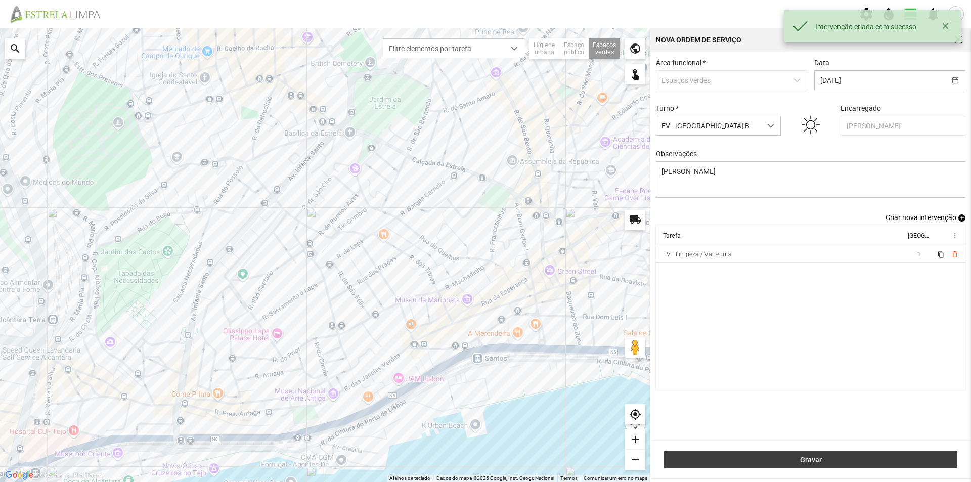
click at [793, 462] on span "Gravar" at bounding box center [810, 460] width 283 height 8
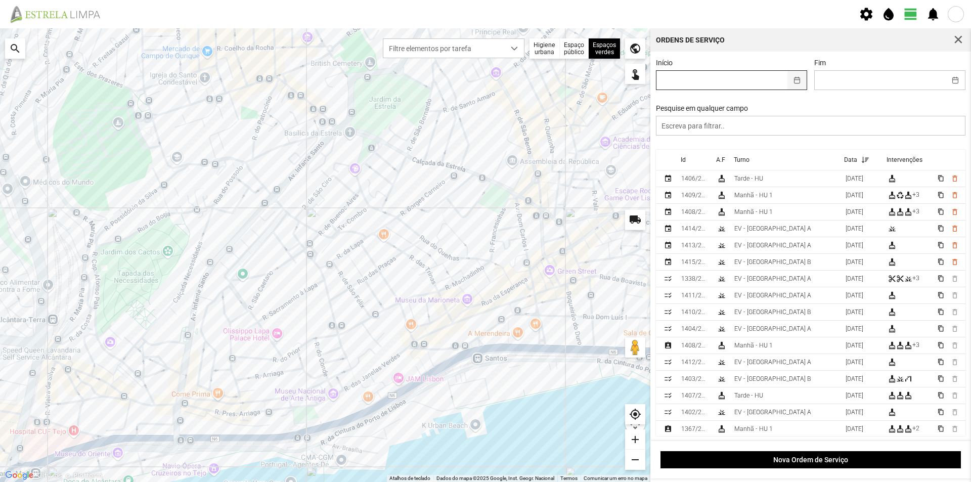
click at [791, 80] on button "button" at bounding box center [797, 80] width 20 height 19
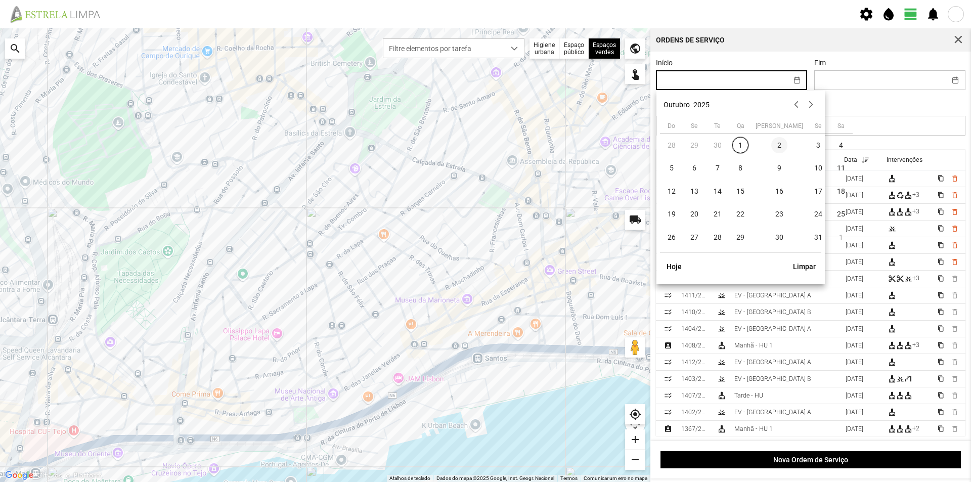
click at [771, 144] on span "2" at bounding box center [779, 145] width 16 height 16
type input "[DATE]"
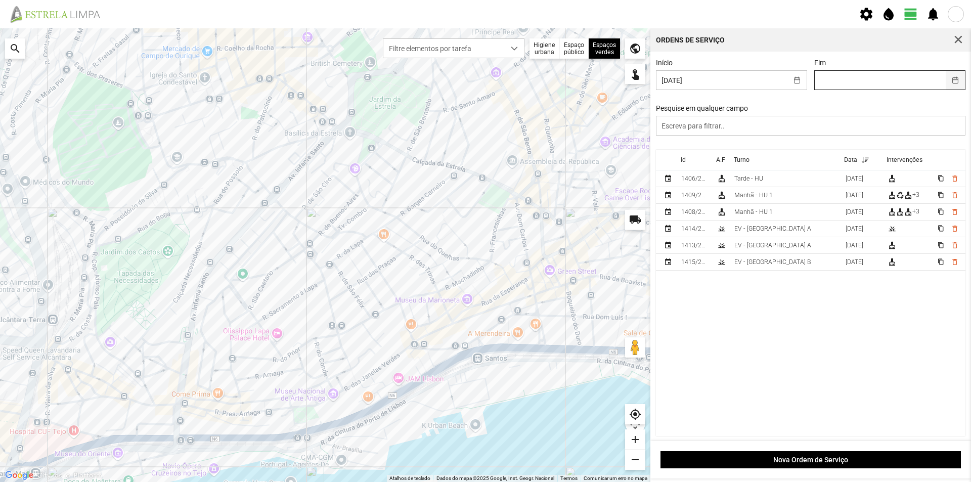
click at [946, 81] on button "button" at bounding box center [956, 80] width 20 height 19
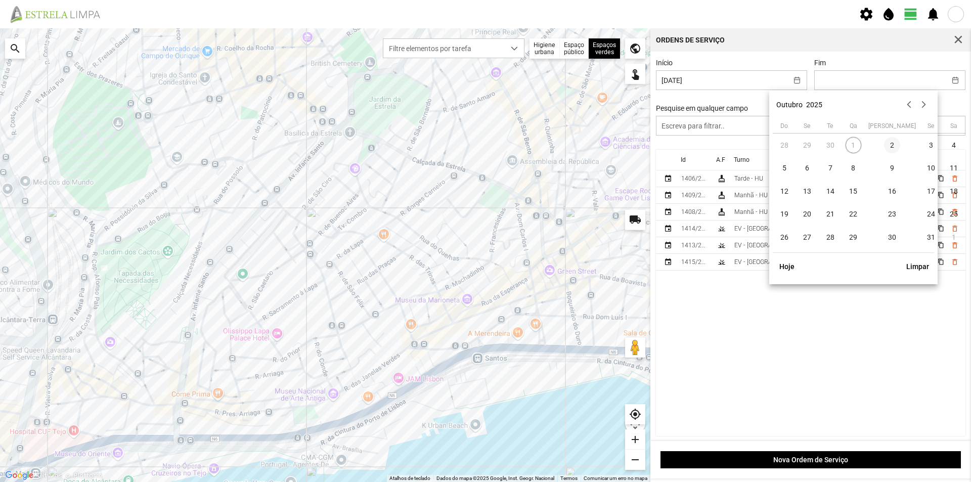
click at [884, 144] on span "2" at bounding box center [892, 145] width 16 height 16
type input "[DATE]"
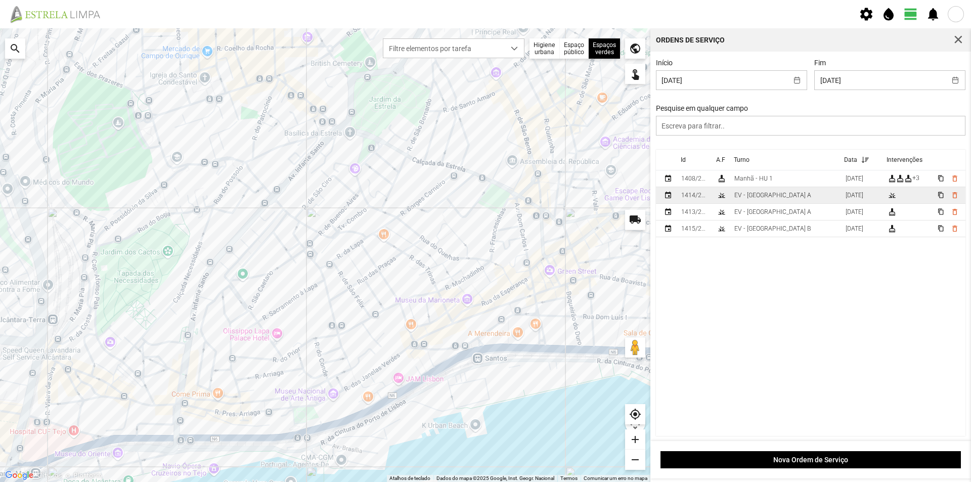
click at [781, 196] on td "EV - [GEOGRAPHIC_DATA] A" at bounding box center [785, 195] width 111 height 17
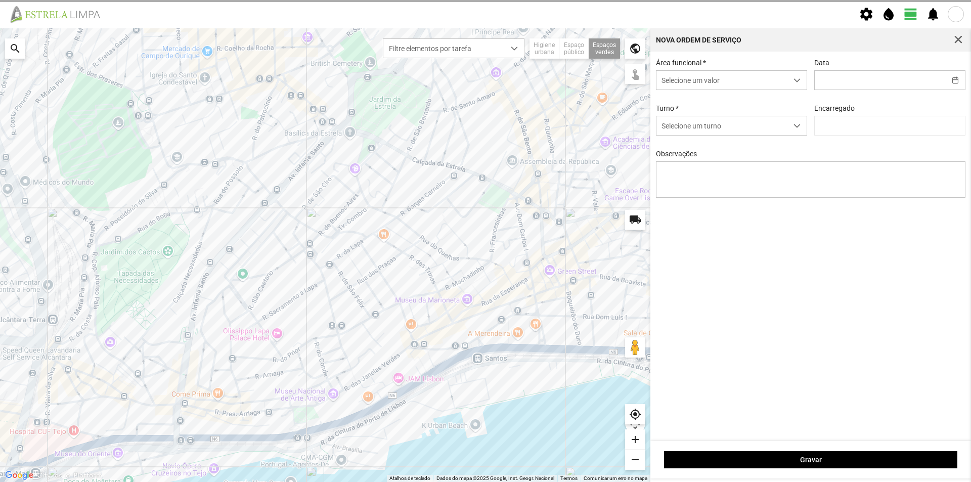
type input "[DATE]"
type textarea "Jardim [PERSON_NAME]"
type input "[PERSON_NAME]"
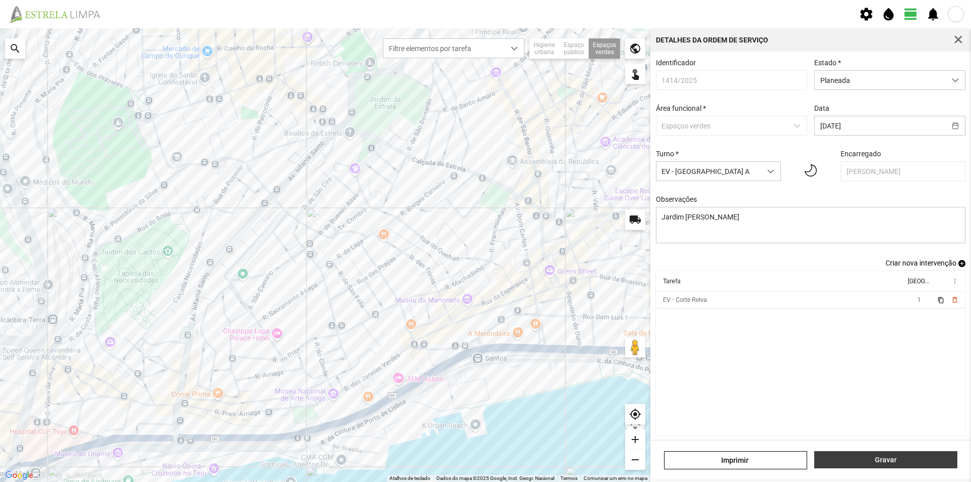
click at [898, 461] on span "Gravar" at bounding box center [886, 460] width 132 height 8
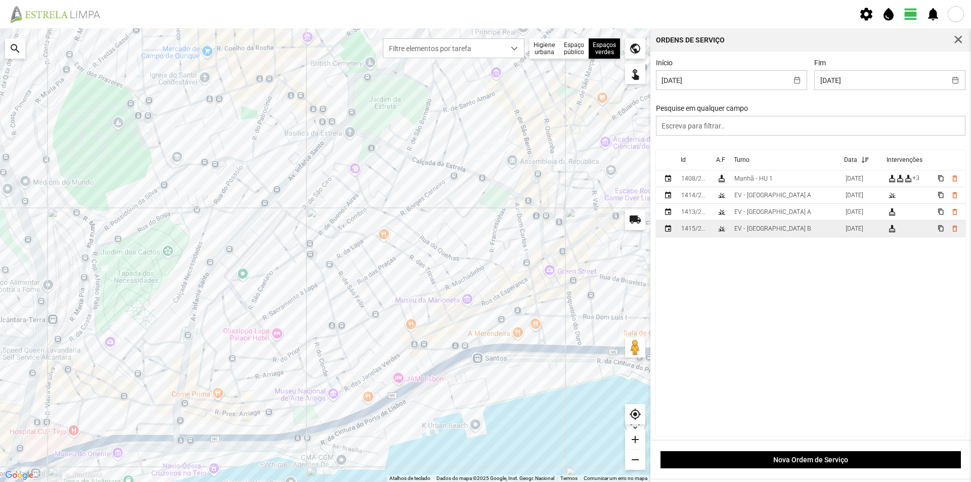
click at [788, 233] on td "EV - [GEOGRAPHIC_DATA] B" at bounding box center [785, 228] width 111 height 17
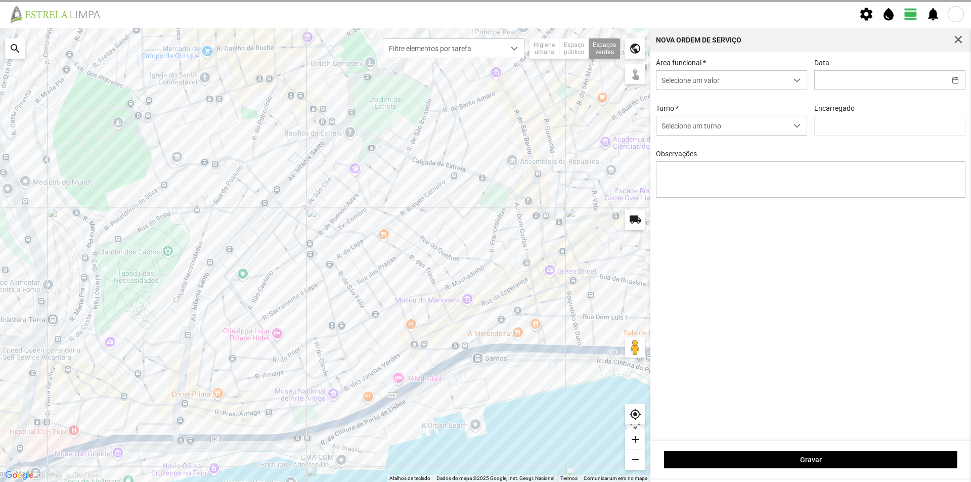
type input "[DATE]"
type textarea "[PERSON_NAME]"
type input "[PERSON_NAME]"
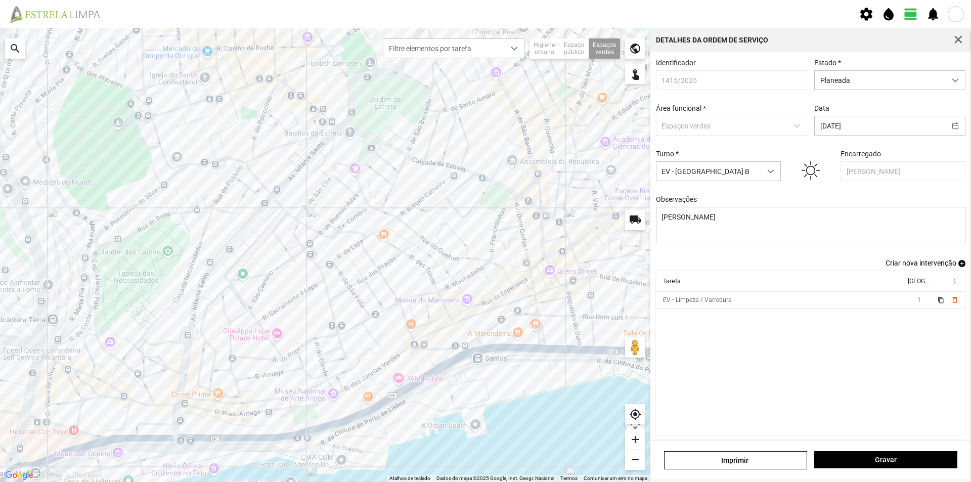
click at [958, 265] on span "add" at bounding box center [961, 263] width 7 height 7
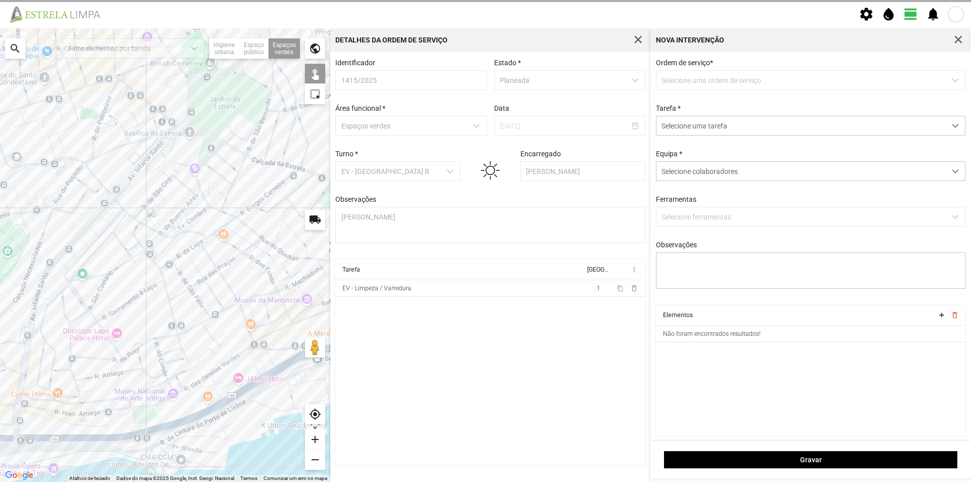
click at [704, 83] on p-dropdown "Selecione uma ordem de serviço" at bounding box center [811, 80] width 310 height 20
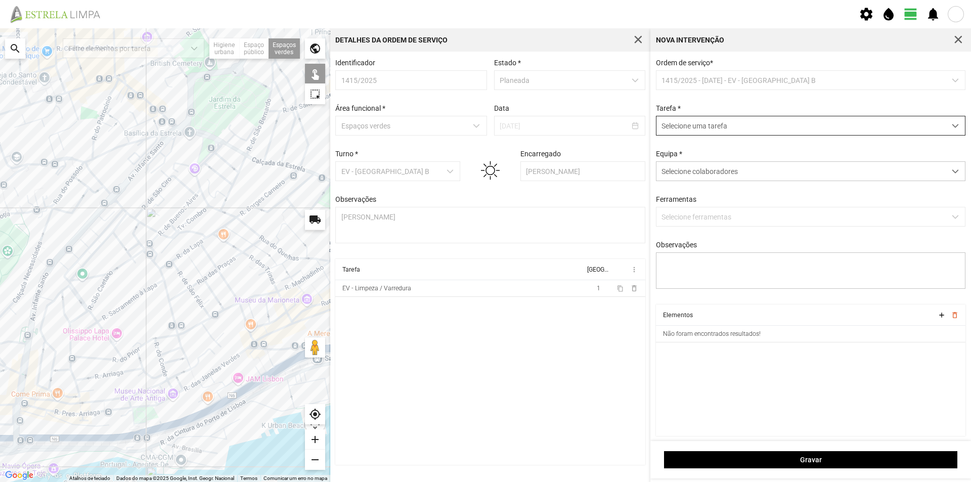
click at [712, 129] on span "Selecione uma tarefa" at bounding box center [800, 125] width 289 height 19
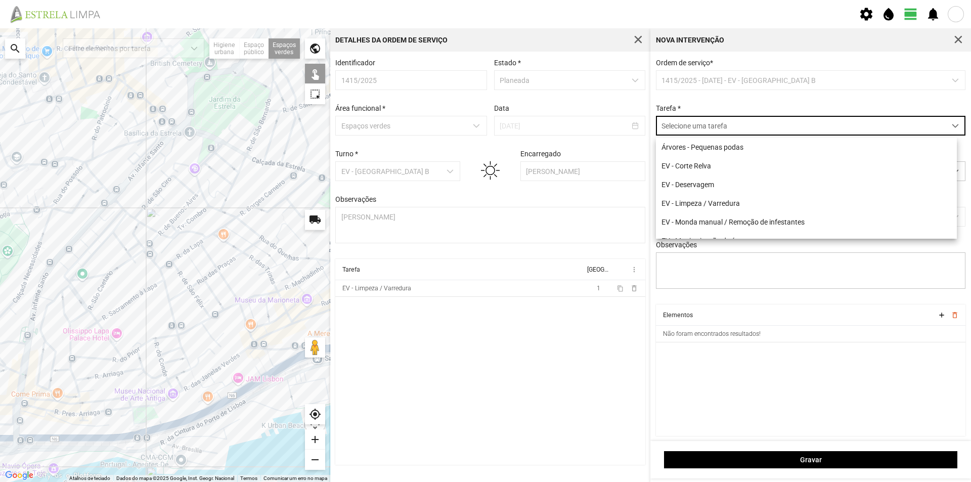
scroll to position [6, 45]
click at [748, 205] on li "EV - Limpeza / Varredura" at bounding box center [806, 203] width 301 height 19
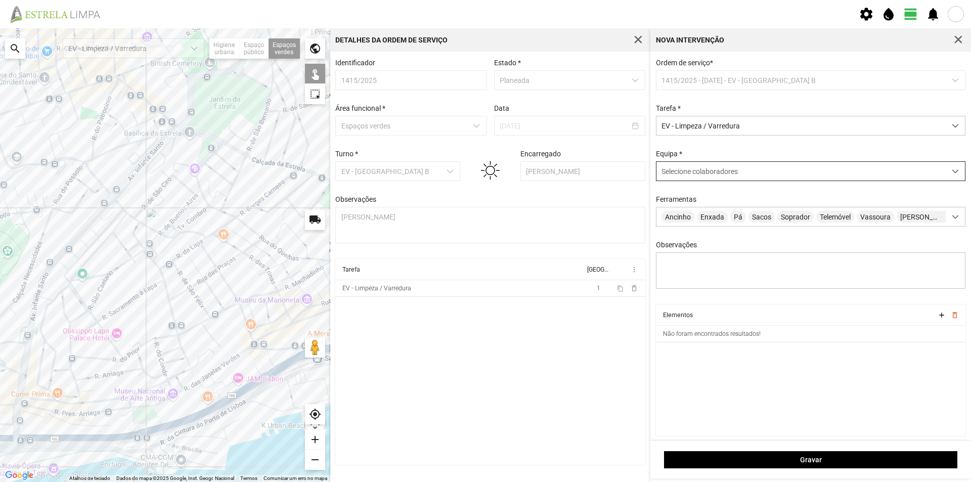
click at [696, 170] on span "Selecione colaboradores" at bounding box center [699, 171] width 76 height 8
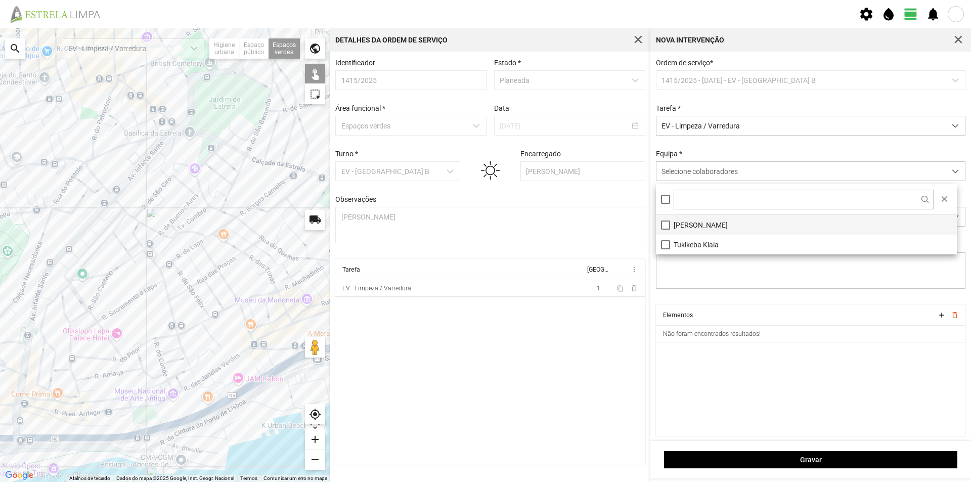
click at [704, 224] on li "[PERSON_NAME]" at bounding box center [806, 225] width 301 height 20
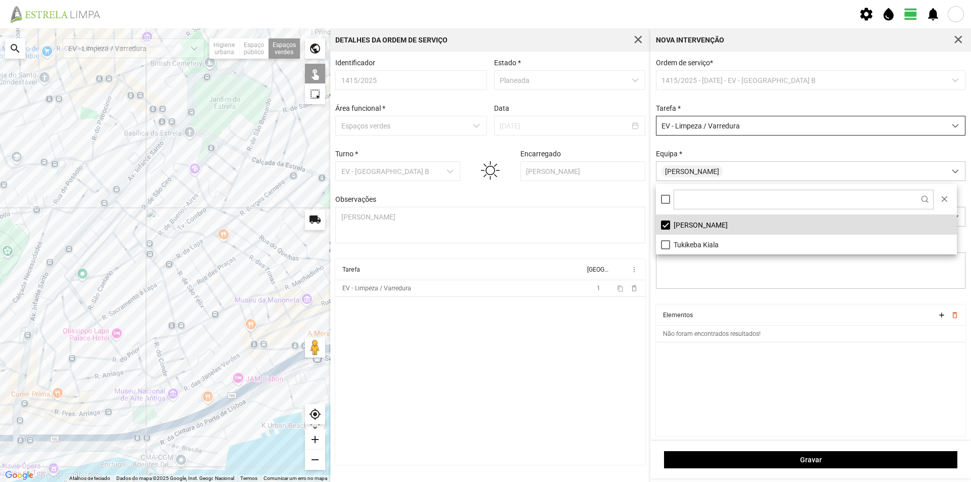
click at [738, 127] on span "EV - Limpeza / Varredura" at bounding box center [800, 125] width 289 height 19
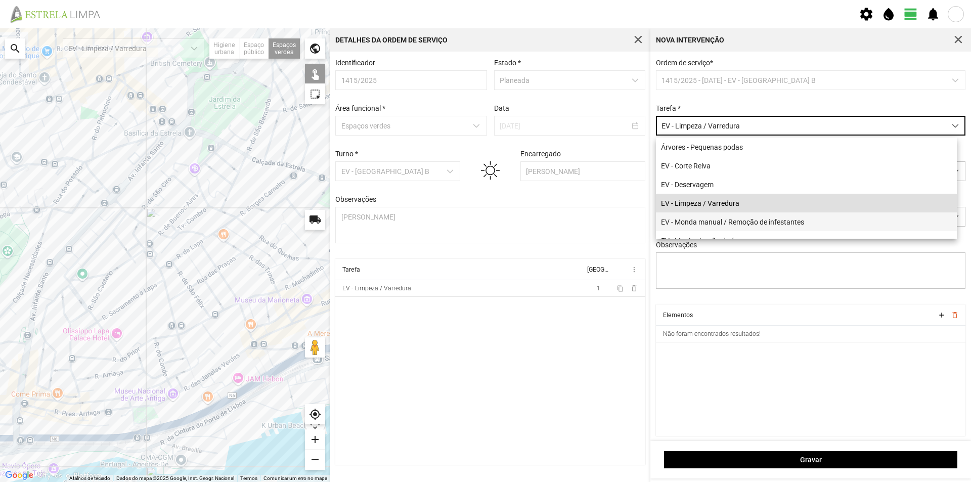
click at [742, 222] on li "EV - Monda manual / Remoção de infestantes" at bounding box center [806, 221] width 301 height 19
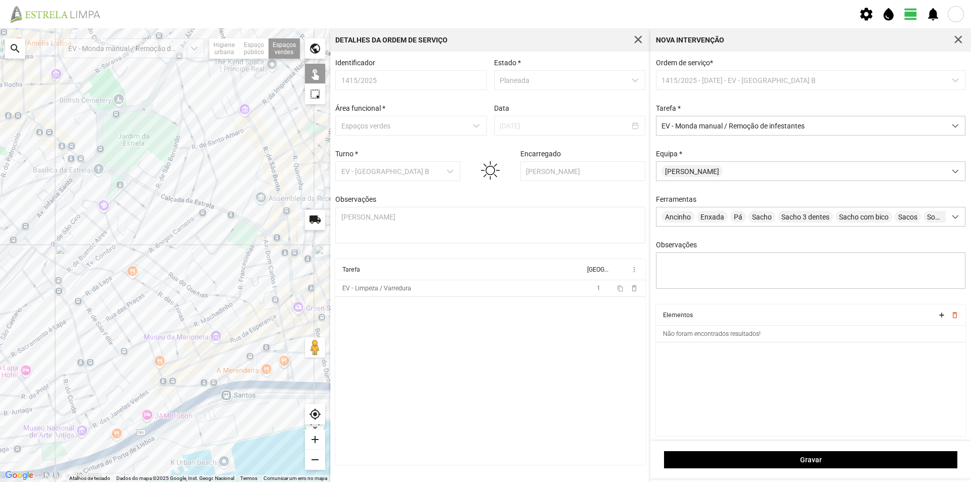
drag, startPoint x: 234, startPoint y: 275, endPoint x: 141, endPoint y: 313, distance: 100.5
click at [141, 313] on div at bounding box center [165, 255] width 330 height 454
click at [220, 164] on div at bounding box center [165, 255] width 330 height 454
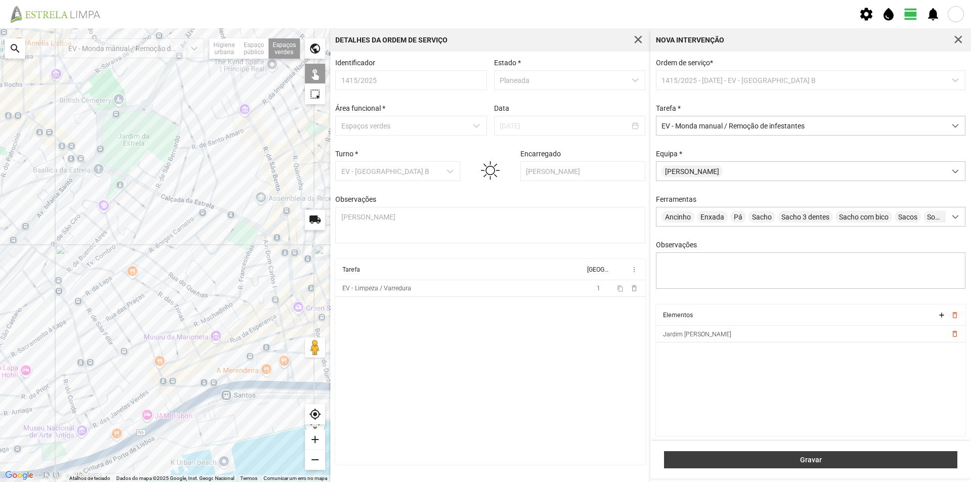
click at [760, 454] on button "Gravar" at bounding box center [810, 459] width 293 height 17
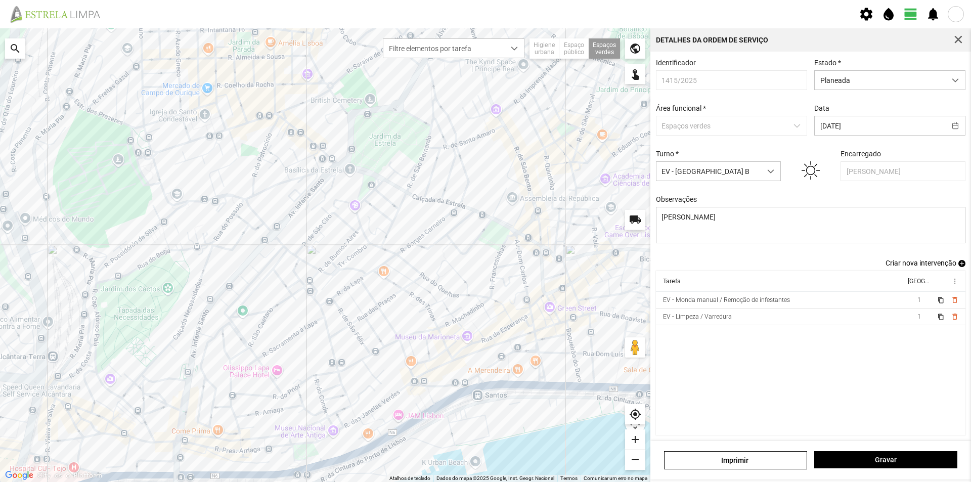
click at [958, 265] on span "add" at bounding box center [961, 263] width 7 height 7
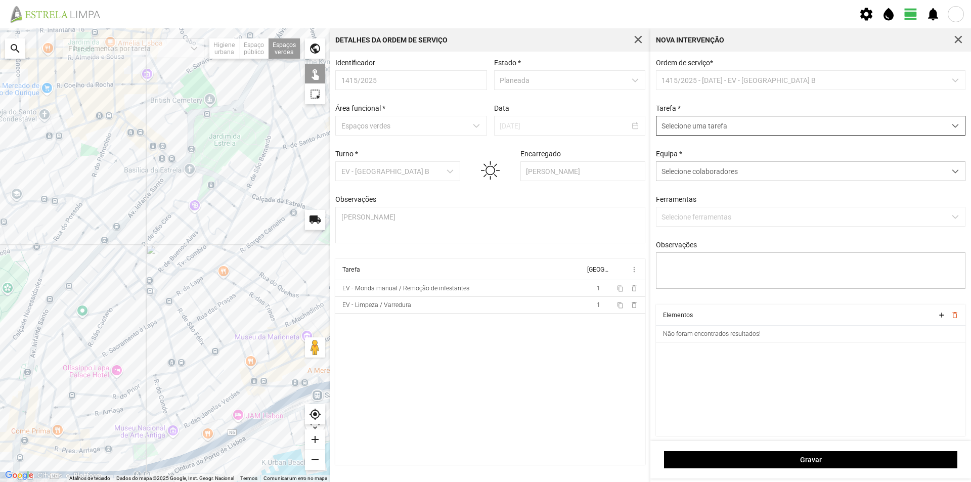
click at [706, 126] on span "Selecione uma tarefa" at bounding box center [800, 125] width 289 height 19
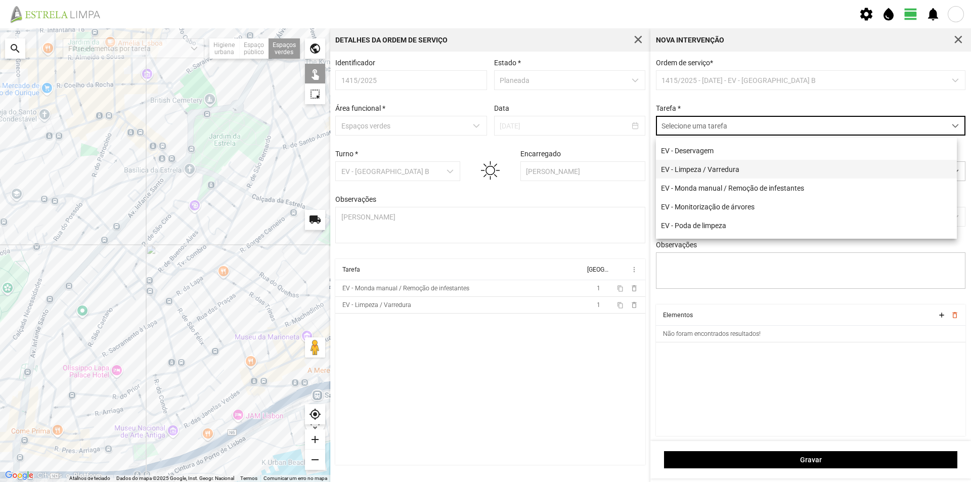
scroll to position [51, 0]
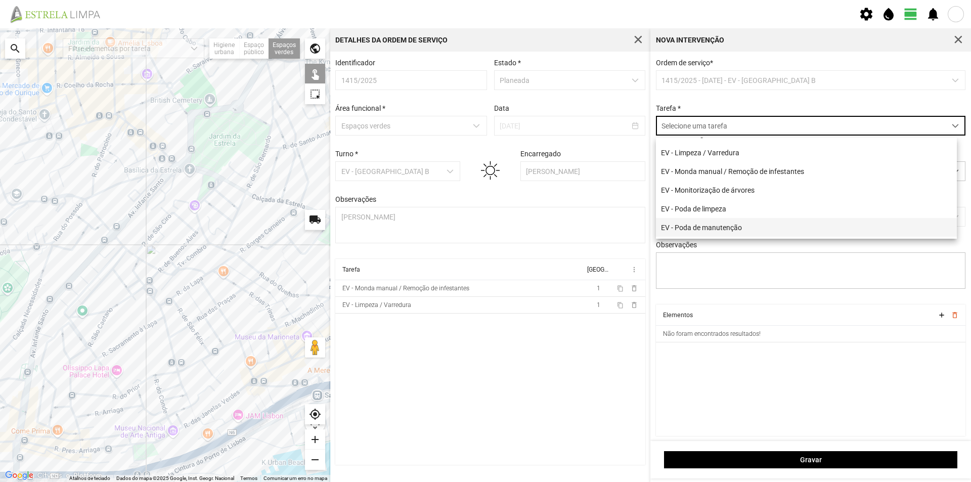
click at [743, 231] on li "EV - Poda de manutenção" at bounding box center [806, 227] width 301 height 19
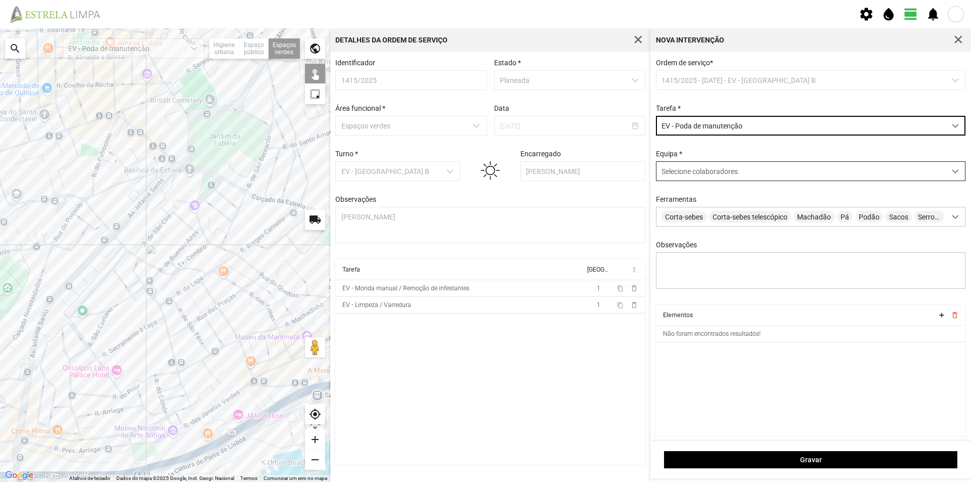
click at [693, 175] on span "Selecione colaboradores" at bounding box center [699, 171] width 76 height 8
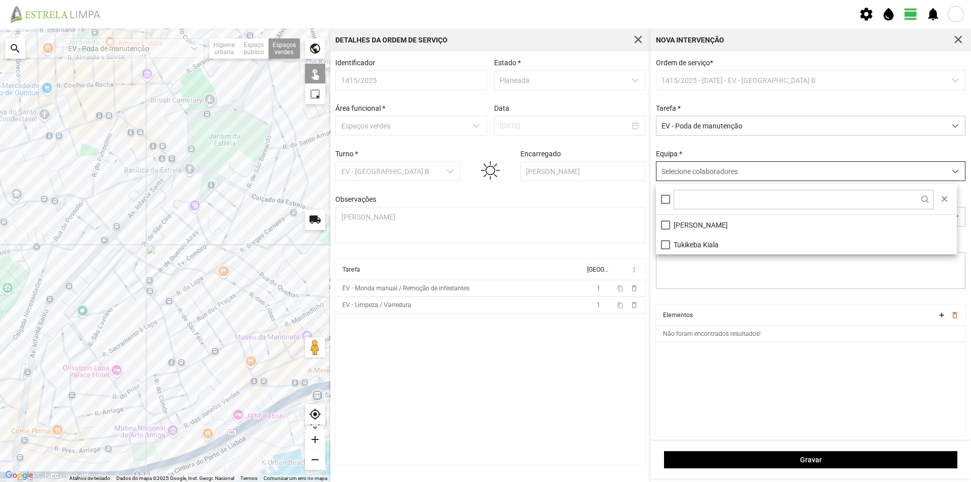
scroll to position [6, 45]
click at [699, 228] on li "[PERSON_NAME]" at bounding box center [806, 225] width 301 height 20
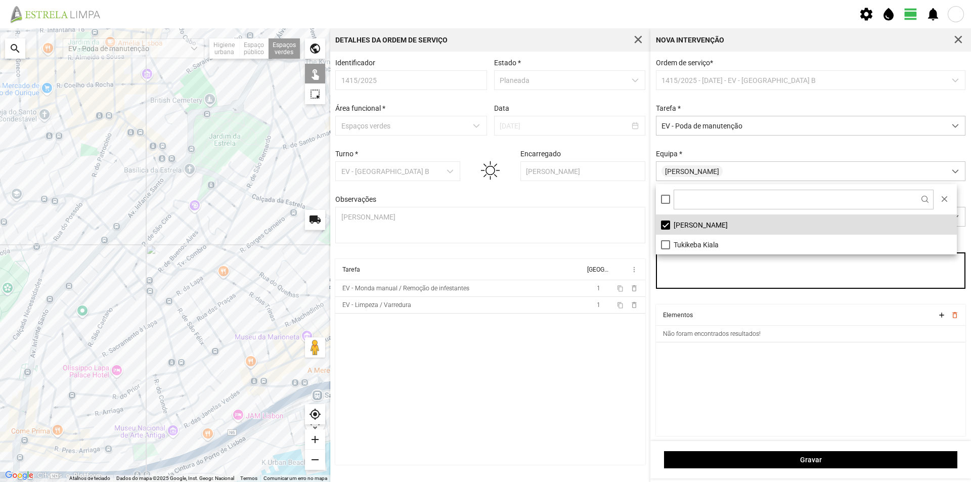
click at [702, 276] on textarea "Observações" at bounding box center [811, 270] width 310 height 36
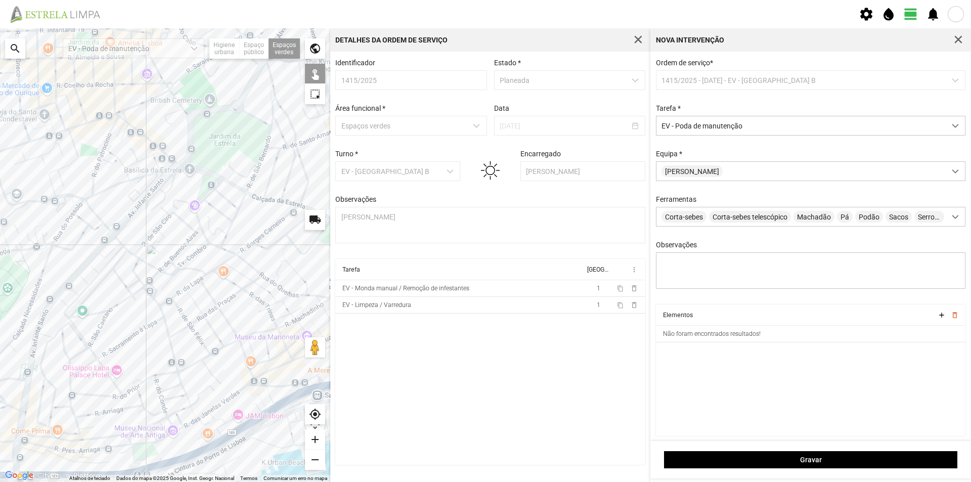
click at [307, 161] on div at bounding box center [165, 255] width 330 height 454
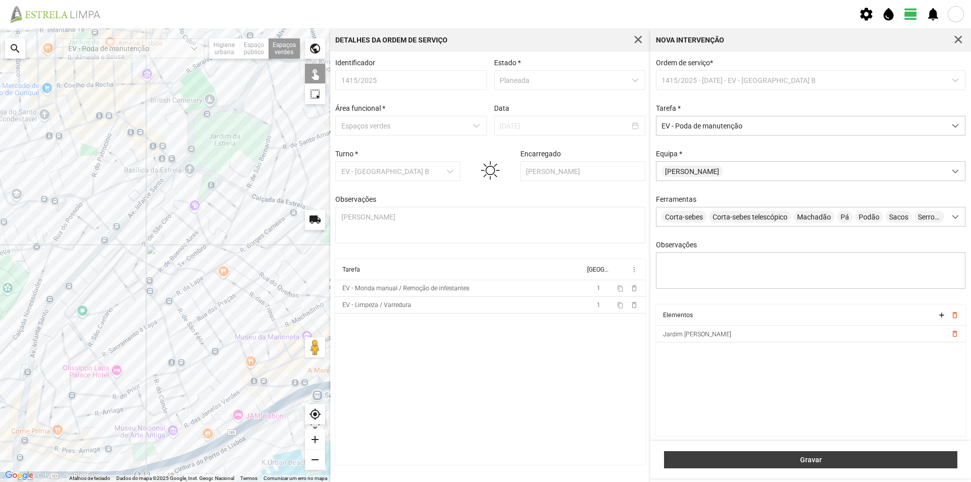
click at [752, 455] on button "Gravar" at bounding box center [810, 459] width 293 height 17
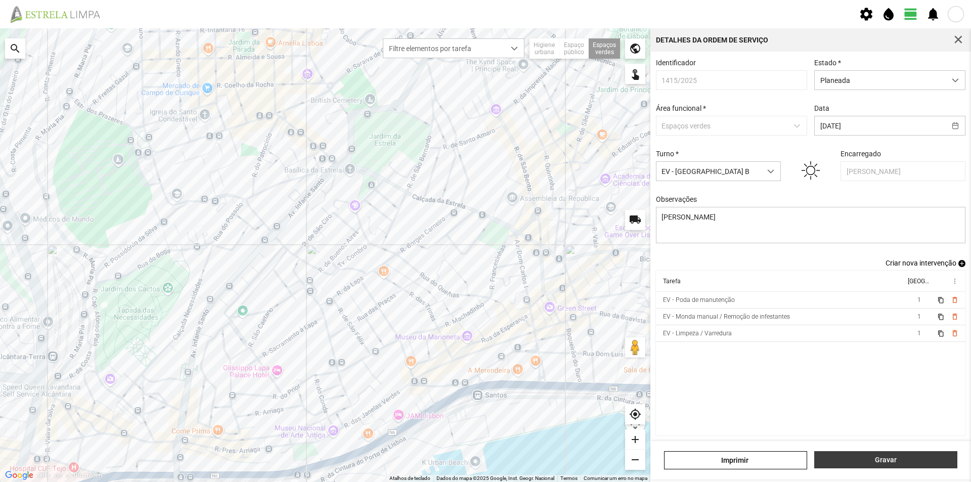
click at [877, 463] on span "Gravar" at bounding box center [886, 460] width 132 height 8
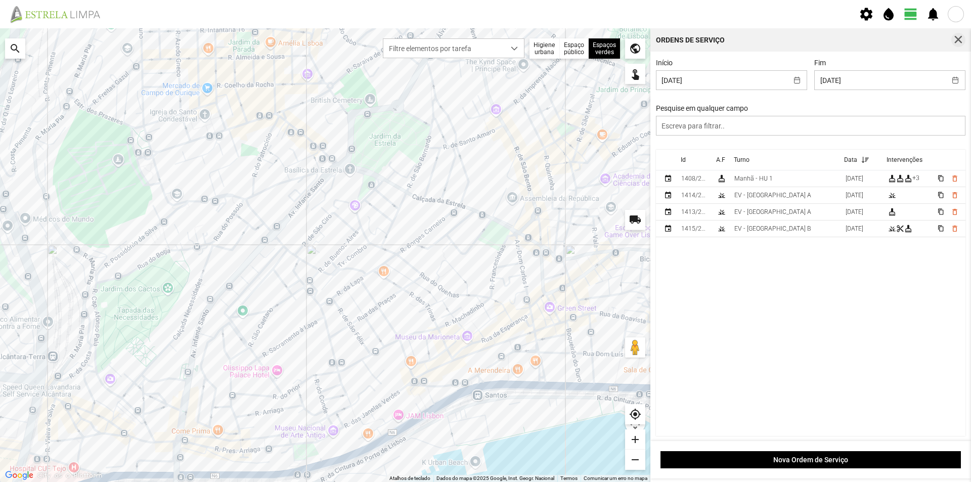
click at [956, 39] on span "button" at bounding box center [958, 39] width 9 height 9
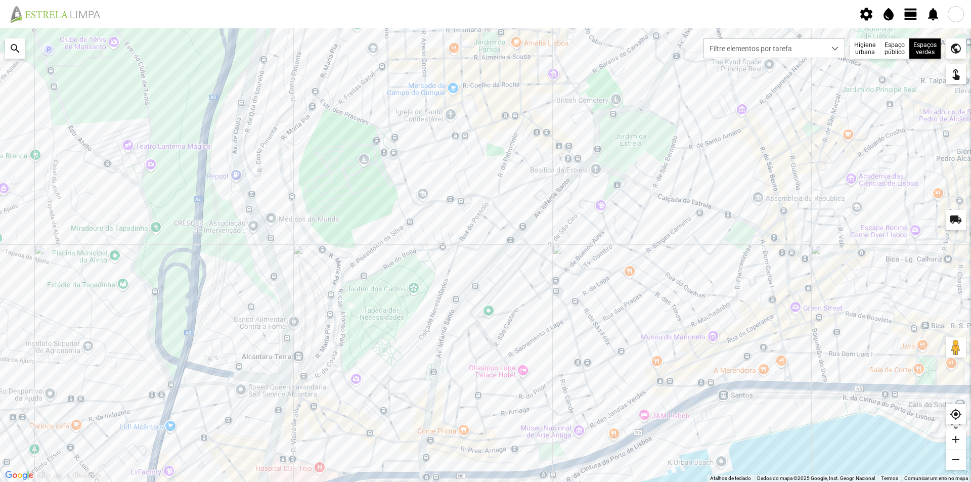
click at [910, 10] on span "view_day" at bounding box center [910, 14] width 15 height 15
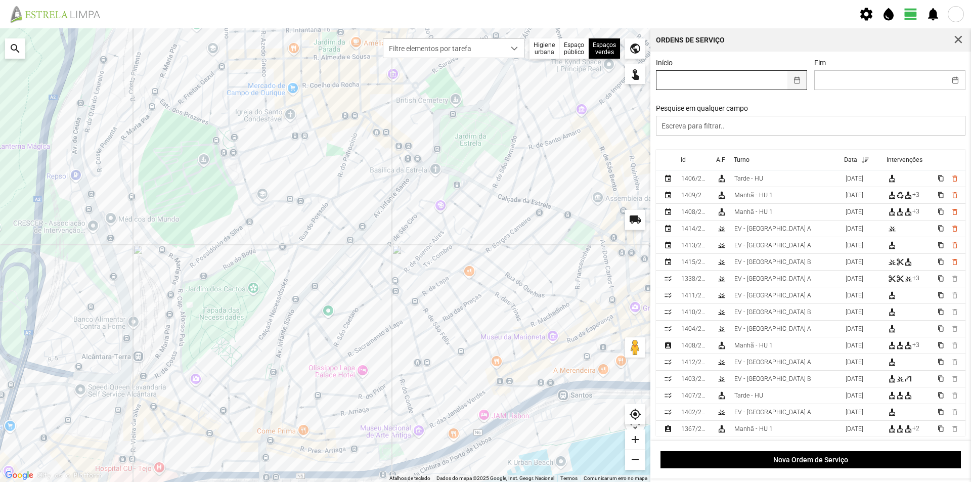
click at [797, 82] on button "button" at bounding box center [797, 80] width 20 height 19
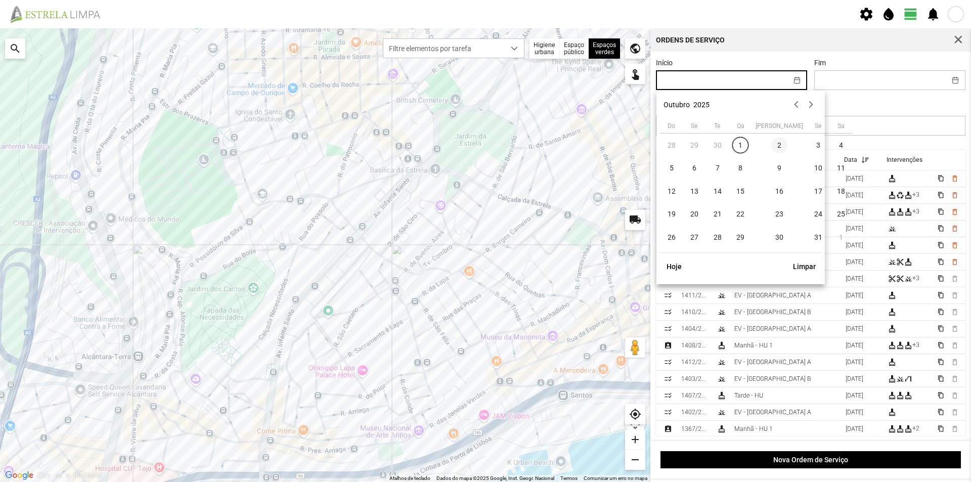
click at [771, 146] on span "2" at bounding box center [779, 145] width 16 height 16
type input "[DATE]"
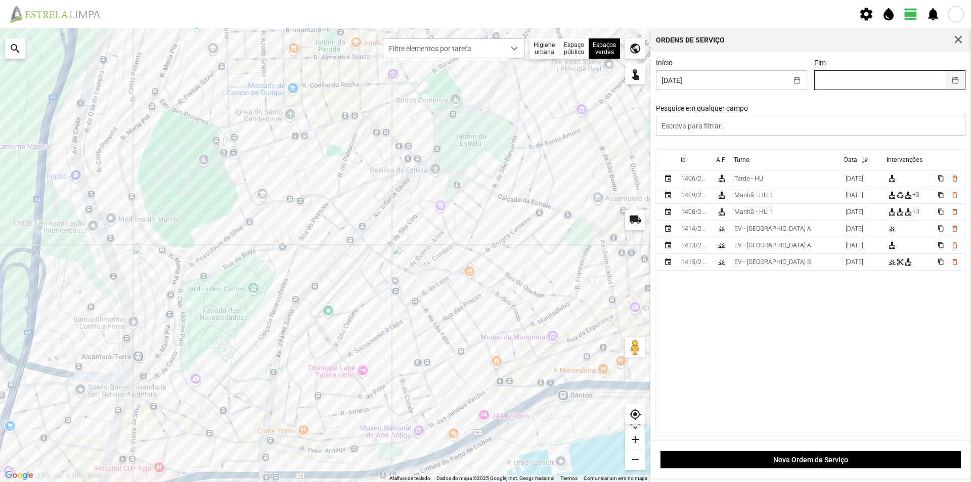
click at [946, 76] on button "button" at bounding box center [956, 80] width 20 height 19
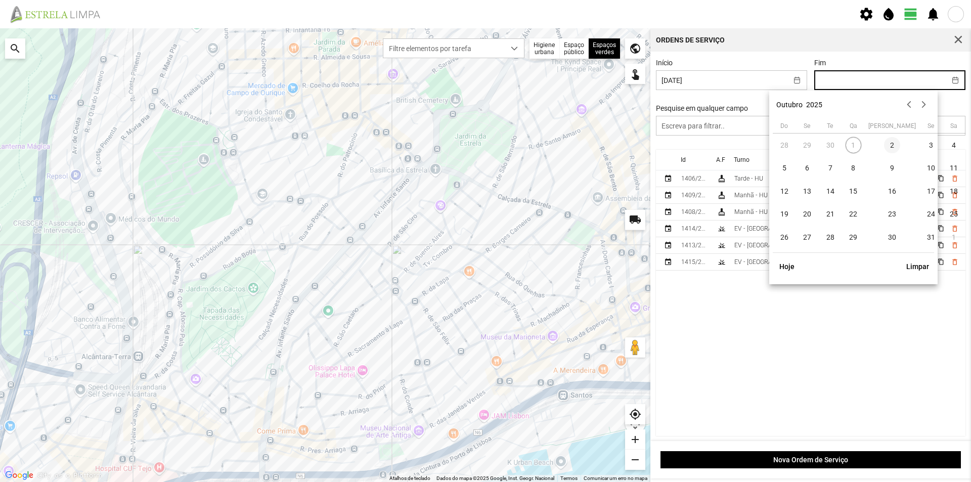
click at [884, 145] on span "2" at bounding box center [892, 145] width 16 height 16
type input "[DATE]"
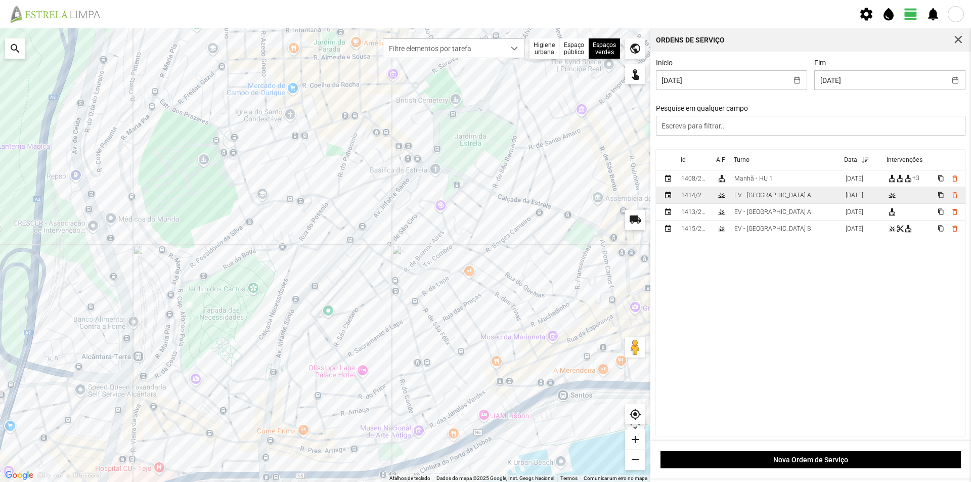
click at [780, 195] on td "EV - [GEOGRAPHIC_DATA] A" at bounding box center [785, 195] width 111 height 17
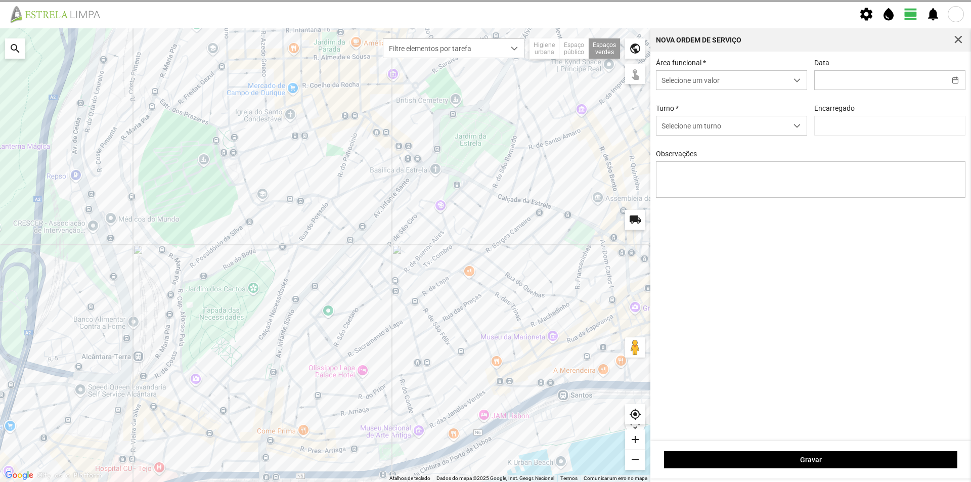
type input "[DATE]"
type textarea "Jardim [PERSON_NAME]"
type input "[PERSON_NAME]"
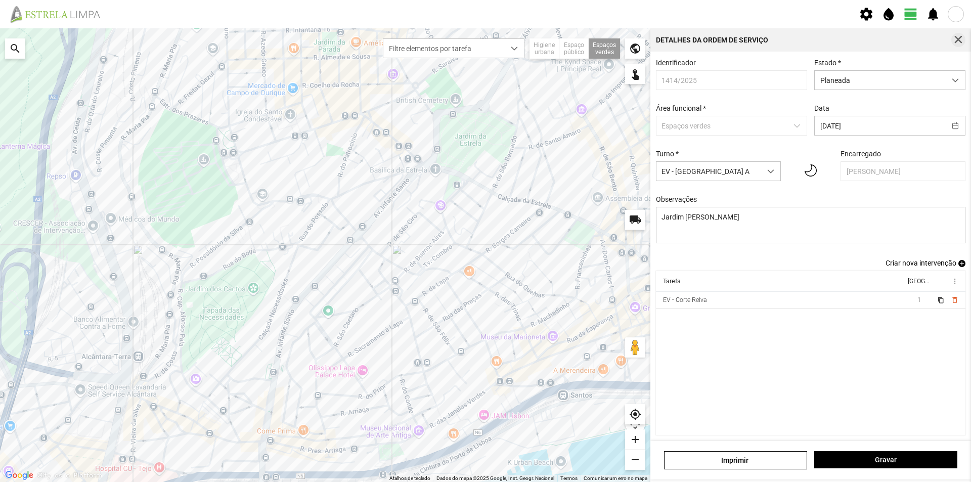
click at [960, 40] on span "button" at bounding box center [958, 39] width 9 height 9
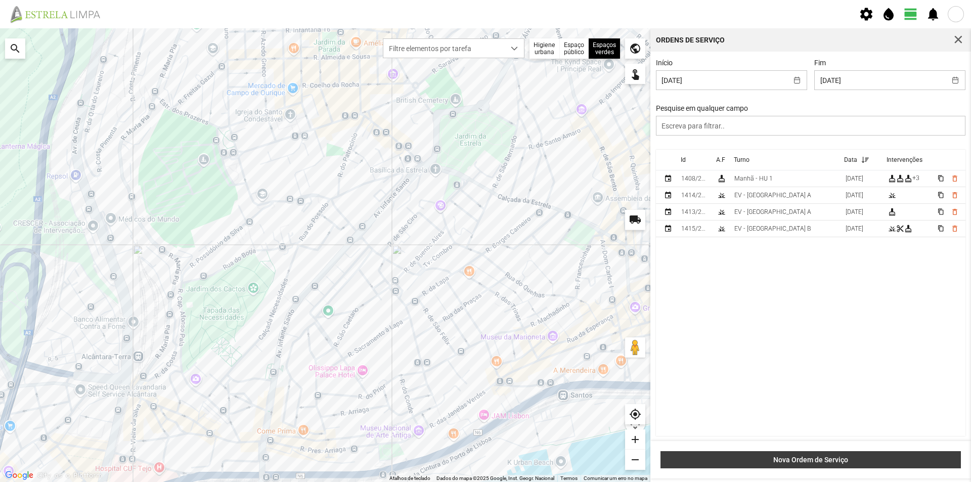
click at [823, 455] on button "Nova Ordem de Serviço" at bounding box center [810, 459] width 300 height 17
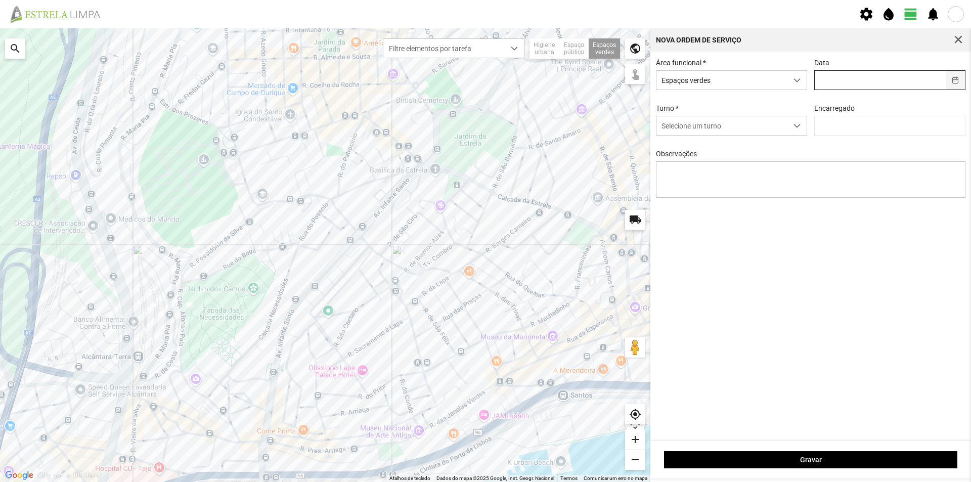
click at [955, 77] on button "button" at bounding box center [956, 80] width 20 height 19
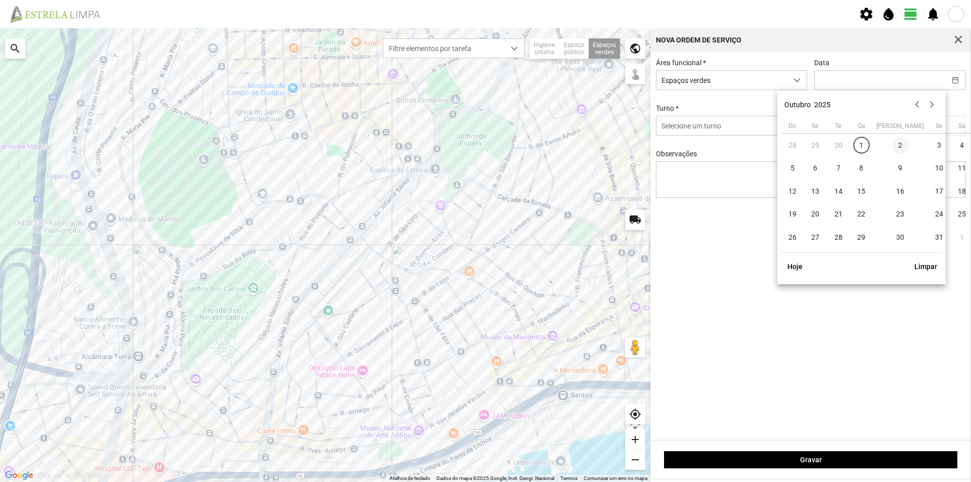
click at [892, 143] on span "2" at bounding box center [900, 145] width 16 height 16
type input "[DATE]"
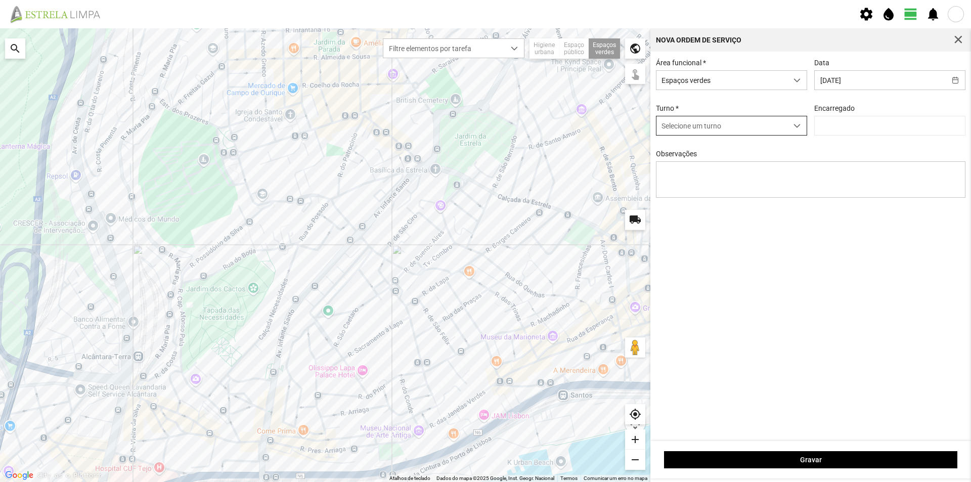
click at [797, 129] on span "dropdown trigger" at bounding box center [796, 125] width 7 height 7
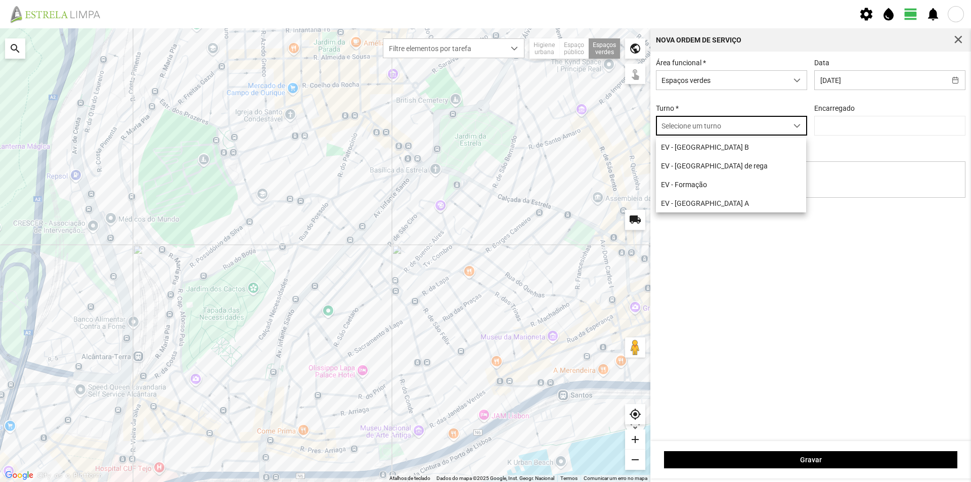
scroll to position [6, 45]
click at [720, 152] on li "EV - [GEOGRAPHIC_DATA] B" at bounding box center [731, 147] width 150 height 19
type input "[PERSON_NAME]"
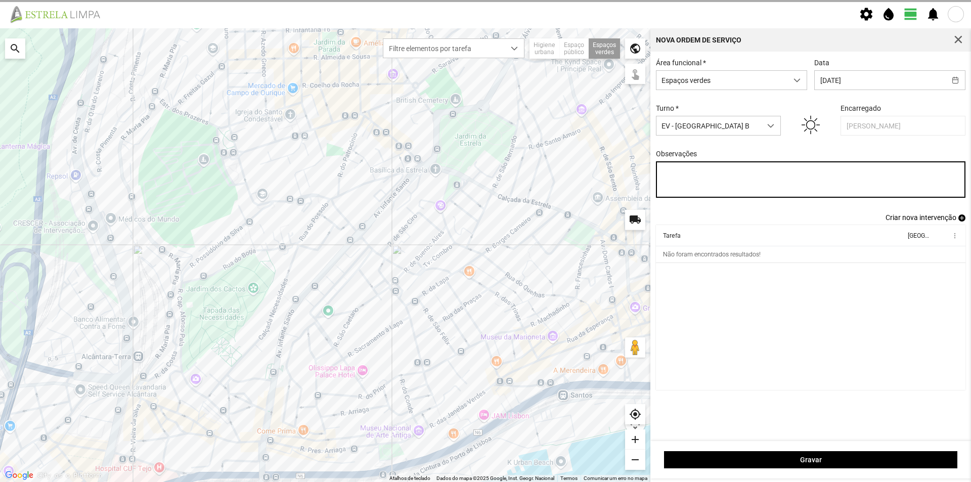
click at [703, 173] on textarea "Observações" at bounding box center [811, 179] width 310 height 36
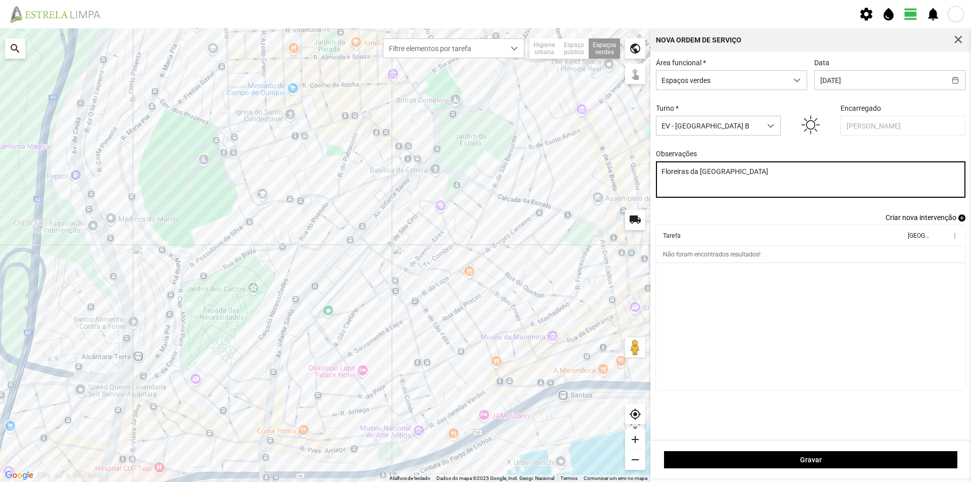
type textarea "Floreiras da [GEOGRAPHIC_DATA]"
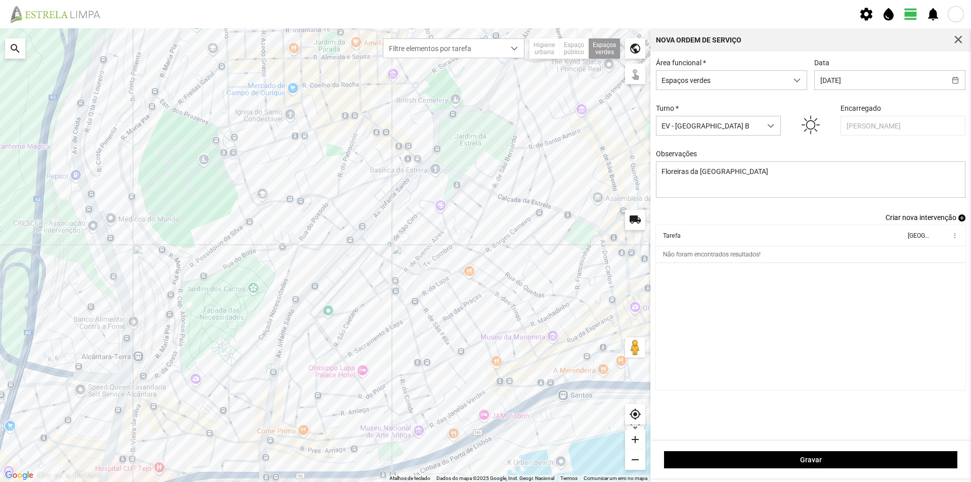
click at [961, 221] on span "add" at bounding box center [961, 217] width 7 height 7
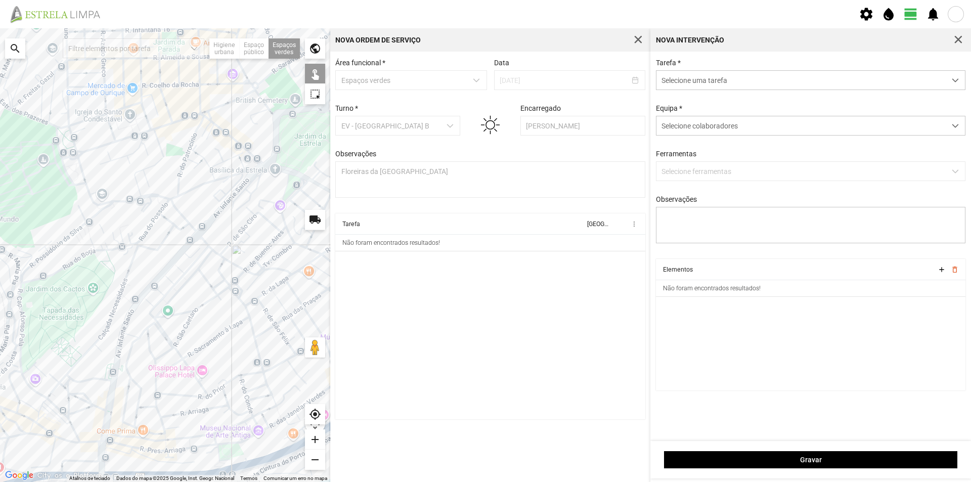
click at [725, 174] on p-multiselect "Selecione ferramentas" at bounding box center [811, 171] width 310 height 20
click at [693, 171] on p-multiselect "Selecione ferramentas" at bounding box center [811, 171] width 310 height 20
click at [679, 82] on span "Selecione uma tarefa" at bounding box center [800, 80] width 289 height 19
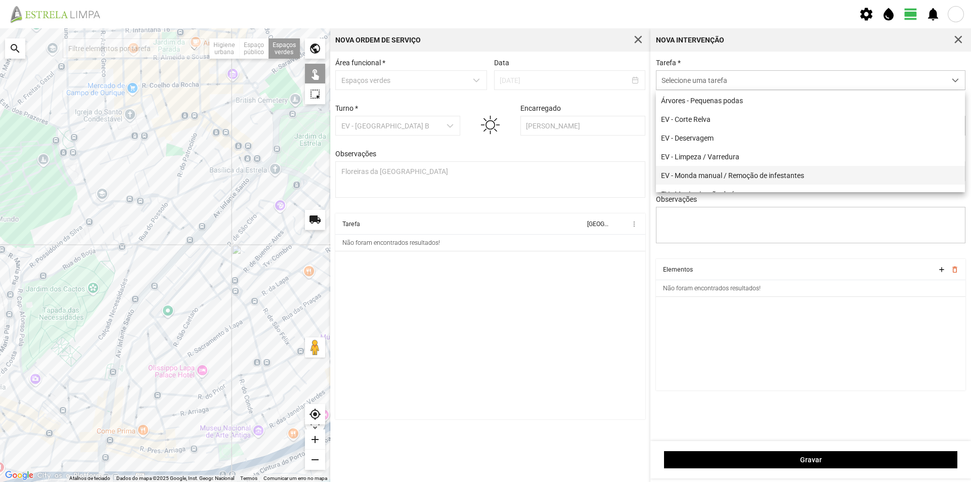
click at [739, 171] on li "EV - Monda manual / Remoção de infestantes" at bounding box center [810, 175] width 309 height 19
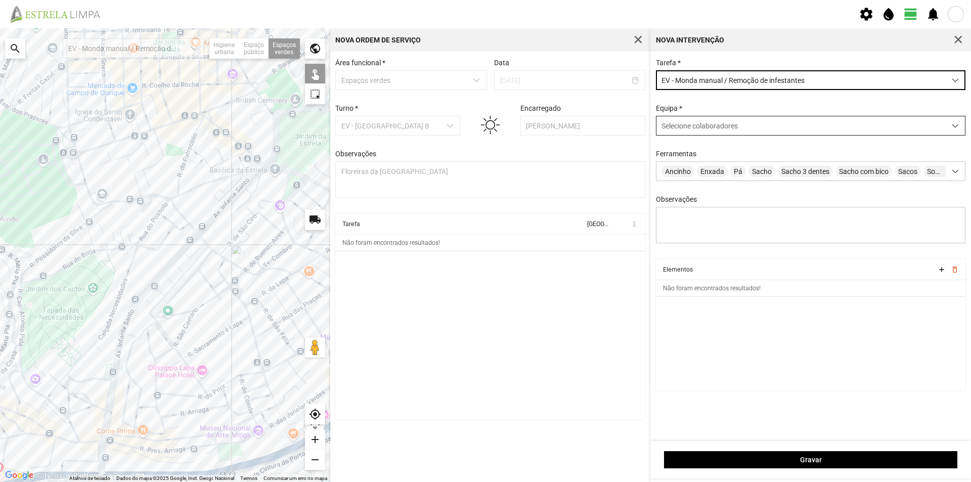
click at [688, 125] on span "Selecione colaboradores" at bounding box center [699, 126] width 76 height 8
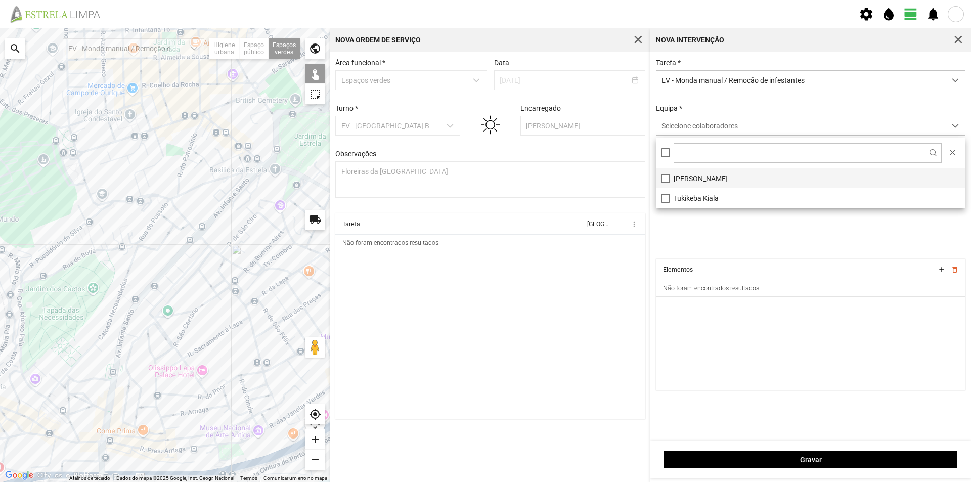
click at [695, 179] on li "[PERSON_NAME]" at bounding box center [810, 178] width 309 height 20
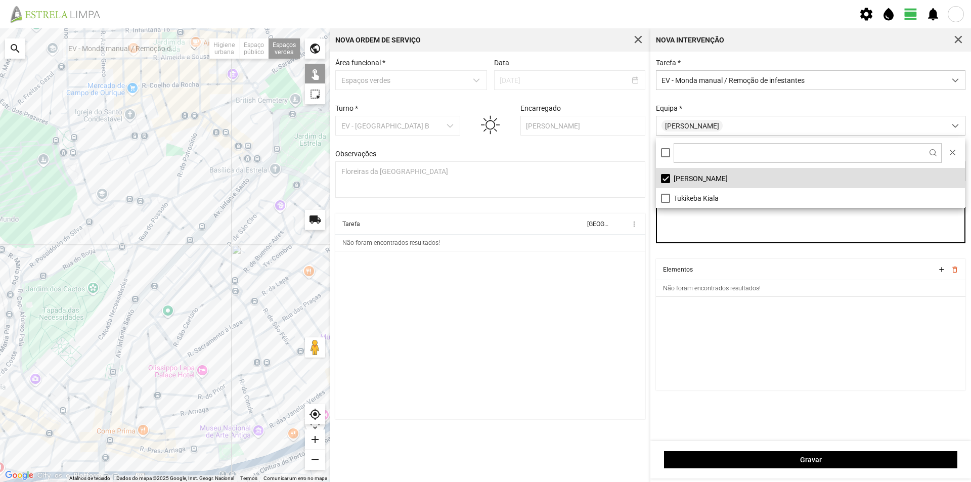
click at [703, 235] on textarea "Observações" at bounding box center [811, 225] width 310 height 36
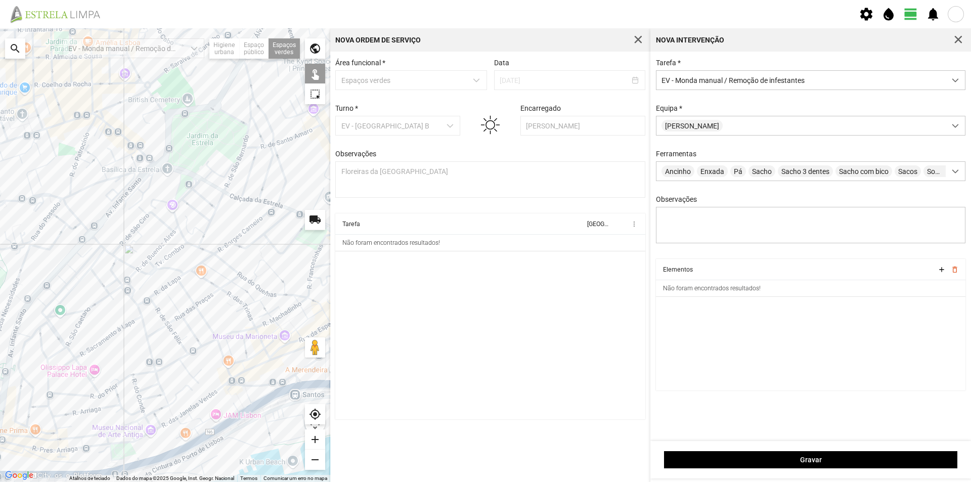
drag, startPoint x: 259, startPoint y: 262, endPoint x: 153, endPoint y: 261, distance: 106.2
click at [153, 261] on div at bounding box center [165, 255] width 330 height 454
click at [229, 281] on div at bounding box center [165, 255] width 330 height 454
click at [218, 287] on div at bounding box center [165, 255] width 330 height 454
click at [196, 309] on div at bounding box center [165, 255] width 330 height 454
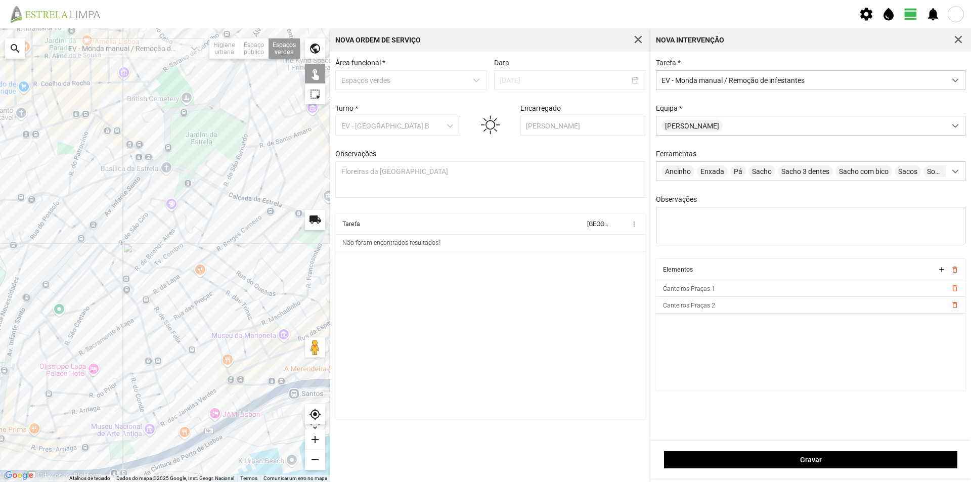
click at [195, 306] on div at bounding box center [165, 255] width 330 height 454
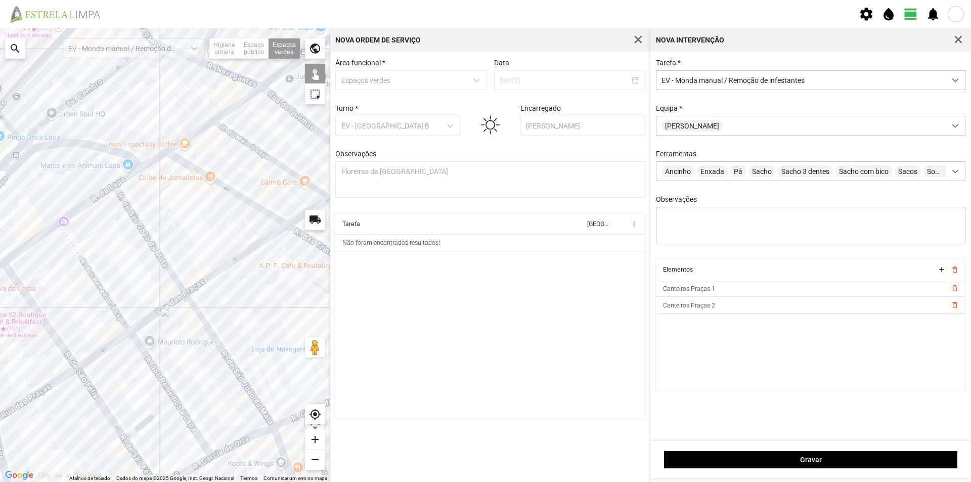
click at [185, 295] on div at bounding box center [165, 255] width 330 height 454
click at [131, 331] on div at bounding box center [165, 255] width 330 height 454
click at [80, 369] on div at bounding box center [165, 255] width 330 height 454
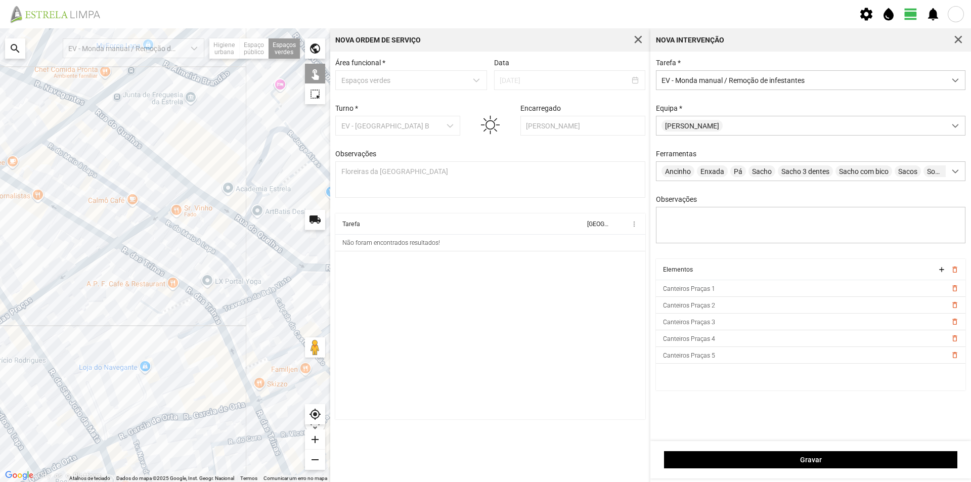
drag, startPoint x: 248, startPoint y: 324, endPoint x: 48, endPoint y: 358, distance: 203.2
click at [48, 358] on div at bounding box center [165, 255] width 330 height 454
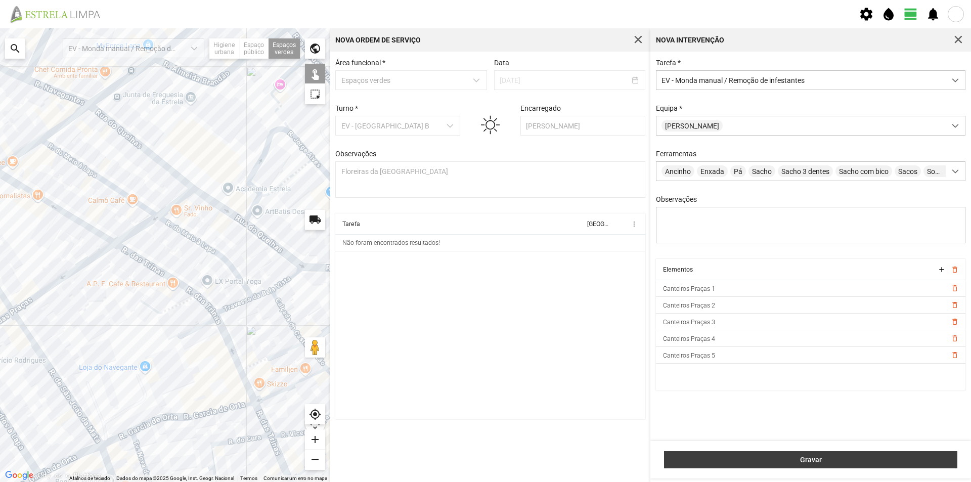
click at [806, 459] on span "Gravar" at bounding box center [810, 460] width 283 height 8
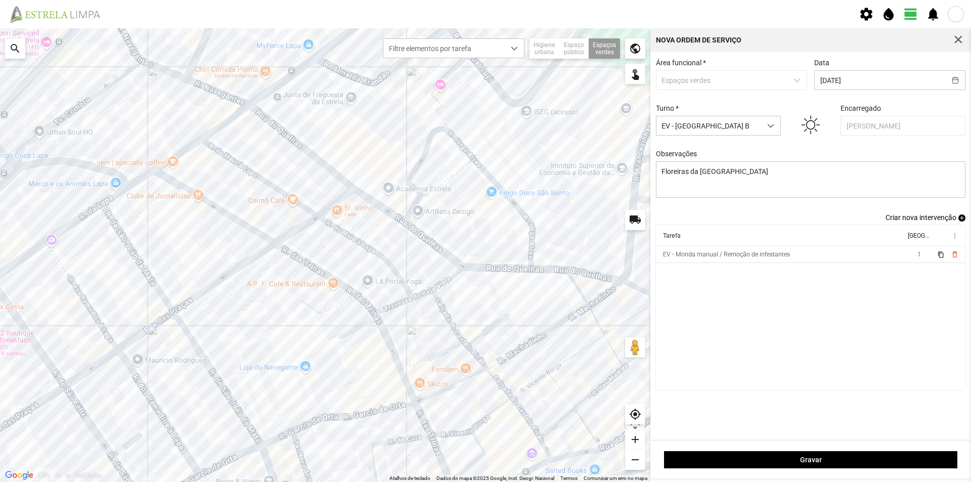
click at [963, 221] on span "add" at bounding box center [961, 217] width 7 height 7
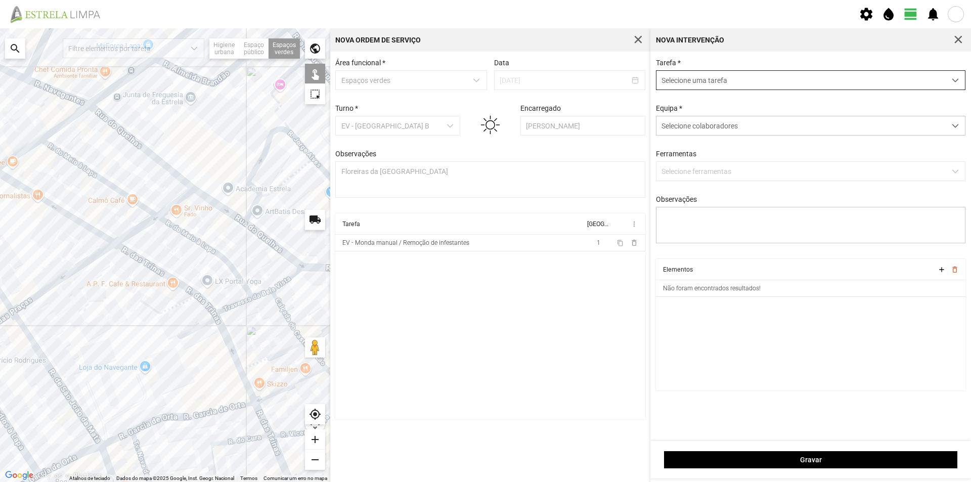
click at [699, 80] on span "Selecione uma tarefa" at bounding box center [800, 80] width 289 height 19
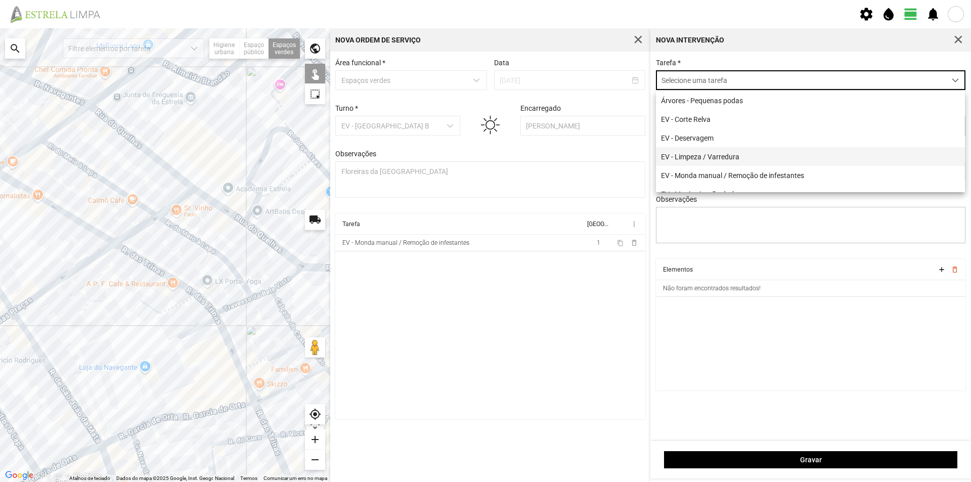
click at [728, 157] on li "EV - Limpeza / Varredura" at bounding box center [810, 156] width 309 height 19
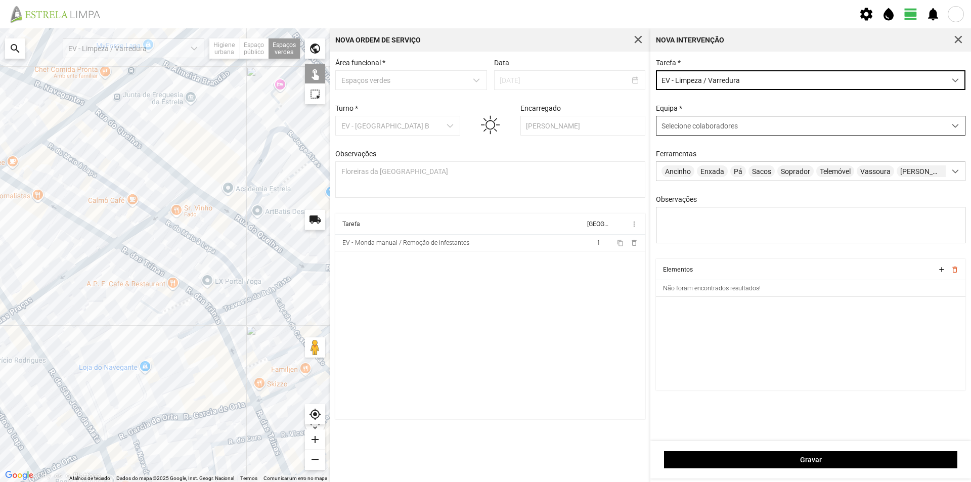
click at [678, 125] on span "Selecione colaboradores" at bounding box center [699, 126] width 76 height 8
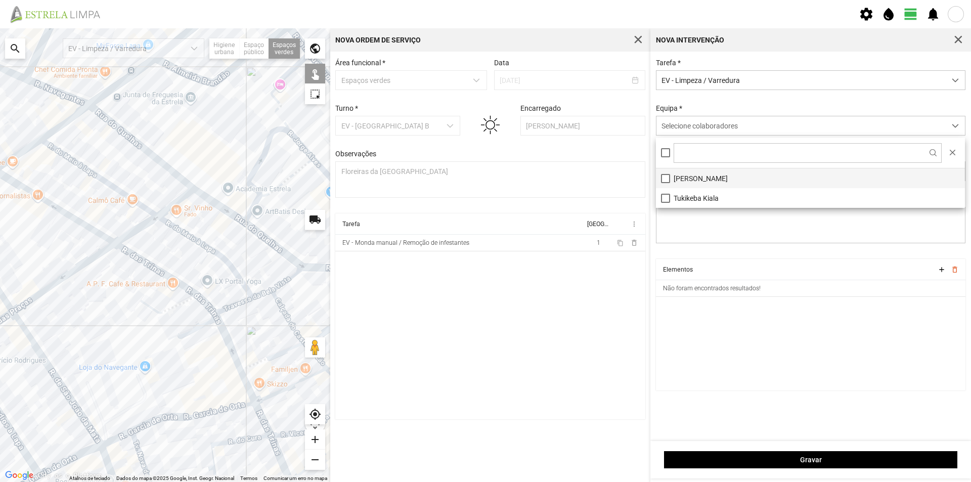
click at [691, 180] on li "[PERSON_NAME]" at bounding box center [810, 178] width 309 height 20
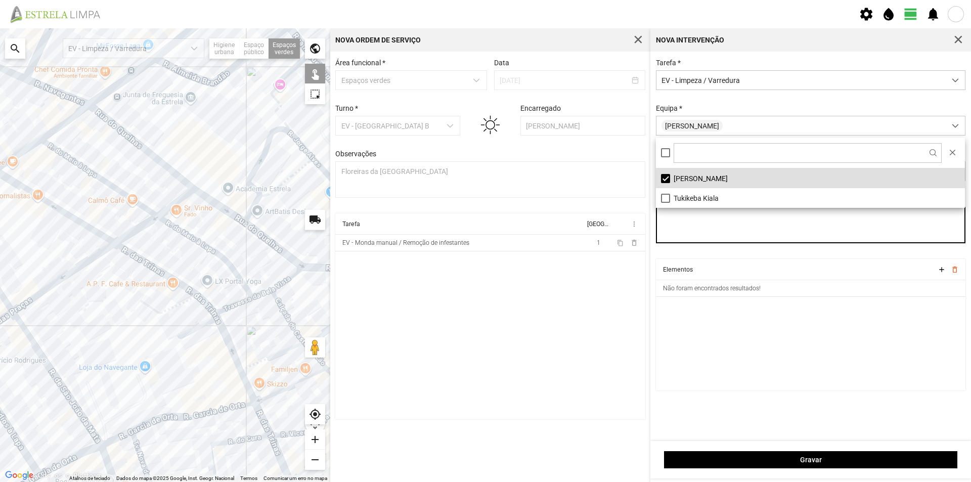
click at [696, 228] on textarea "Observações" at bounding box center [811, 225] width 310 height 36
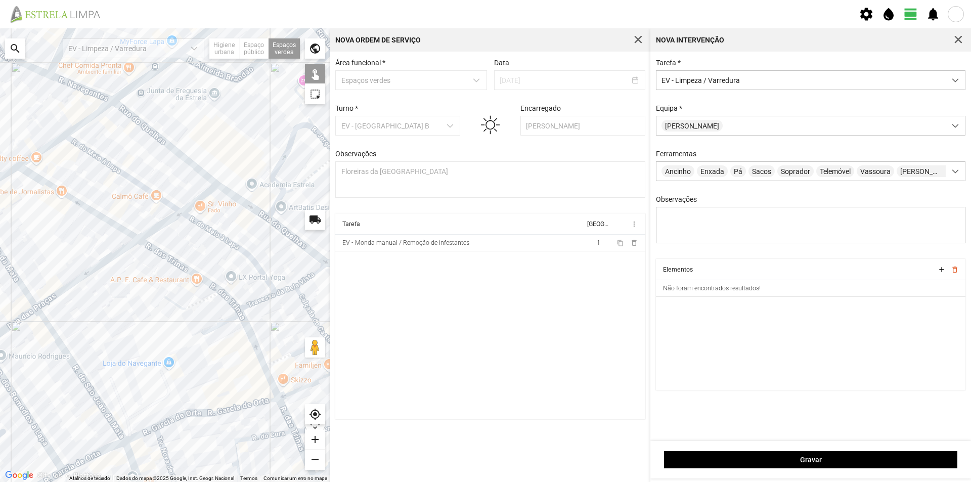
drag, startPoint x: 239, startPoint y: 282, endPoint x: 230, endPoint y: 261, distance: 22.4
click at [268, 278] on div at bounding box center [165, 255] width 330 height 454
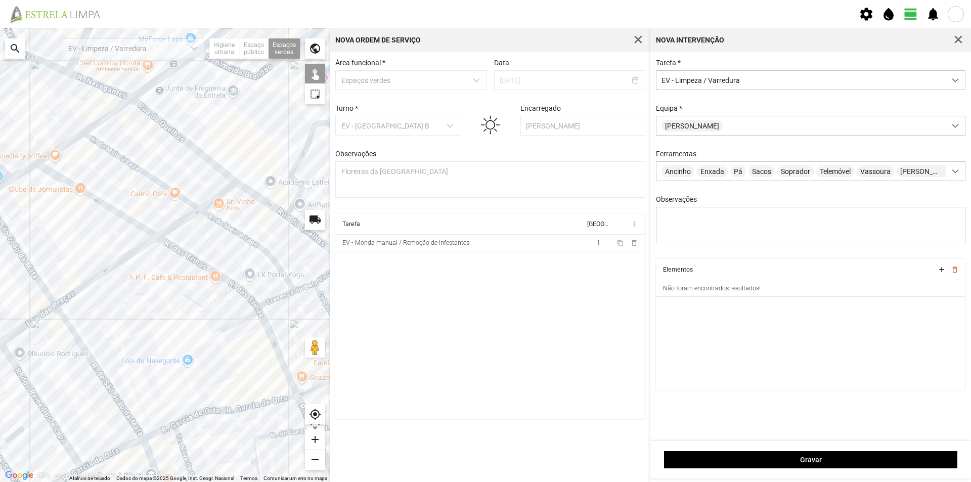
click at [203, 210] on div at bounding box center [165, 255] width 330 height 454
click at [162, 237] on div at bounding box center [165, 255] width 330 height 454
click at [56, 308] on div at bounding box center [165, 255] width 330 height 454
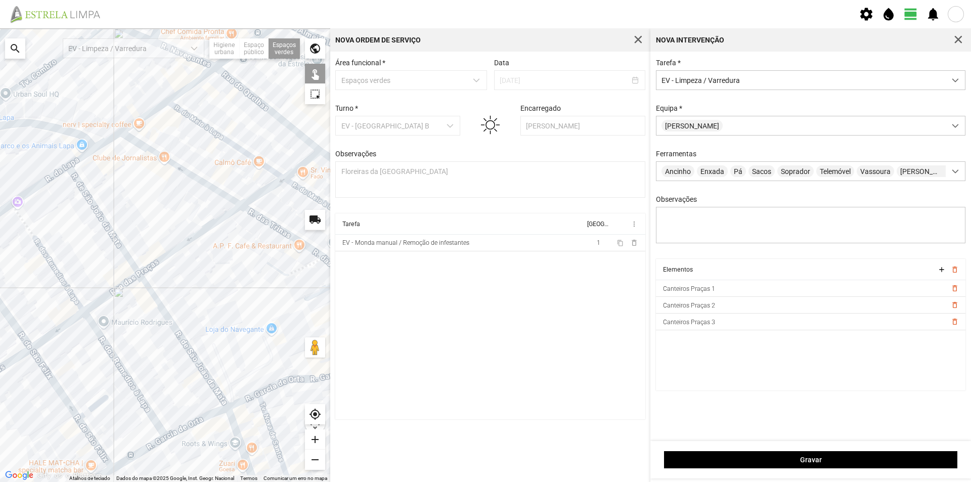
drag, startPoint x: 129, startPoint y: 307, endPoint x: 211, endPoint y: 271, distance: 89.4
click at [211, 271] on div at bounding box center [165, 255] width 330 height 454
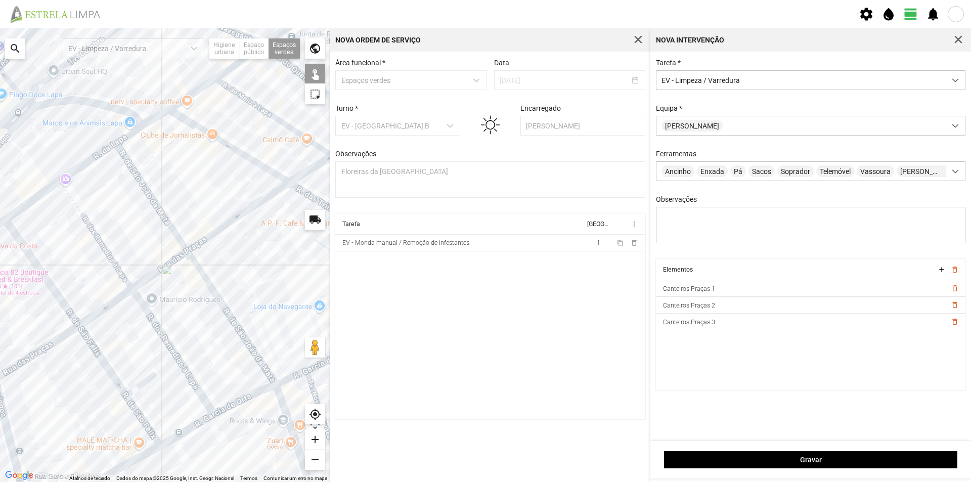
click at [133, 287] on div at bounding box center [165, 255] width 330 height 454
click at [79, 328] on div at bounding box center [165, 255] width 330 height 454
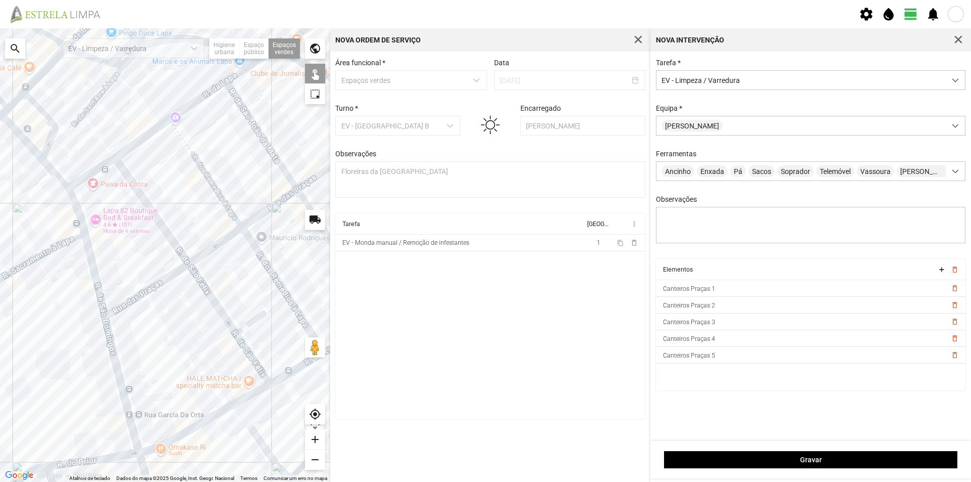
drag, startPoint x: 126, startPoint y: 330, endPoint x: 220, endPoint y: 274, distance: 110.0
click at [220, 274] on div at bounding box center [165, 255] width 330 height 454
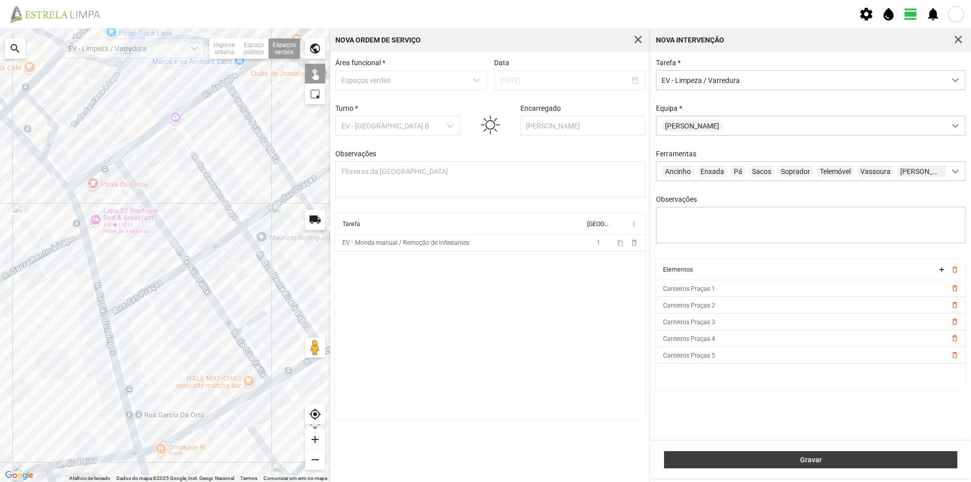
click at [802, 457] on span "Gravar" at bounding box center [810, 460] width 283 height 8
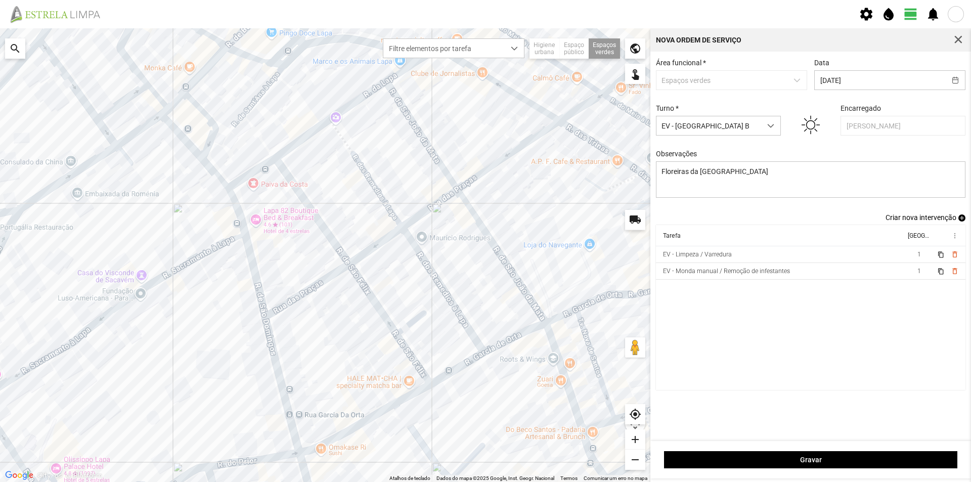
click at [963, 219] on span "add" at bounding box center [961, 217] width 7 height 7
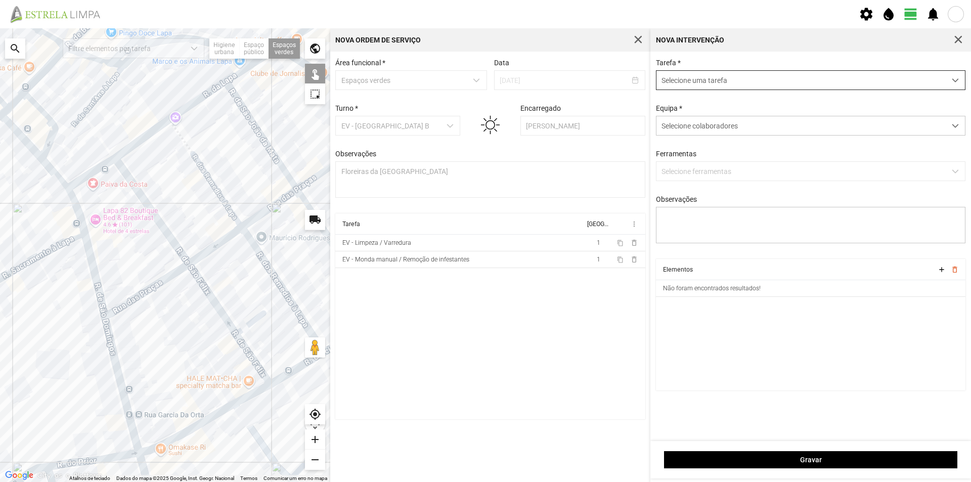
click at [701, 81] on span "Selecione uma tarefa" at bounding box center [800, 80] width 289 height 19
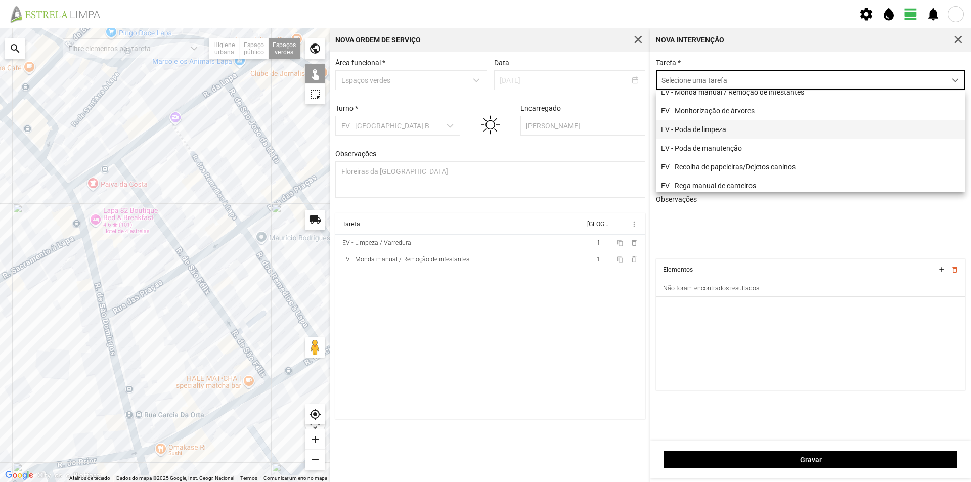
scroll to position [101, 0]
click at [720, 136] on li "EV - Poda de manutenção" at bounding box center [810, 130] width 309 height 19
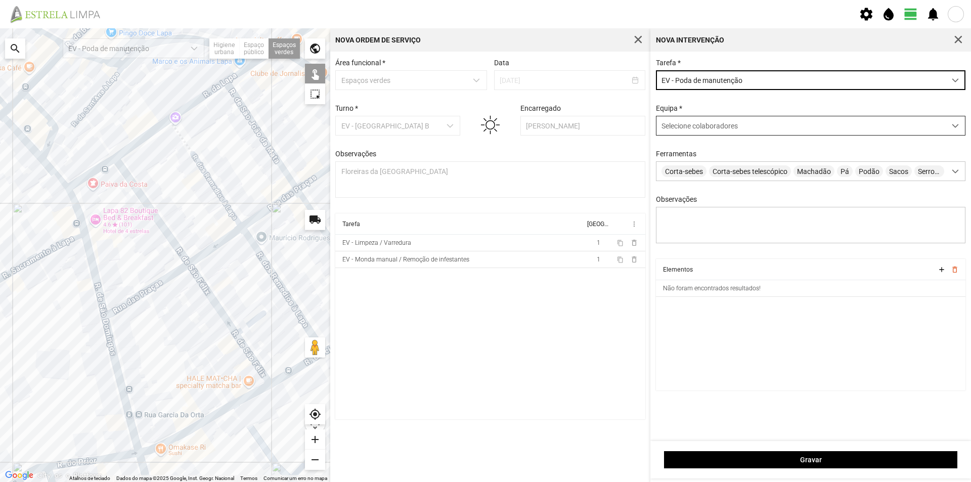
click at [679, 130] on span "Selecione colaboradores" at bounding box center [699, 126] width 76 height 8
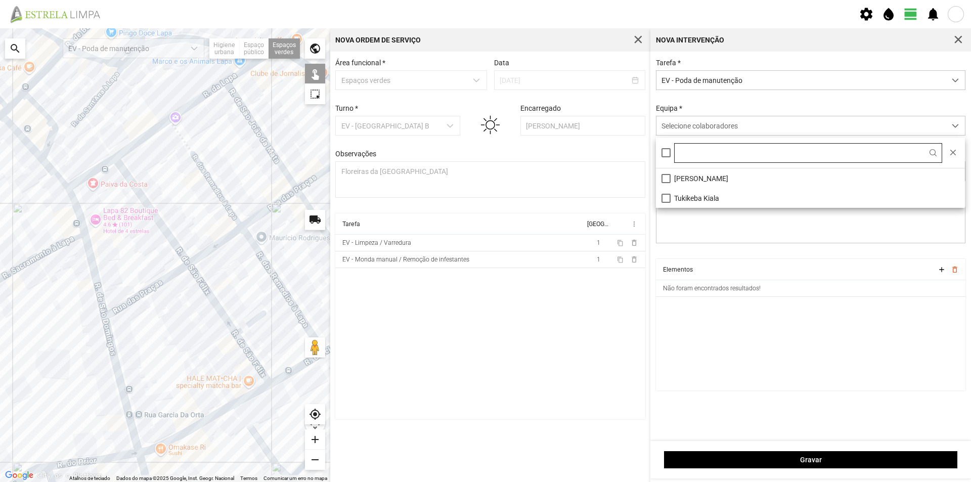
scroll to position [6, 45]
click at [687, 173] on li "[PERSON_NAME]" at bounding box center [810, 178] width 309 height 20
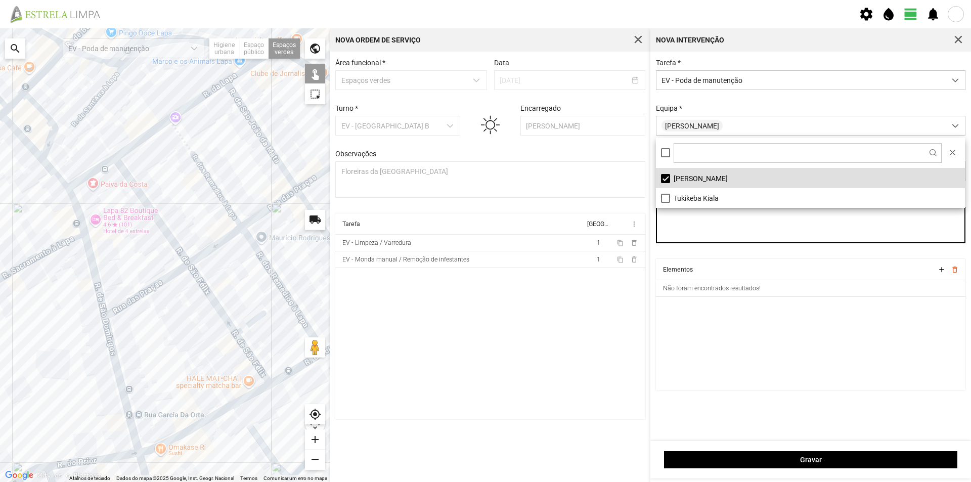
click at [691, 213] on textarea "Observações" at bounding box center [811, 225] width 310 height 36
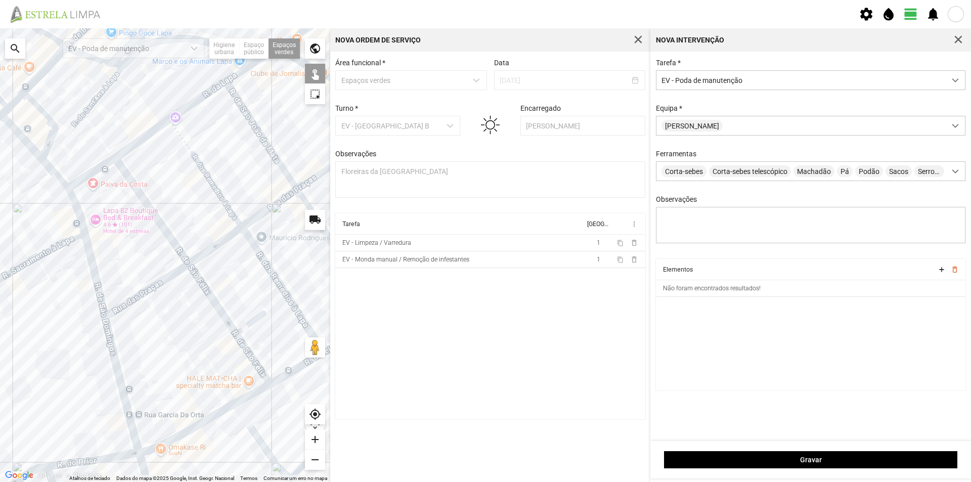
click at [191, 266] on div at bounding box center [165, 255] width 330 height 454
click at [192, 266] on div at bounding box center [165, 255] width 330 height 454
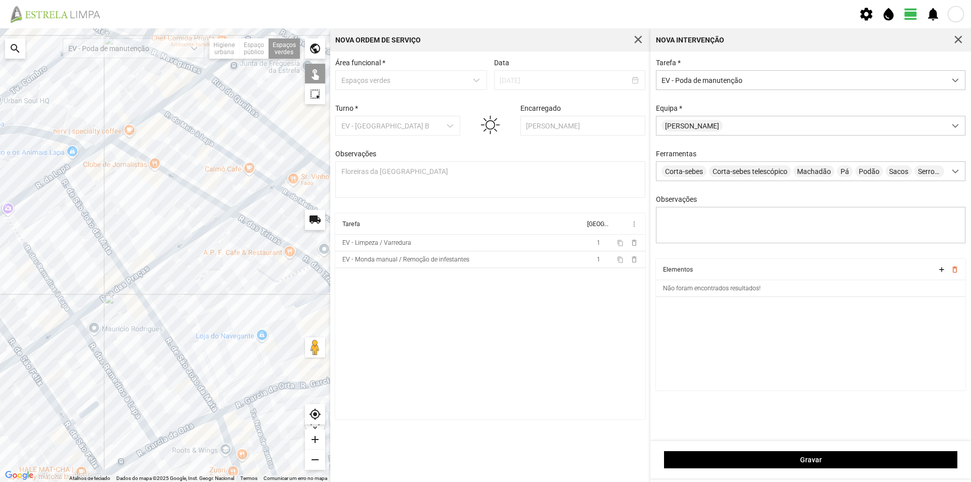
drag, startPoint x: 218, startPoint y: 295, endPoint x: 89, endPoint y: 357, distance: 143.4
click at [89, 357] on div at bounding box center [165, 255] width 330 height 454
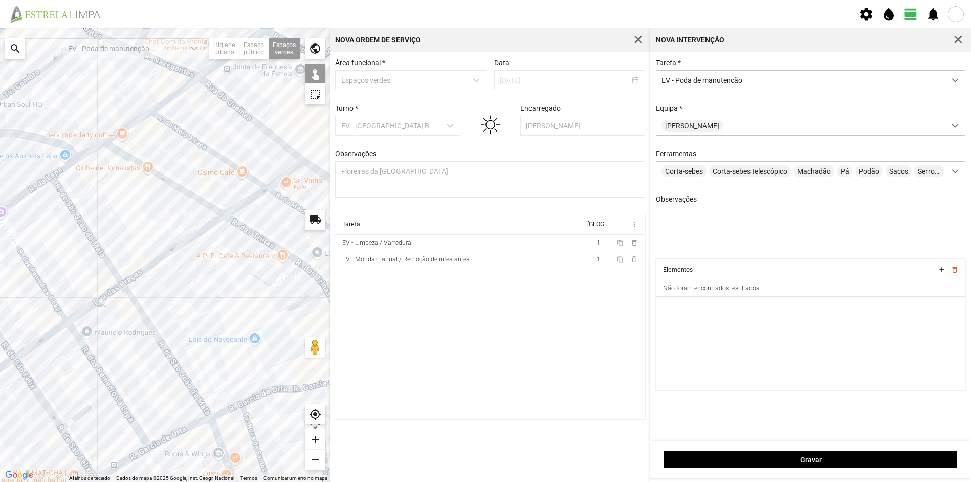
click at [272, 190] on div at bounding box center [165, 255] width 330 height 454
click at [227, 218] on div at bounding box center [165, 255] width 330 height 454
click at [123, 286] on div at bounding box center [165, 255] width 330 height 454
drag, startPoint x: 64, startPoint y: 325, endPoint x: 57, endPoint y: 327, distance: 6.7
click at [64, 325] on div at bounding box center [165, 255] width 330 height 454
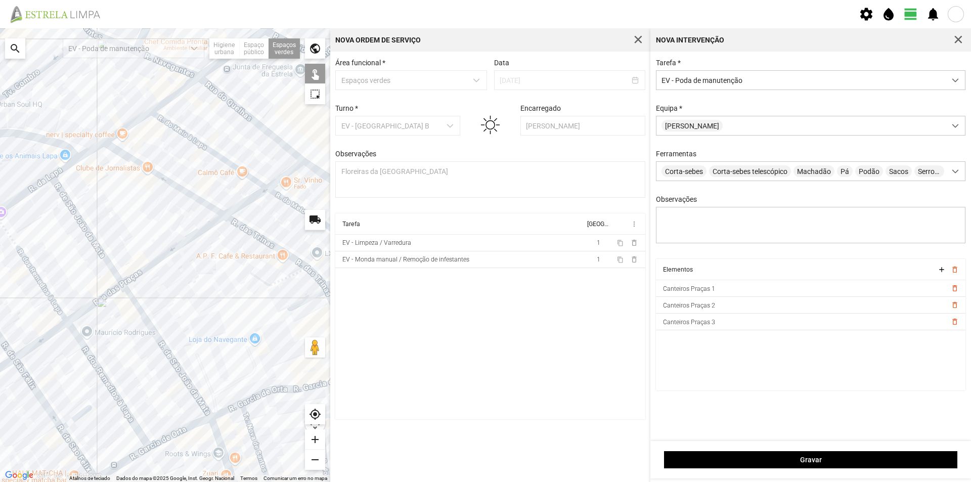
click at [67, 322] on div at bounding box center [165, 255] width 330 height 454
click at [11, 360] on div at bounding box center [165, 255] width 330 height 454
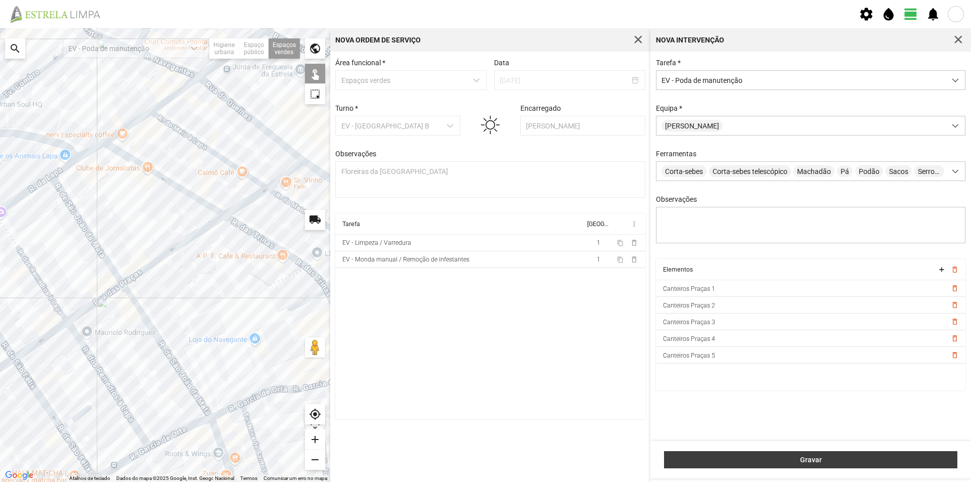
click at [795, 464] on span "Gravar" at bounding box center [810, 460] width 283 height 8
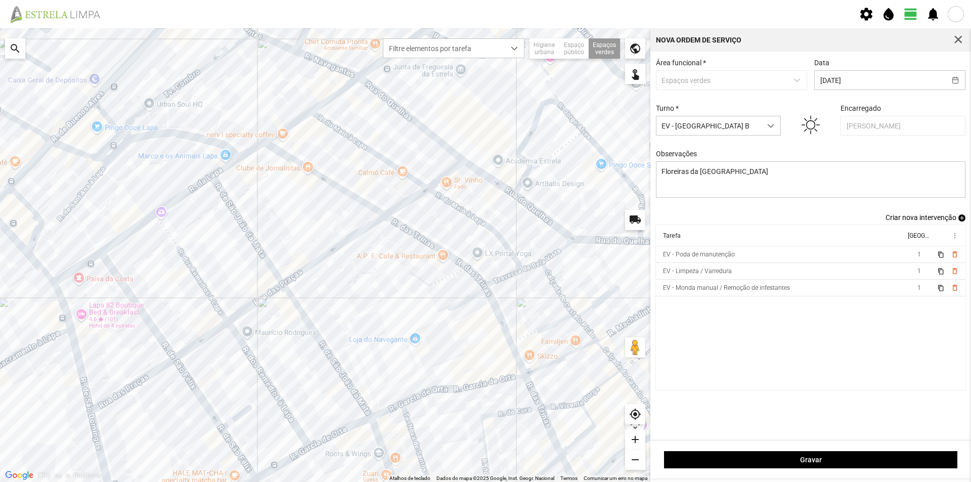
click at [963, 220] on span "add" at bounding box center [961, 217] width 7 height 7
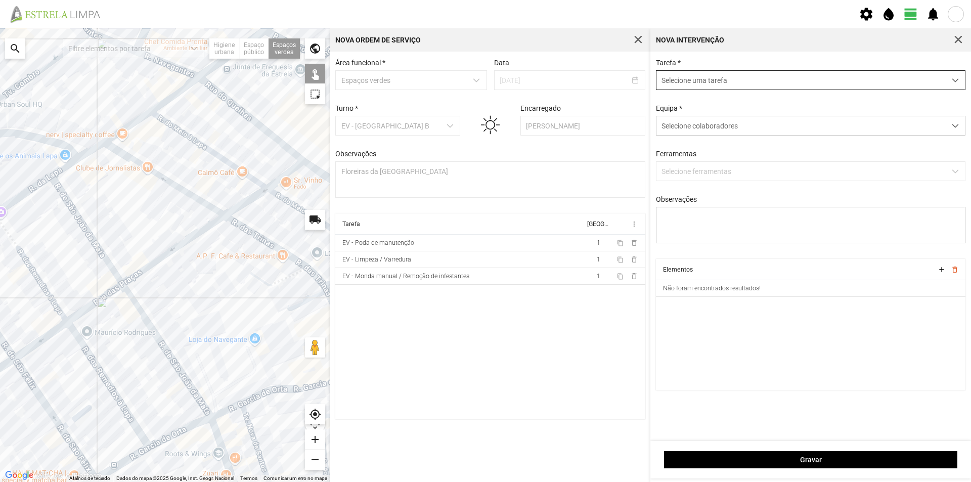
click at [819, 79] on span "Selecione uma tarefa" at bounding box center [800, 80] width 289 height 19
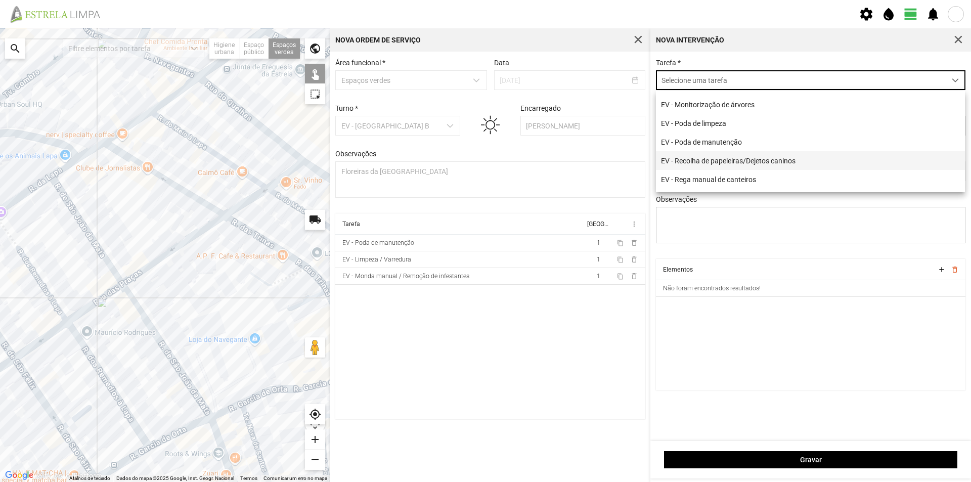
scroll to position [101, 0]
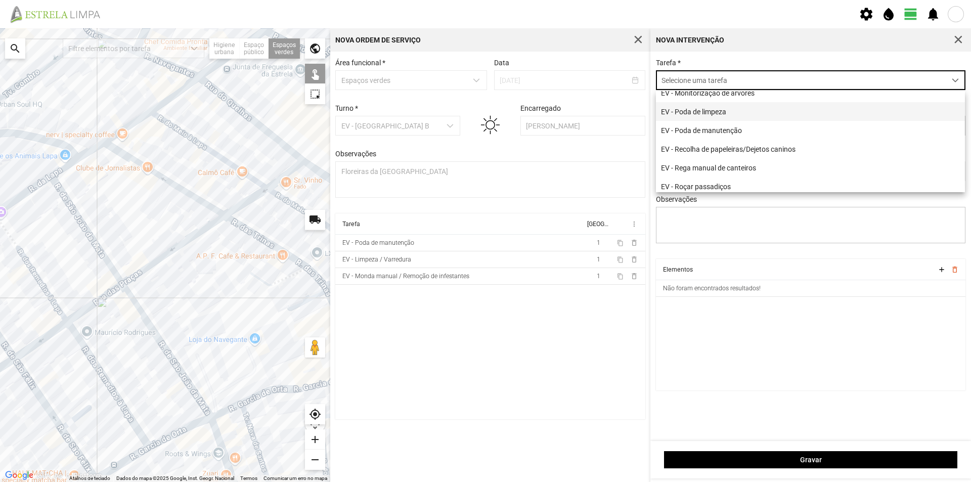
click at [754, 120] on li "EV - Poda de limpeza" at bounding box center [810, 111] width 309 height 19
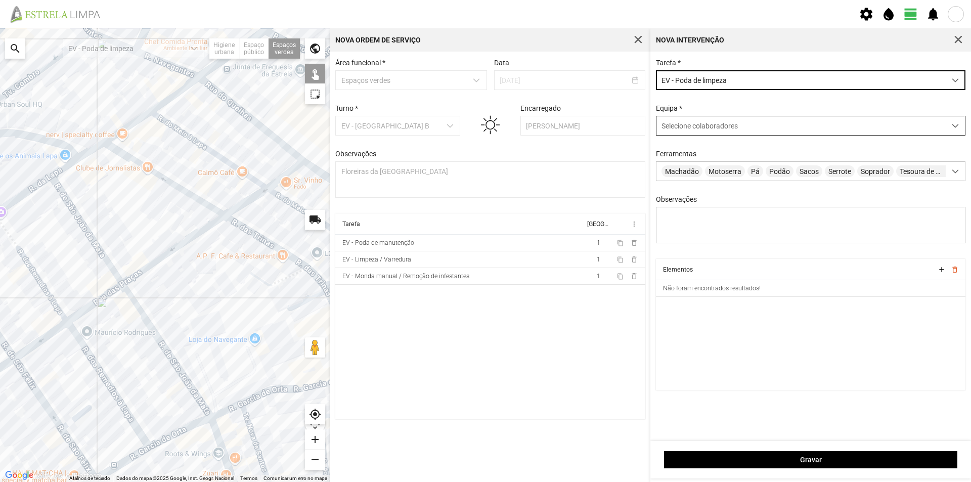
click at [693, 124] on span "Selecione colaboradores" at bounding box center [699, 126] width 76 height 8
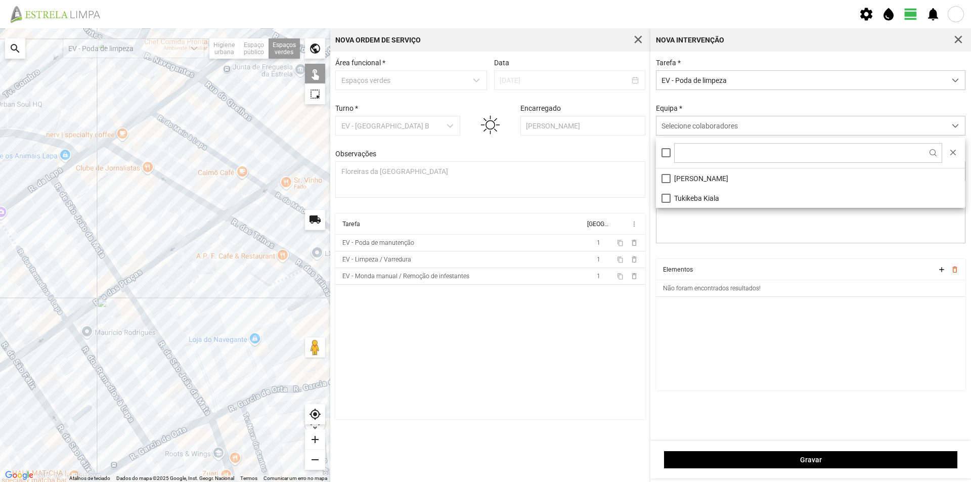
scroll to position [6, 45]
click at [701, 176] on li "[PERSON_NAME]" at bounding box center [810, 178] width 309 height 20
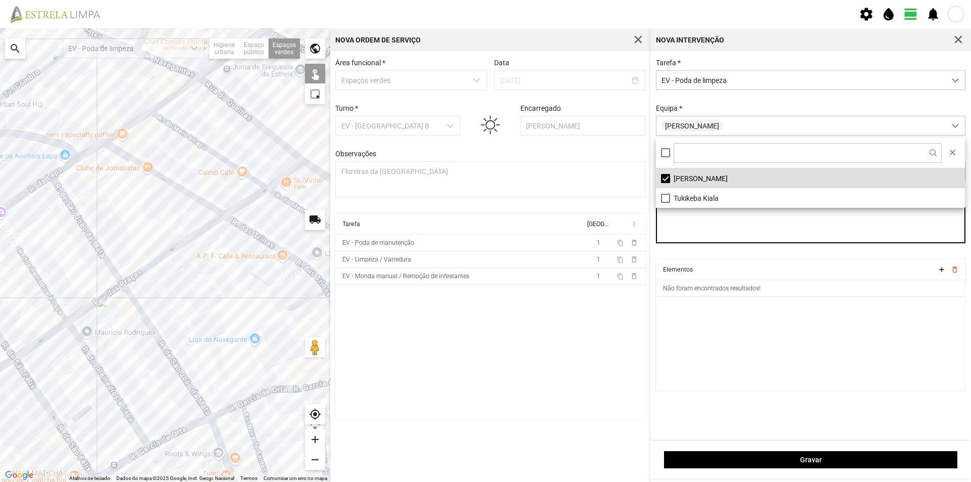
click at [704, 231] on textarea "Observações" at bounding box center [811, 225] width 310 height 36
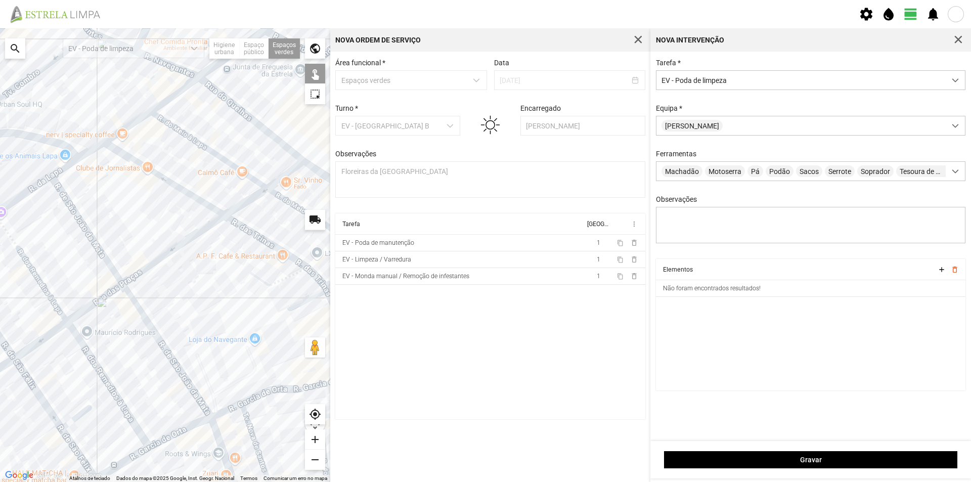
click at [266, 190] on div at bounding box center [165, 255] width 330 height 454
click at [223, 217] on div at bounding box center [165, 255] width 330 height 454
click at [125, 286] on div at bounding box center [165, 255] width 330 height 454
click at [69, 323] on div at bounding box center [165, 255] width 330 height 454
click at [15, 362] on div at bounding box center [165, 255] width 330 height 454
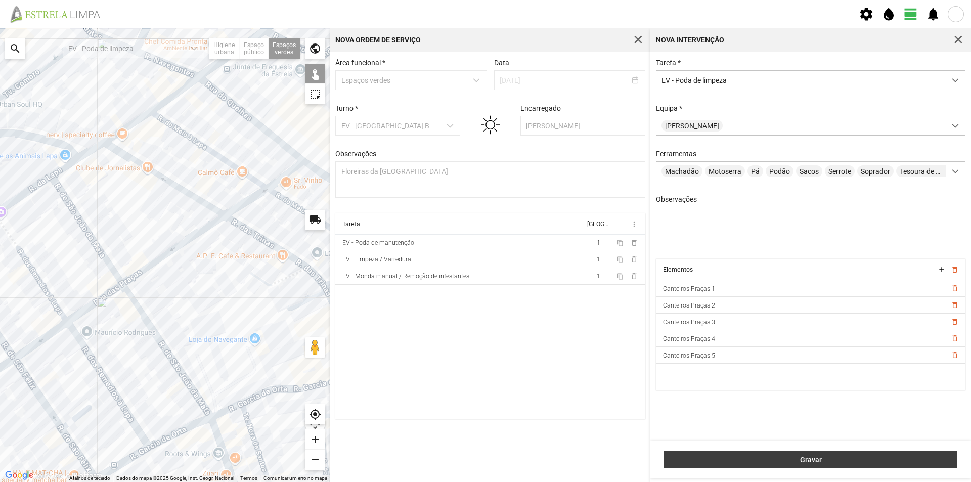
click at [781, 455] on button "Gravar" at bounding box center [810, 459] width 293 height 17
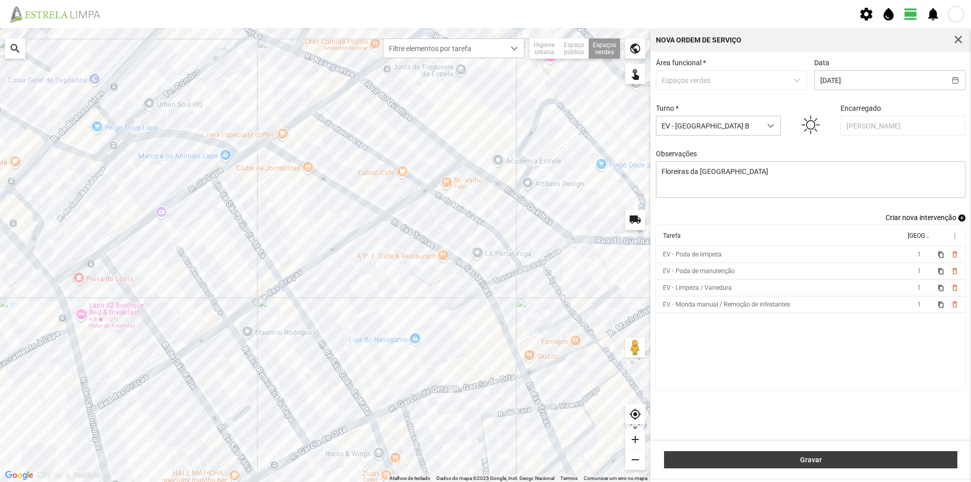
click at [822, 462] on span "Gravar" at bounding box center [810, 460] width 283 height 8
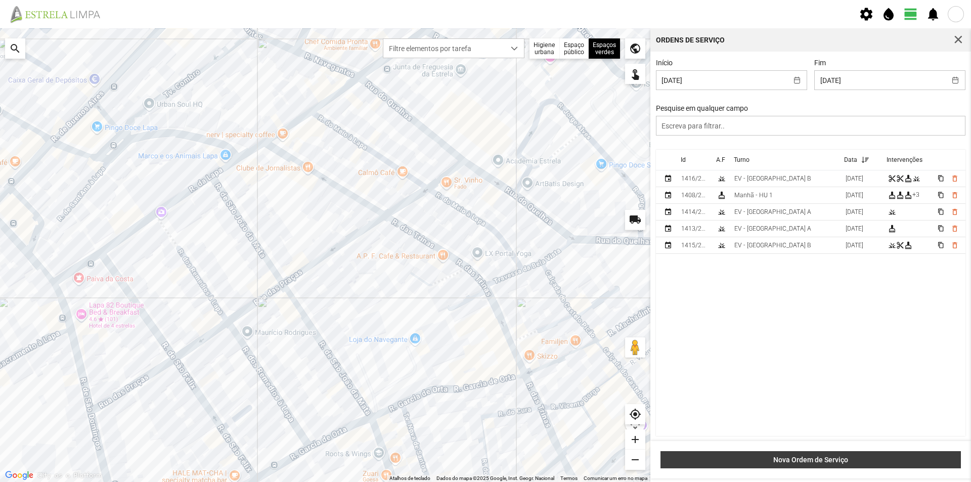
click at [841, 462] on span "Nova Ordem de Serviço" at bounding box center [811, 460] width 290 height 8
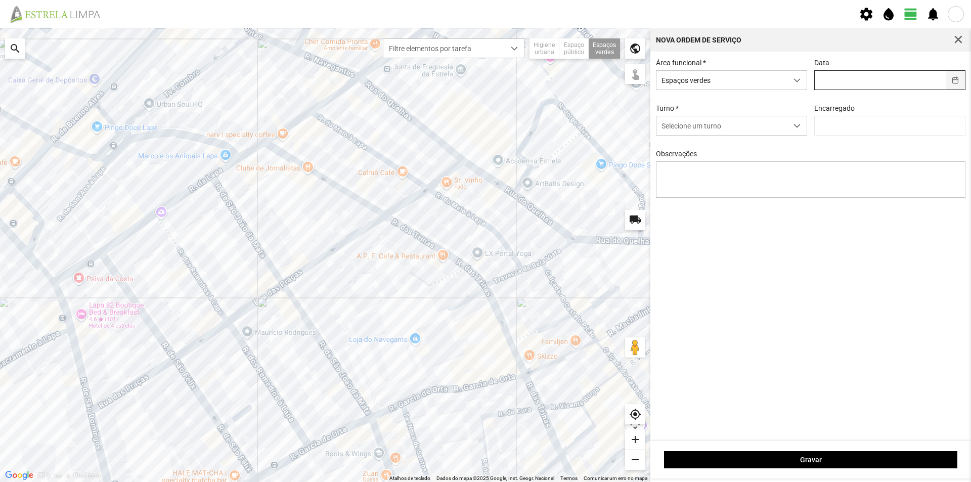
click at [955, 78] on button "button" at bounding box center [956, 80] width 20 height 19
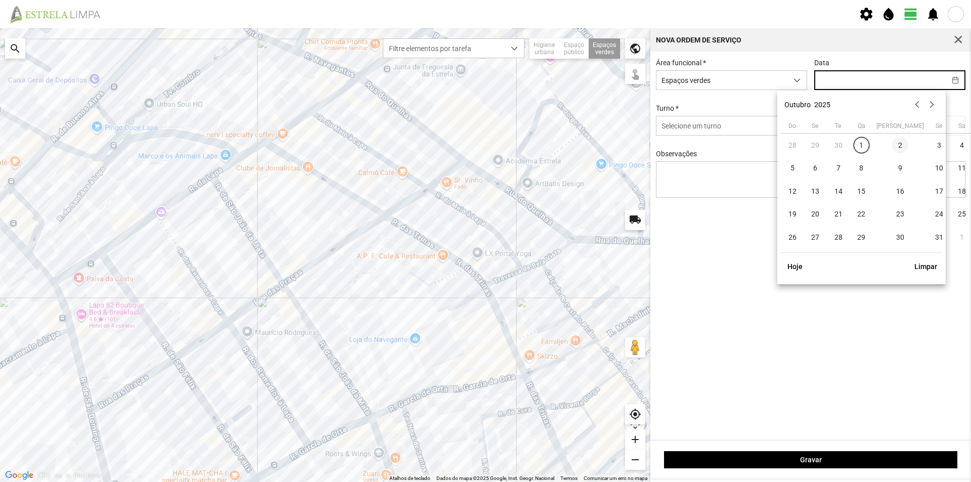
click at [892, 146] on span "2" at bounding box center [900, 145] width 16 height 16
type input "[DATE]"
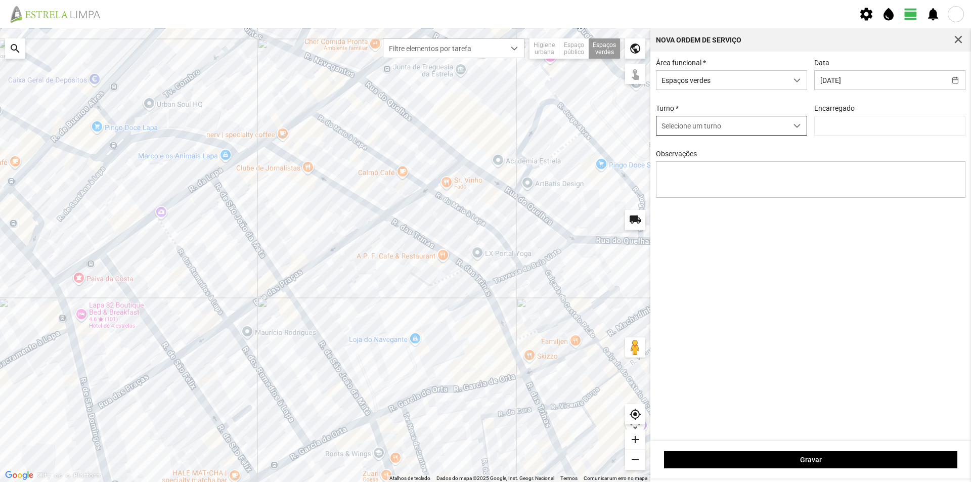
click at [797, 127] on span "dropdown trigger" at bounding box center [796, 125] width 7 height 7
click at [759, 147] on li "EV - [GEOGRAPHIC_DATA] B" at bounding box center [731, 147] width 150 height 19
type input "[PERSON_NAME]"
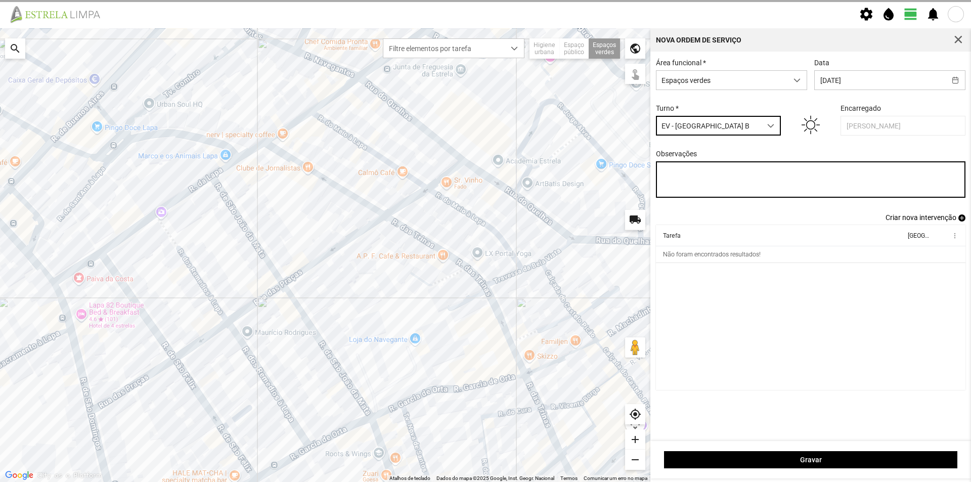
click at [733, 174] on textarea "Observações" at bounding box center [811, 179] width 310 height 36
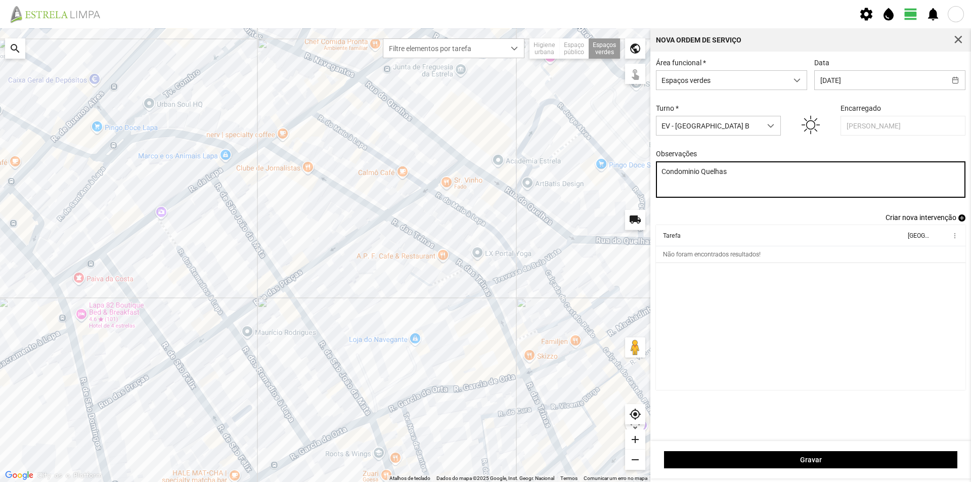
type textarea "Condominio Quelhas"
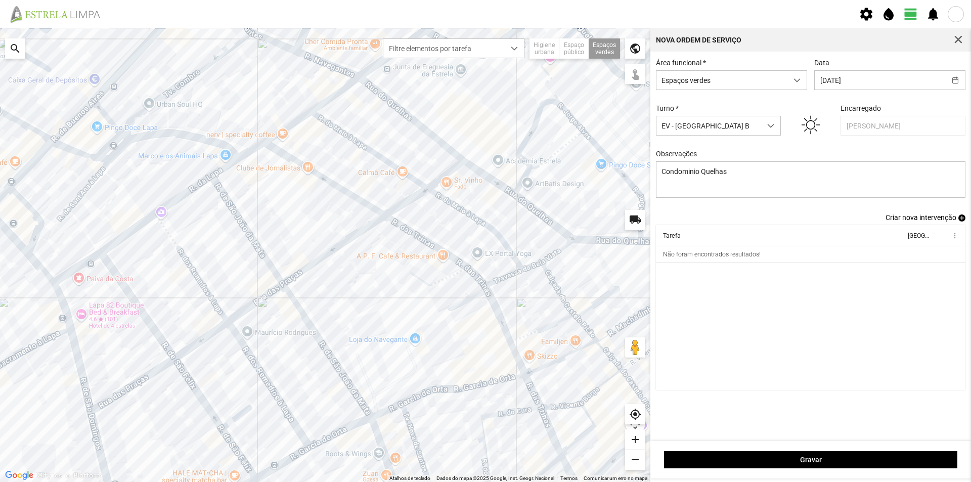
click at [756, 286] on cdk-virtual-scroll-viewport "Tarefa Equipa more_vert Não foram encontrados resultados!" at bounding box center [811, 307] width 310 height 165
click at [963, 221] on span "add" at bounding box center [961, 217] width 7 height 7
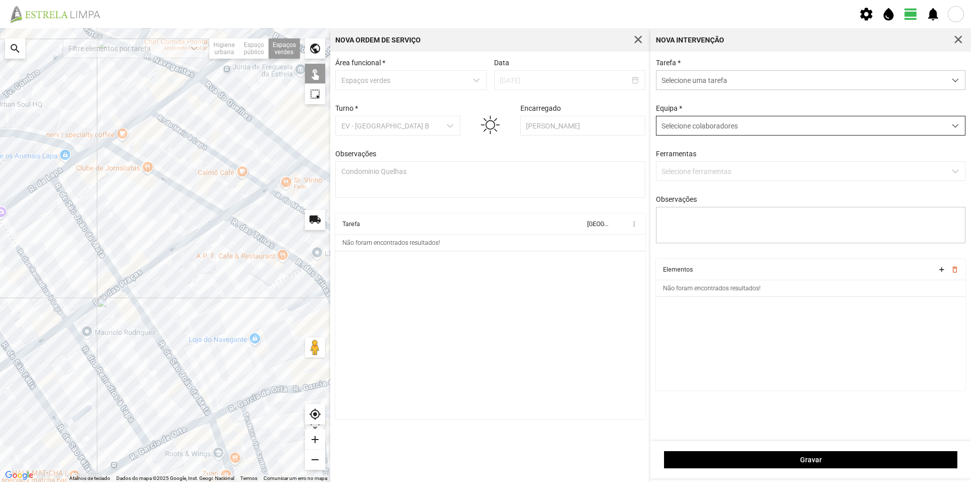
click at [695, 124] on span "Selecione colaboradores" at bounding box center [699, 126] width 76 height 8
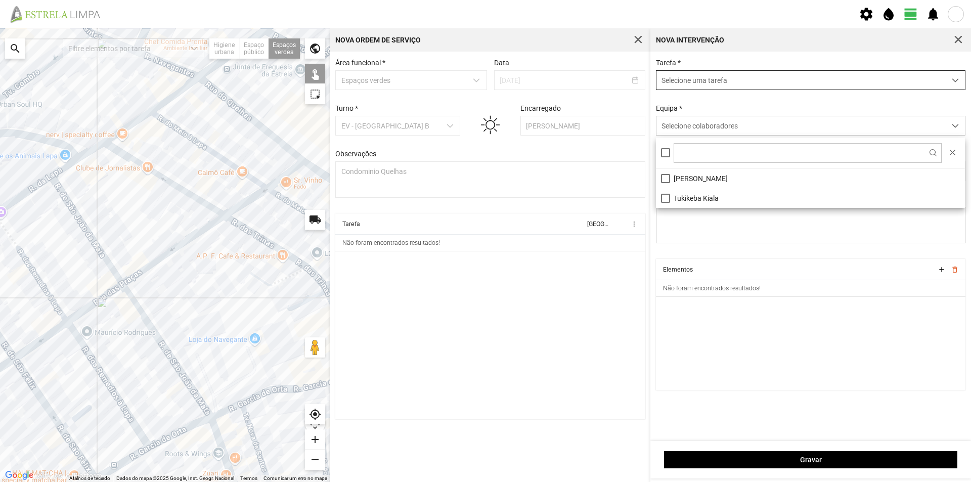
click at [678, 77] on span "Selecione uma tarefa" at bounding box center [800, 80] width 289 height 19
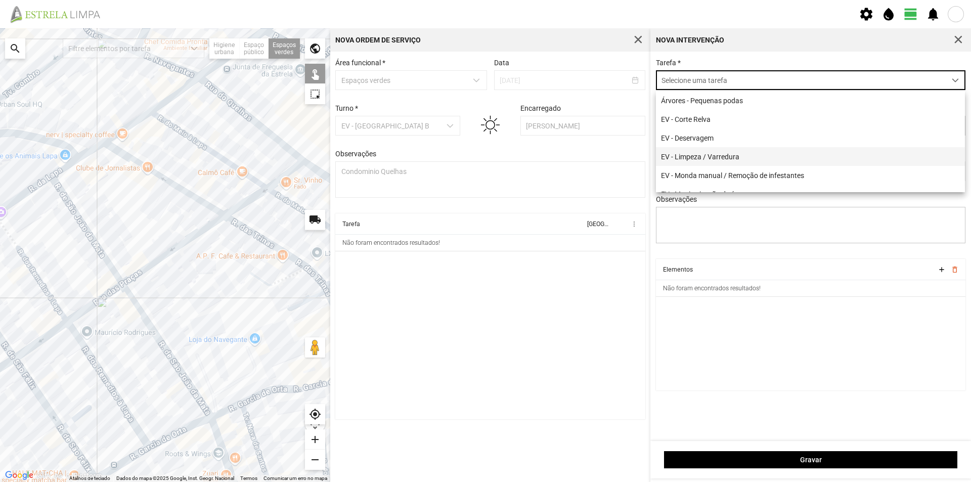
click at [733, 159] on li "EV - Limpeza / Varredura" at bounding box center [810, 156] width 309 height 19
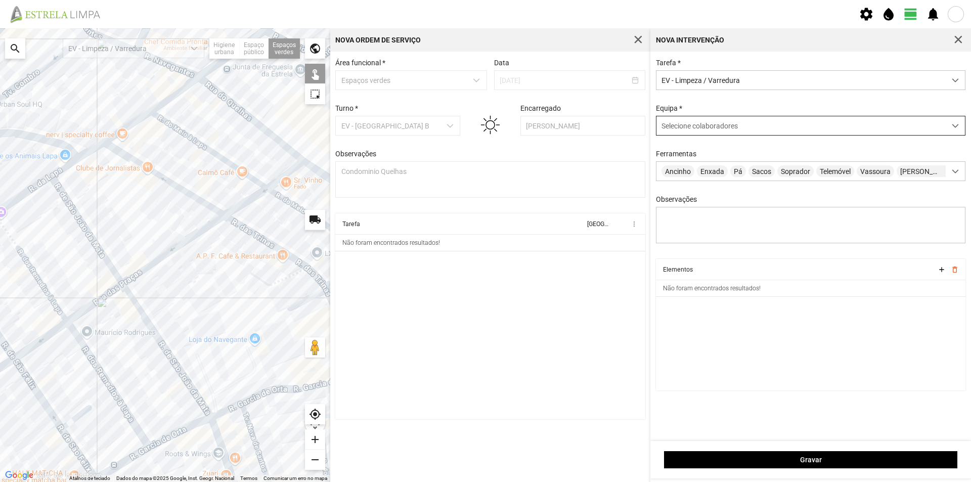
click at [730, 125] on span "Selecione colaboradores" at bounding box center [699, 126] width 76 height 8
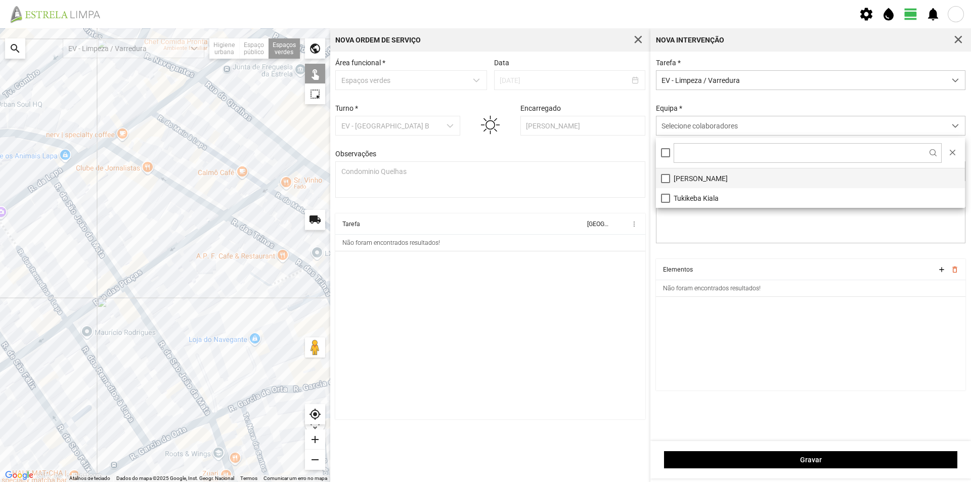
click at [718, 174] on li "[PERSON_NAME]" at bounding box center [810, 178] width 309 height 20
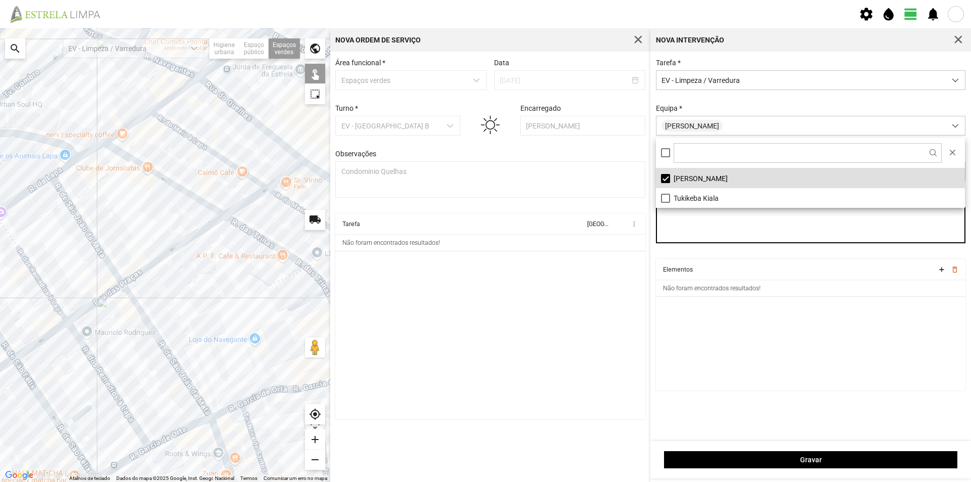
click at [736, 227] on textarea "Observações" at bounding box center [811, 225] width 310 height 36
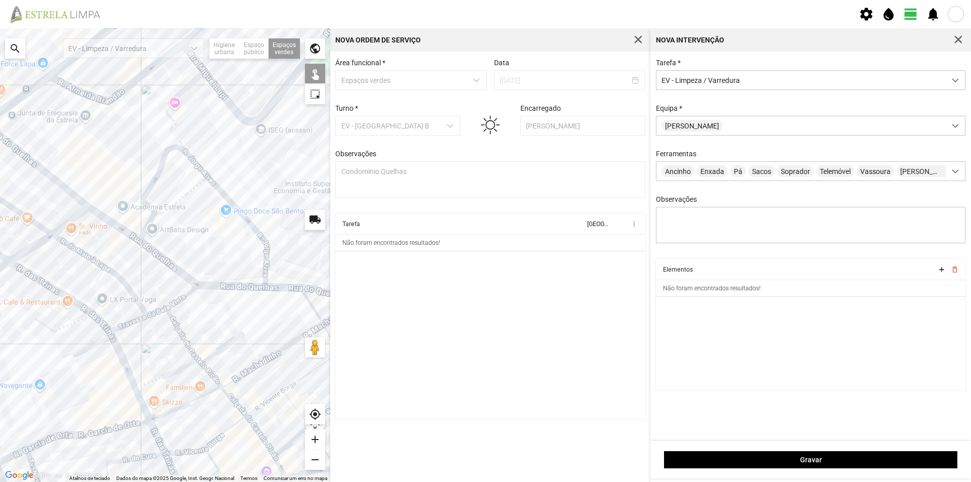
drag, startPoint x: 219, startPoint y: 177, endPoint x: 4, endPoint y: 225, distance: 220.6
click at [4, 225] on div at bounding box center [165, 255] width 330 height 454
click at [182, 186] on div at bounding box center [165, 255] width 330 height 454
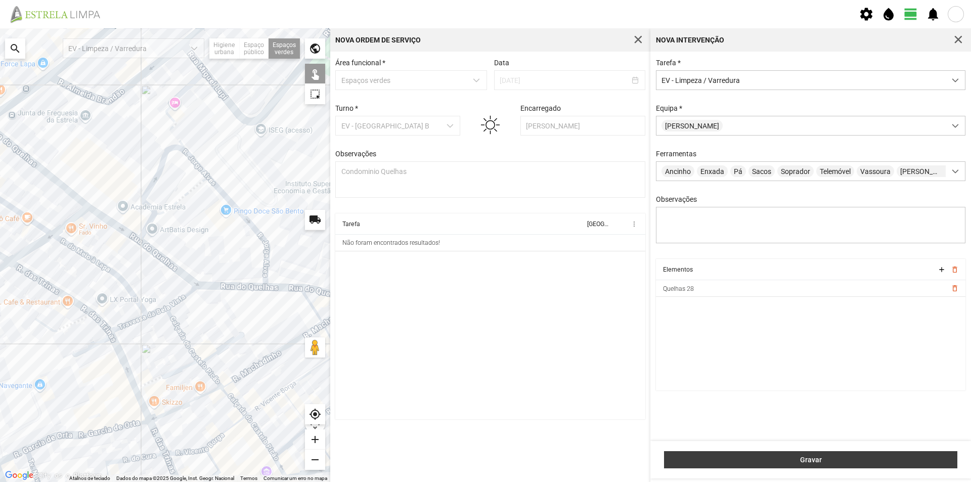
click at [832, 461] on span "Gravar" at bounding box center [810, 460] width 283 height 8
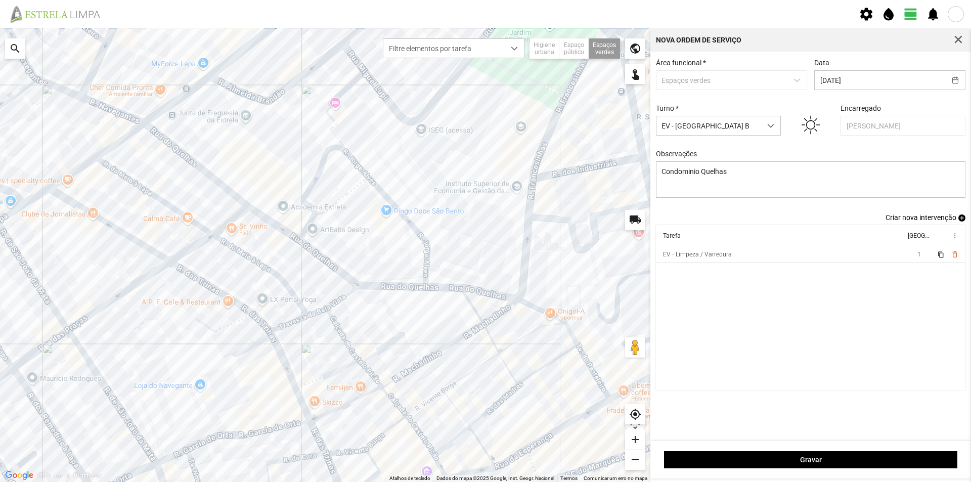
click at [960, 220] on span "add" at bounding box center [961, 217] width 7 height 7
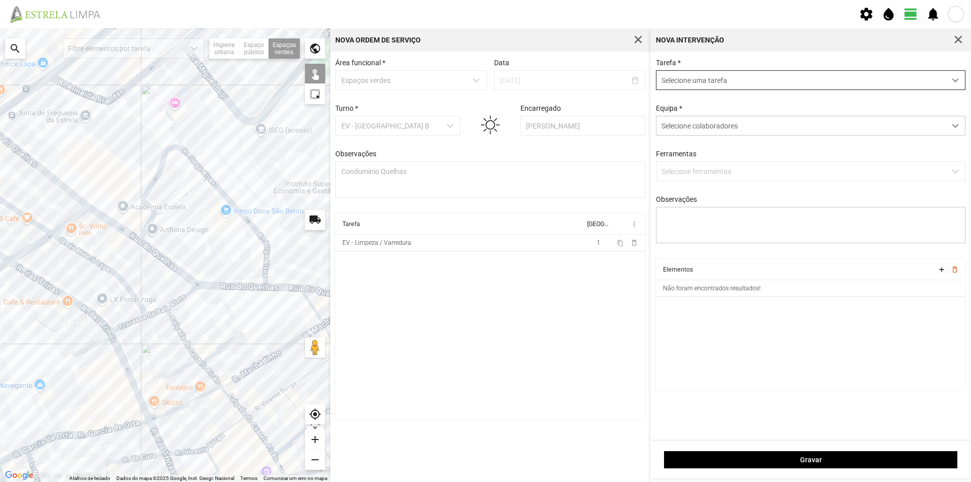
click at [686, 78] on span "Selecione uma tarefa" at bounding box center [800, 80] width 289 height 19
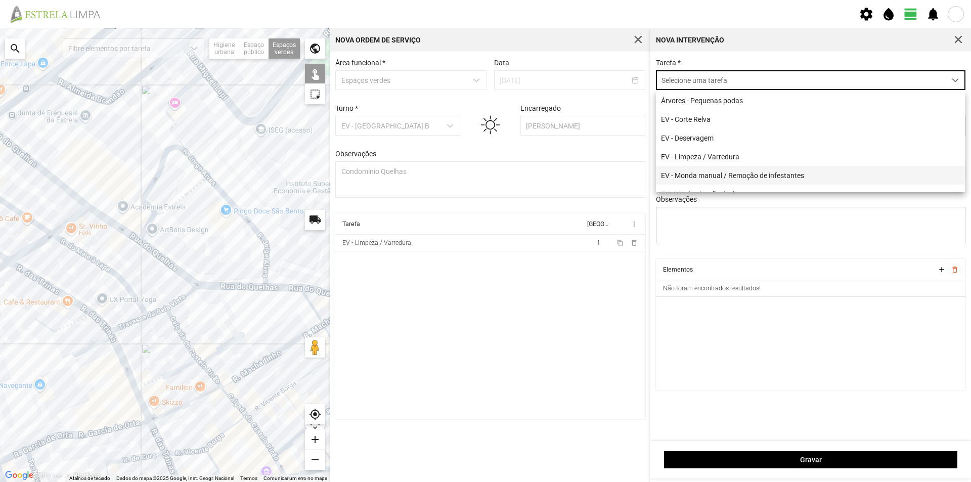
click at [749, 176] on li "EV - Monda manual / Remoção de infestantes" at bounding box center [810, 175] width 309 height 19
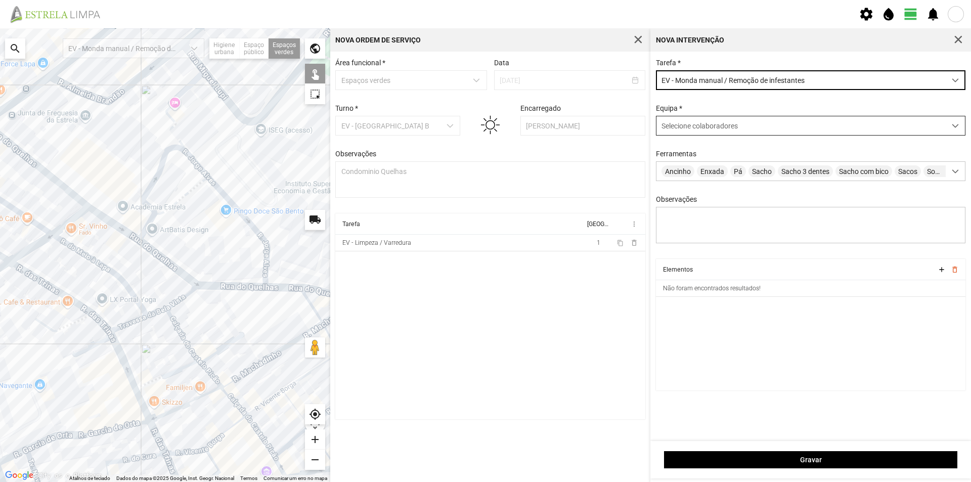
click at [690, 123] on span "Selecione colaboradores" at bounding box center [699, 126] width 76 height 8
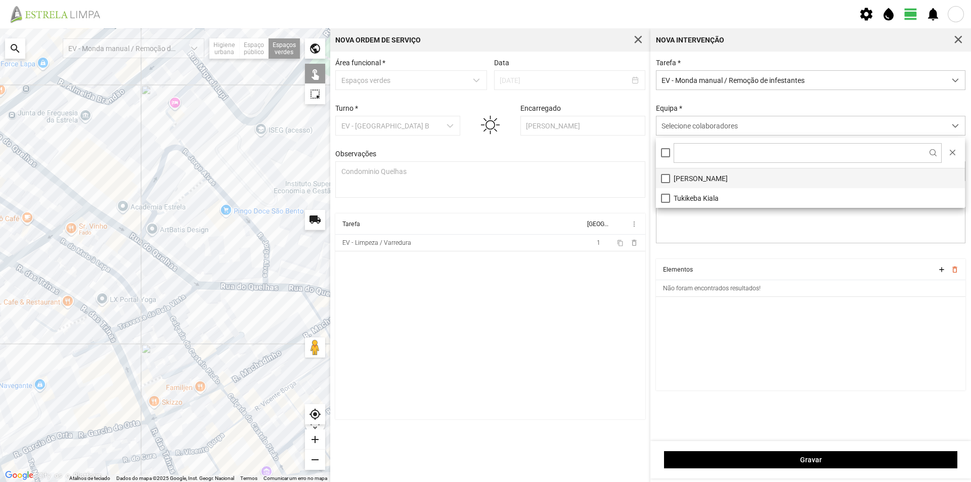
click at [687, 178] on li "[PERSON_NAME]" at bounding box center [810, 178] width 309 height 20
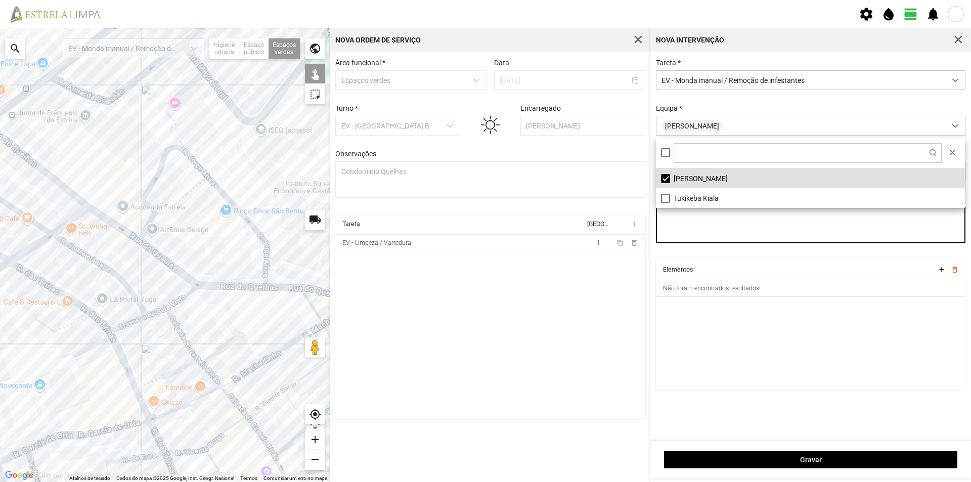
click at [694, 235] on textarea "Observações" at bounding box center [811, 225] width 310 height 36
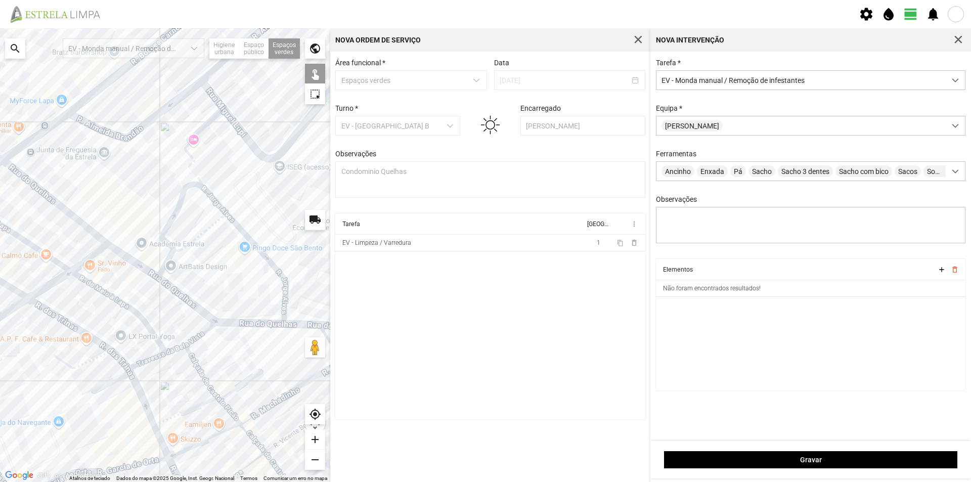
drag, startPoint x: 240, startPoint y: 294, endPoint x: 254, endPoint y: 328, distance: 37.0
click at [254, 328] on div at bounding box center [165, 255] width 330 height 454
click at [207, 229] on div at bounding box center [165, 255] width 330 height 454
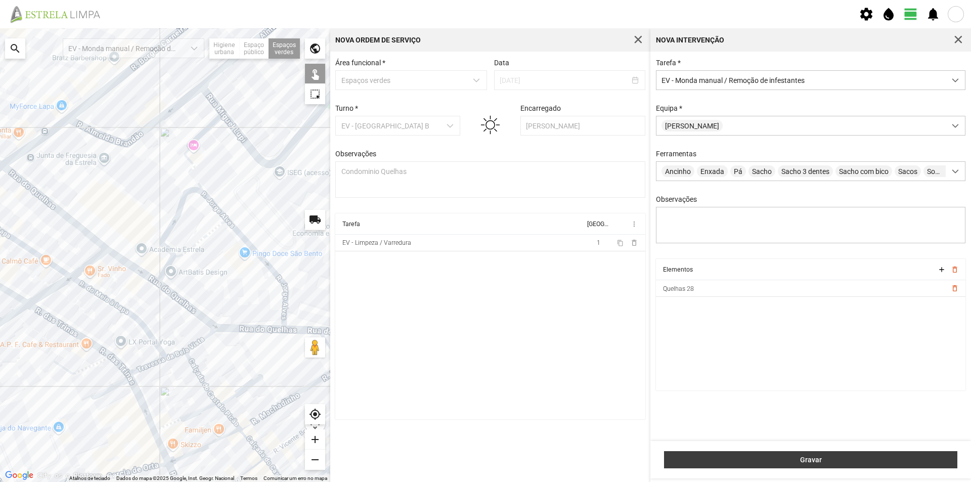
click at [789, 453] on button "Gravar" at bounding box center [810, 459] width 293 height 17
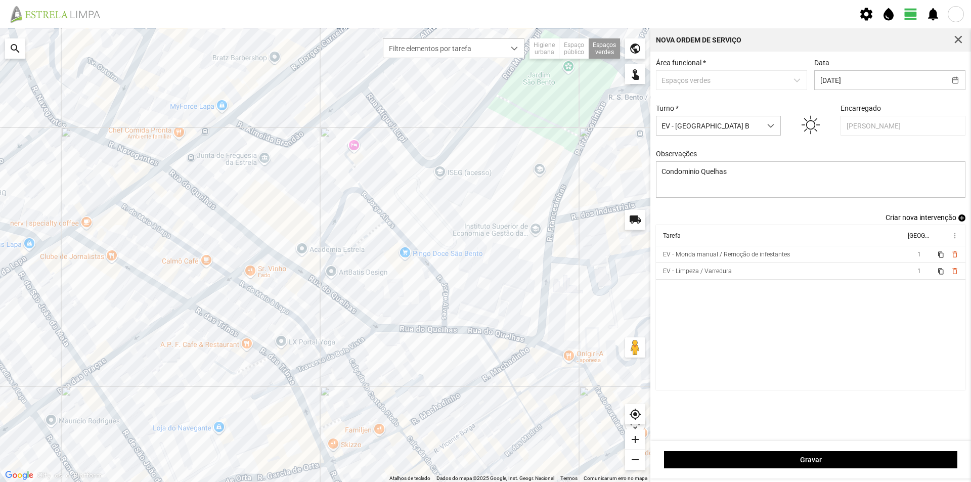
click at [958, 219] on span "add" at bounding box center [961, 217] width 7 height 7
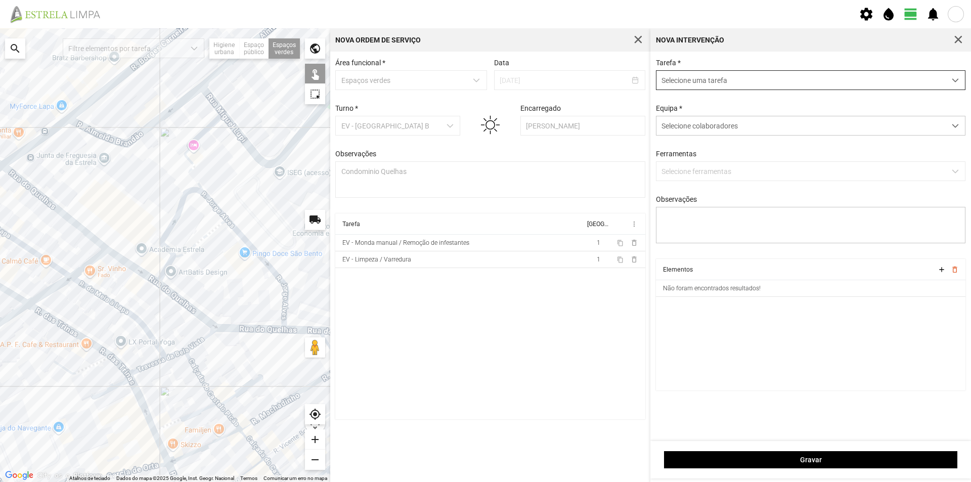
click at [692, 81] on span "Selecione uma tarefa" at bounding box center [800, 80] width 289 height 19
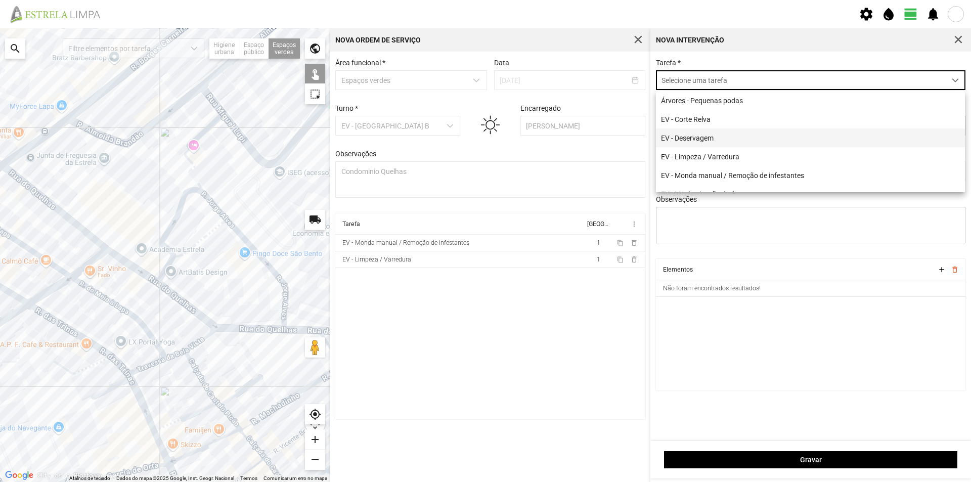
scroll to position [51, 0]
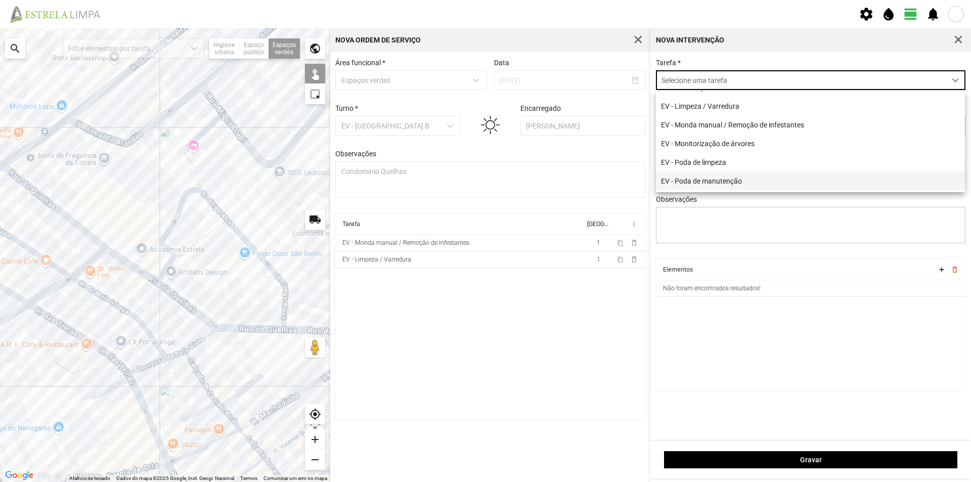
click at [743, 175] on li "EV - Poda de manutenção" at bounding box center [810, 180] width 309 height 19
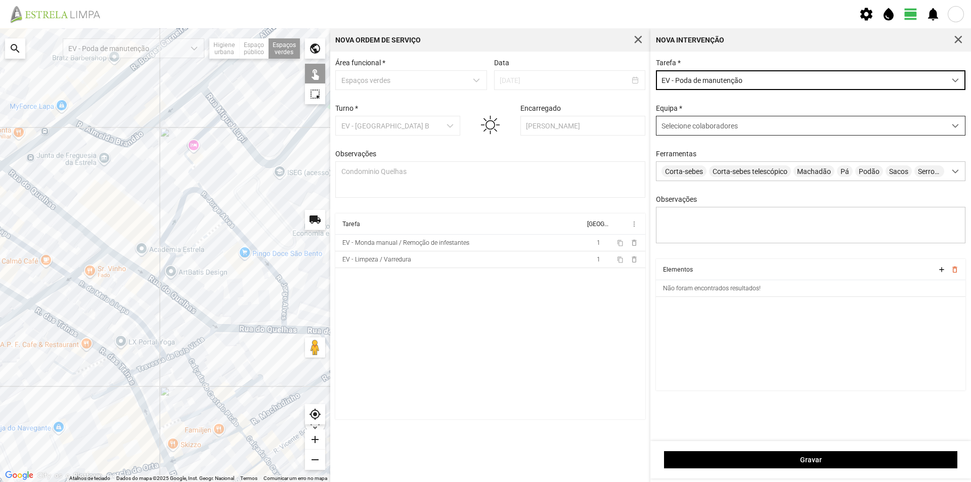
click at [702, 128] on span "Selecione colaboradores" at bounding box center [699, 126] width 76 height 8
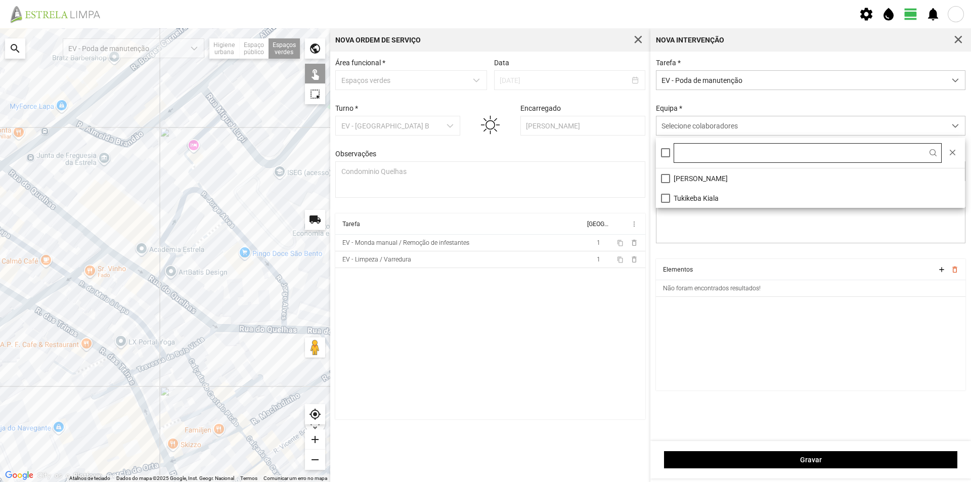
scroll to position [6, 45]
click at [703, 180] on li "[PERSON_NAME]" at bounding box center [810, 178] width 309 height 20
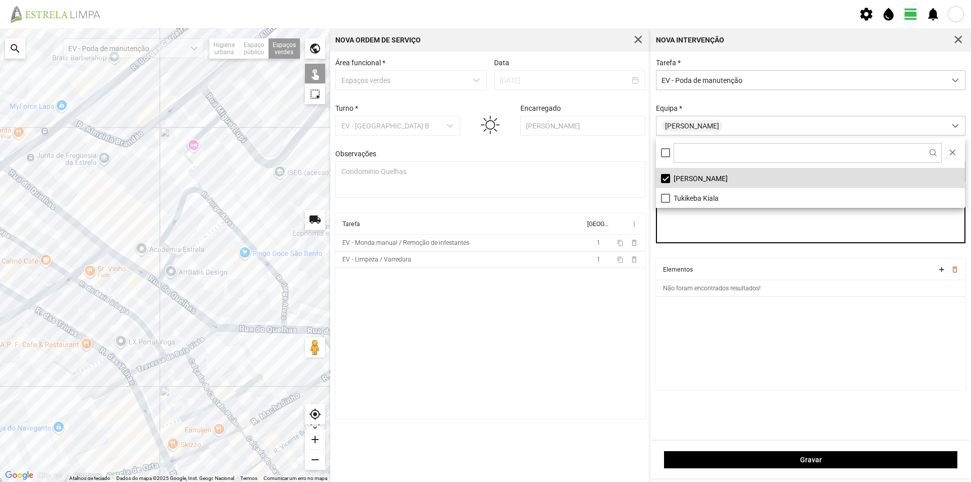
click at [714, 234] on textarea "Observações" at bounding box center [811, 225] width 310 height 36
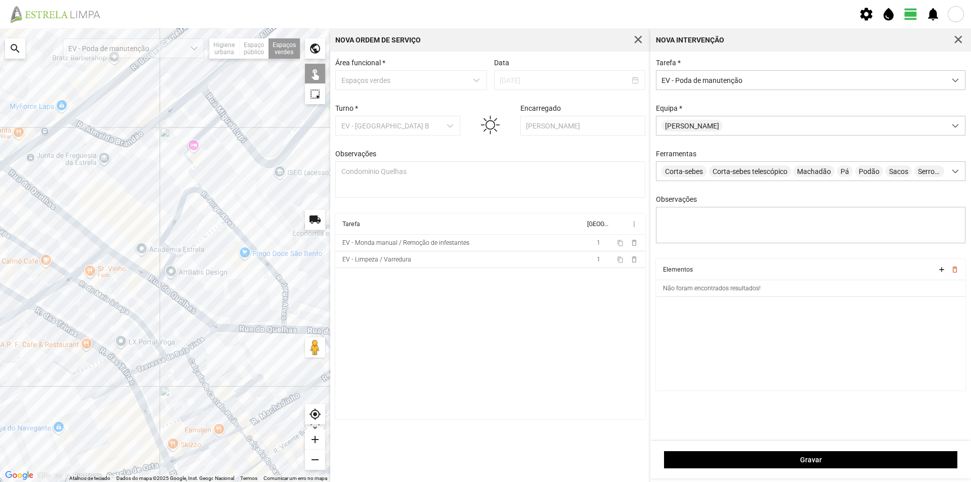
click at [197, 229] on div at bounding box center [165, 255] width 330 height 454
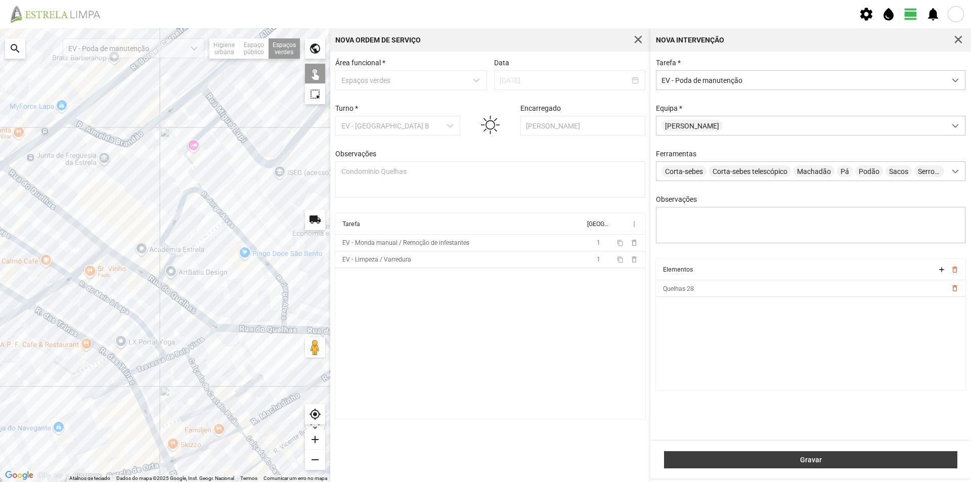
click at [828, 457] on span "Gravar" at bounding box center [810, 460] width 283 height 8
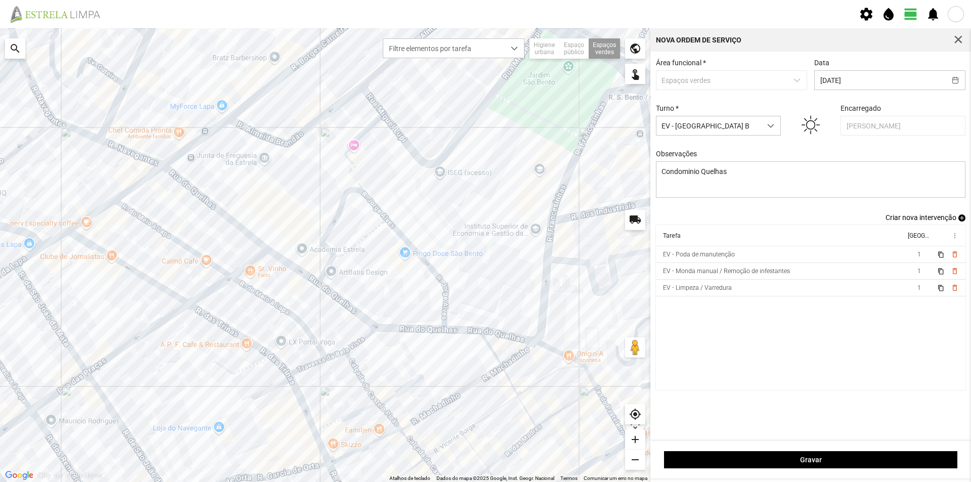
click at [963, 221] on span "add" at bounding box center [961, 217] width 7 height 7
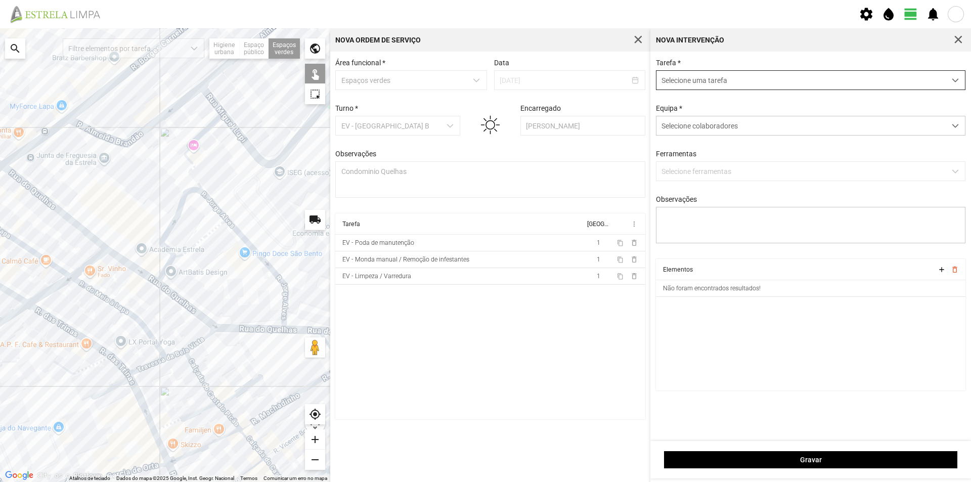
click at [676, 83] on span "Selecione uma tarefa" at bounding box center [800, 80] width 289 height 19
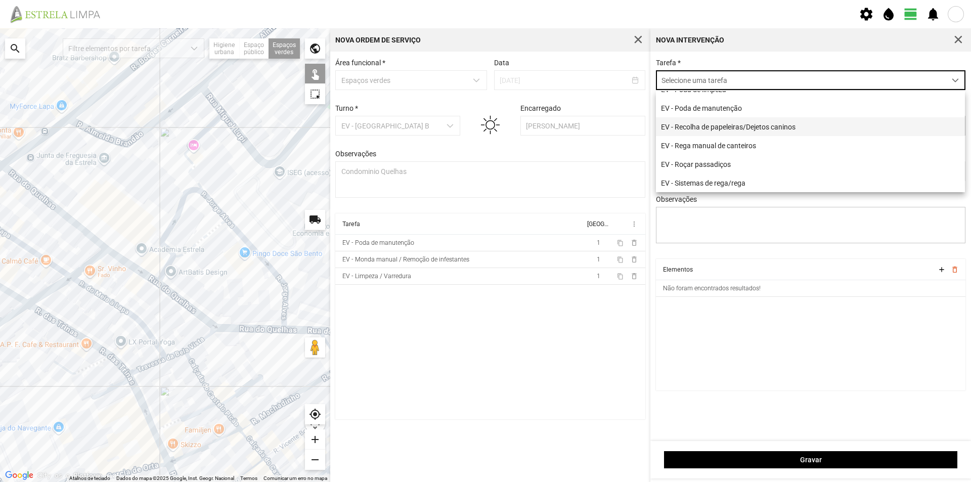
scroll to position [129, 0]
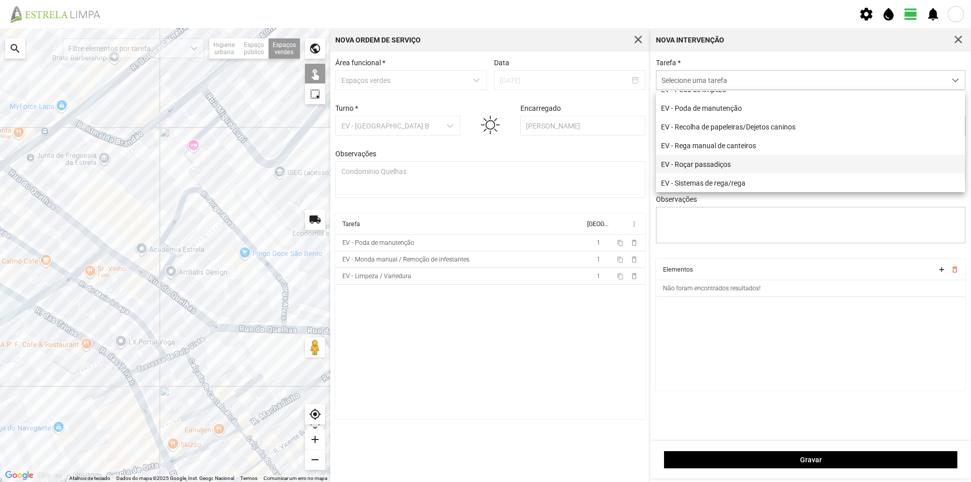
click at [726, 160] on li "EV - Roçar passadiços" at bounding box center [810, 164] width 309 height 19
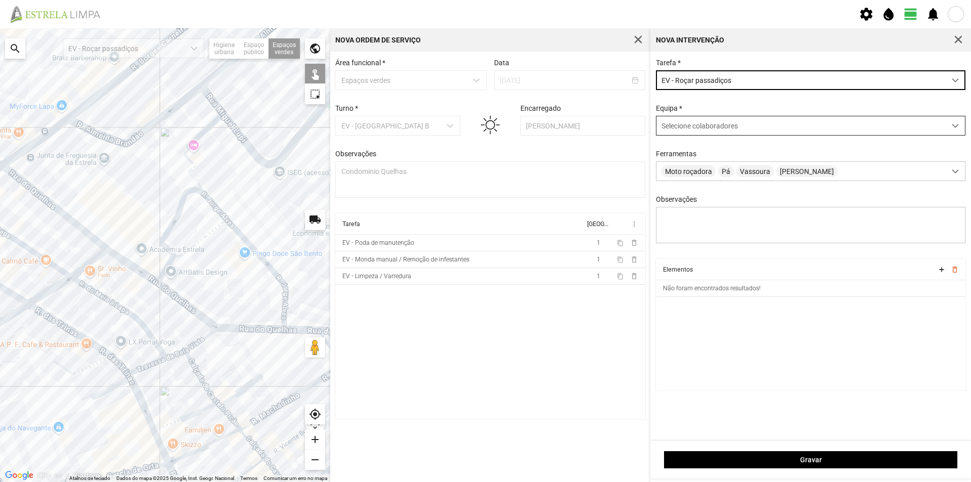
click at [695, 130] on span "Selecione colaboradores" at bounding box center [699, 126] width 76 height 8
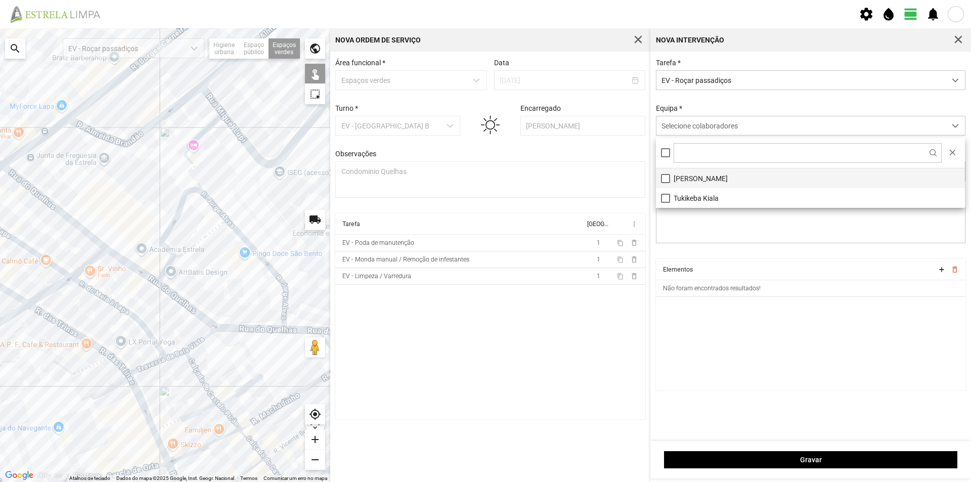
click at [705, 184] on li "[PERSON_NAME]" at bounding box center [810, 178] width 309 height 20
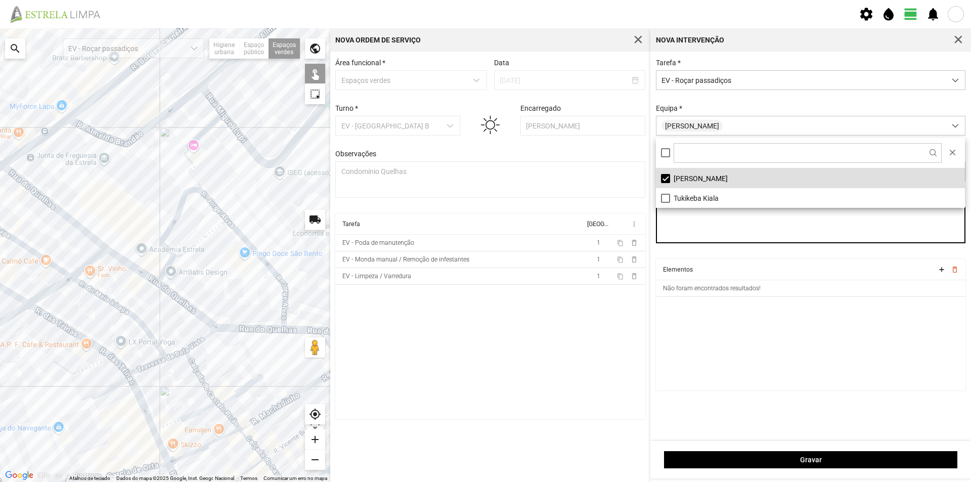
click at [697, 239] on textarea "Observações" at bounding box center [811, 225] width 310 height 36
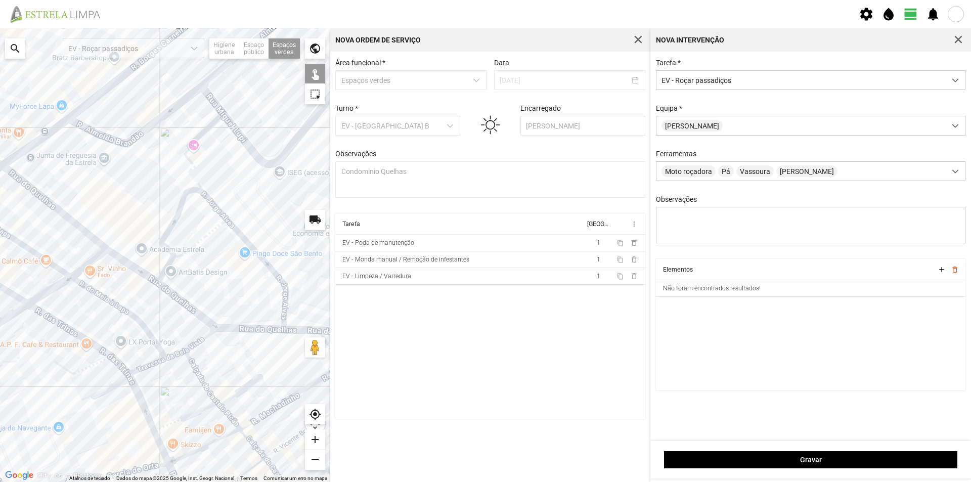
click at [205, 232] on div at bounding box center [165, 255] width 330 height 454
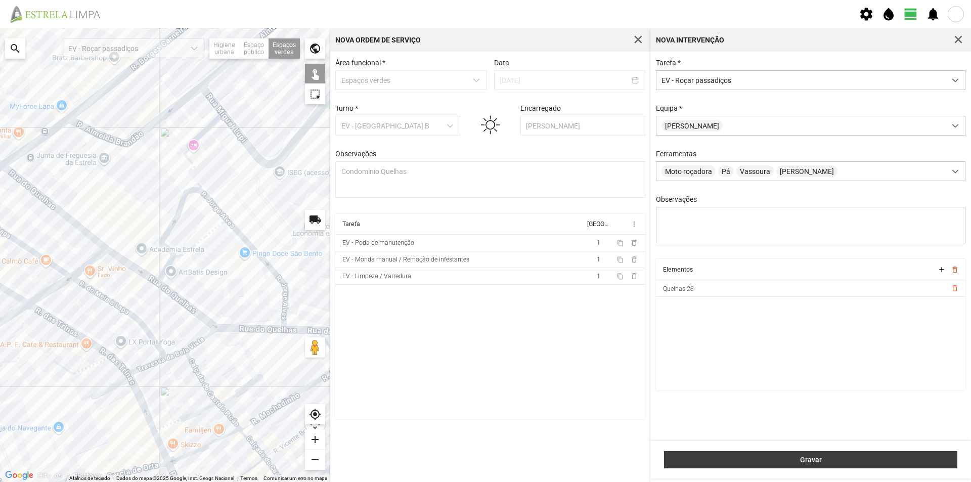
click at [746, 462] on span "Gravar" at bounding box center [810, 460] width 283 height 8
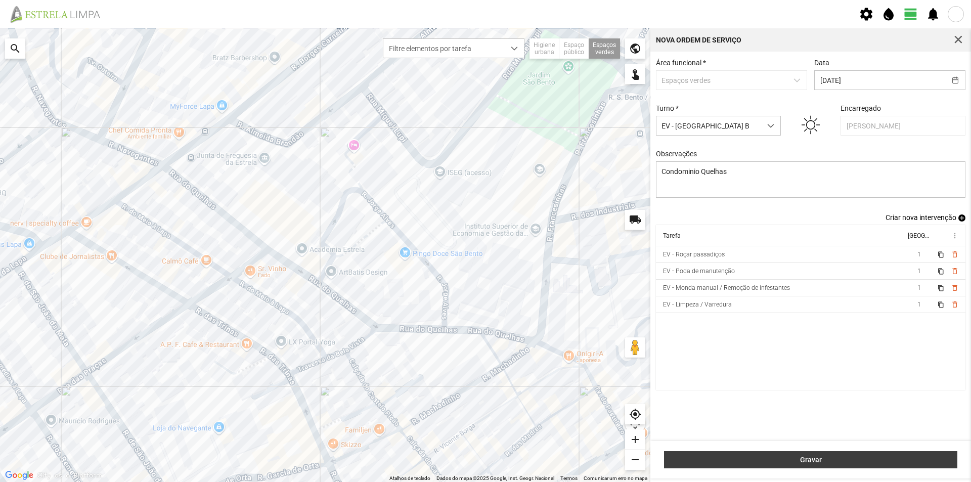
click at [826, 459] on span "Gravar" at bounding box center [810, 460] width 283 height 8
